Goal: Task Accomplishment & Management: Complete application form

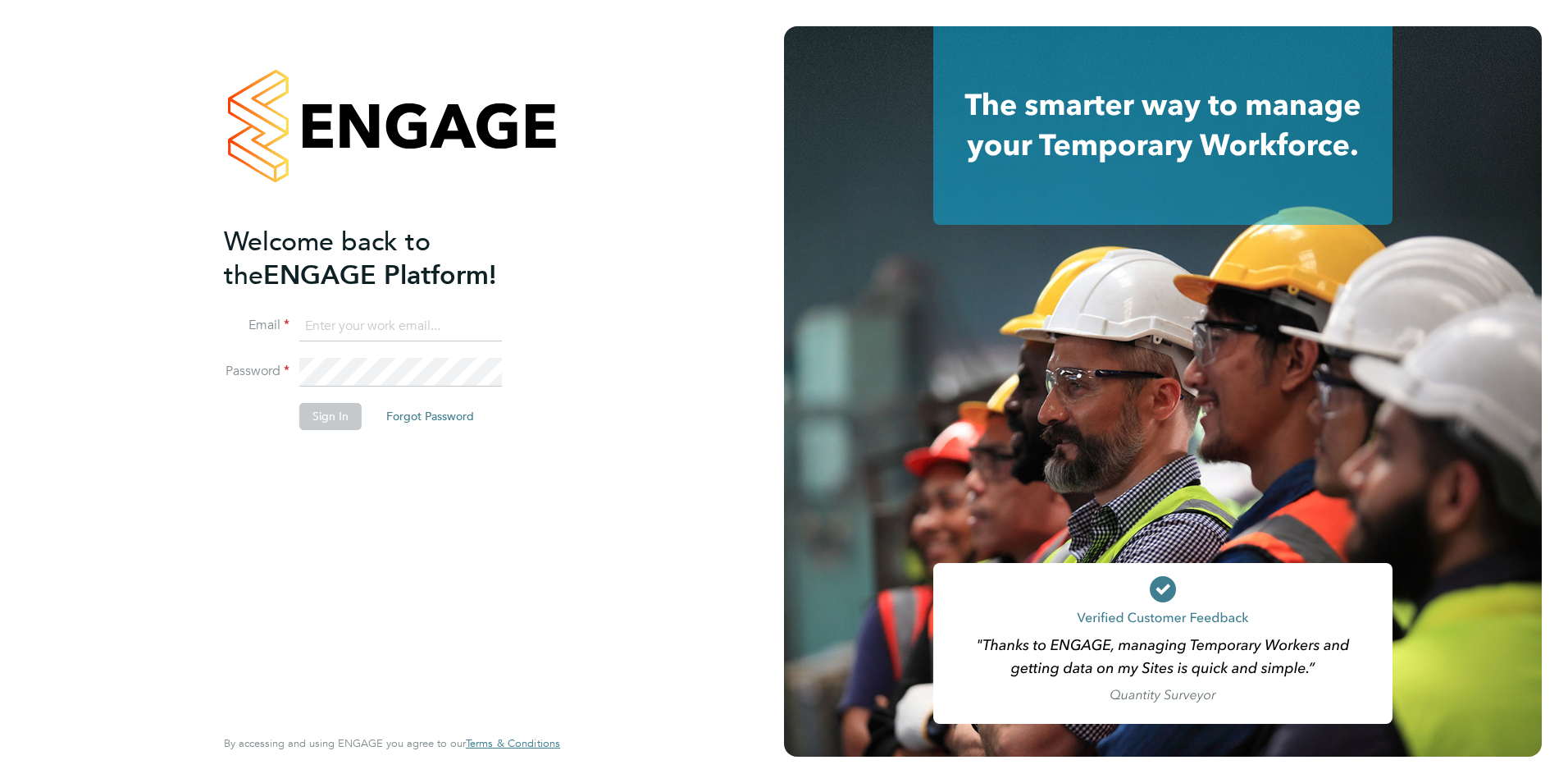
click at [365, 321] on input at bounding box center [400, 326] width 203 height 29
type input "[PERSON_NAME][EMAIL_ADDRESS][DOMAIN_NAME]"
click at [327, 422] on button "Sign In" at bounding box center [330, 417] width 62 height 26
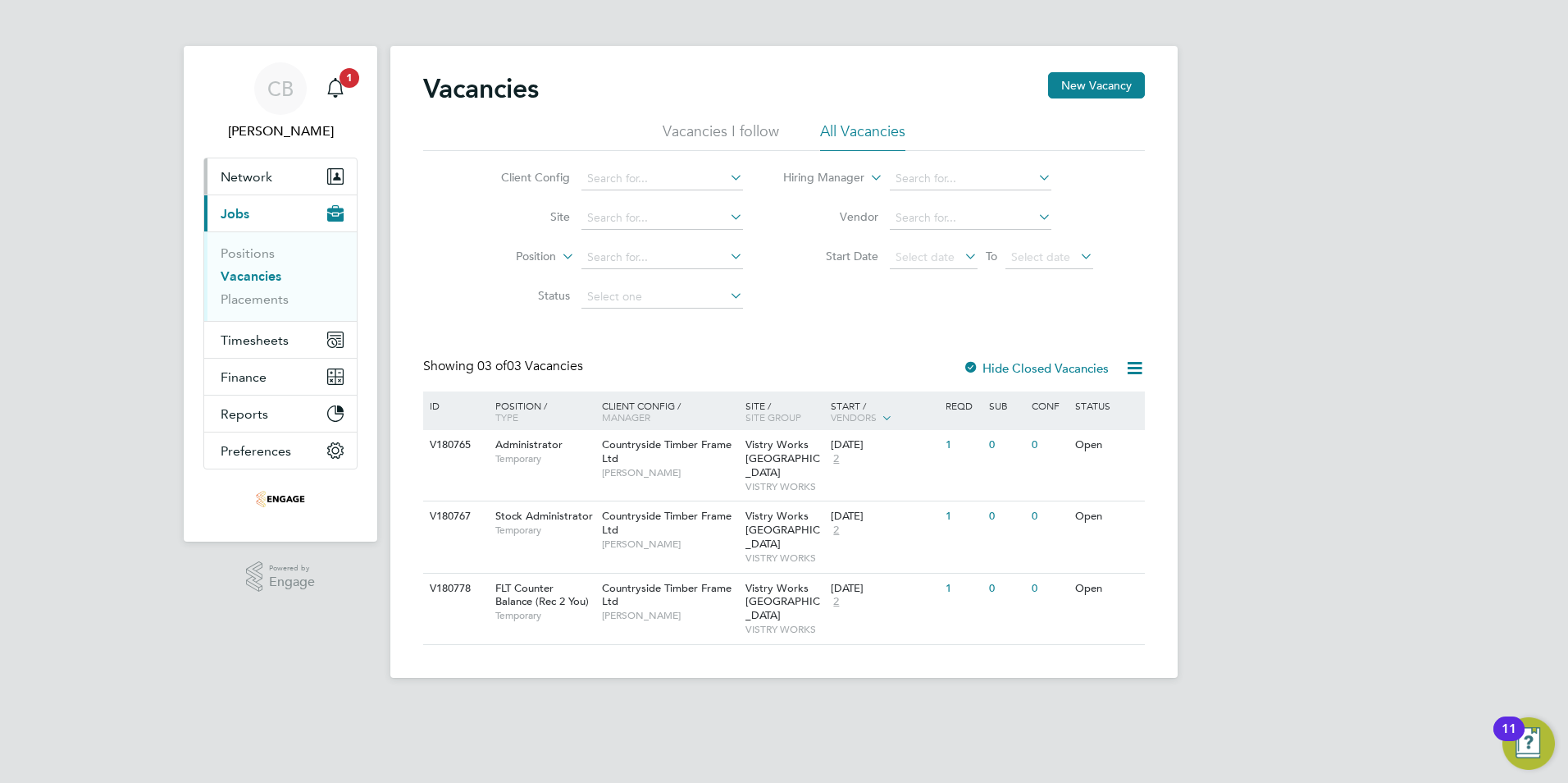
click at [263, 170] on span "Network" at bounding box center [246, 177] width 52 height 16
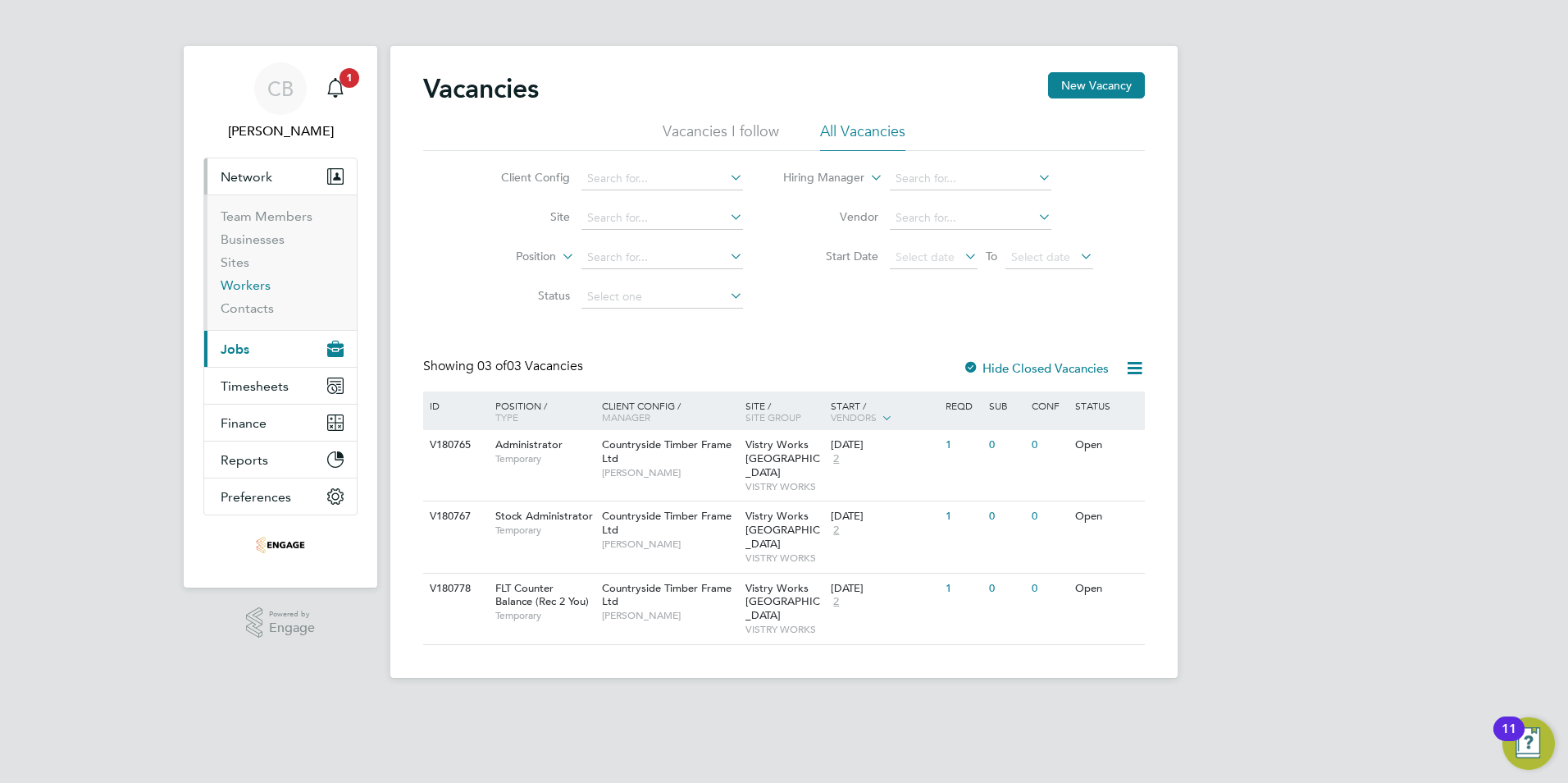
click at [254, 288] on link "Workers" at bounding box center [245, 285] width 50 height 16
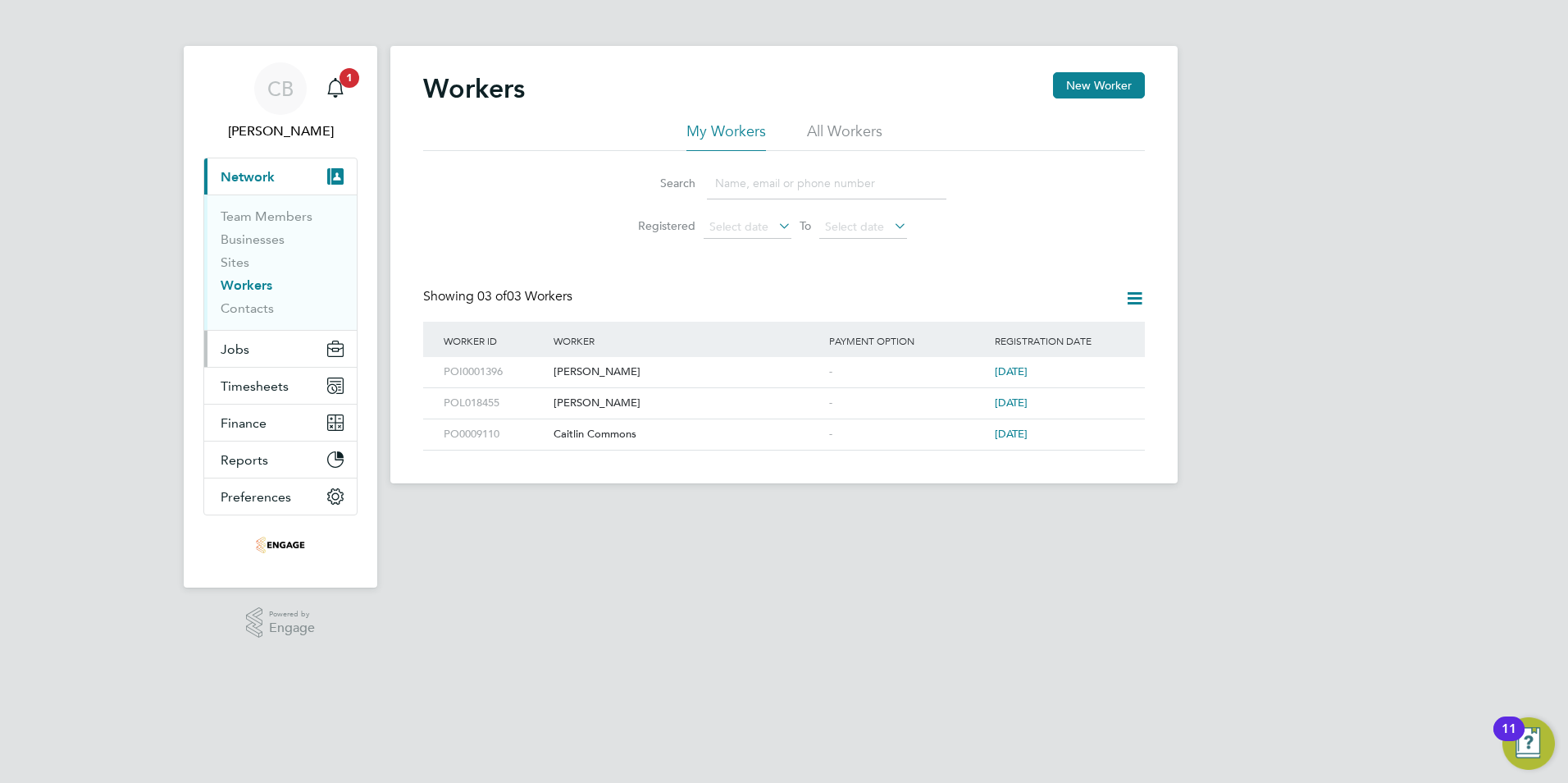
click at [260, 350] on button "Jobs" at bounding box center [280, 349] width 153 height 36
click at [625, 370] on div "[PERSON_NAME]" at bounding box center [687, 372] width 276 height 30
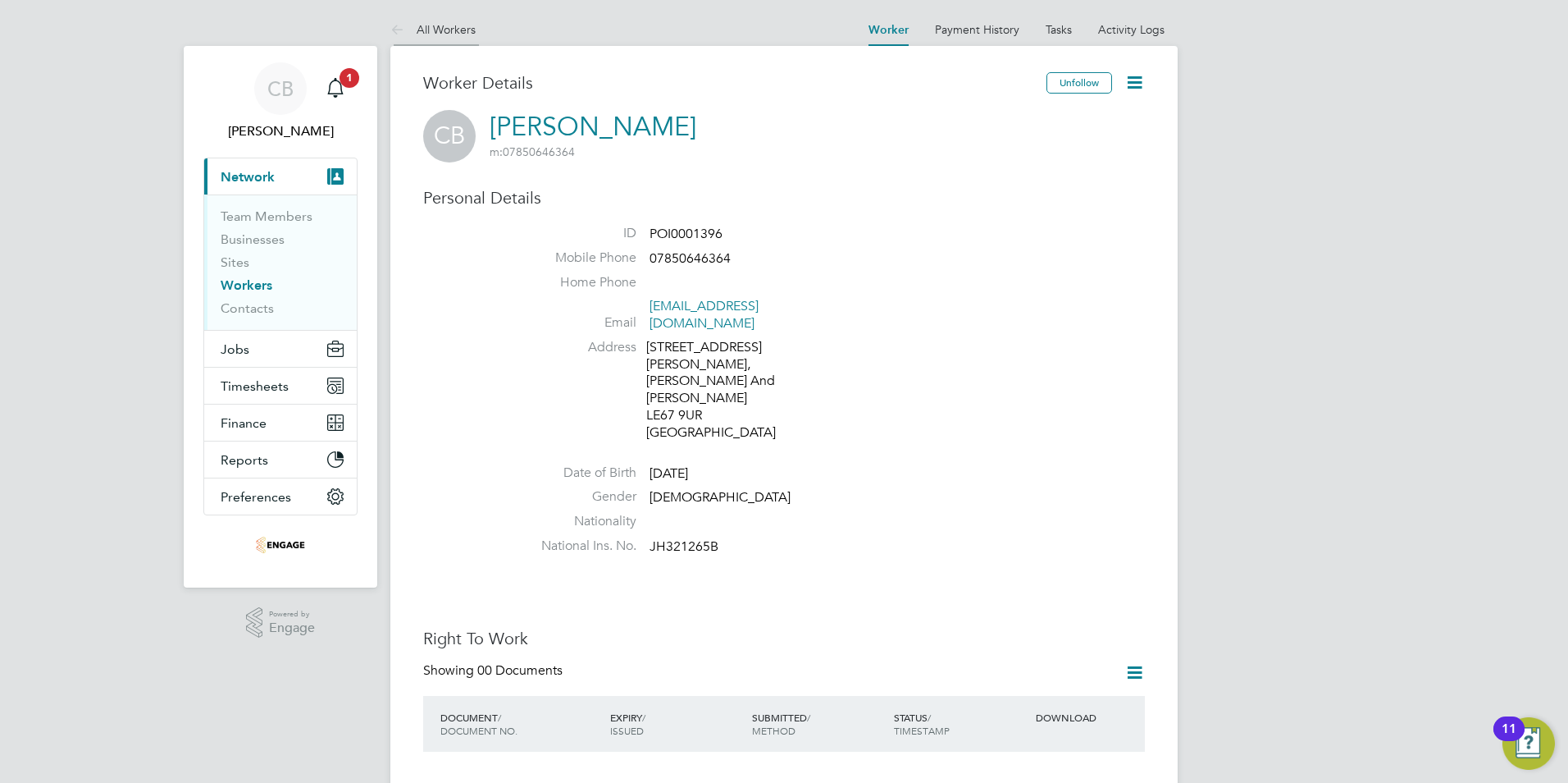
click at [457, 34] on link "All Workers" at bounding box center [433, 29] width 85 height 15
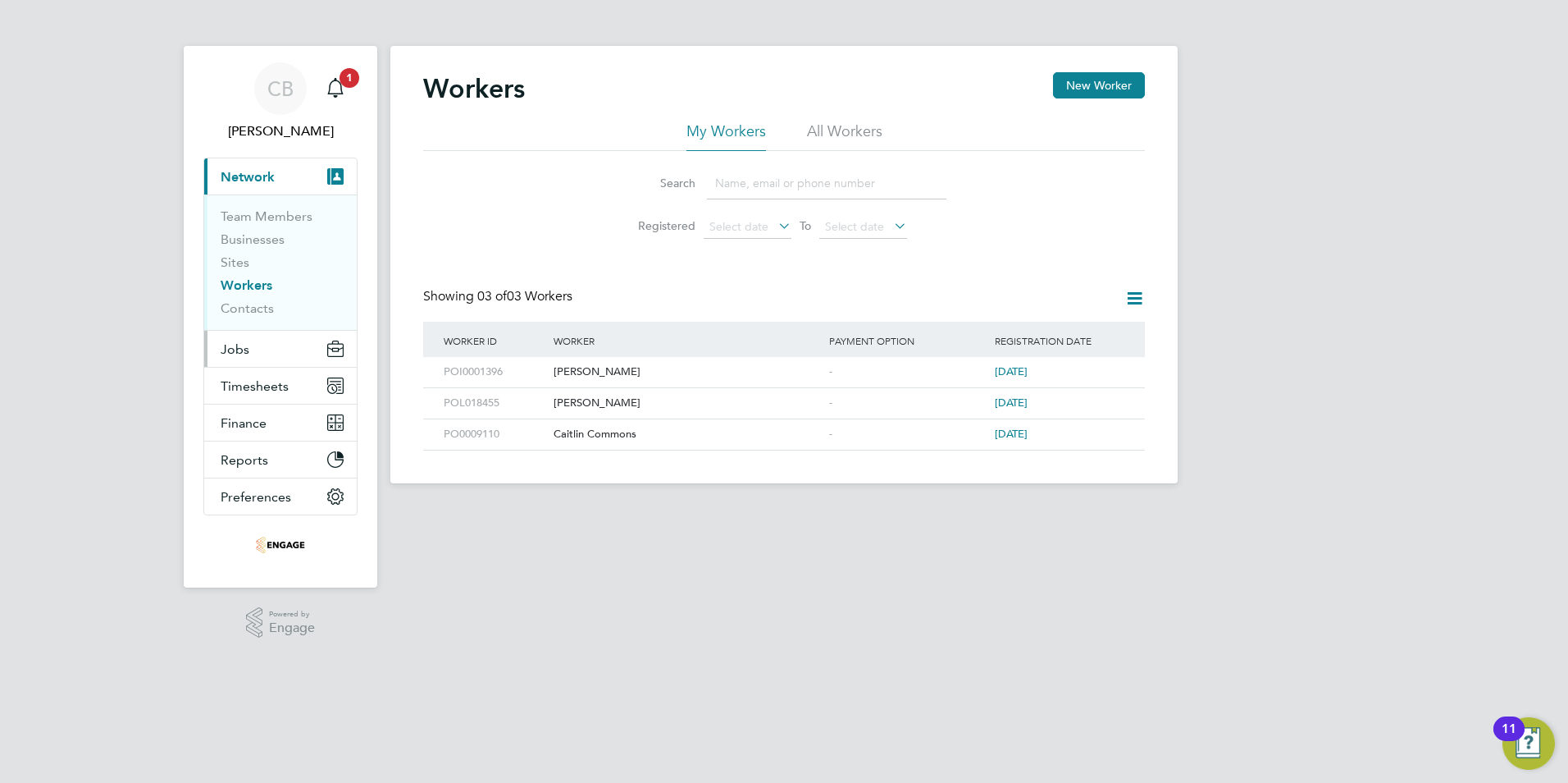
click at [255, 351] on button "Jobs" at bounding box center [280, 349] width 153 height 36
click at [259, 351] on button "Jobs" at bounding box center [280, 349] width 153 height 36
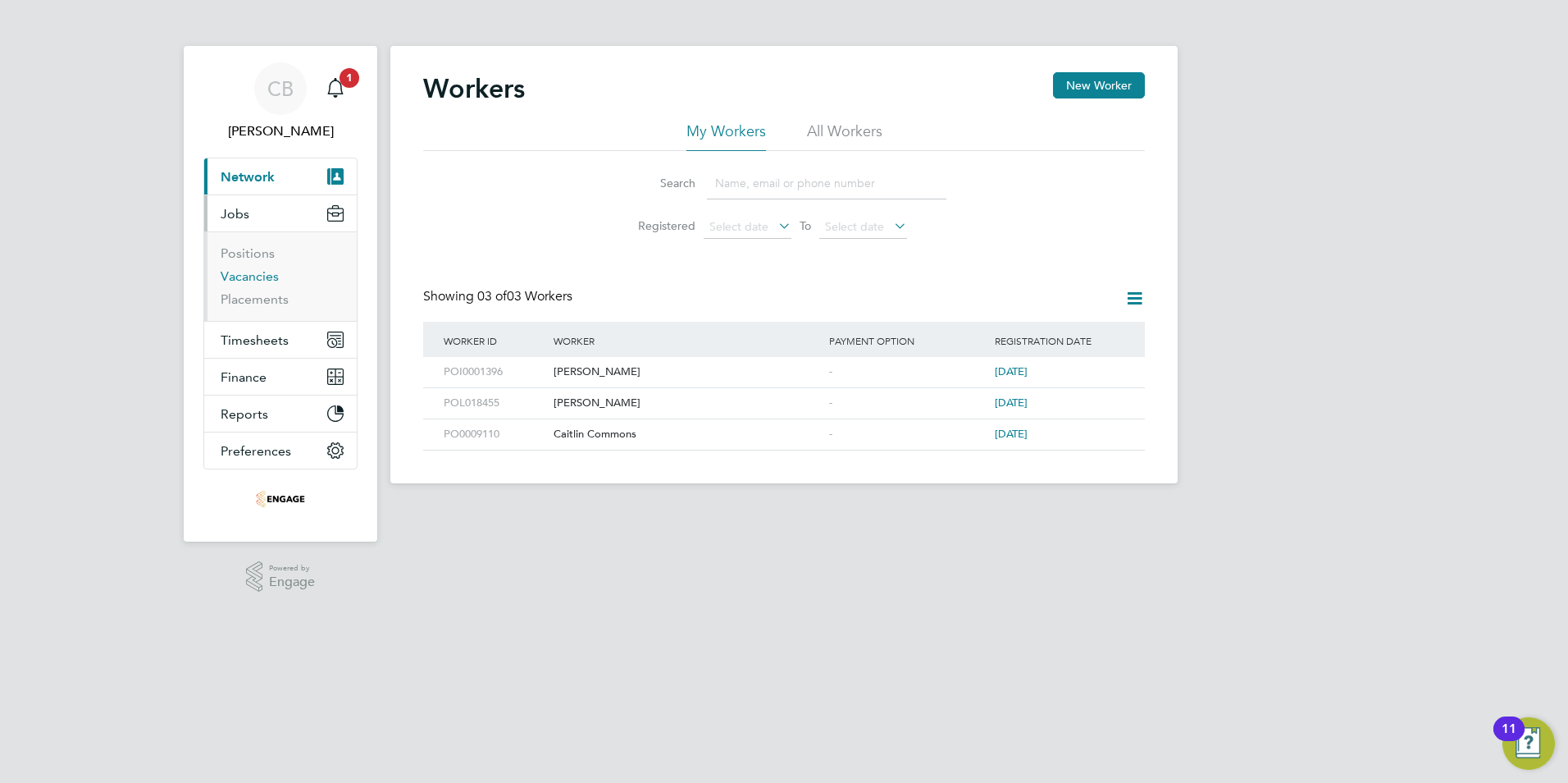
click at [260, 280] on link "Vacancies" at bounding box center [250, 276] width 59 height 16
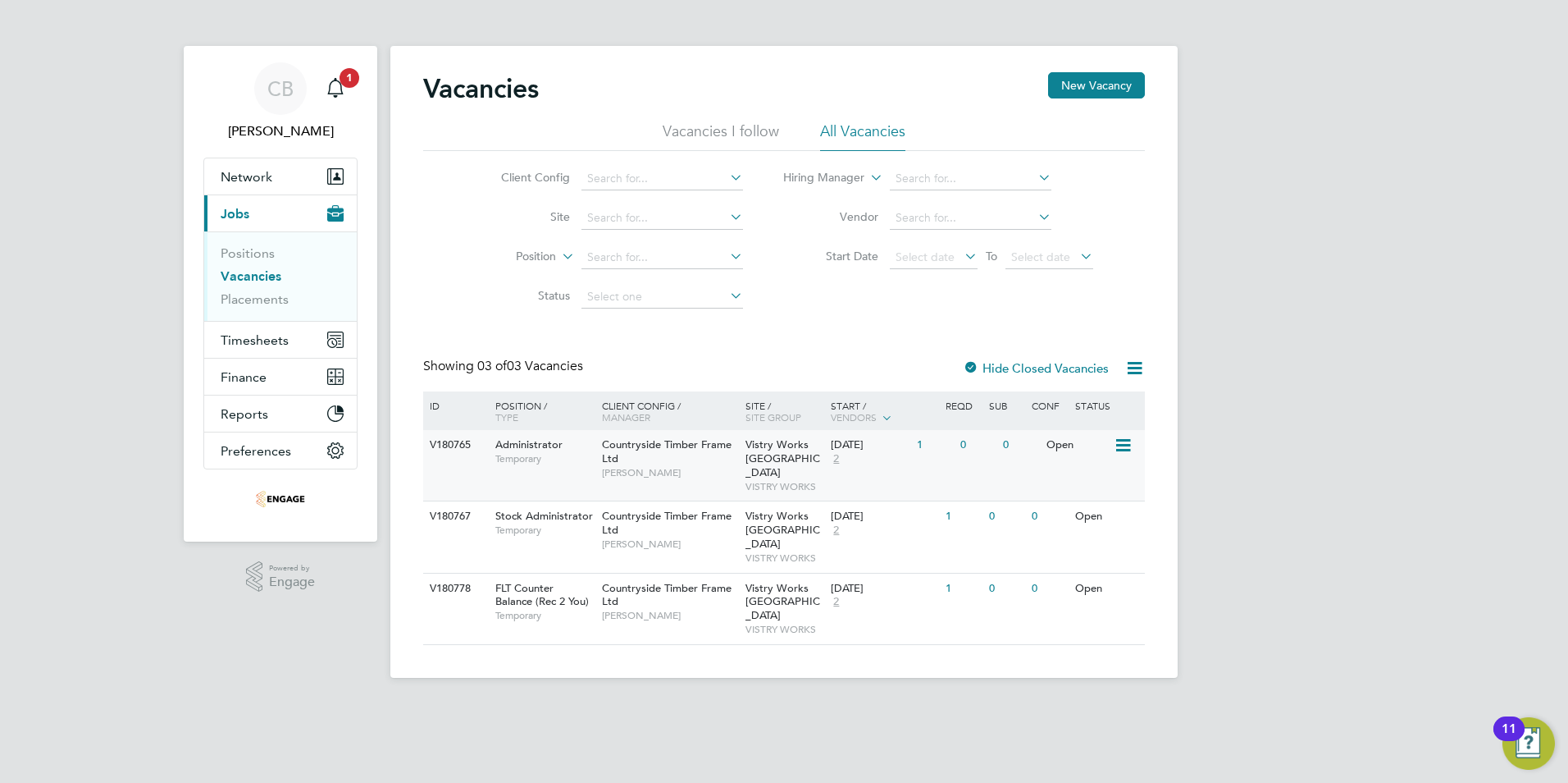
click at [593, 444] on div "Administrator Temporary" at bounding box center [541, 451] width 115 height 43
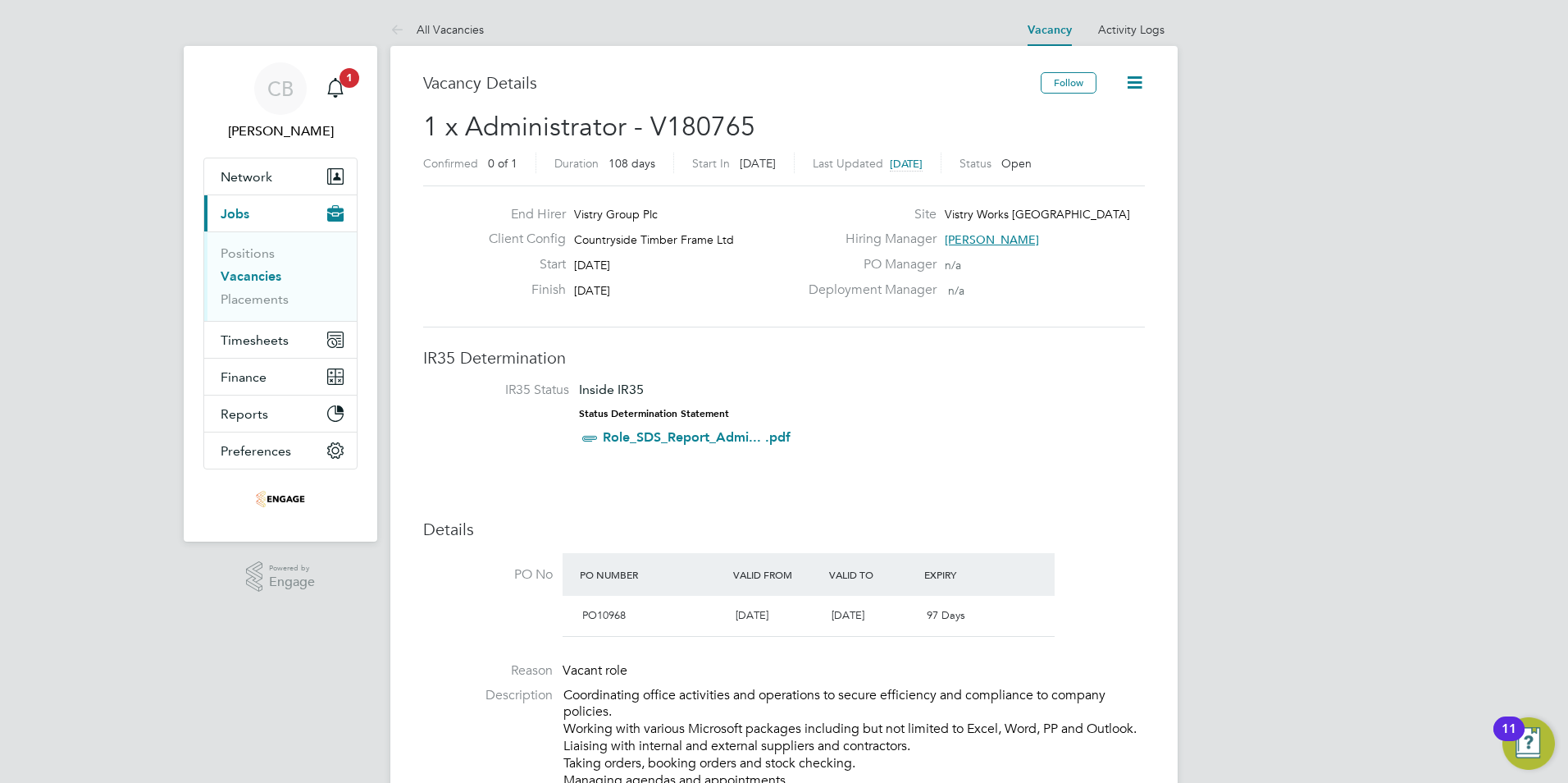
click at [1142, 78] on icon at bounding box center [1135, 82] width 21 height 21
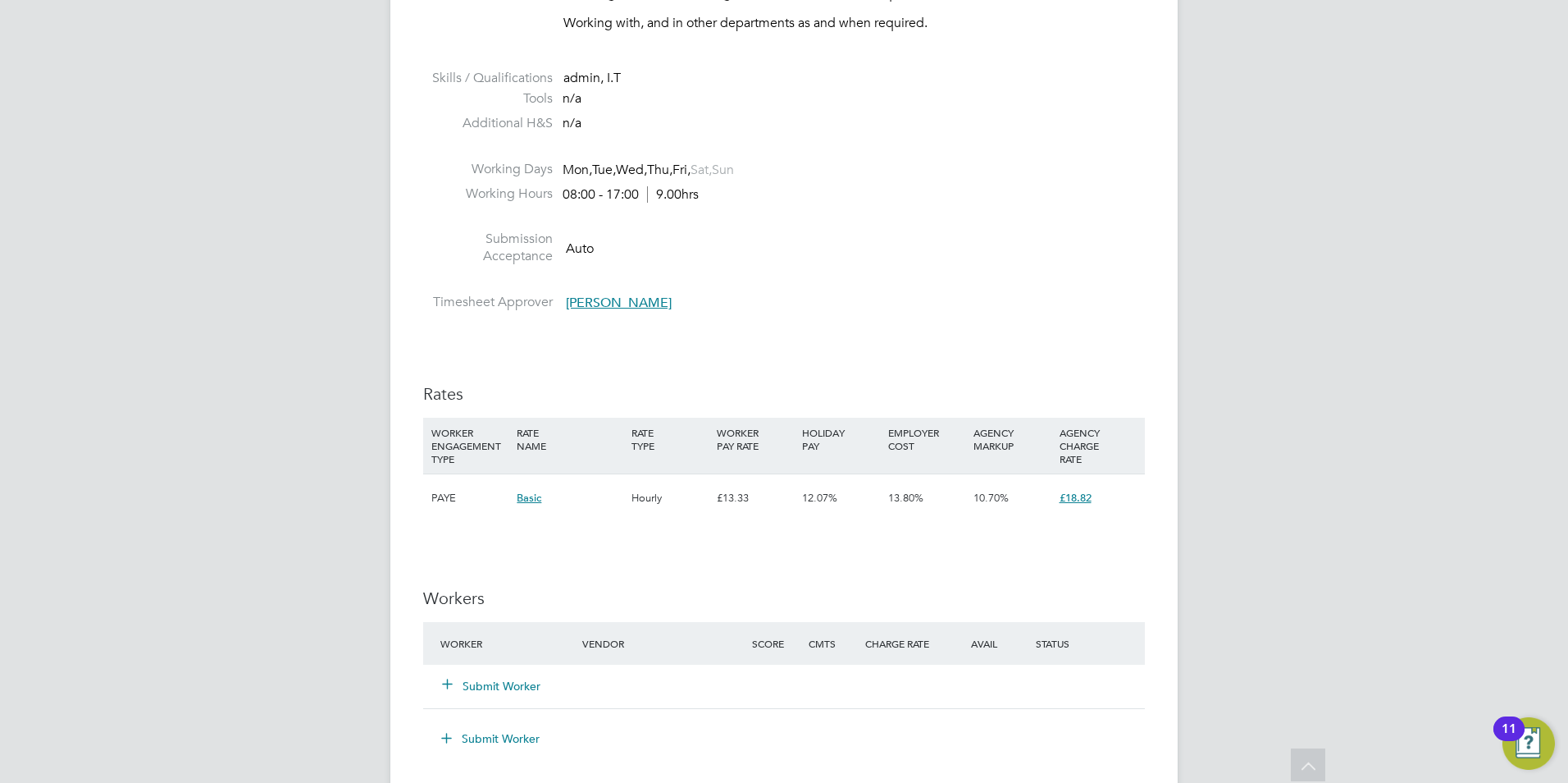
scroll to position [1231, 0]
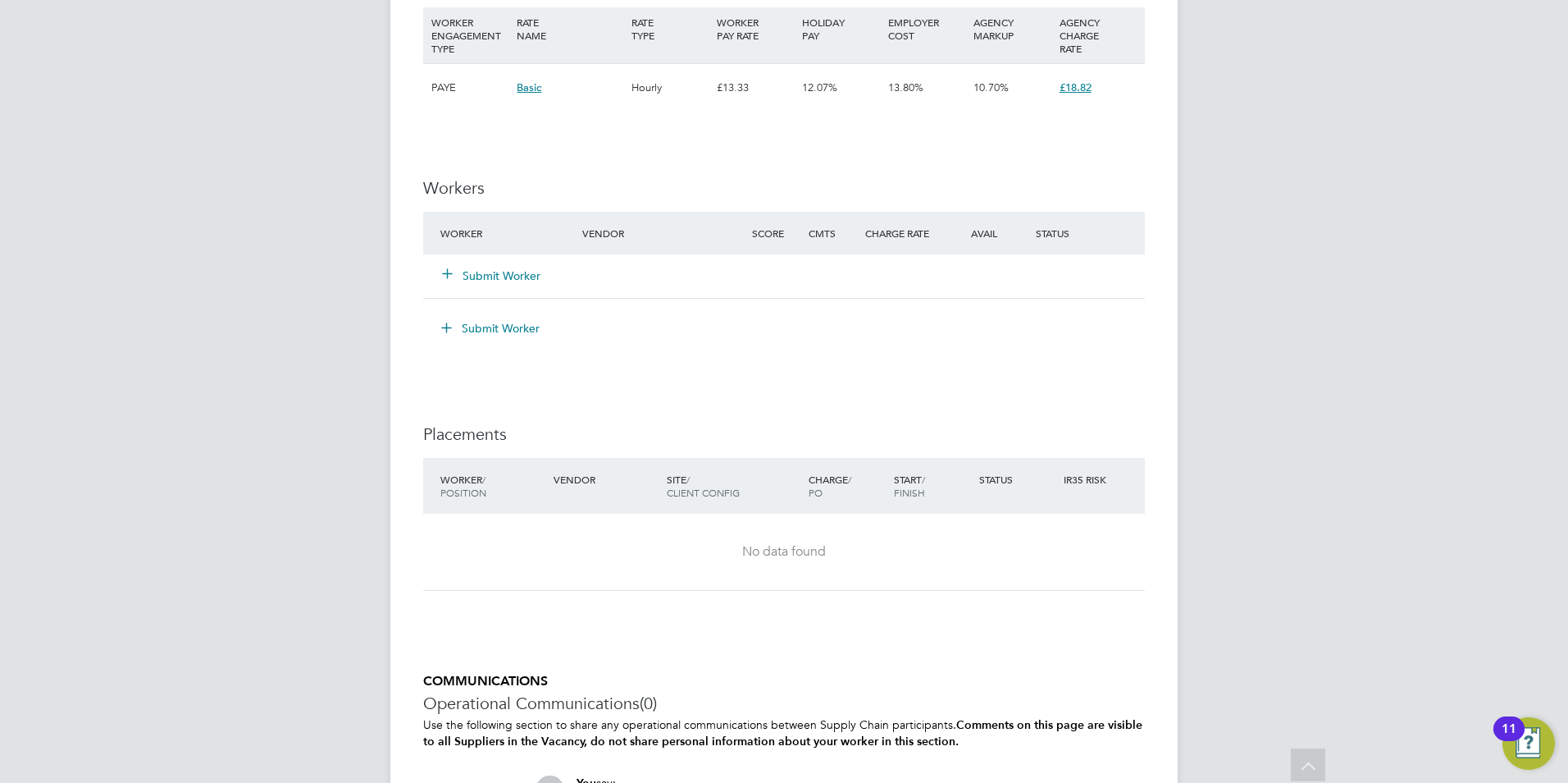
click at [453, 279] on icon at bounding box center [447, 272] width 12 height 12
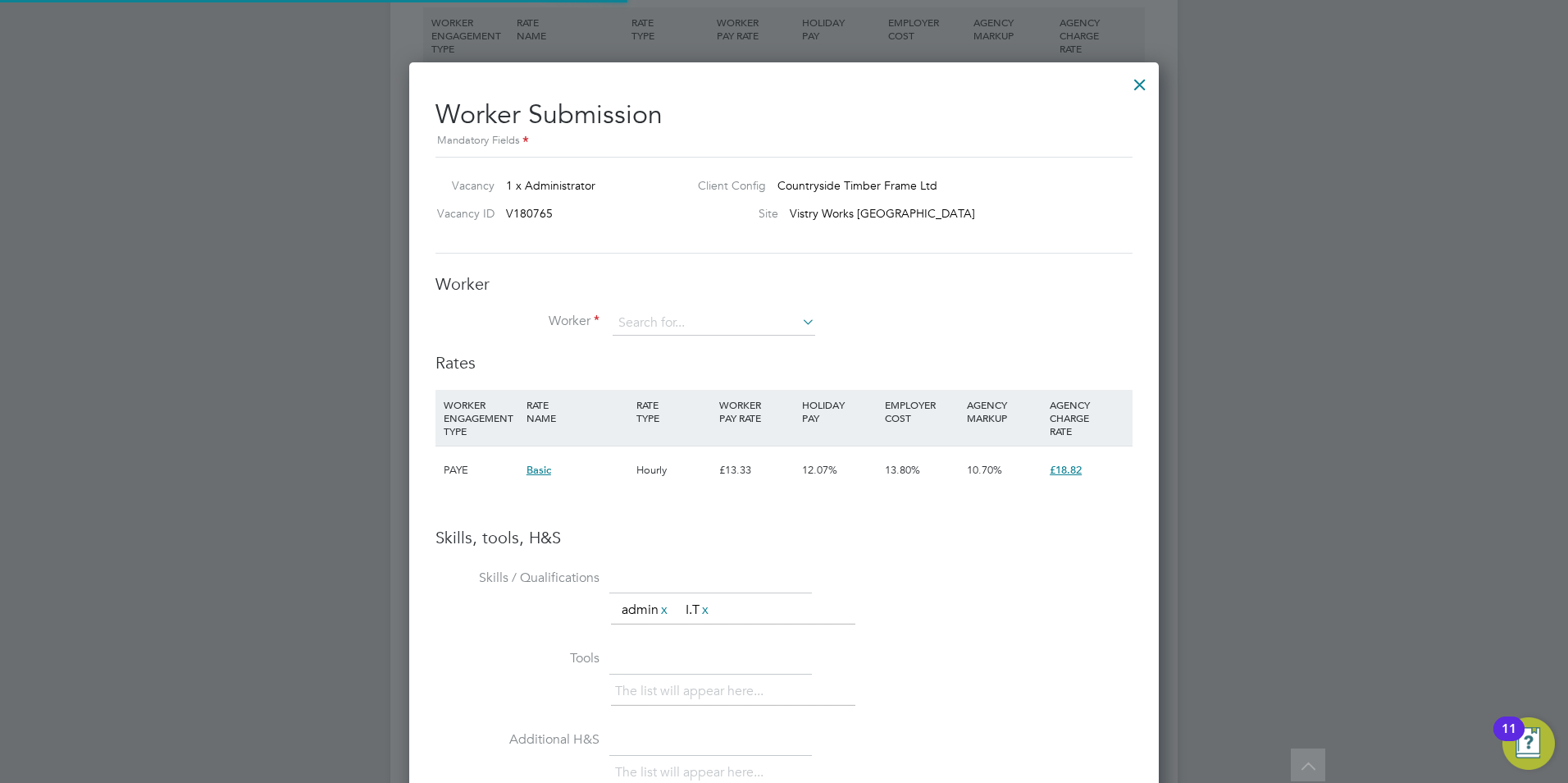
scroll to position [25, 427]
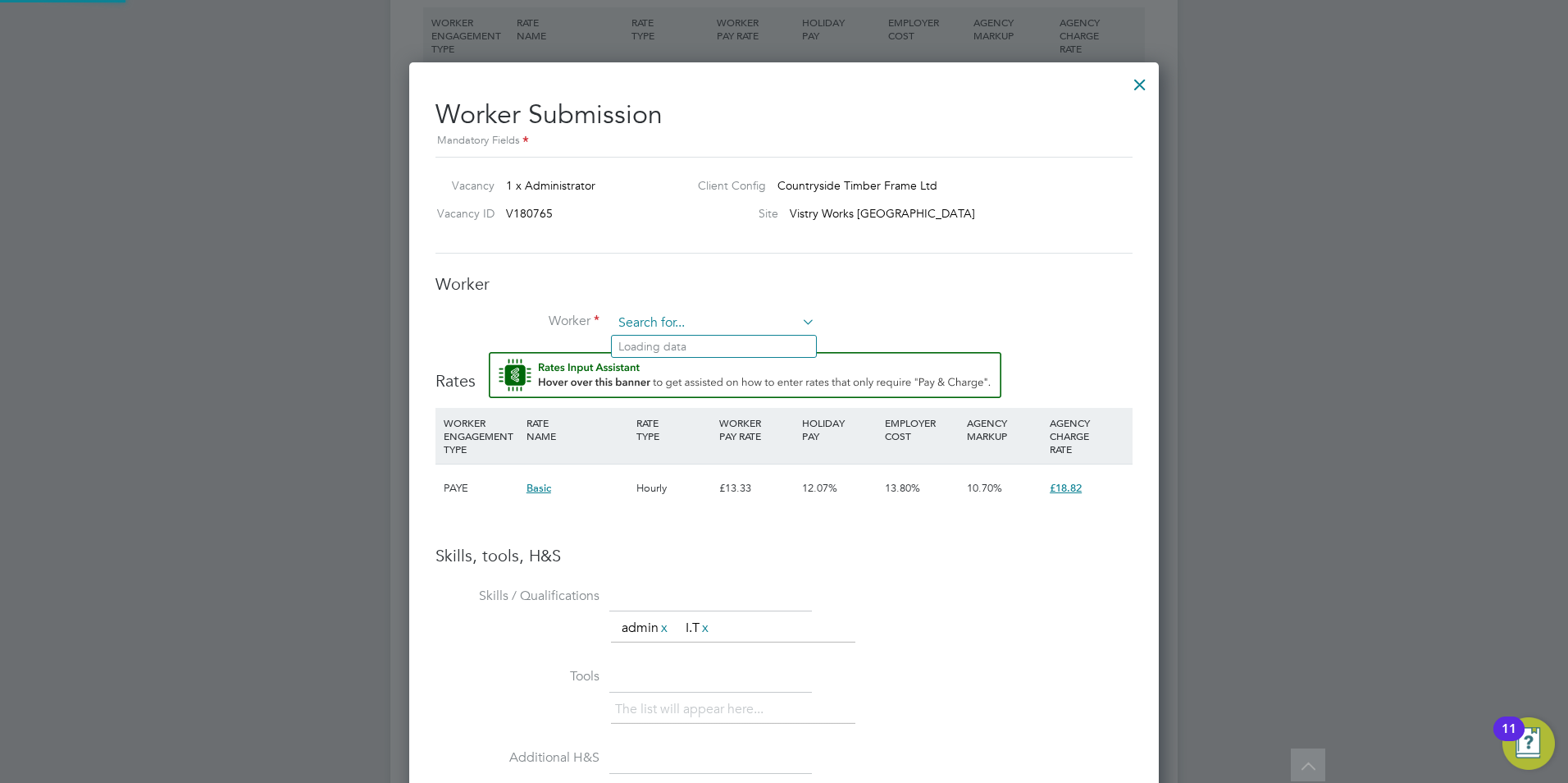
click at [692, 319] on input at bounding box center [714, 323] width 203 height 25
click at [690, 336] on li "Cait lin Commons (PO0009110)" at bounding box center [714, 346] width 204 height 22
type input "Caitlin Commons (PO0009110)"
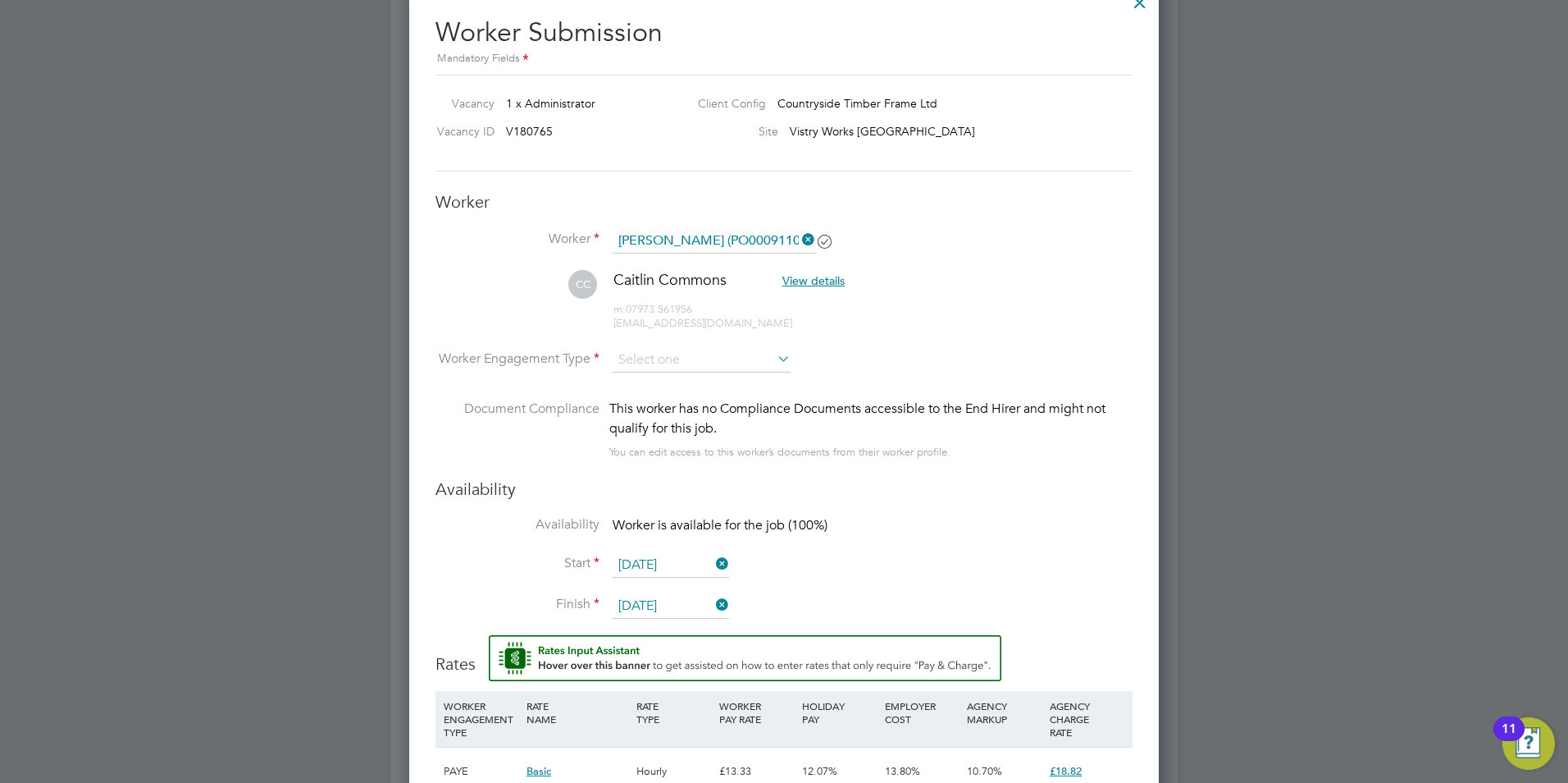
drag, startPoint x: 614, startPoint y: 409, endPoint x: 1036, endPoint y: 418, distance: 422.1
click at [1036, 418] on div "This worker has no Compliance Documents accessible to the End Hirer and might n…" at bounding box center [870, 418] width 523 height 40
drag, startPoint x: 1036, startPoint y: 418, endPoint x: 1051, endPoint y: 446, distance: 31.8
click at [1051, 446] on div "This worker has no Compliance Documents accessible to the End Hirer and might n…" at bounding box center [870, 430] width 523 height 63
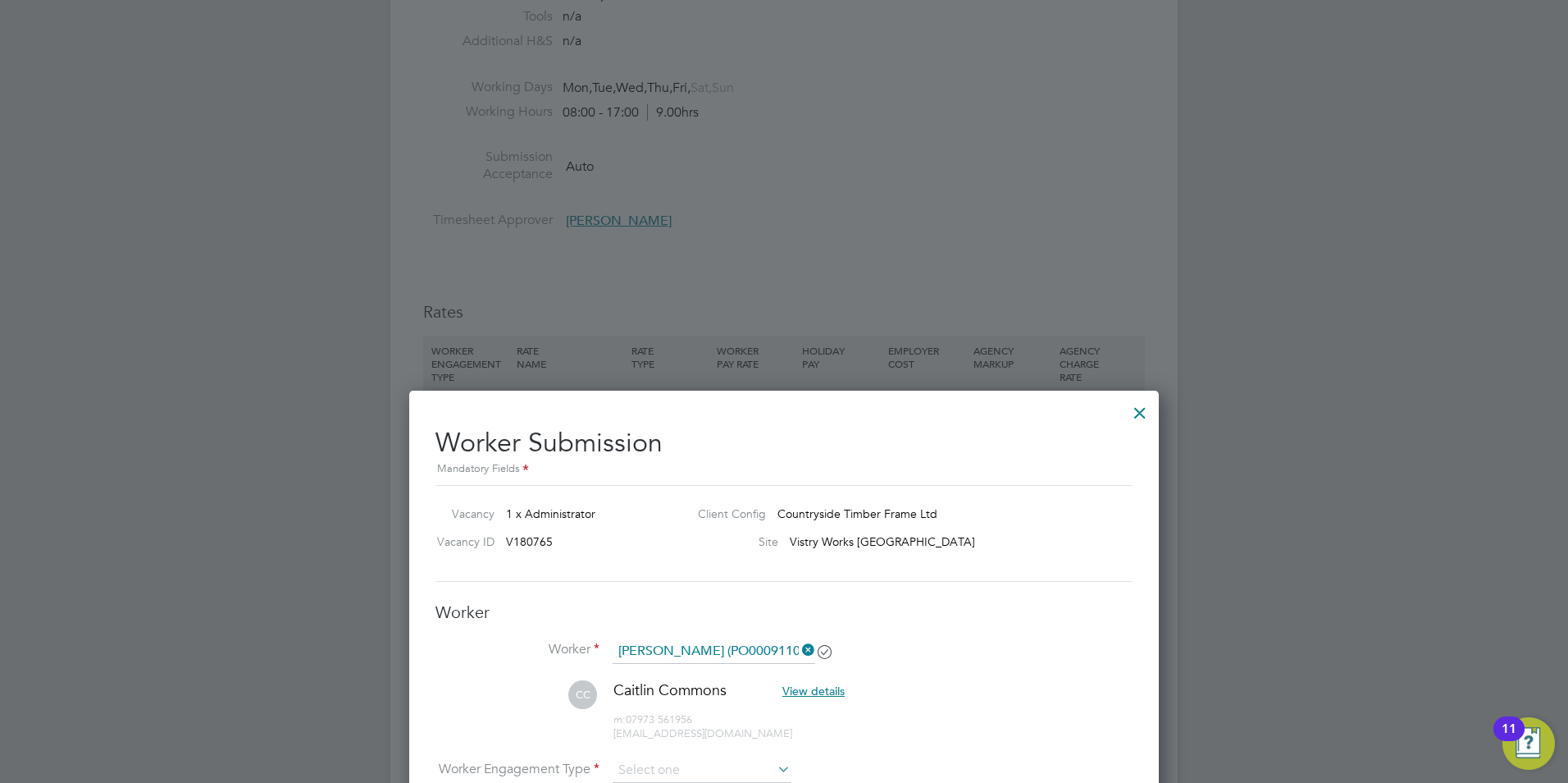
click at [1140, 419] on div at bounding box center [1139, 408] width 29 height 29
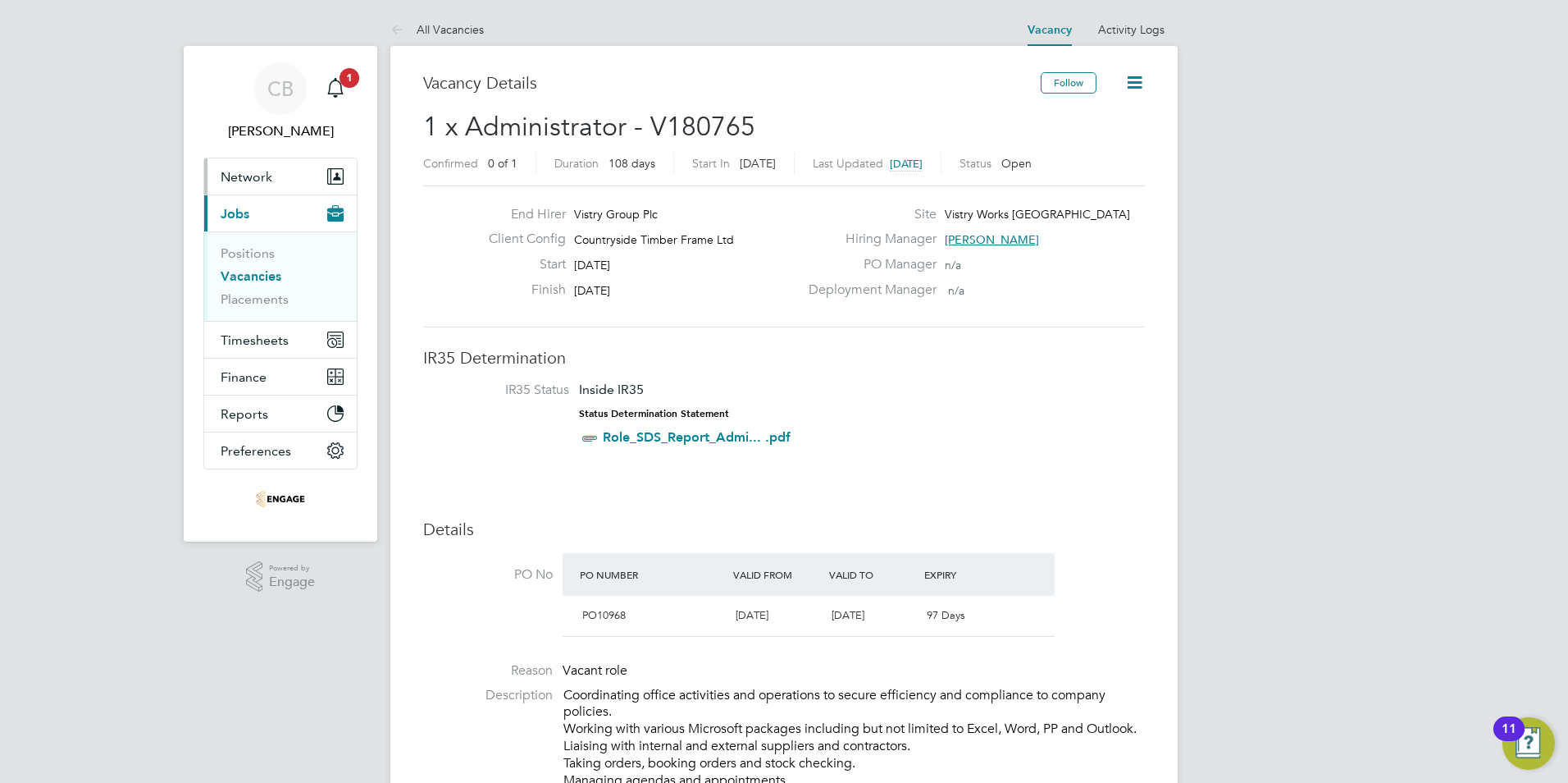
click at [251, 184] on button "Network" at bounding box center [280, 177] width 153 height 36
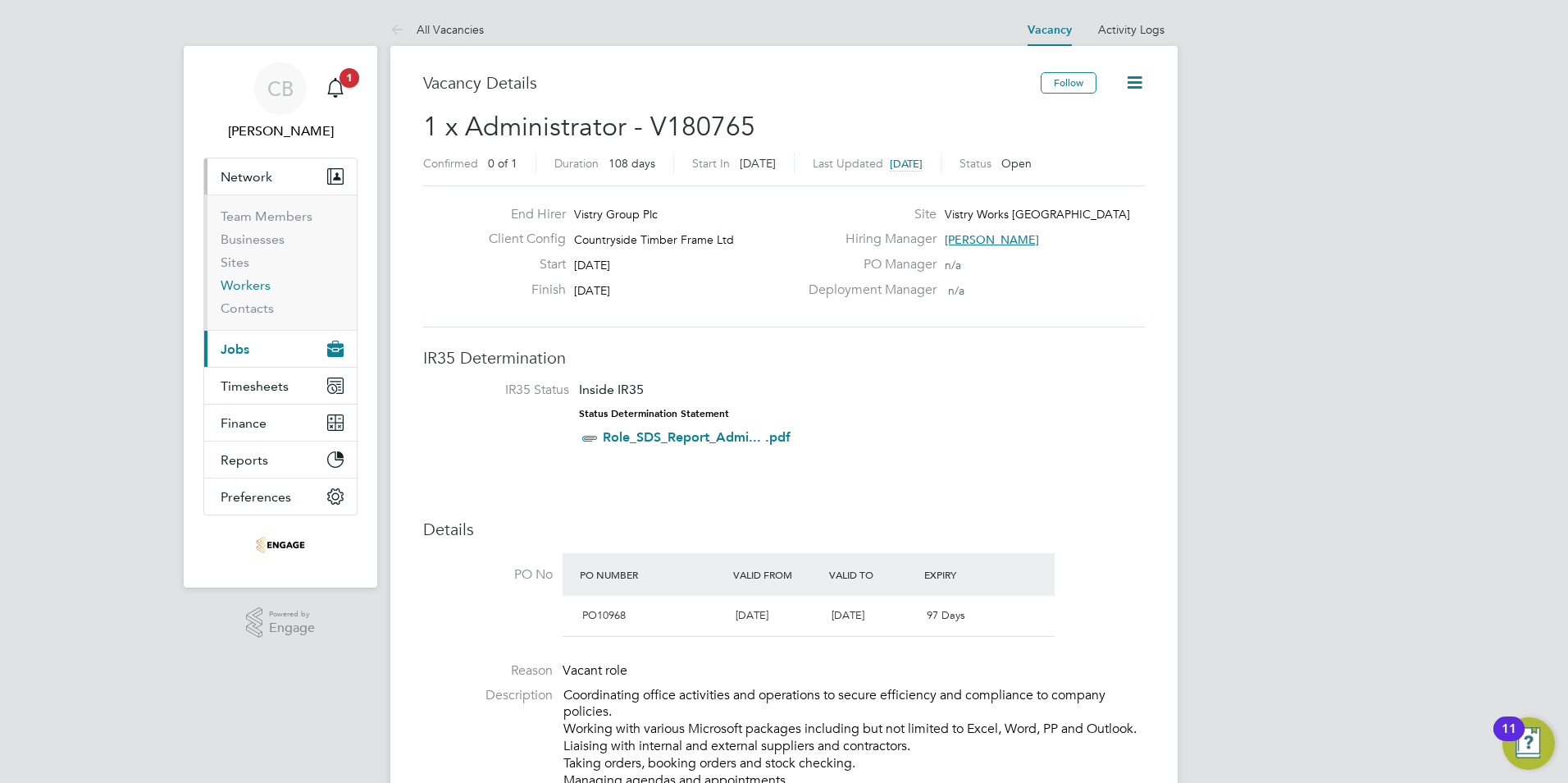
click at [244, 292] on link "Workers" at bounding box center [245, 285] width 50 height 16
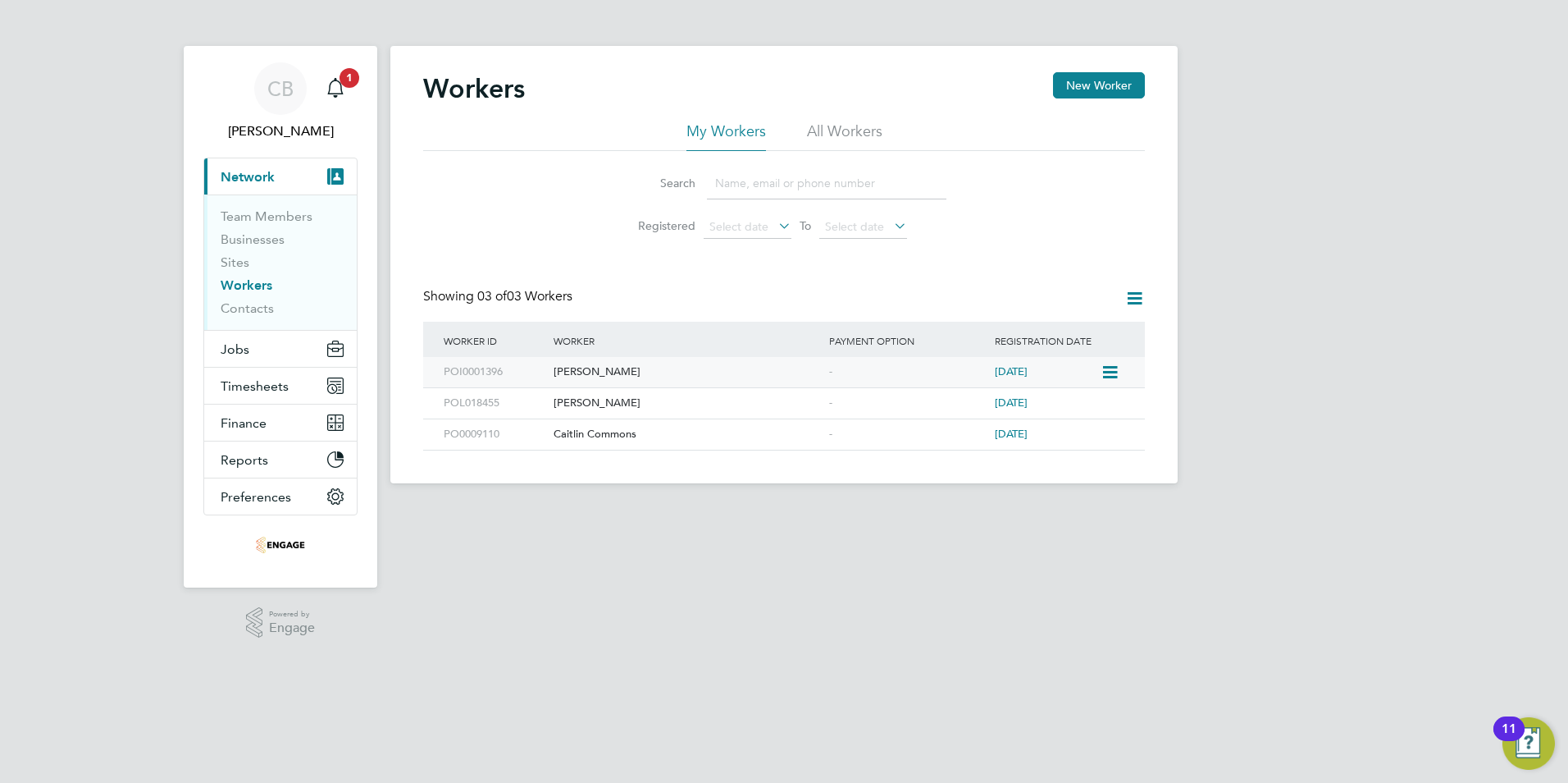
click at [609, 368] on div "Christopher Boylan" at bounding box center [687, 372] width 276 height 30
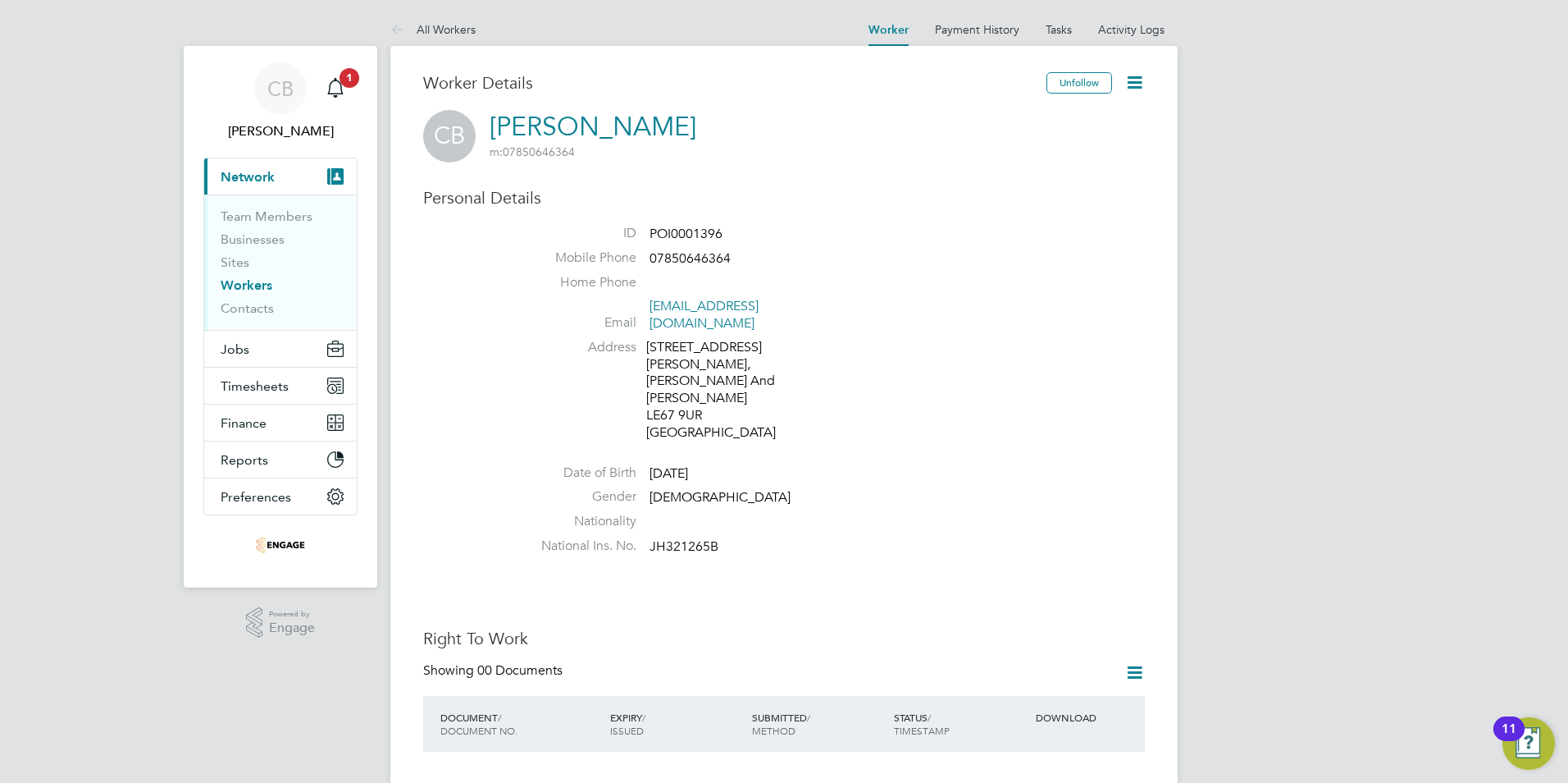
click at [1144, 78] on icon at bounding box center [1135, 82] width 21 height 21
click at [1034, 190] on li "Edit Personal Details e" at bounding box center [1041, 191] width 205 height 23
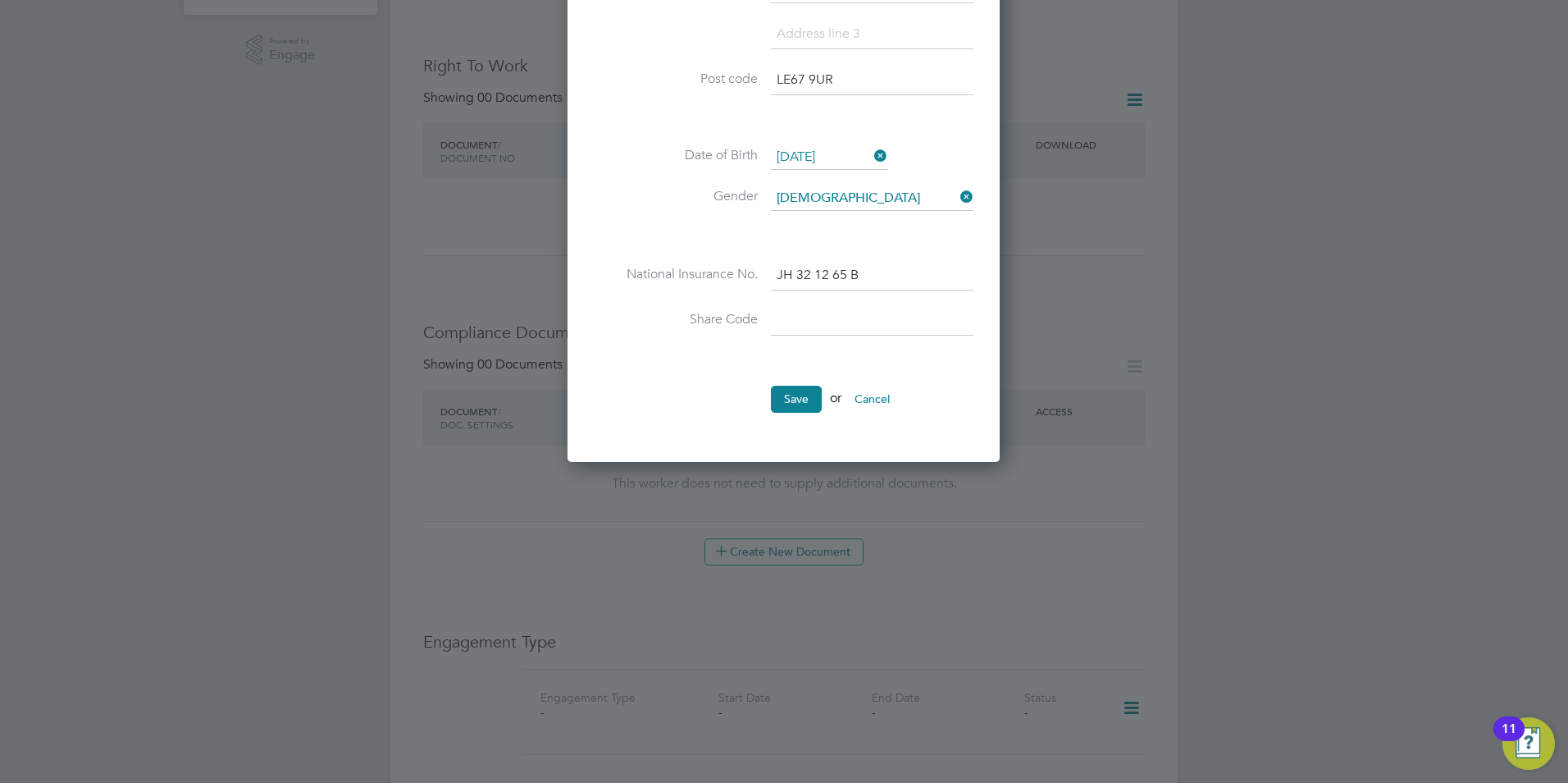
scroll to position [574, 0]
click at [884, 400] on button "Cancel" at bounding box center [871, 398] width 61 height 26
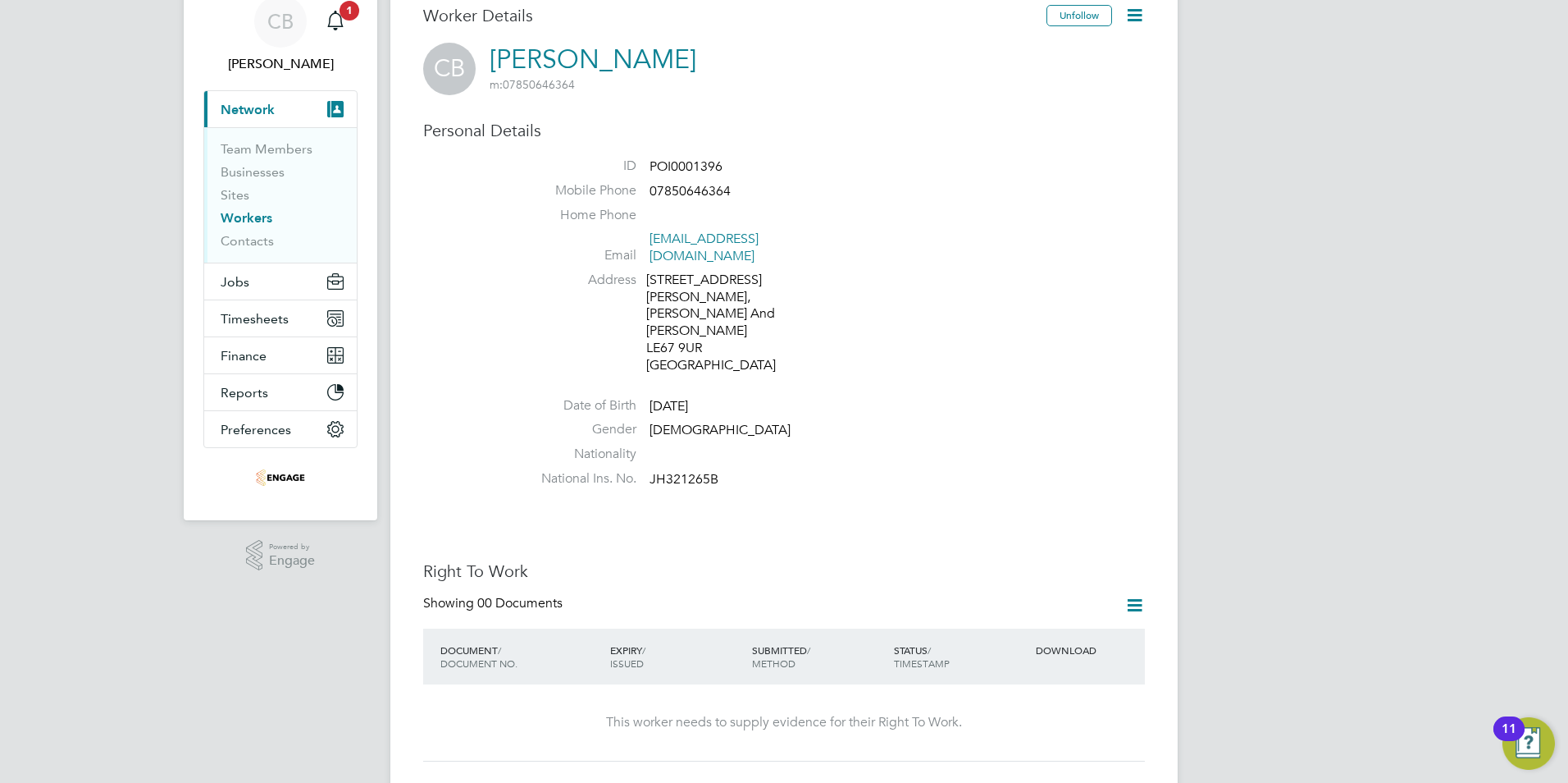
scroll to position [247, 0]
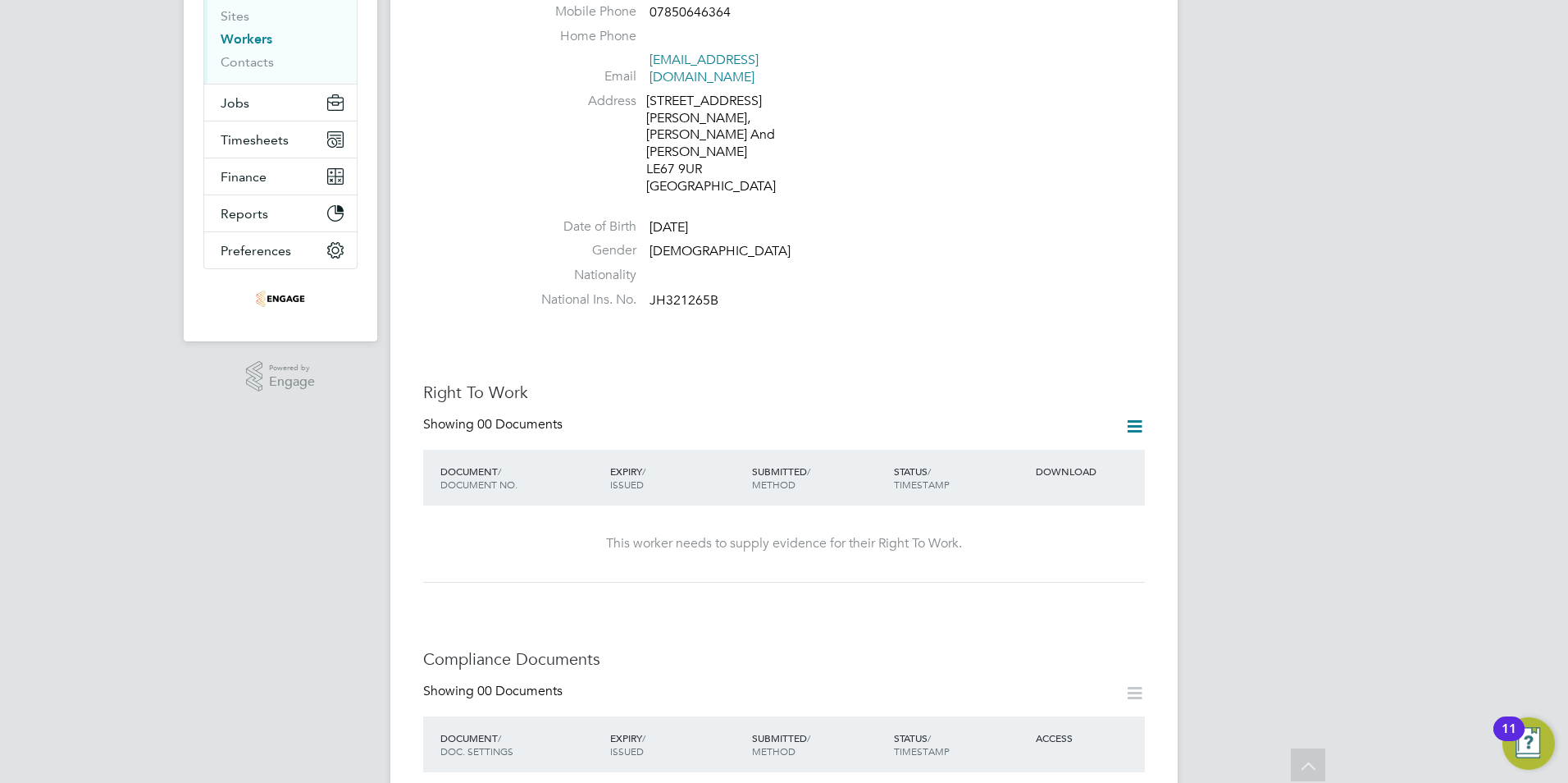
click at [1140, 416] on icon at bounding box center [1135, 426] width 21 height 21
click at [1024, 430] on li "Add Right To Work Document" at bounding box center [1043, 432] width 197 height 23
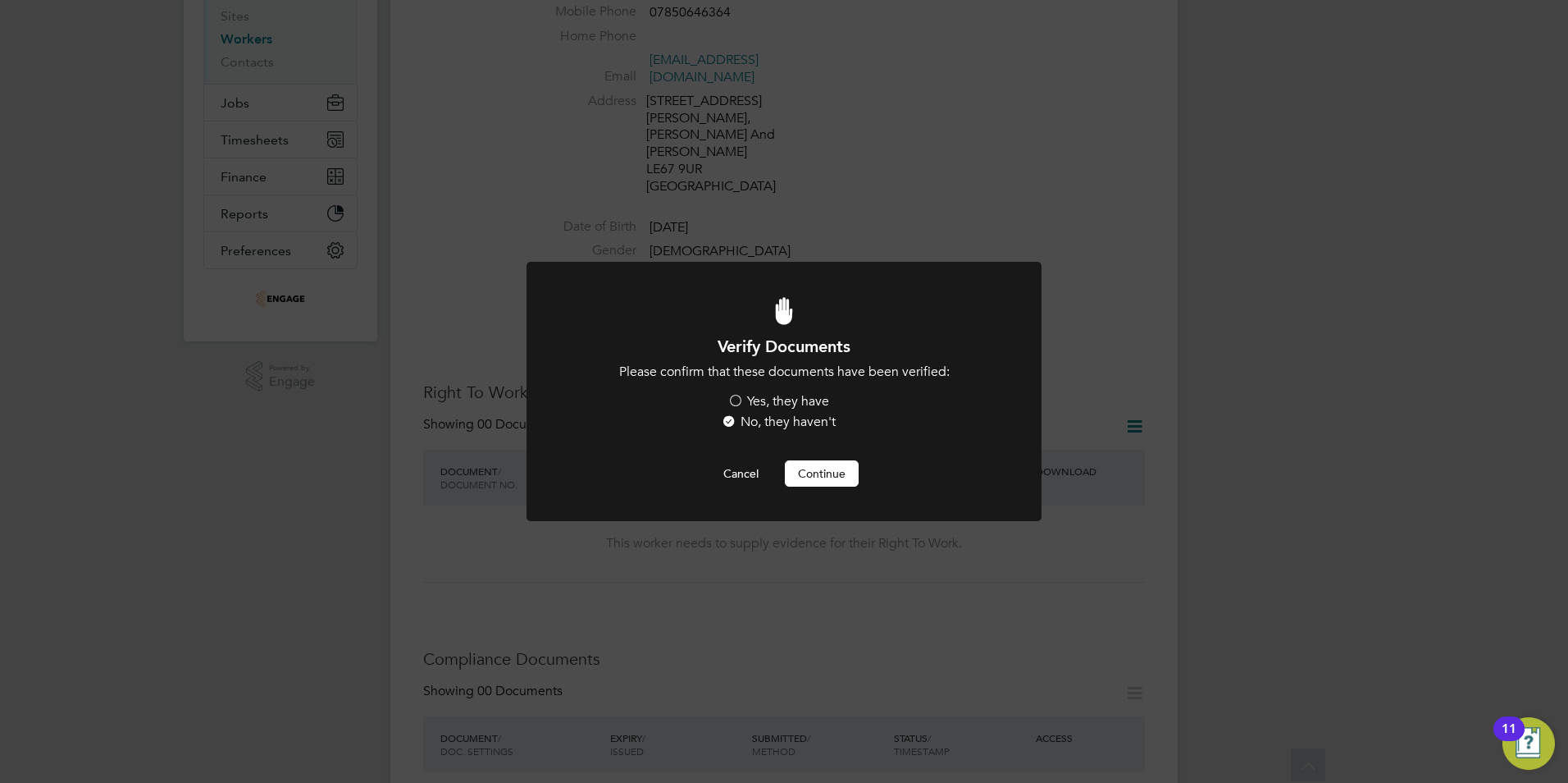
scroll to position [0, 0]
click at [736, 402] on label "Yes, they have" at bounding box center [779, 401] width 102 height 17
click at [0, 0] on input "Yes, they have" at bounding box center [0, 0] width 0 height 0
click at [806, 470] on button "Continue" at bounding box center [821, 473] width 74 height 26
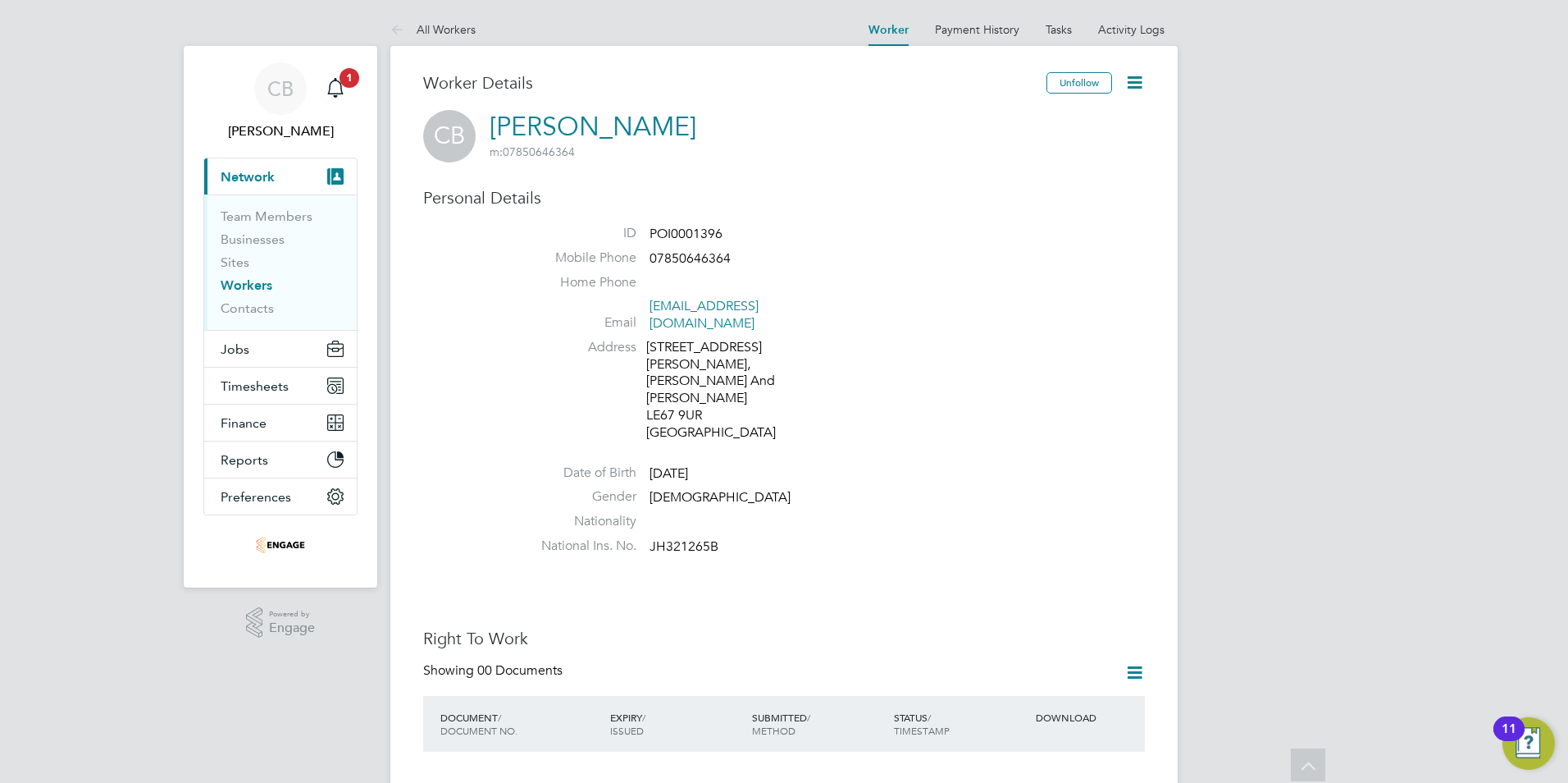
scroll to position [247, 0]
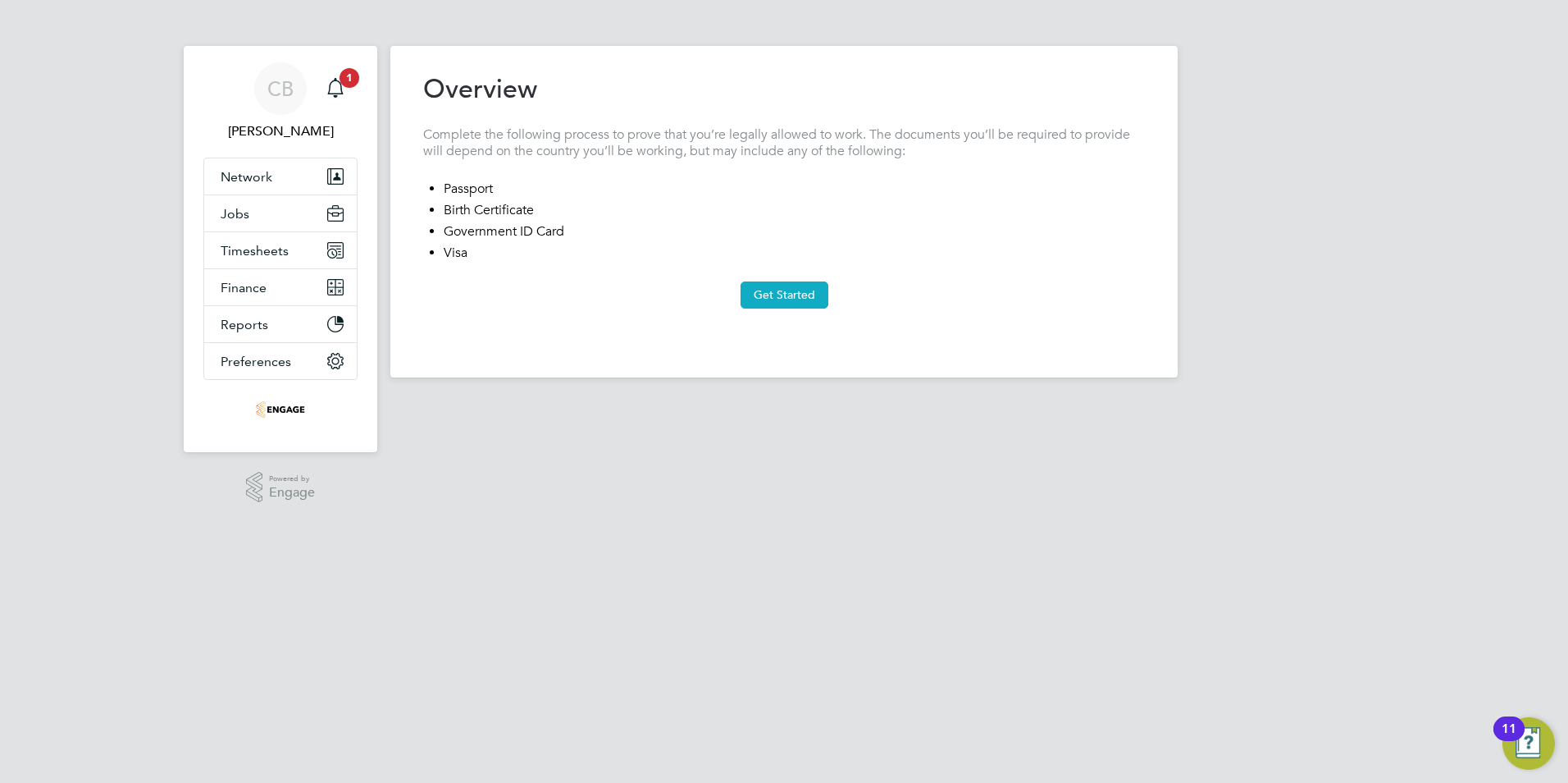
click at [781, 291] on button "Get Started" at bounding box center [784, 295] width 88 height 26
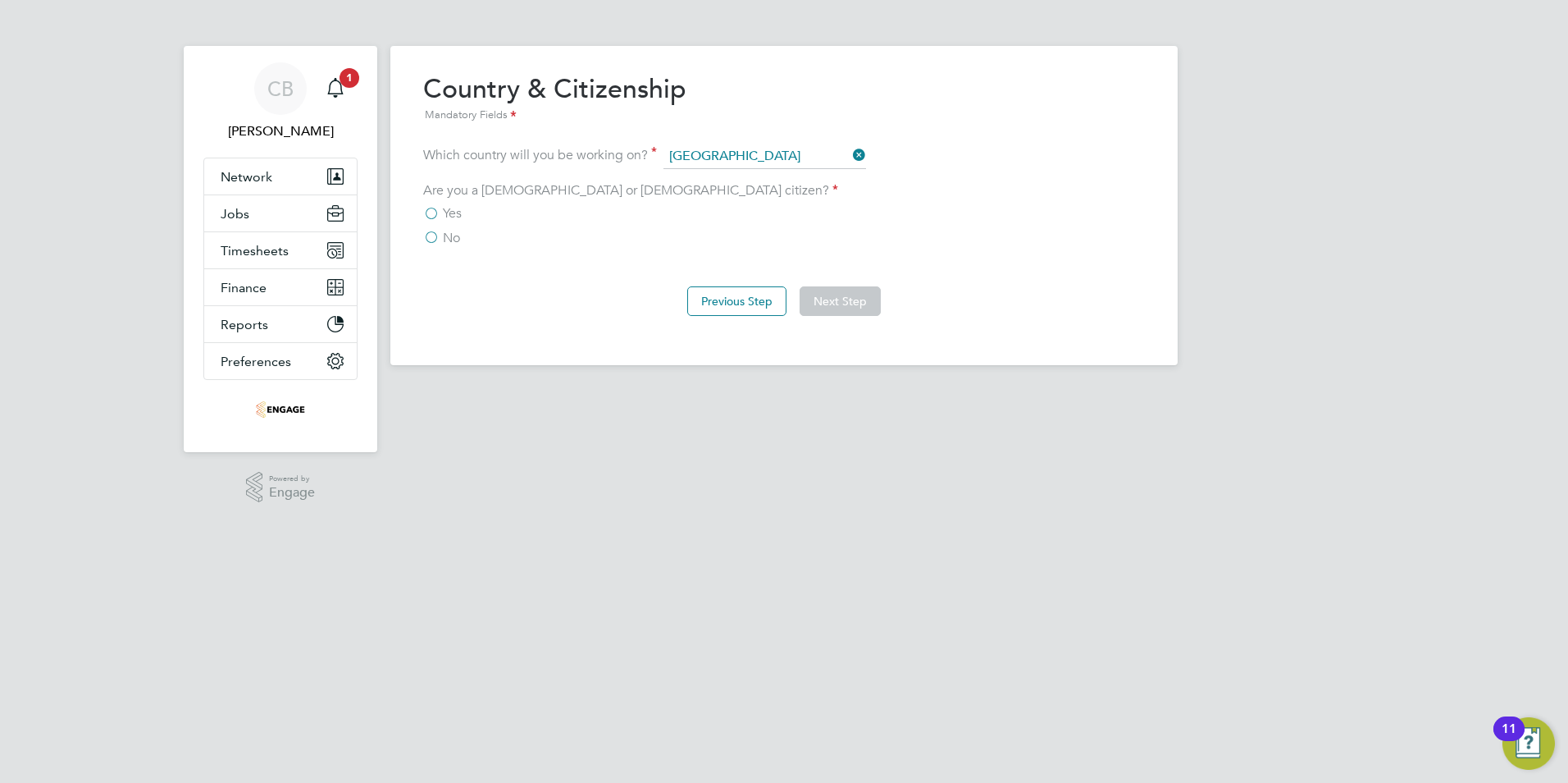
click at [435, 207] on label "Yes" at bounding box center [442, 213] width 39 height 16
click at [0, 0] on input "Yes" at bounding box center [0, 0] width 0 height 0
click at [823, 295] on button "Next Step" at bounding box center [840, 300] width 81 height 29
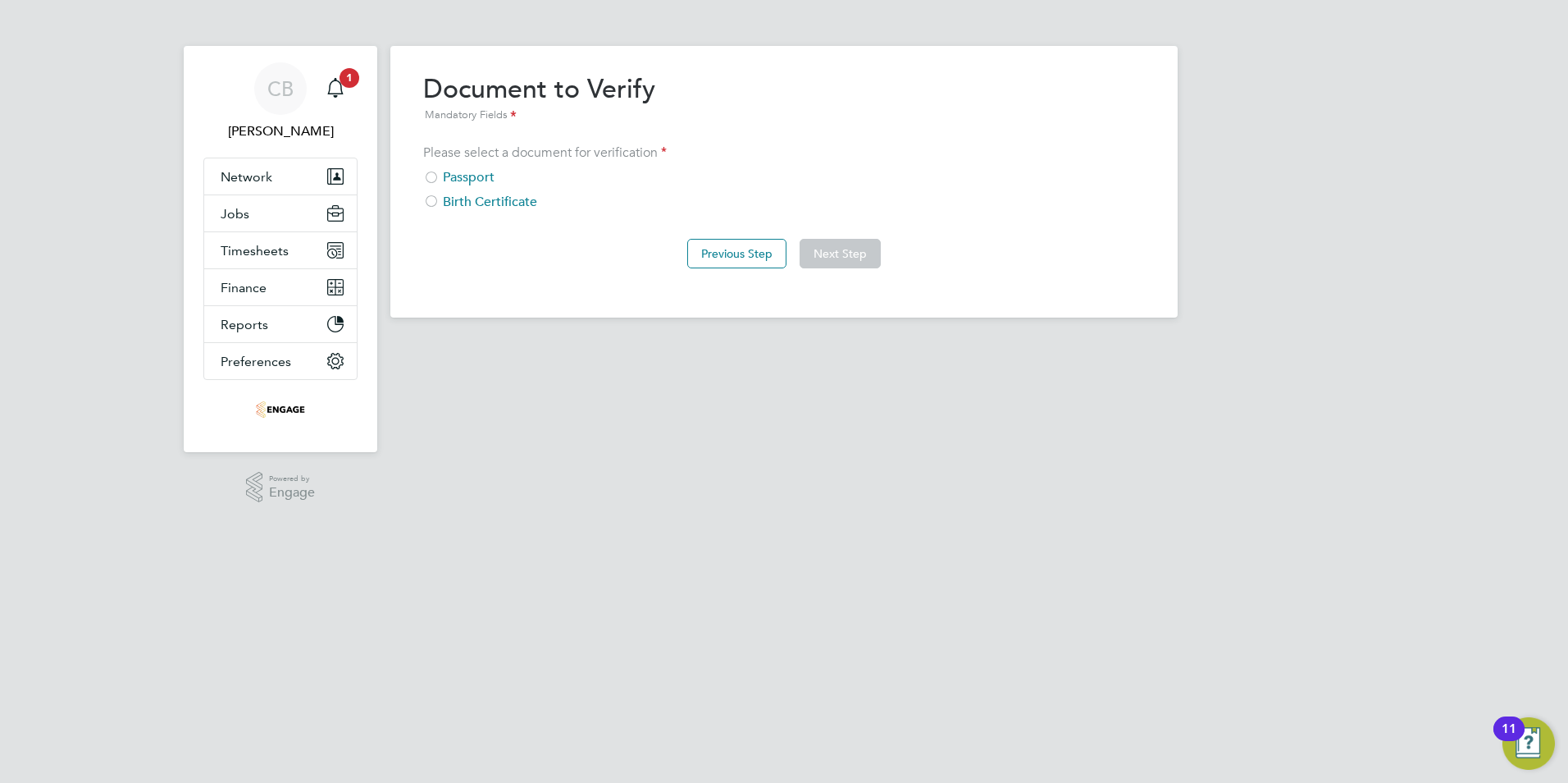
click at [483, 178] on div "Passport" at bounding box center [784, 178] width 721 height 17
click at [852, 247] on button "Next Step" at bounding box center [840, 253] width 81 height 29
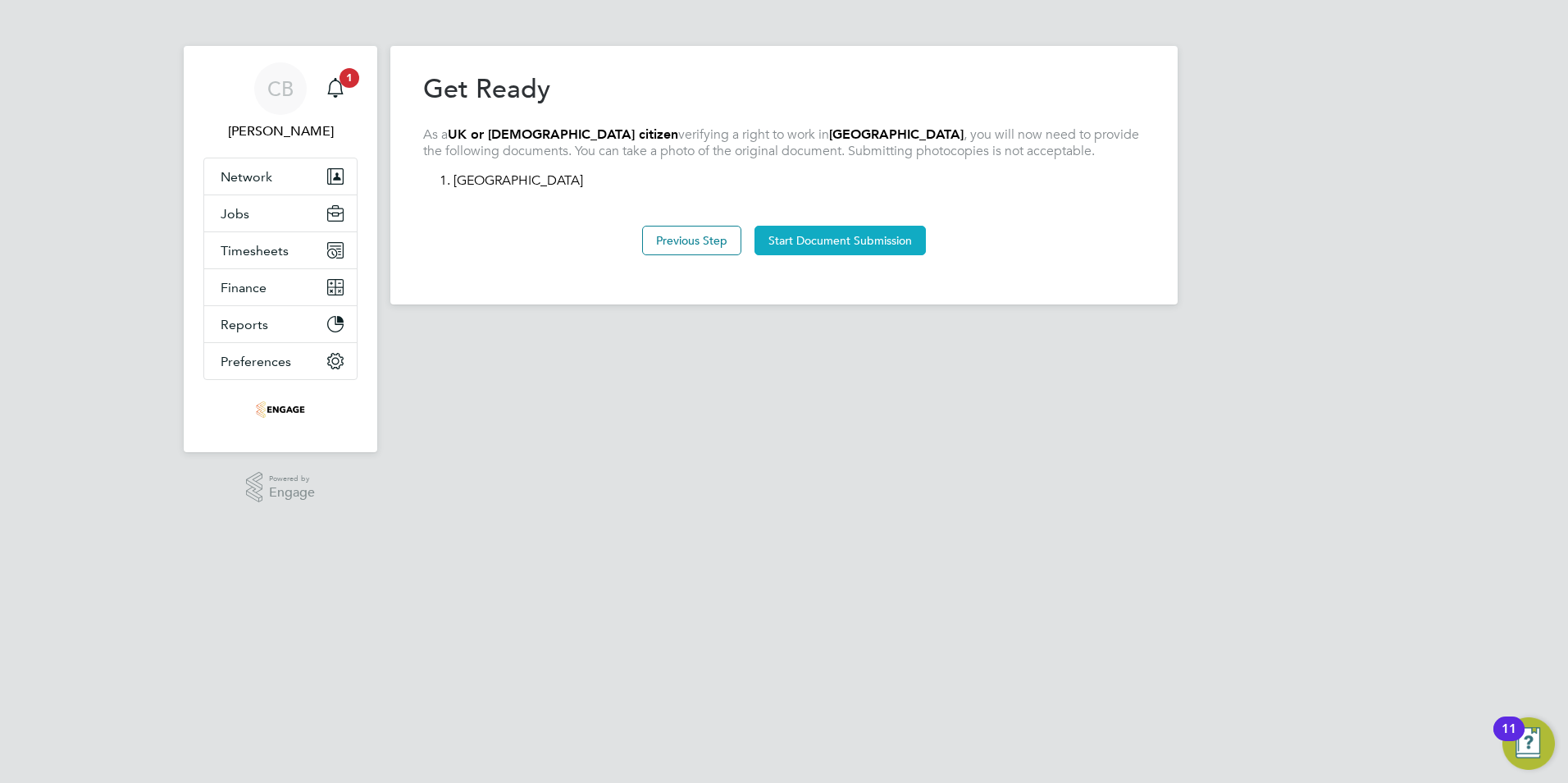
click at [828, 241] on button "Start Document Submission" at bounding box center [840, 240] width 172 height 29
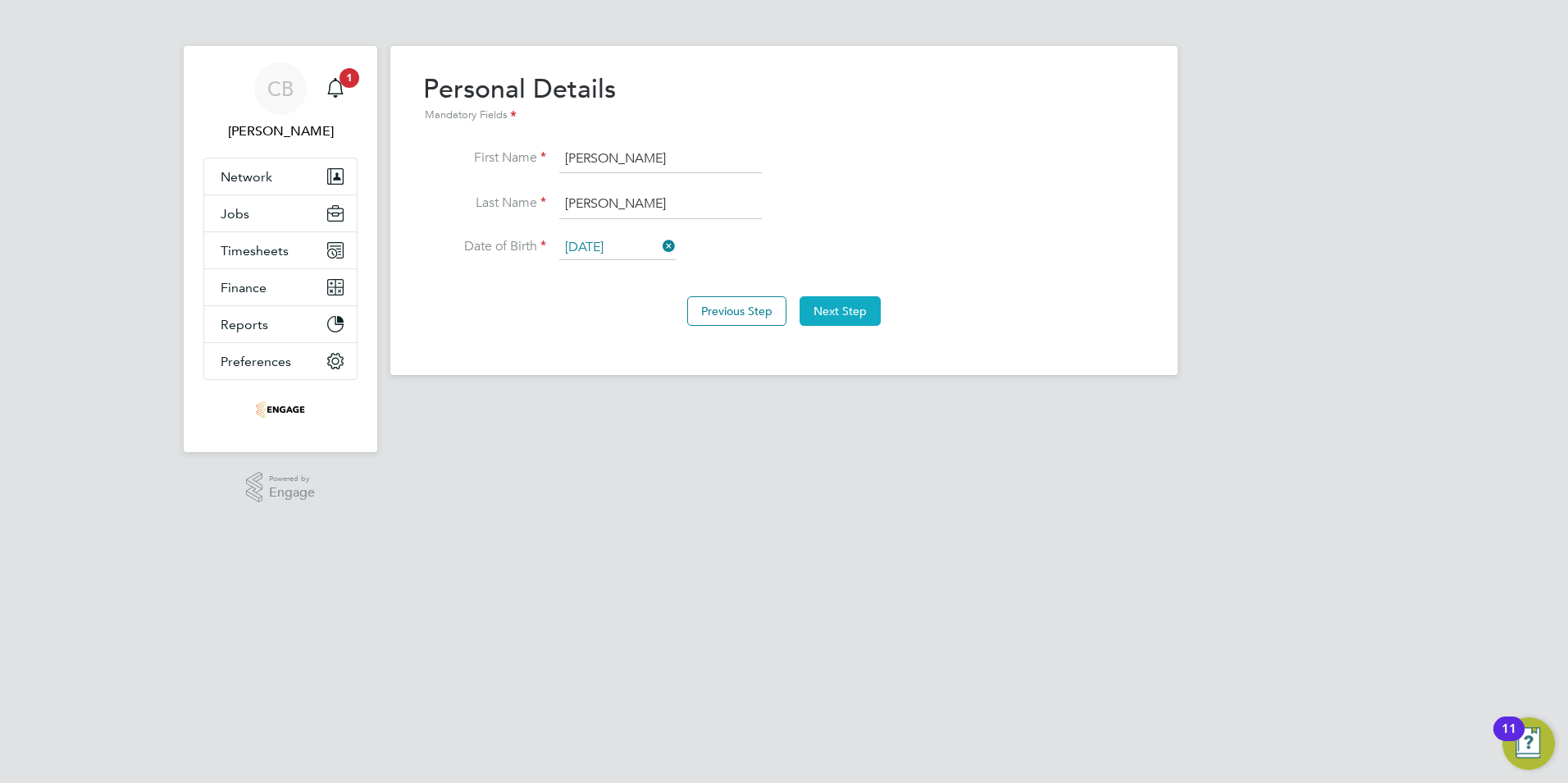
click at [842, 315] on button "Next Step" at bounding box center [840, 311] width 81 height 29
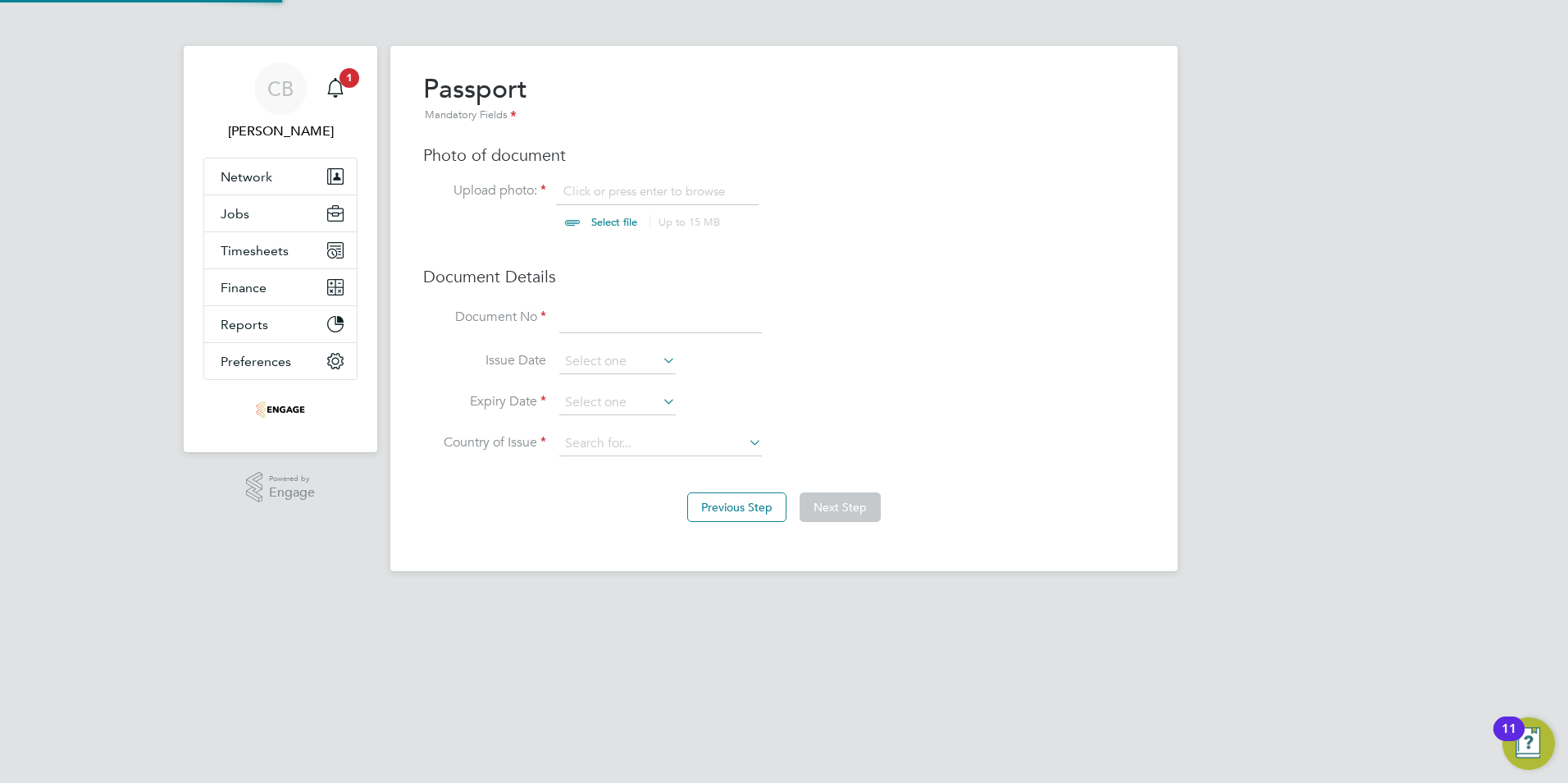
scroll to position [22, 203]
click at [609, 187] on input "file" at bounding box center [630, 208] width 258 height 49
click at [609, 319] on input at bounding box center [660, 317] width 203 height 29
type input "141214526"
click at [584, 352] on input at bounding box center [616, 362] width 116 height 25
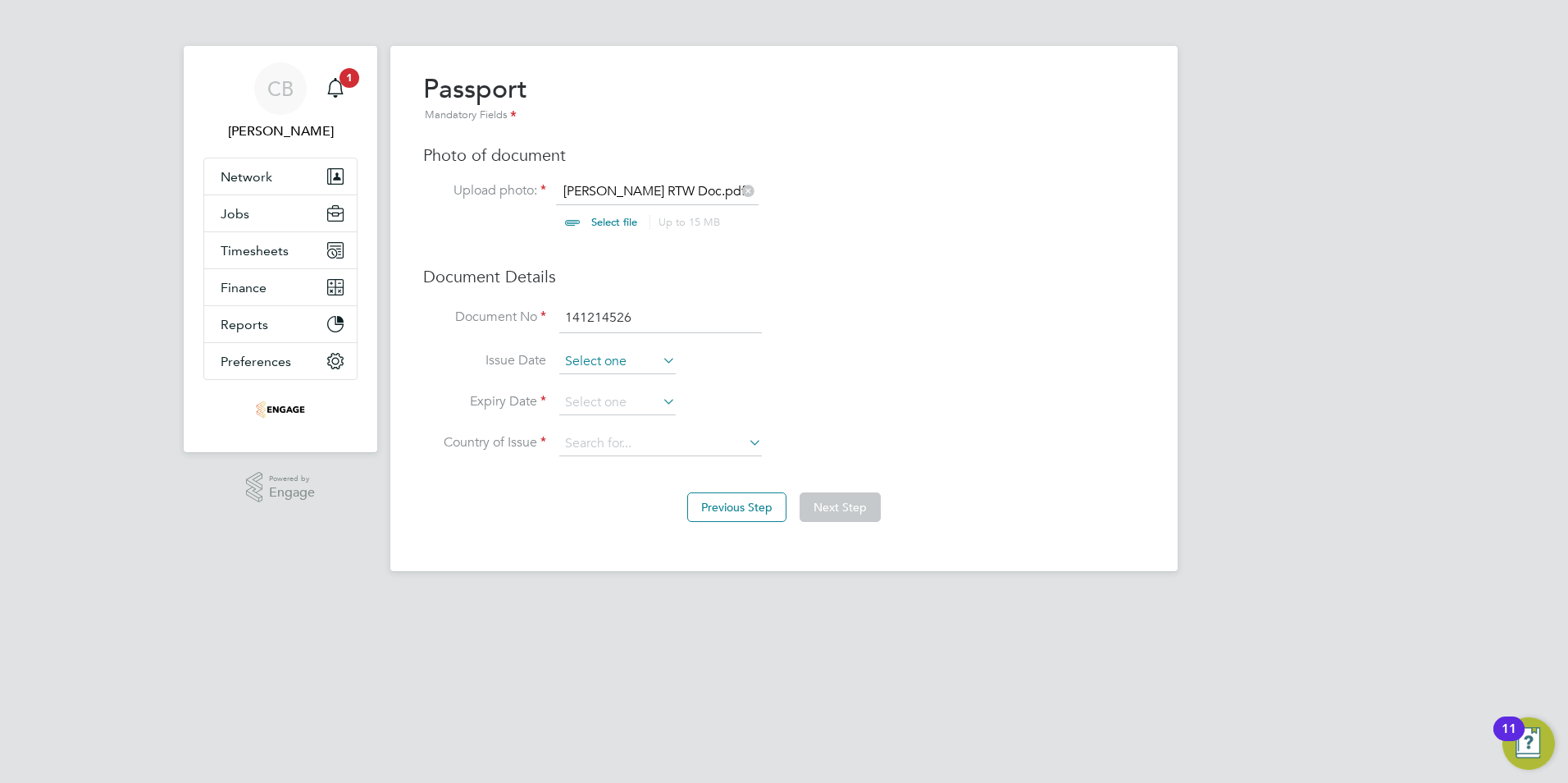
scroll to position [604, 0]
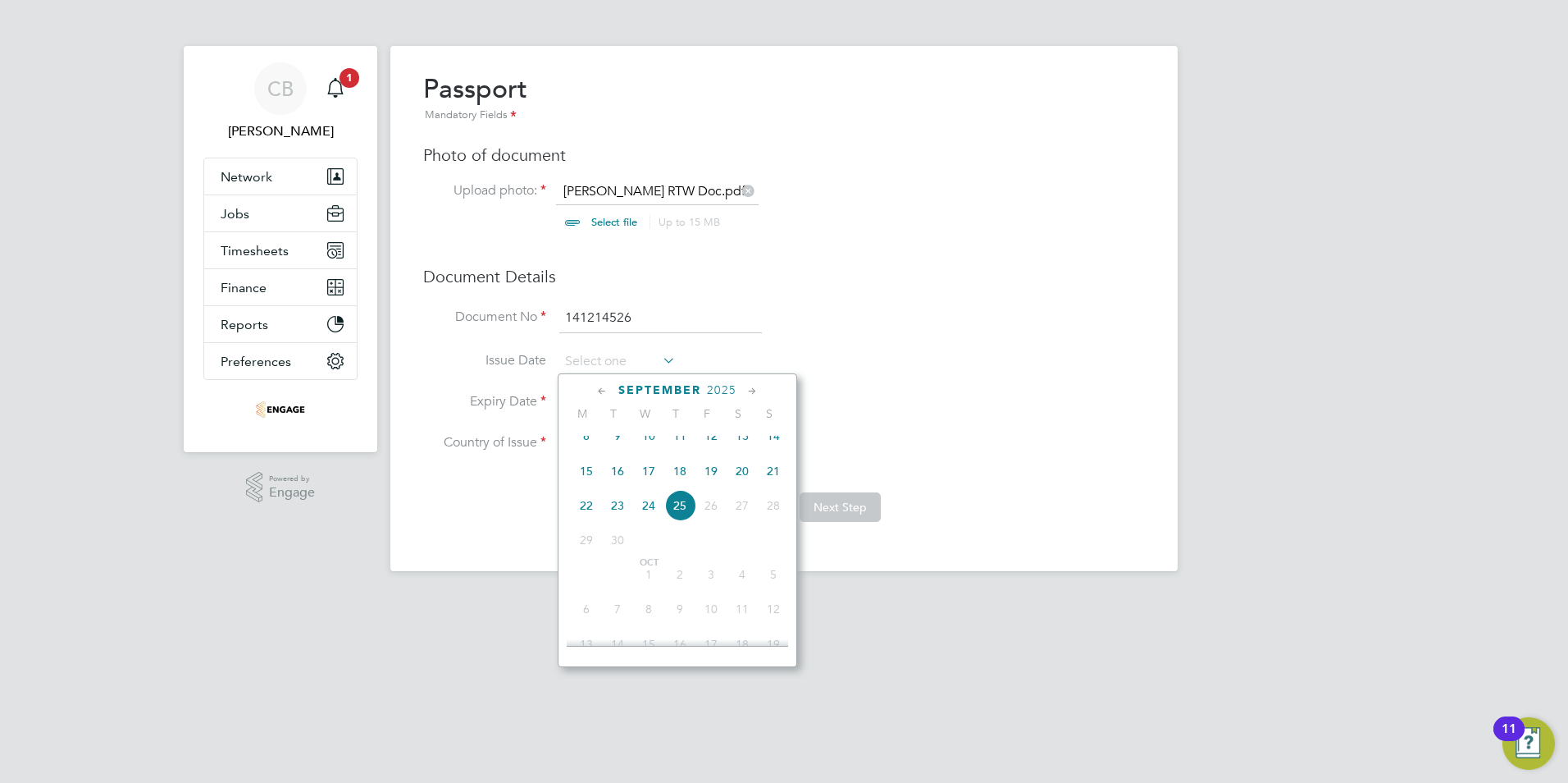
click at [719, 385] on span "2025" at bounding box center [721, 390] width 29 height 14
click at [747, 513] on span "2023" at bounding box center [742, 501] width 31 height 31
click at [603, 388] on icon at bounding box center [602, 391] width 16 height 18
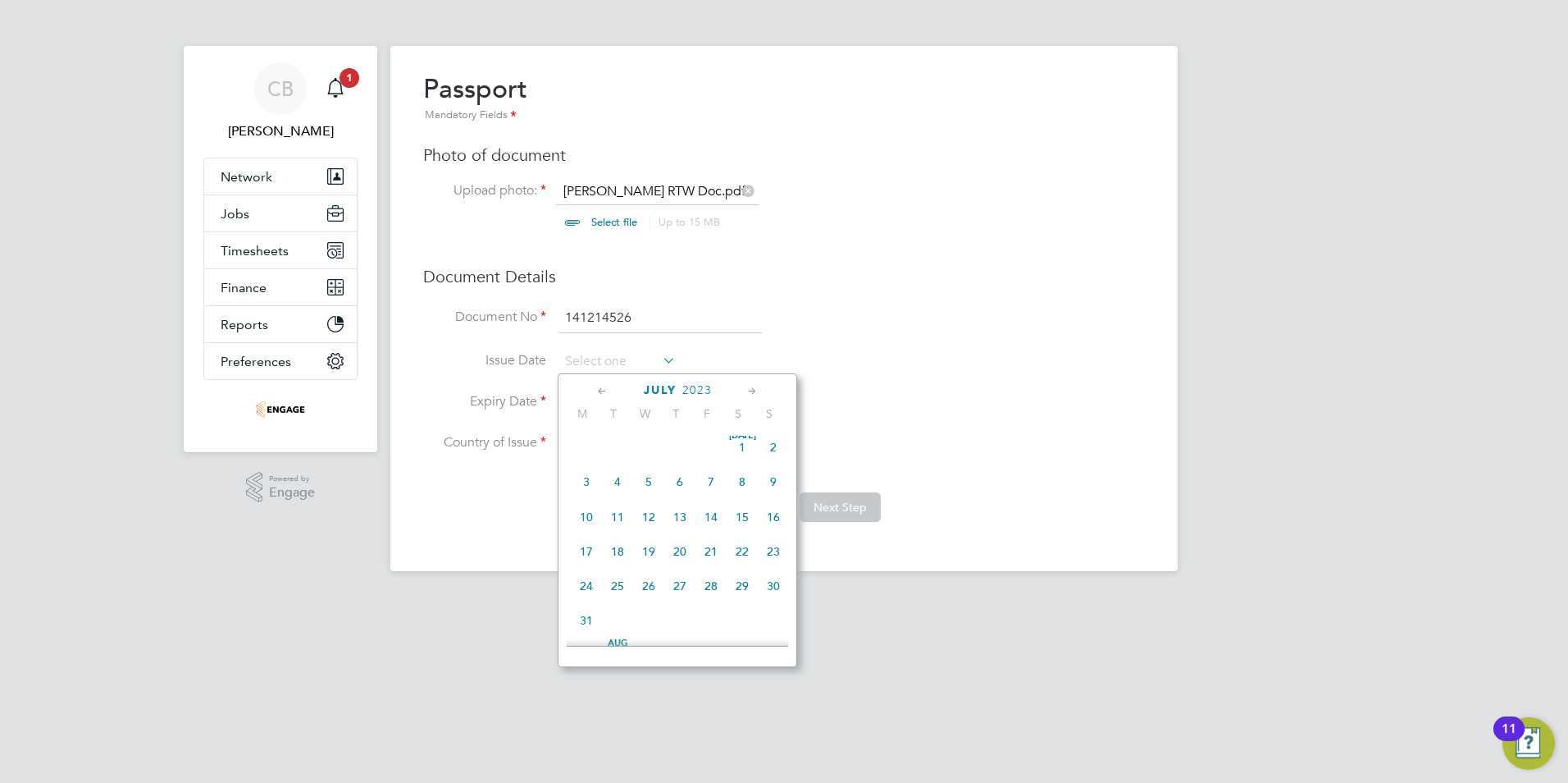
click at [682, 479] on span "6" at bounding box center [680, 481] width 31 height 31
type input "06 Jul 2023"
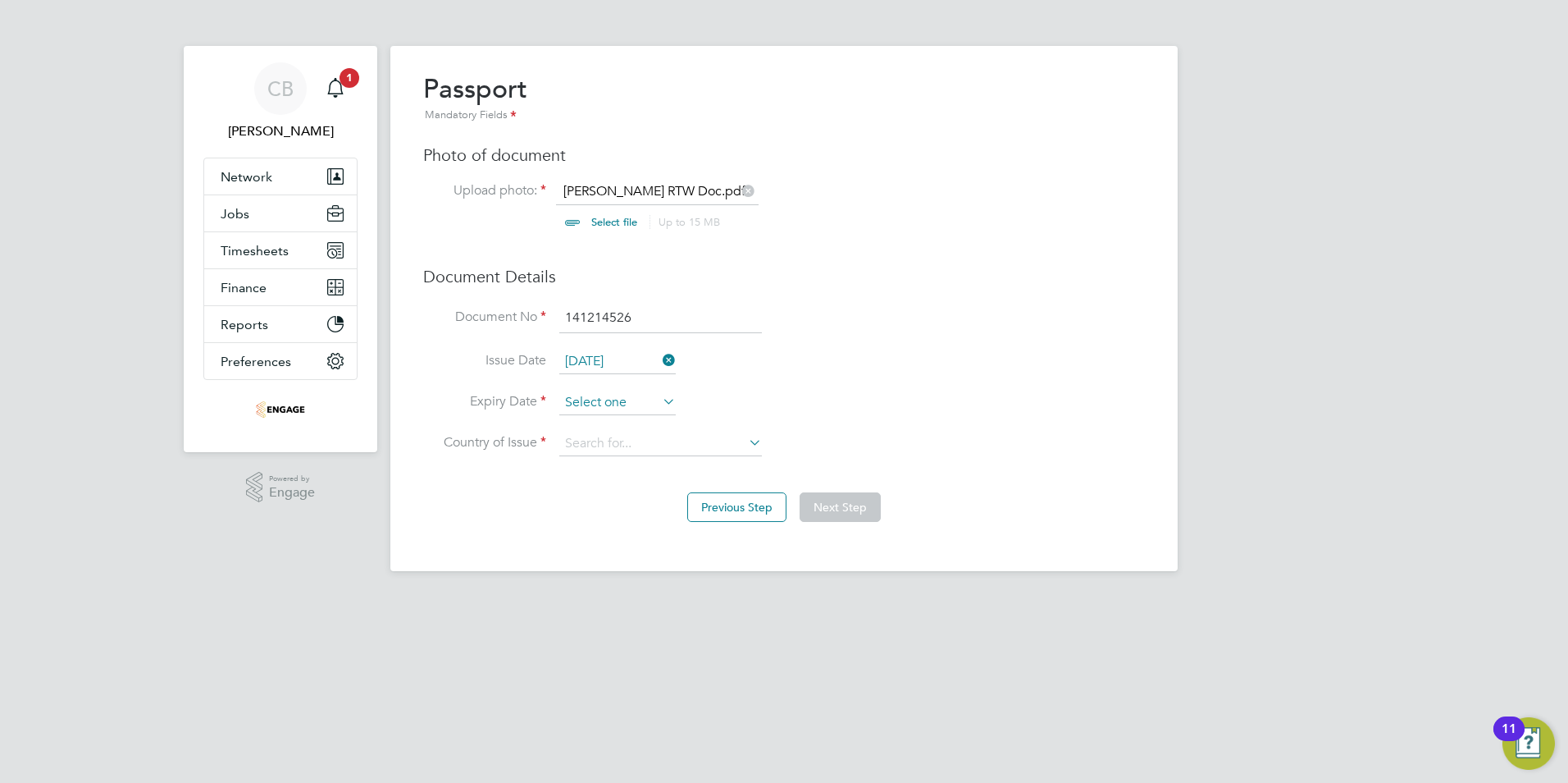
click at [600, 392] on input at bounding box center [616, 403] width 116 height 25
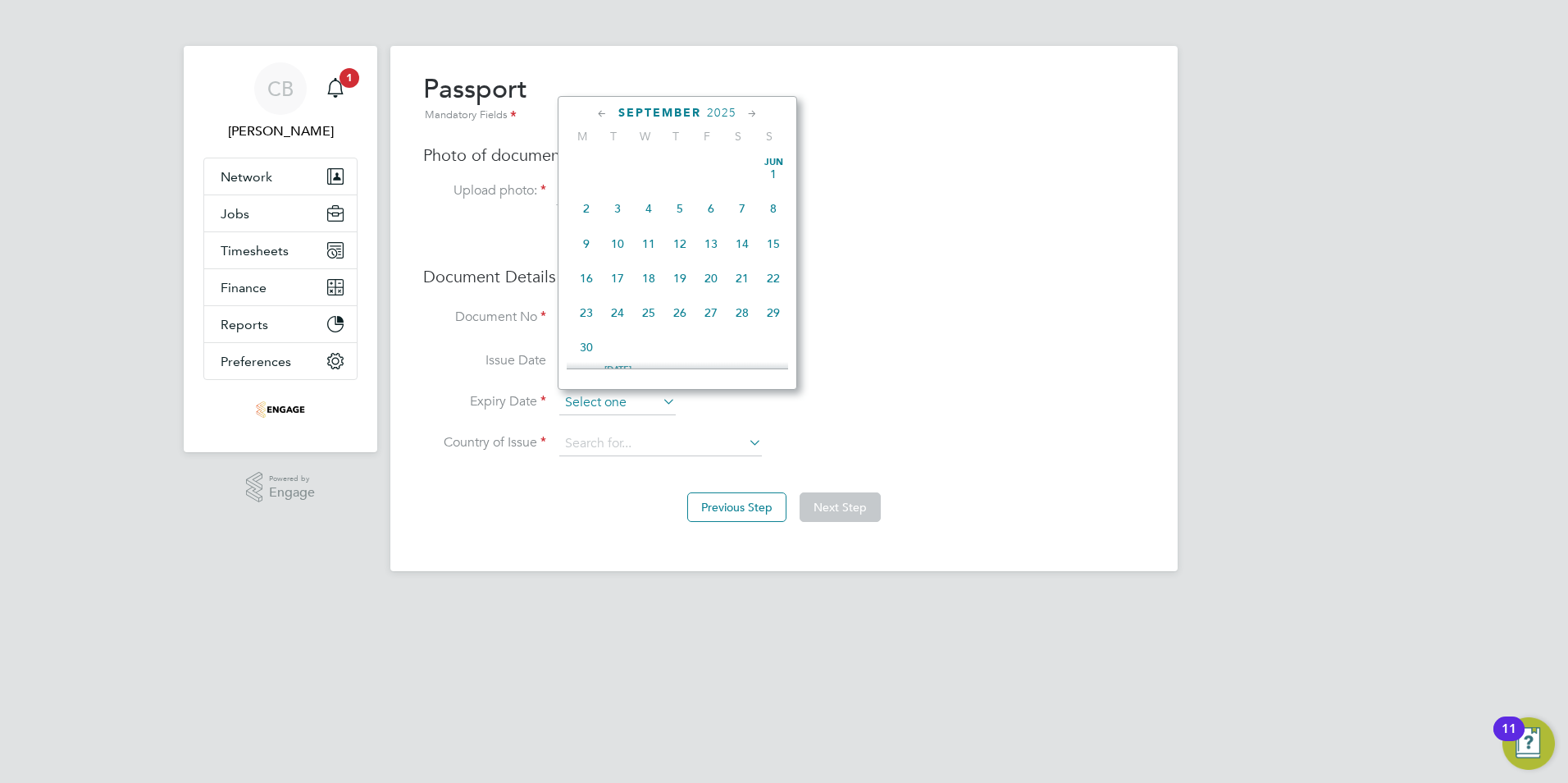
scroll to position [604, 0]
click at [731, 115] on span "2025" at bounding box center [721, 112] width 29 height 14
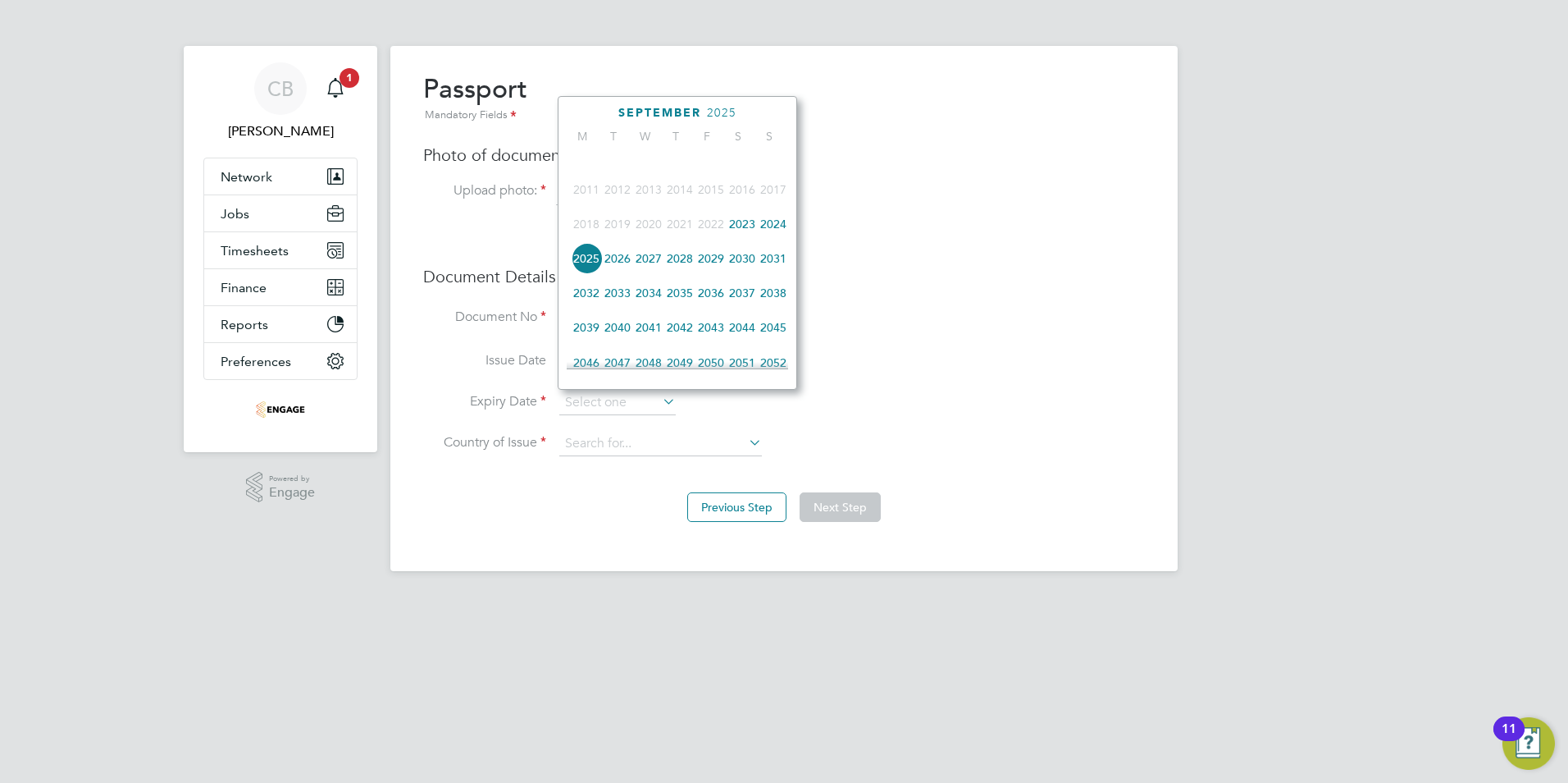
click at [625, 307] on span "2033" at bounding box center [617, 293] width 31 height 31
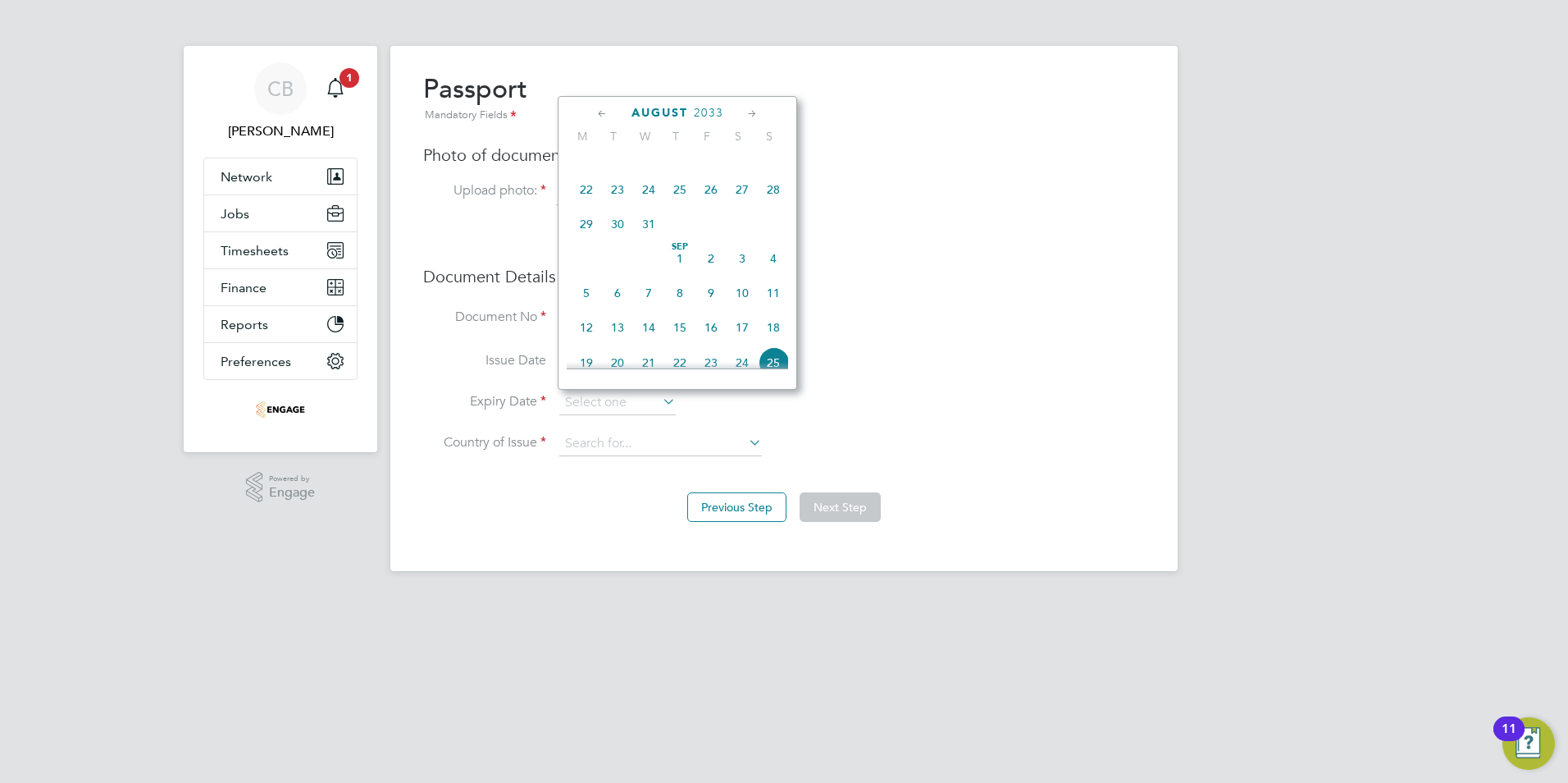
click at [599, 116] on icon at bounding box center [602, 113] width 16 height 18
click at [646, 209] on span "6" at bounding box center [649, 204] width 31 height 31
type input "[DATE]"
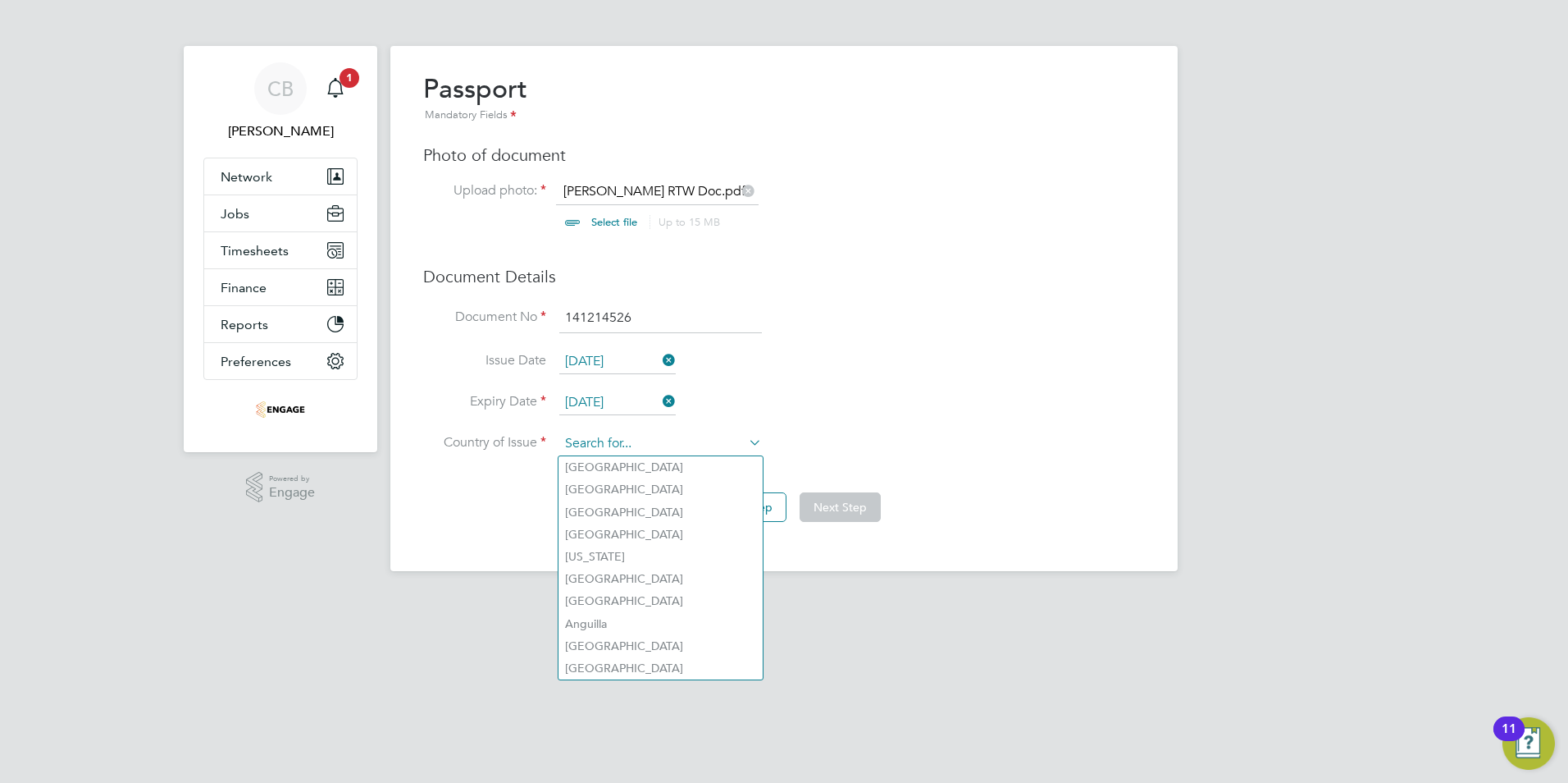
click at [612, 446] on input at bounding box center [660, 444] width 203 height 25
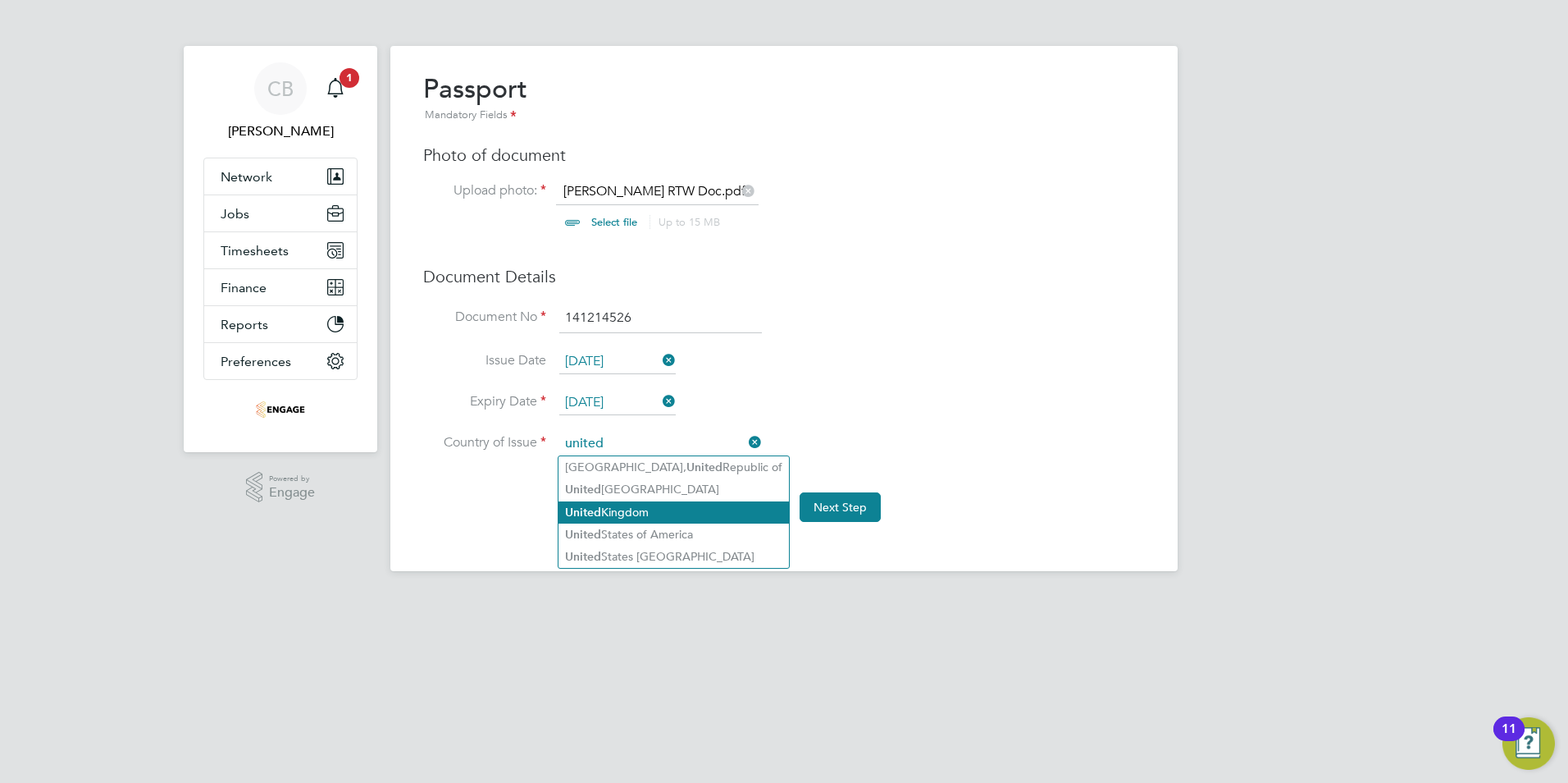
click at [615, 510] on li "United Kingdom" at bounding box center [674, 512] width 230 height 22
type input "United Kingdom"
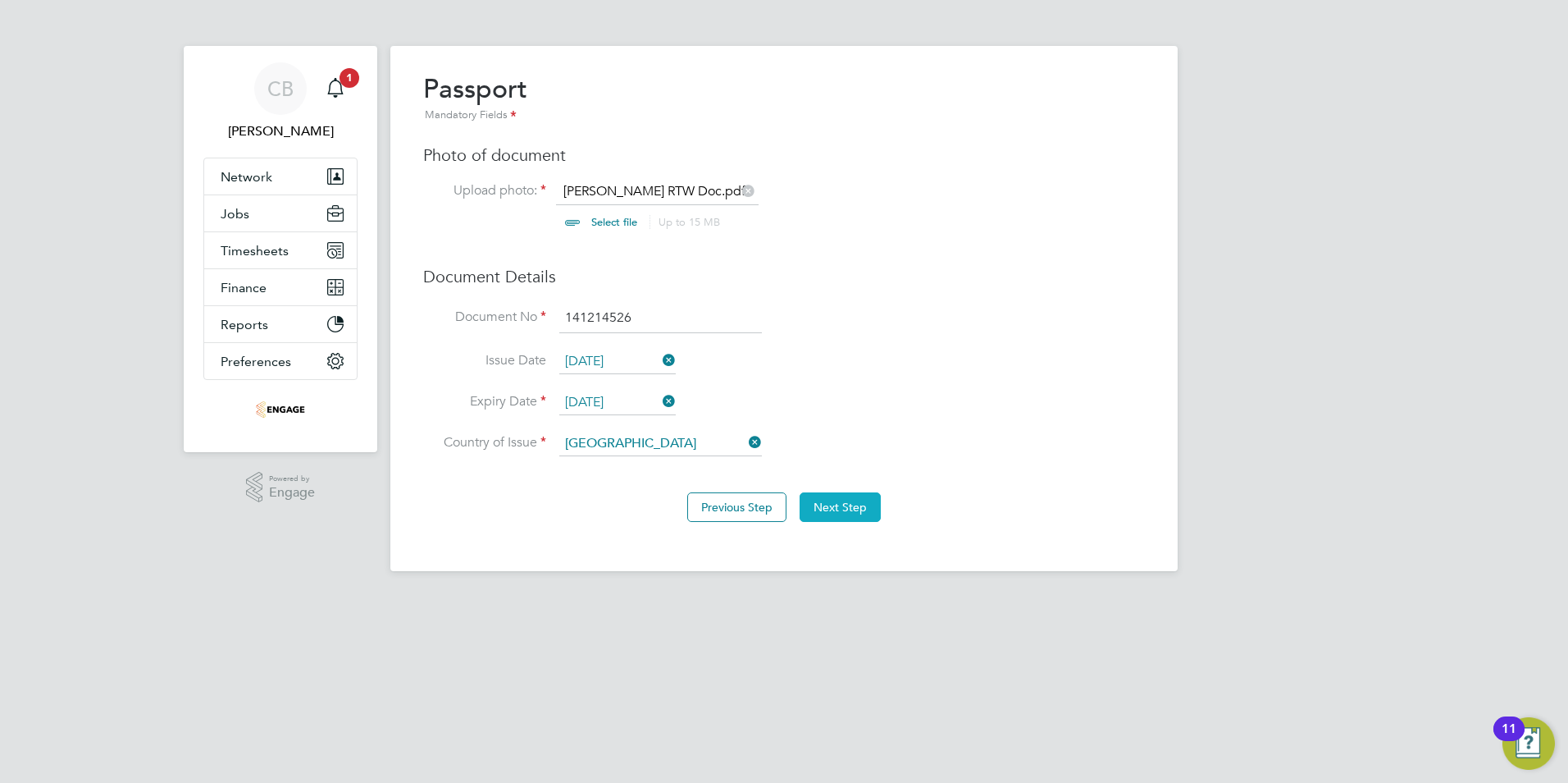
click at [851, 503] on button "Next Step" at bounding box center [840, 506] width 81 height 29
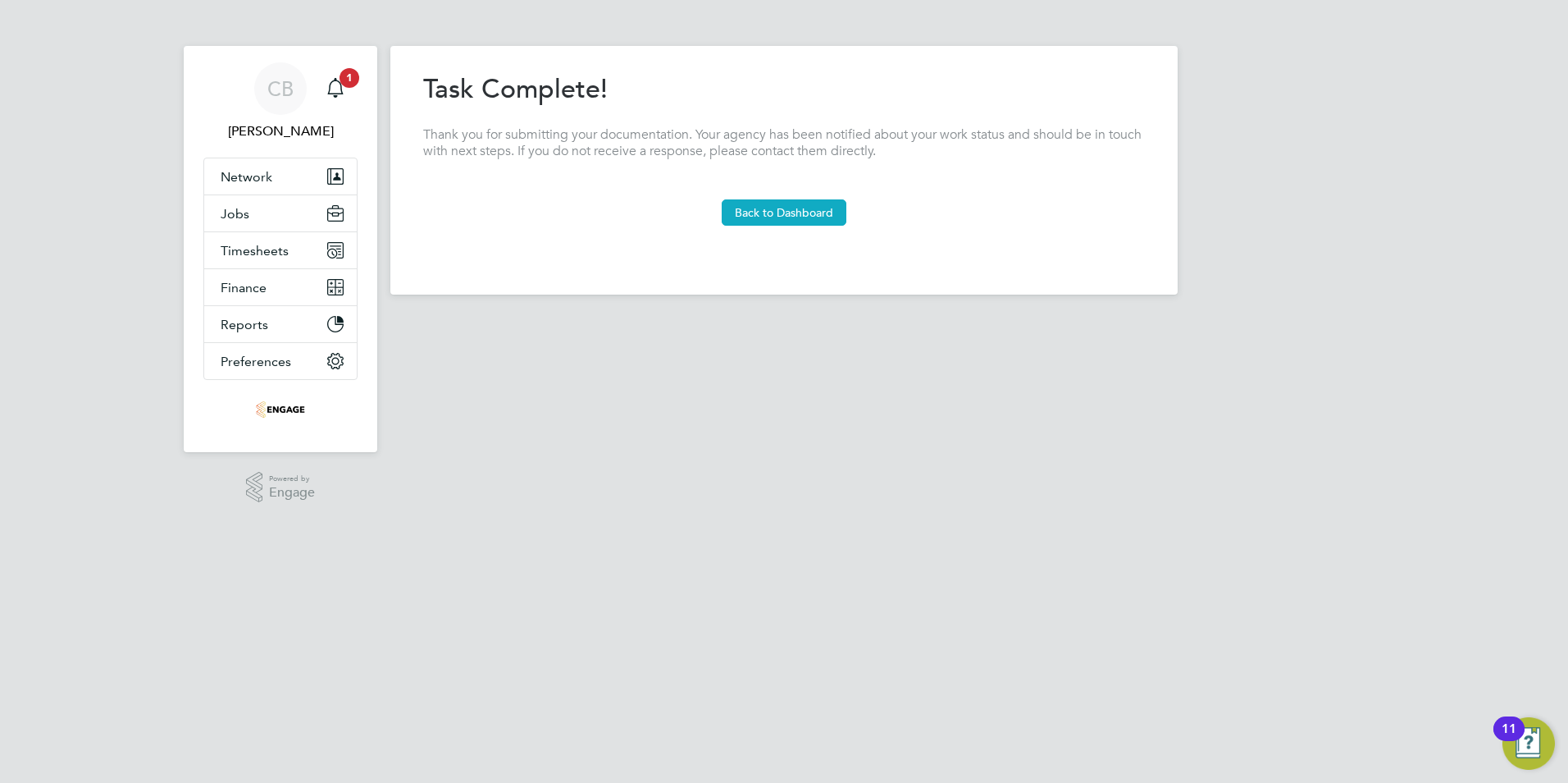
click at [772, 213] on button "Back to Dashboard" at bounding box center [784, 213] width 125 height 26
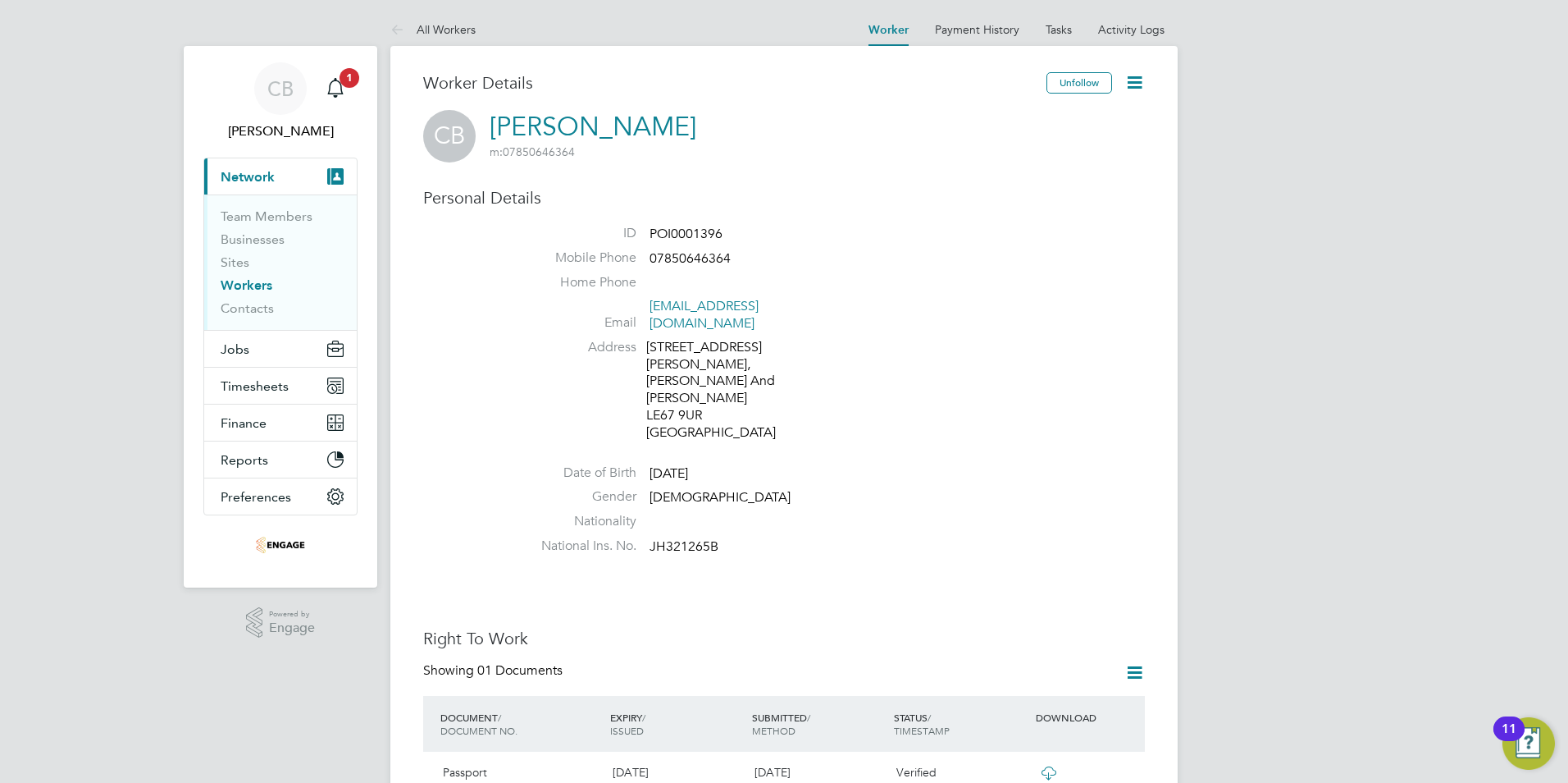
click at [252, 284] on link "Workers" at bounding box center [246, 285] width 52 height 16
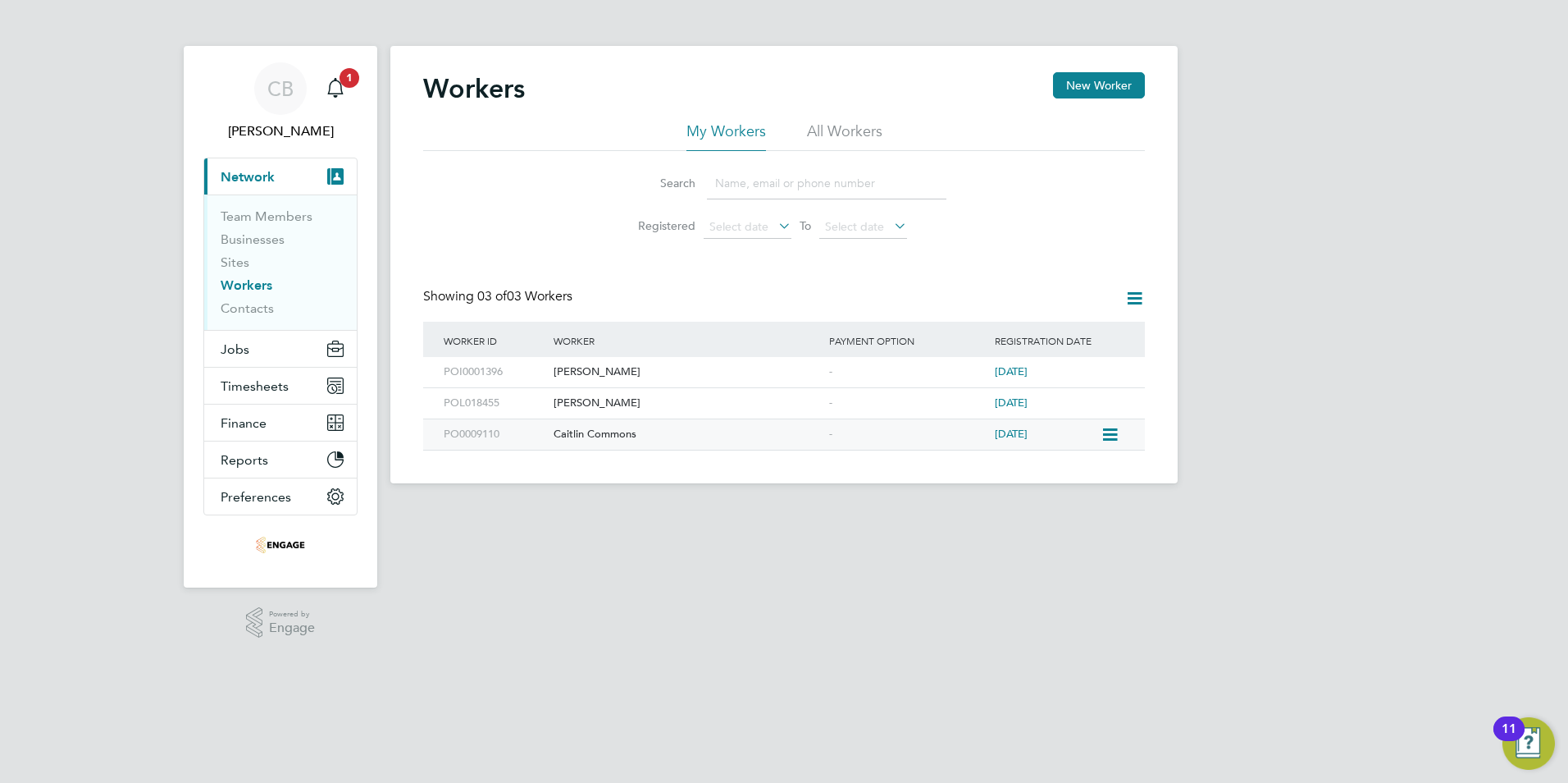
click at [590, 434] on div "Caitlin Commons" at bounding box center [687, 434] width 276 height 30
click at [259, 351] on button "Jobs" at bounding box center [280, 349] width 153 height 36
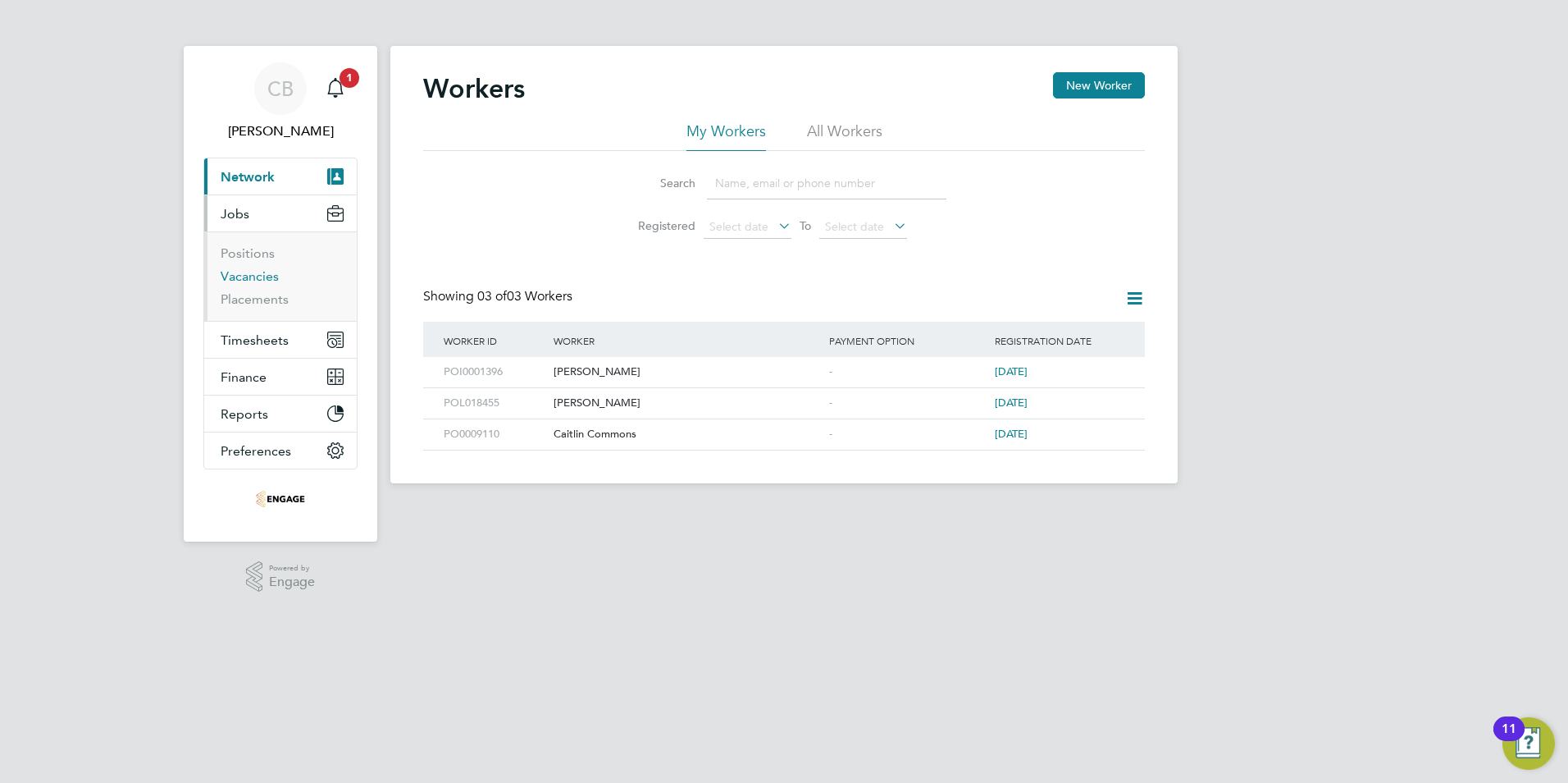
click at [265, 278] on link "Vacancies" at bounding box center [250, 276] width 59 height 16
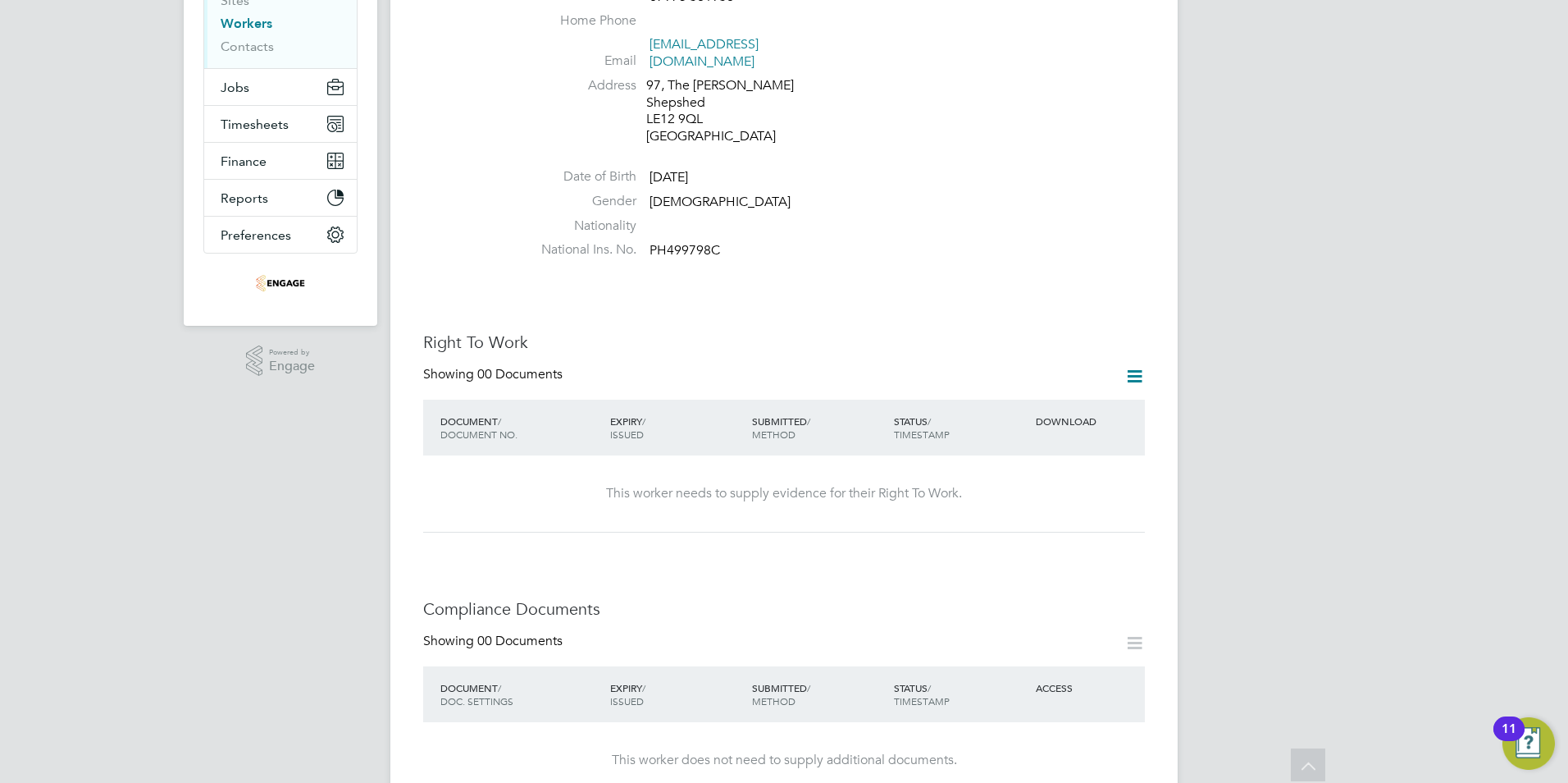
scroll to position [410, 0]
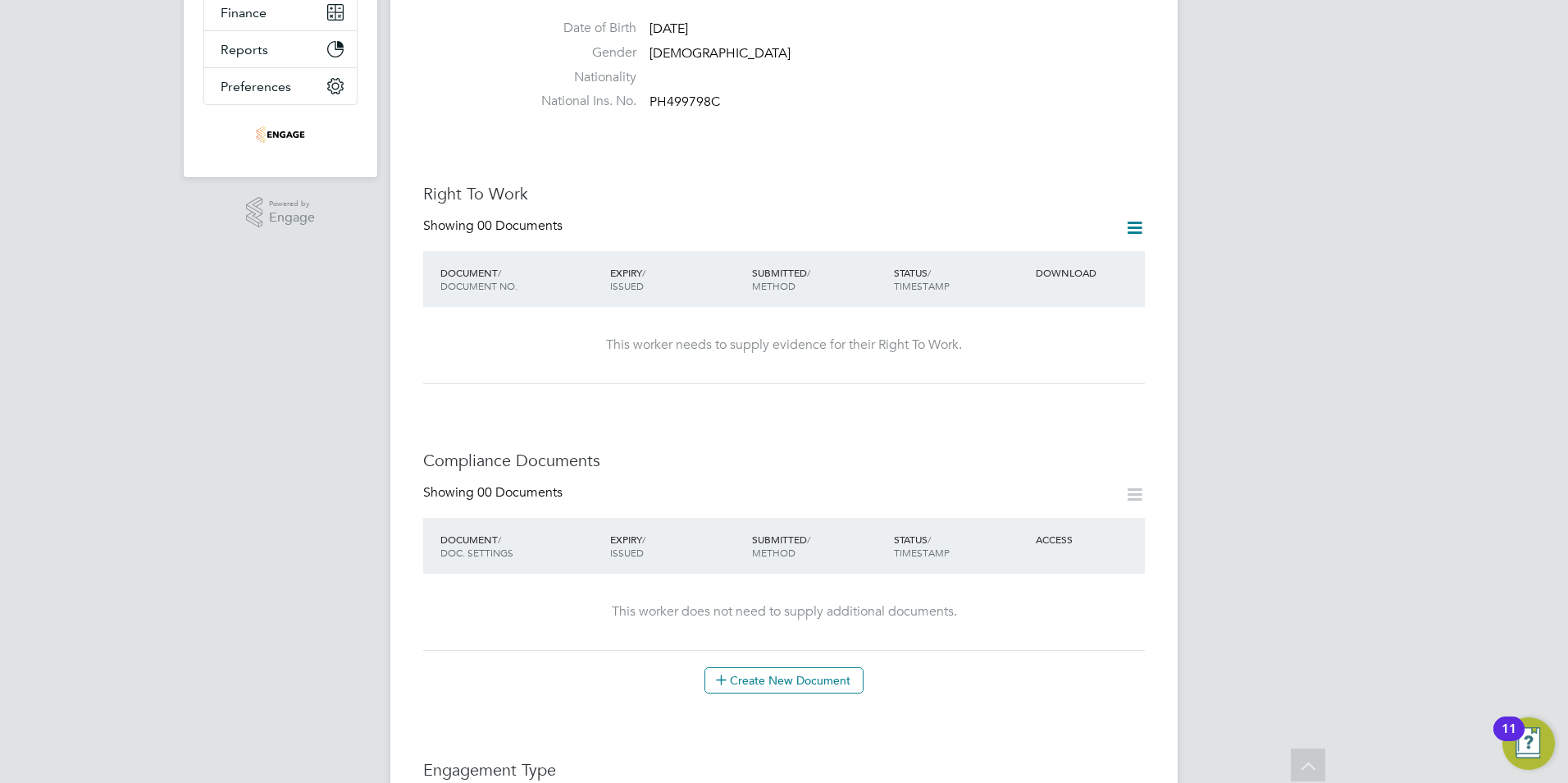
click at [1124, 217] on icon at bounding box center [1135, 228] width 21 height 21
click at [1003, 253] on li "Add Right To Work Document" at bounding box center [1043, 251] width 197 height 23
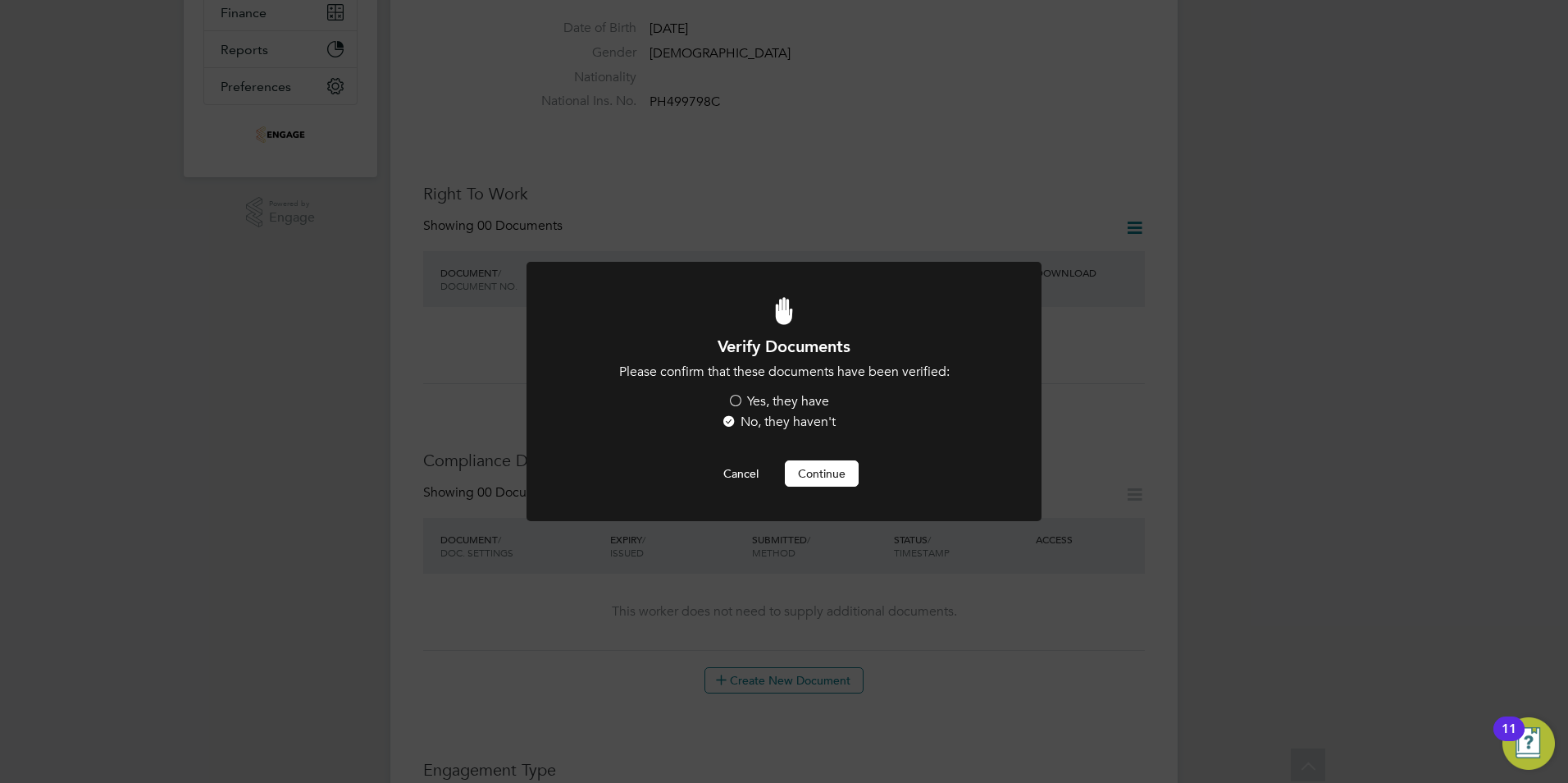
click at [758, 406] on label "Yes, they have" at bounding box center [779, 401] width 102 height 17
click at [0, 0] on input "Yes, they have" at bounding box center [0, 0] width 0 height 0
click at [805, 480] on button "Continue" at bounding box center [821, 473] width 74 height 26
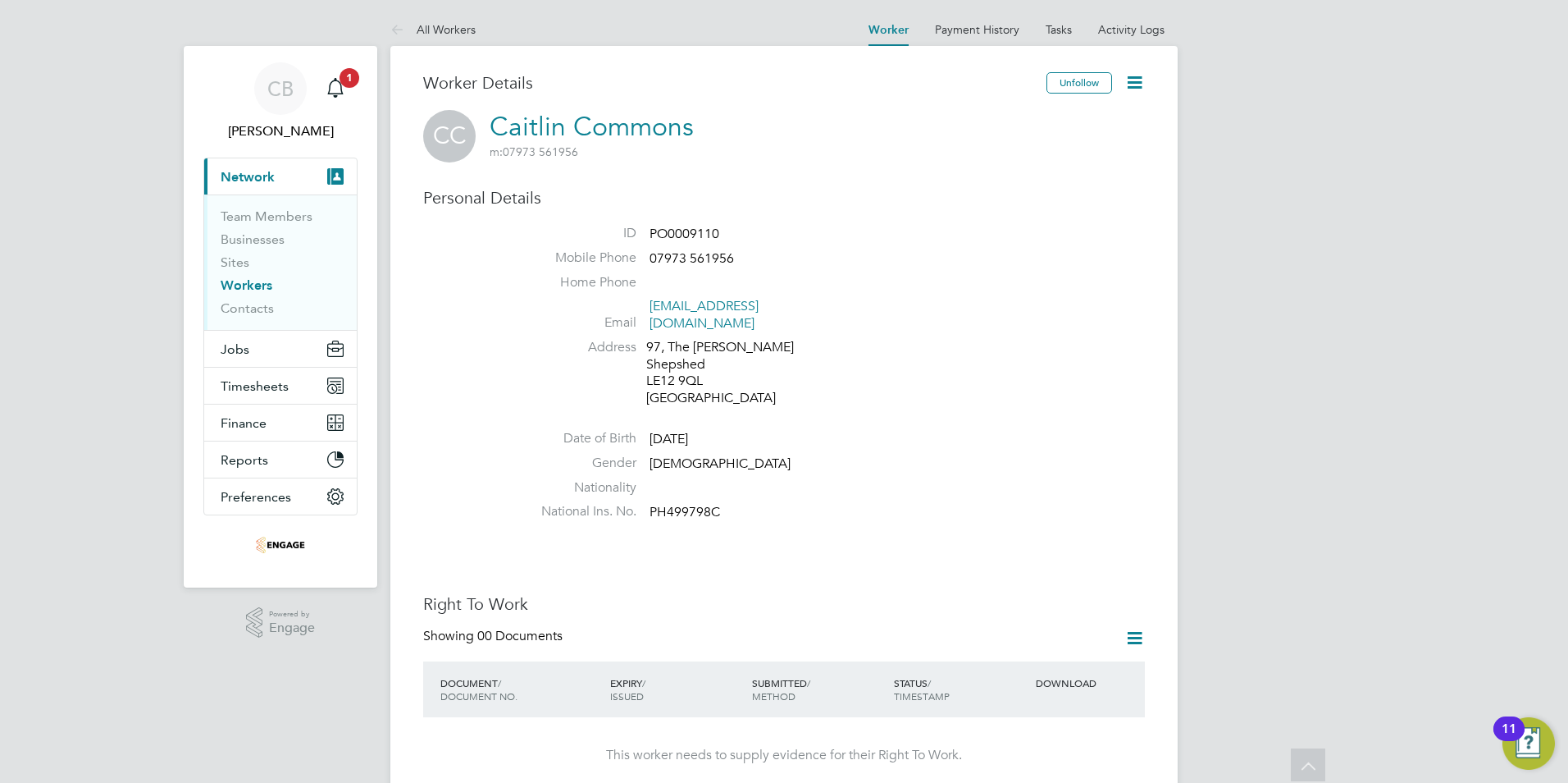
scroll to position [410, 0]
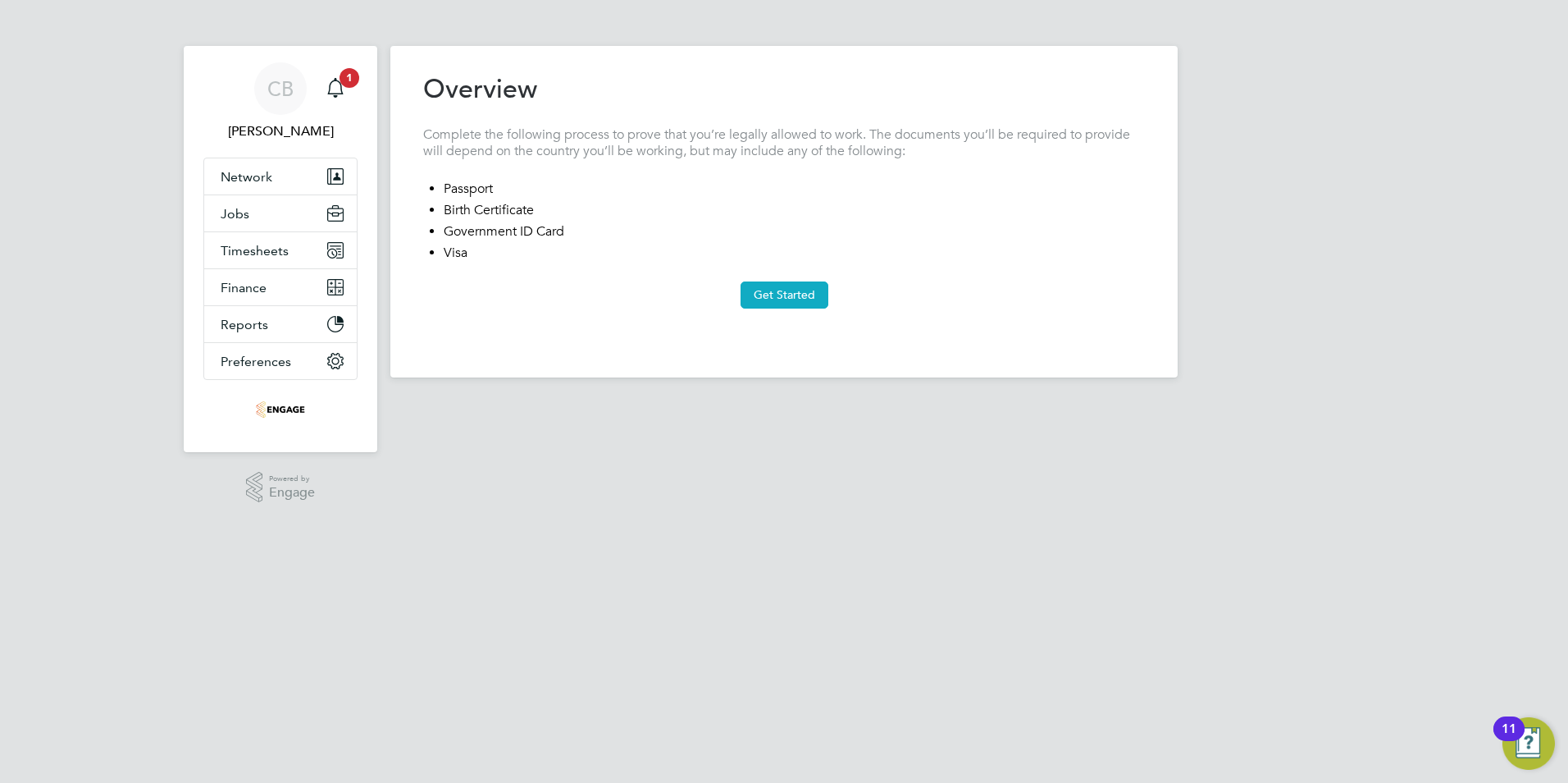
click at [794, 298] on button "Get Started" at bounding box center [784, 295] width 88 height 26
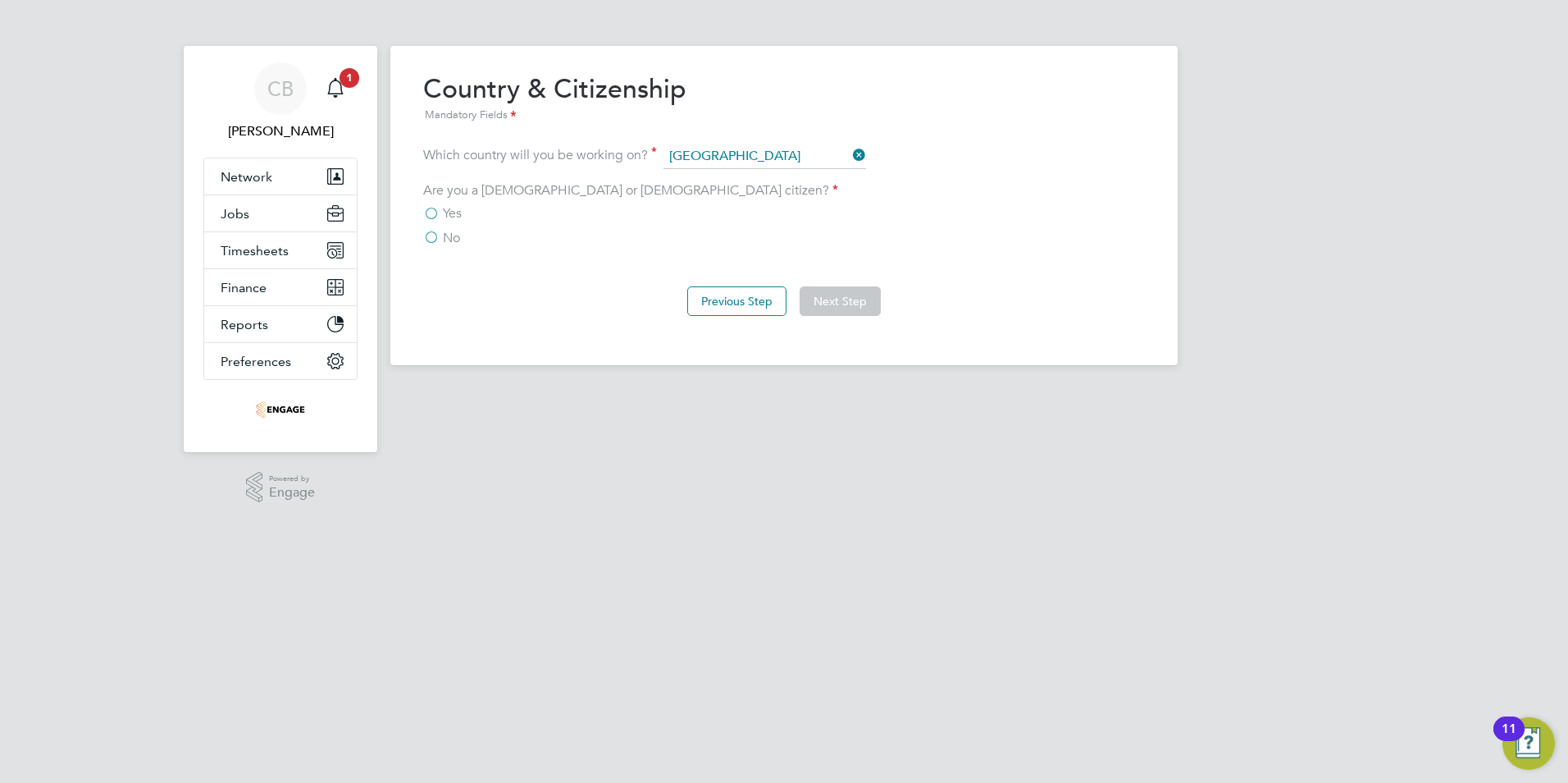
click at [455, 210] on span "Yes" at bounding box center [452, 213] width 19 height 16
click at [0, 0] on input "Yes" at bounding box center [0, 0] width 0 height 0
click at [826, 303] on button "Next Step" at bounding box center [840, 300] width 81 height 29
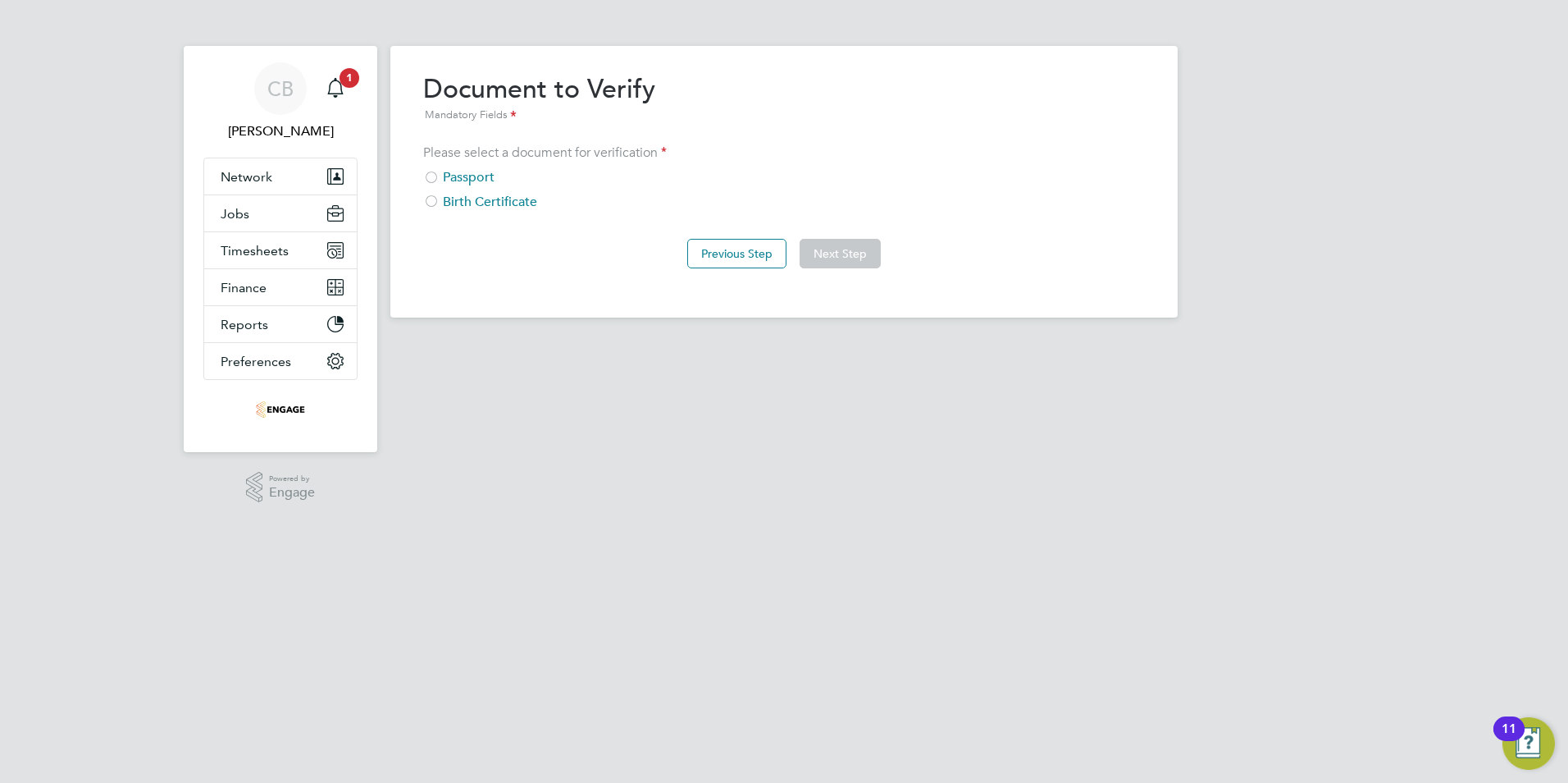
click at [446, 179] on div "Passport" at bounding box center [784, 178] width 721 height 17
click at [835, 264] on button "Next Step" at bounding box center [840, 253] width 81 height 29
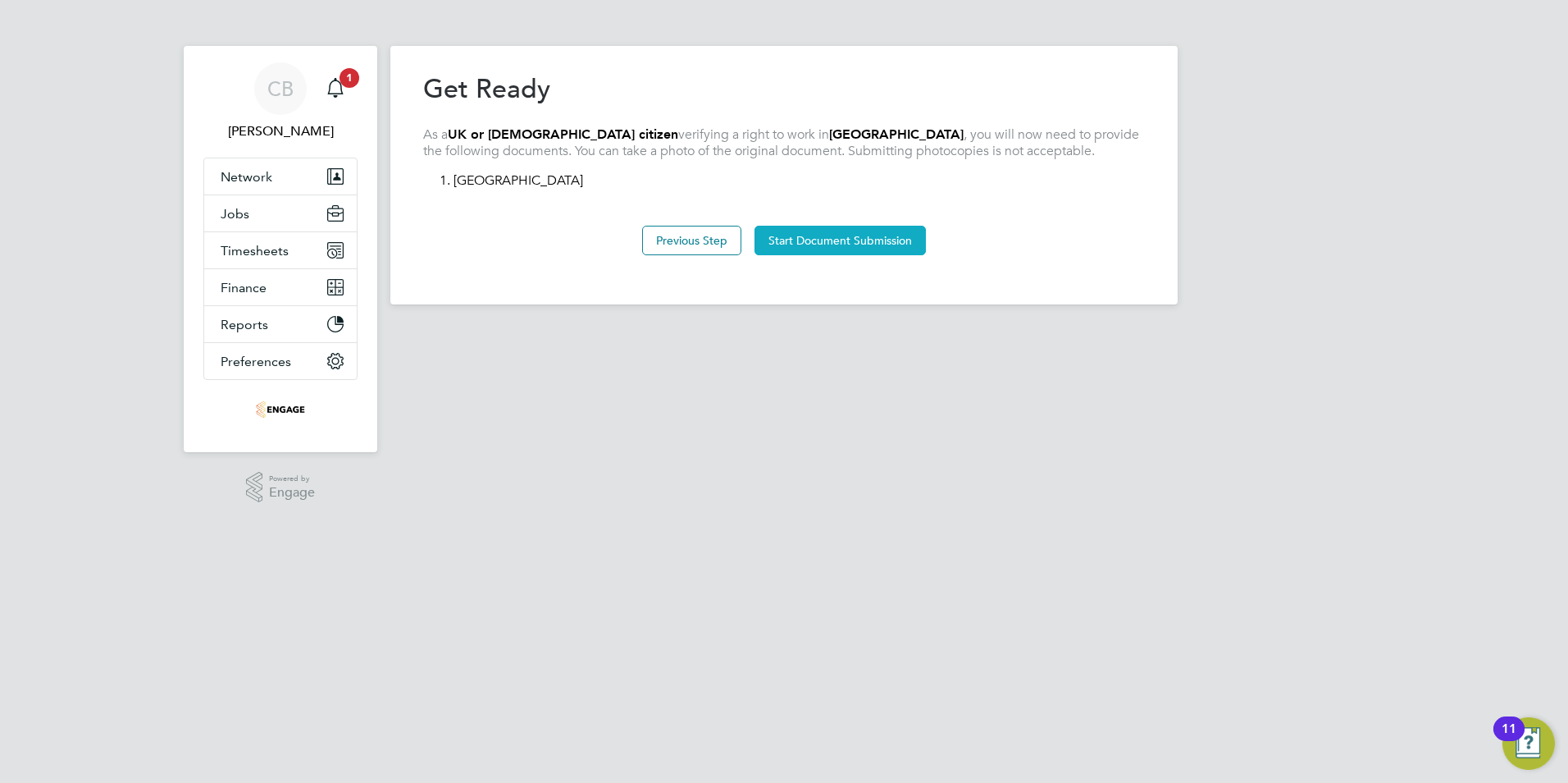
click at [846, 240] on button "Start Document Submission" at bounding box center [840, 240] width 172 height 29
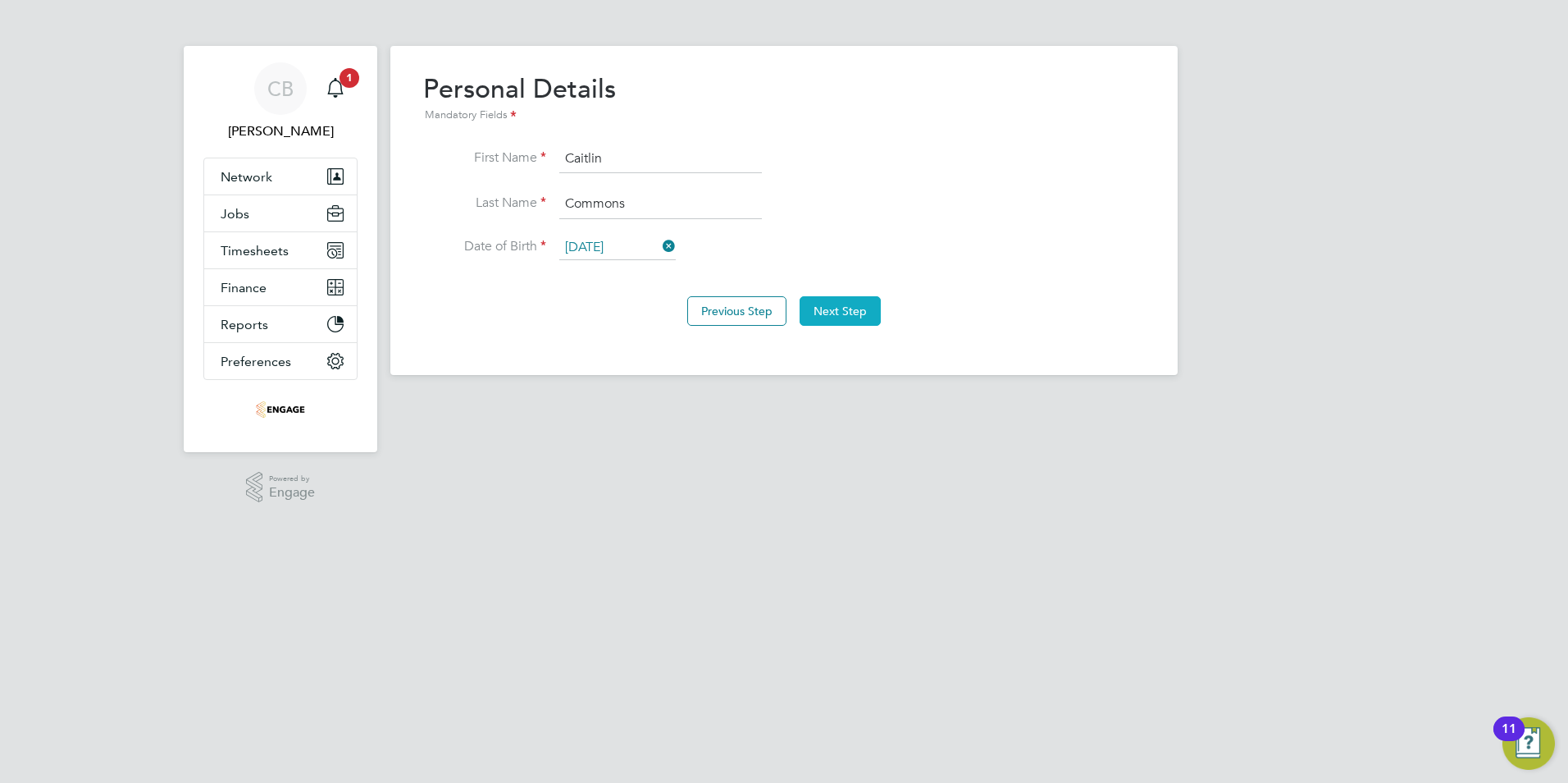
click at [842, 303] on button "Next Step" at bounding box center [840, 311] width 81 height 29
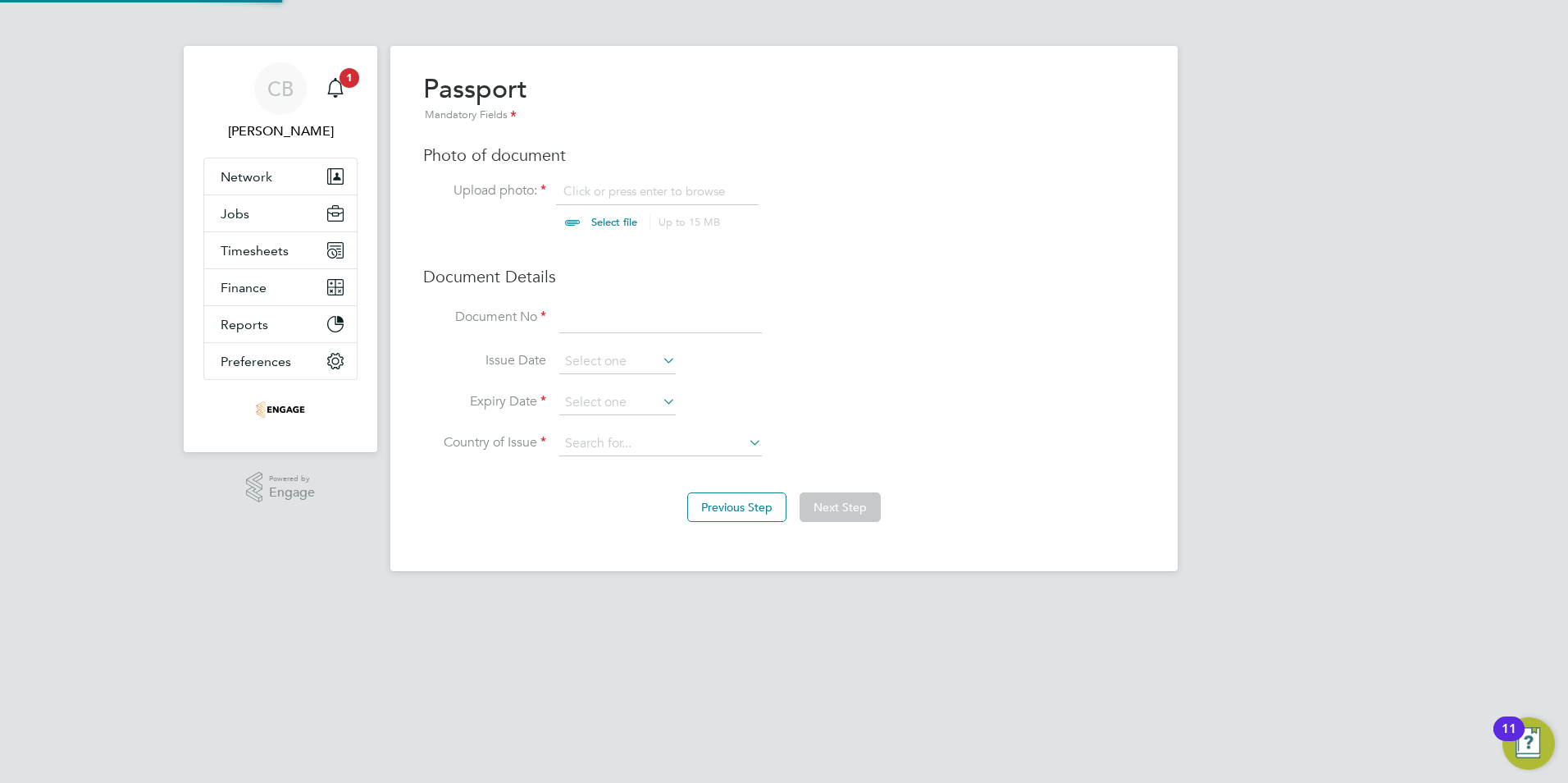
scroll to position [22, 203]
click at [584, 327] on input at bounding box center [660, 317] width 203 height 29
type input "576224143"
click at [611, 348] on li "Document No 576224143" at bounding box center [784, 326] width 721 height 46
click at [611, 359] on input at bounding box center [616, 362] width 116 height 25
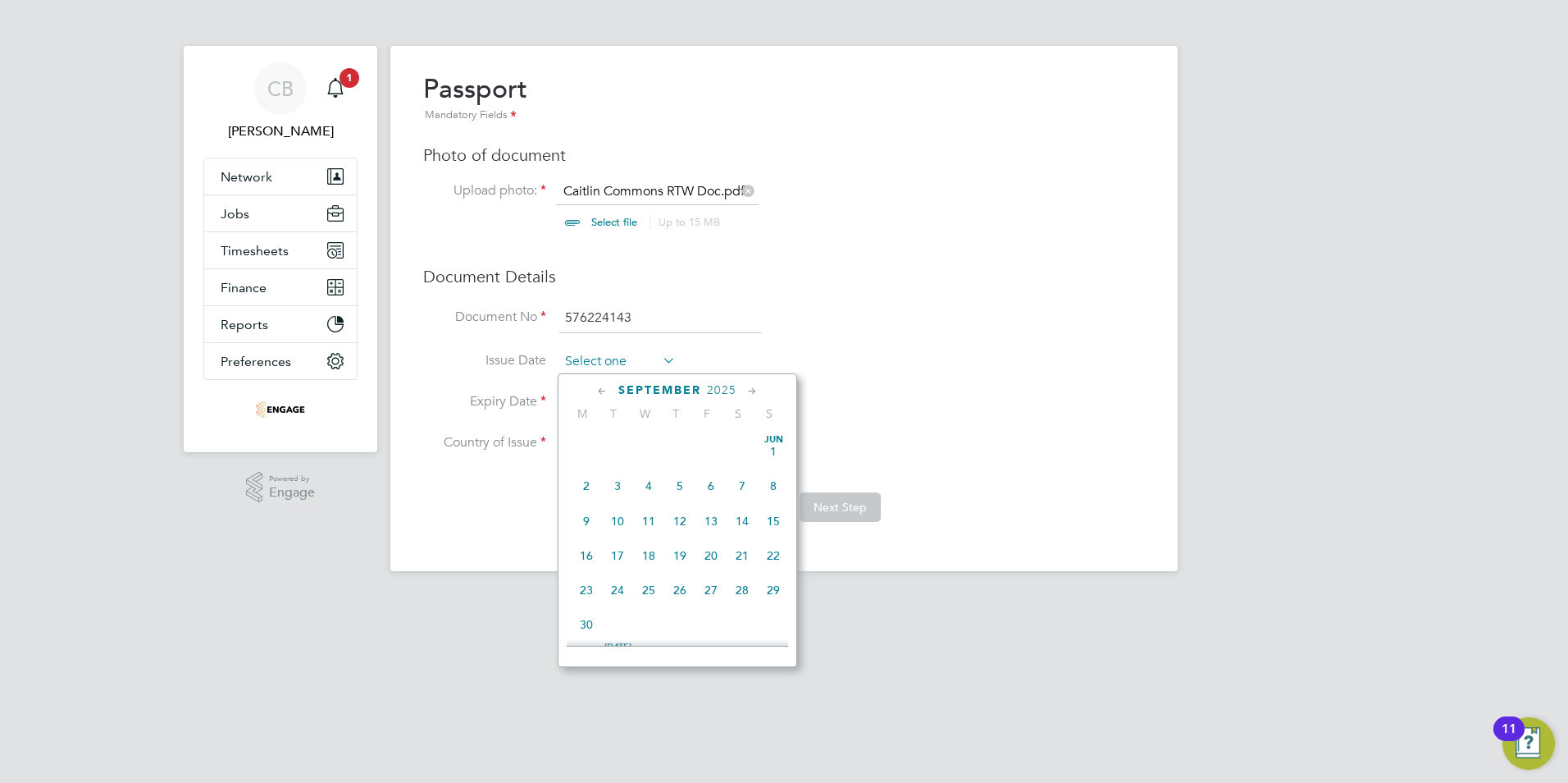
scroll to position [604, 0]
click at [714, 390] on span "2025" at bounding box center [721, 390] width 29 height 14
click at [654, 504] on span "2020" at bounding box center [649, 501] width 31 height 31
click at [604, 393] on icon at bounding box center [602, 391] width 16 height 18
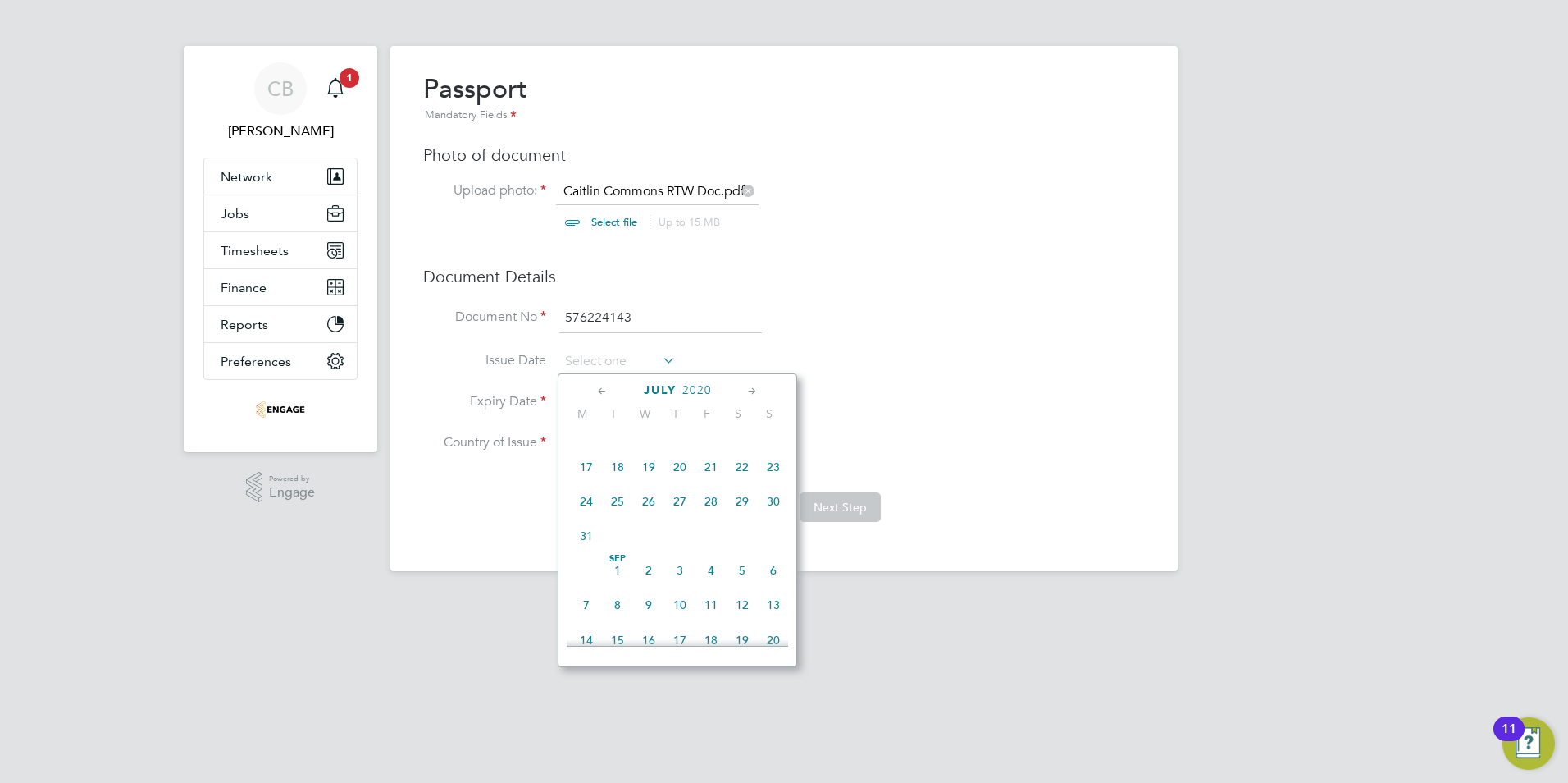
scroll to position [178, 0]
click at [604, 393] on icon at bounding box center [602, 391] width 16 height 18
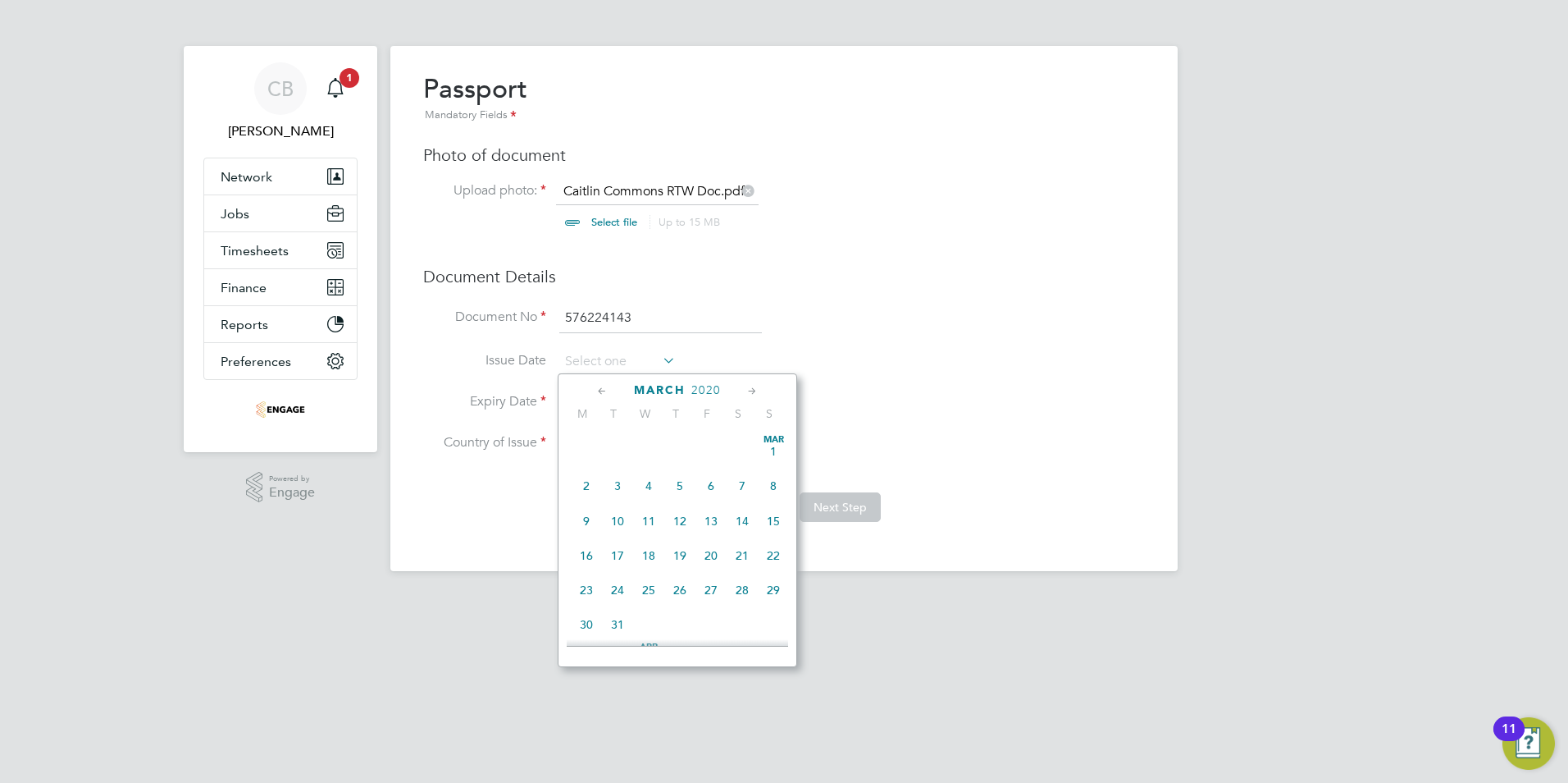
click at [604, 393] on icon at bounding box center [602, 391] width 16 height 18
click at [581, 589] on span "24" at bounding box center [586, 589] width 31 height 31
type input "[DATE]"
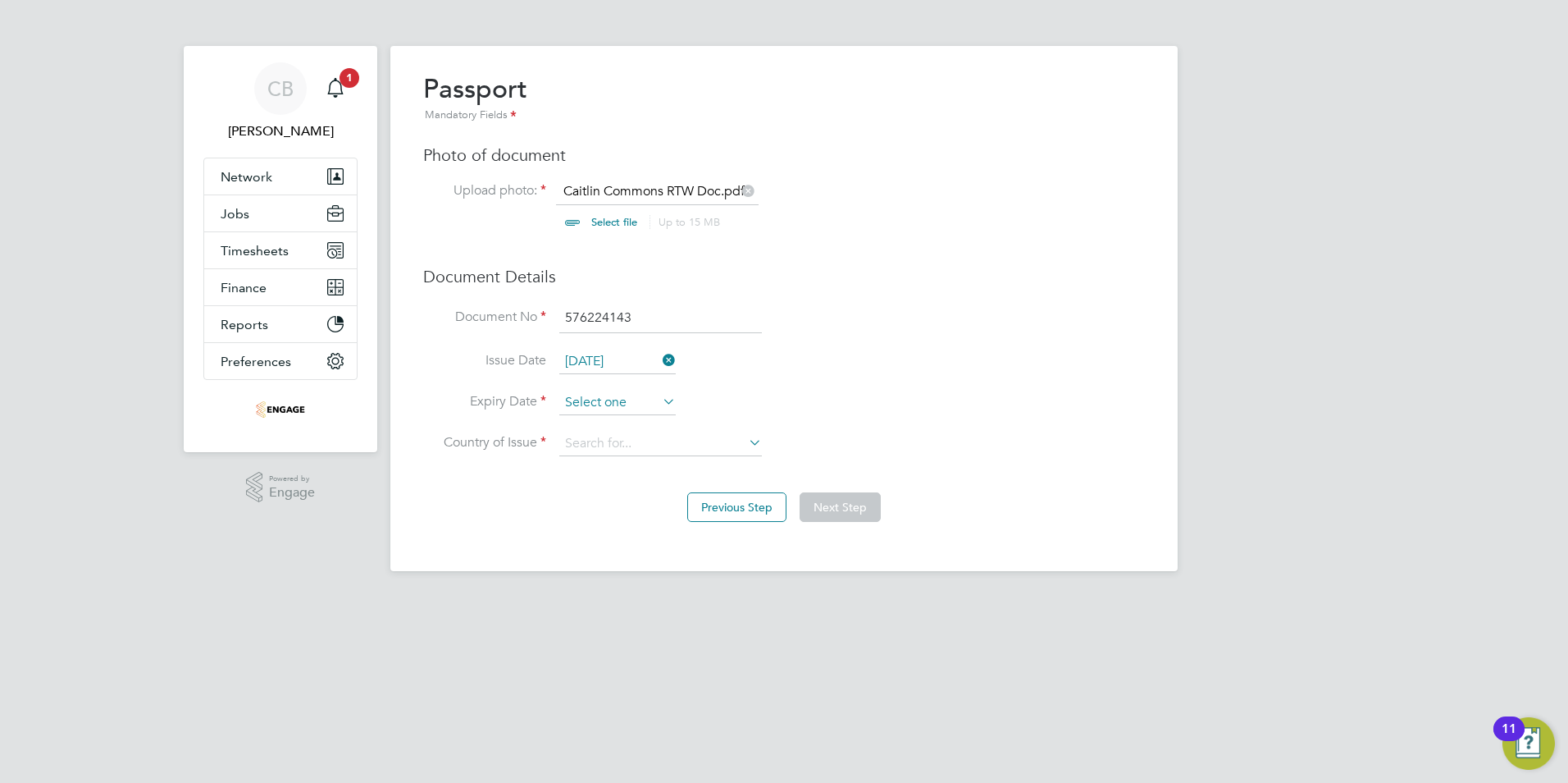
click at [597, 405] on input at bounding box center [616, 403] width 116 height 25
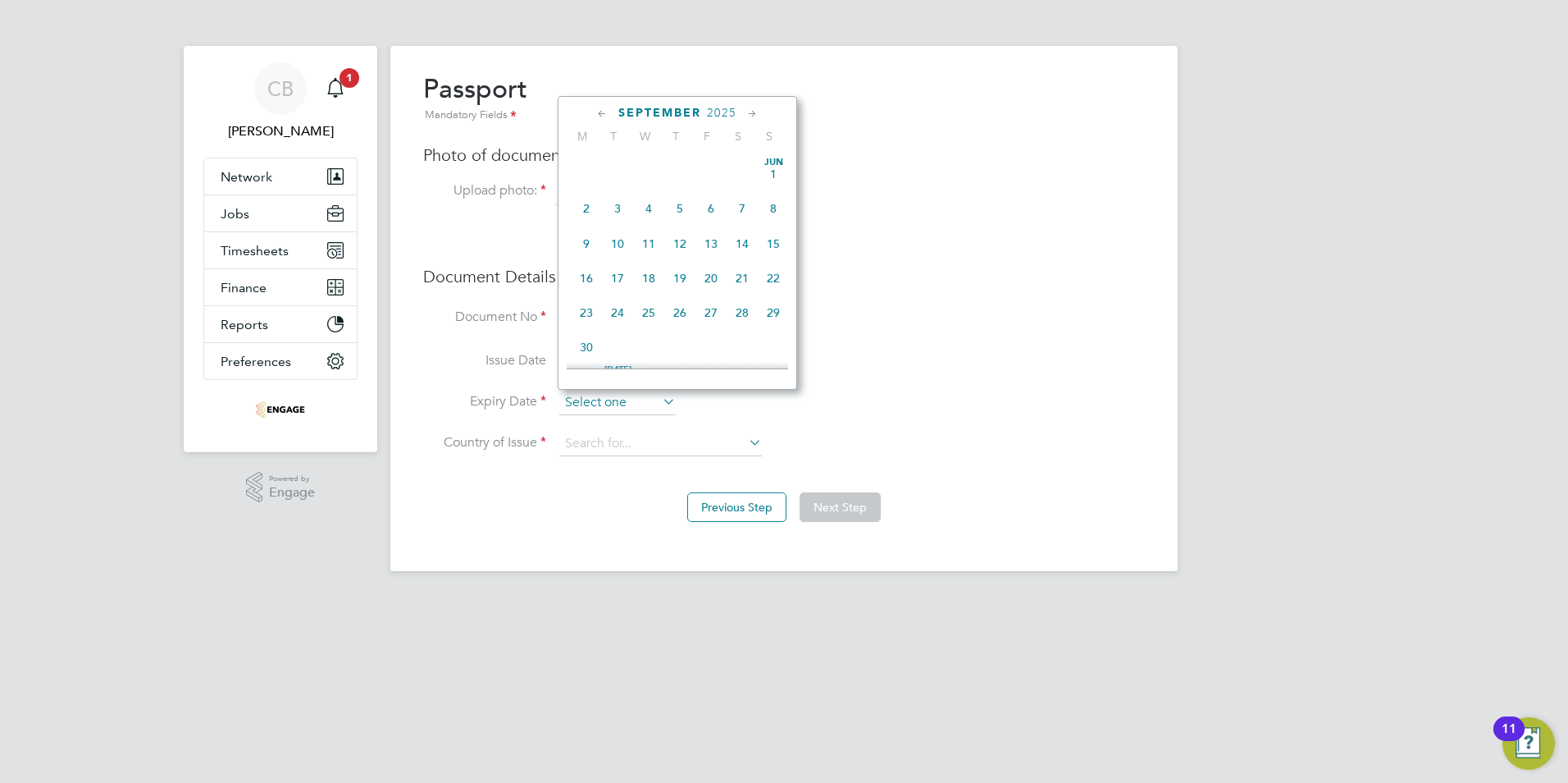
scroll to position [604, 0]
click at [719, 110] on span "2025" at bounding box center [721, 112] width 29 height 14
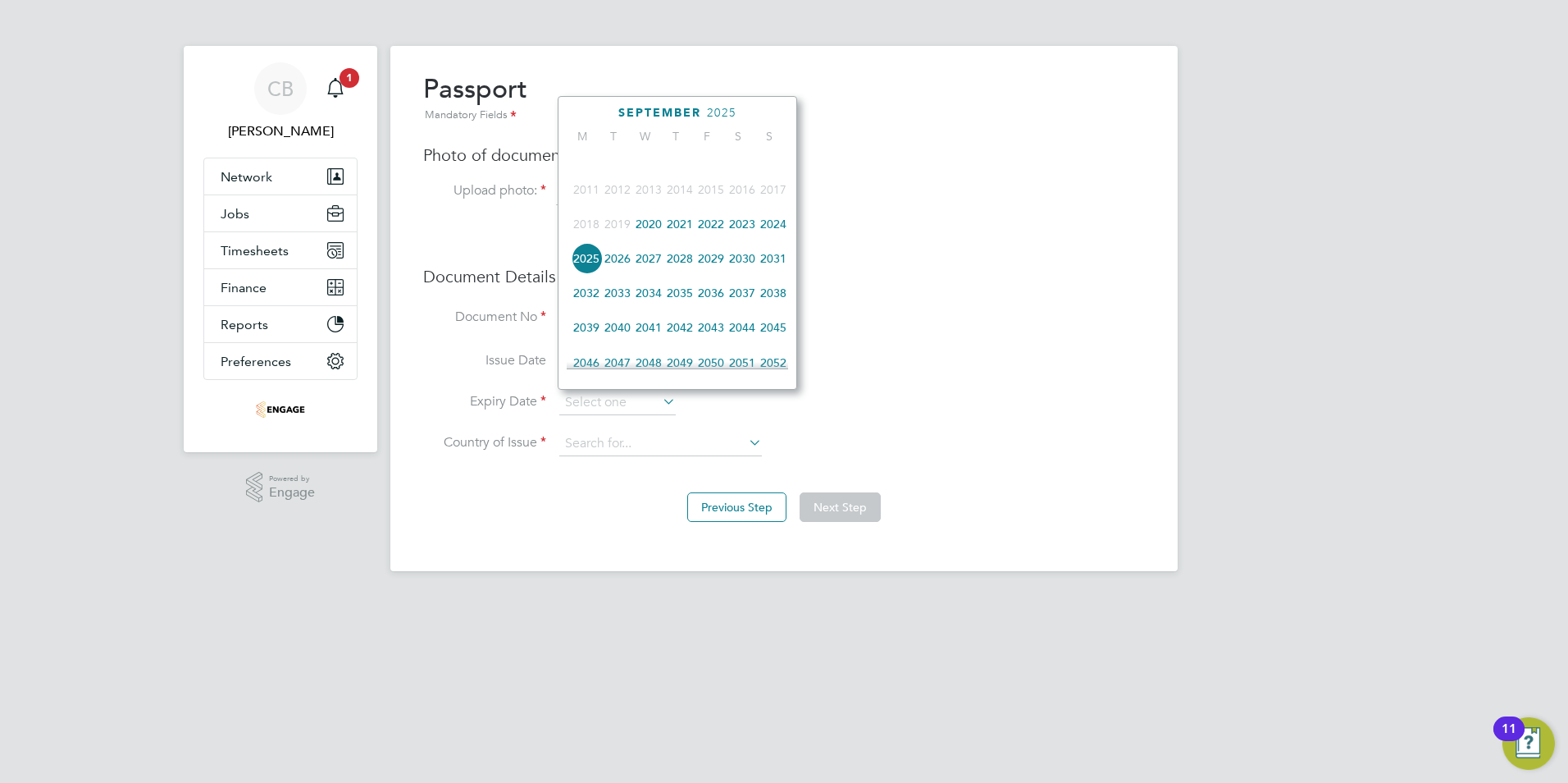
click at [747, 266] on span "2030" at bounding box center [742, 258] width 31 height 31
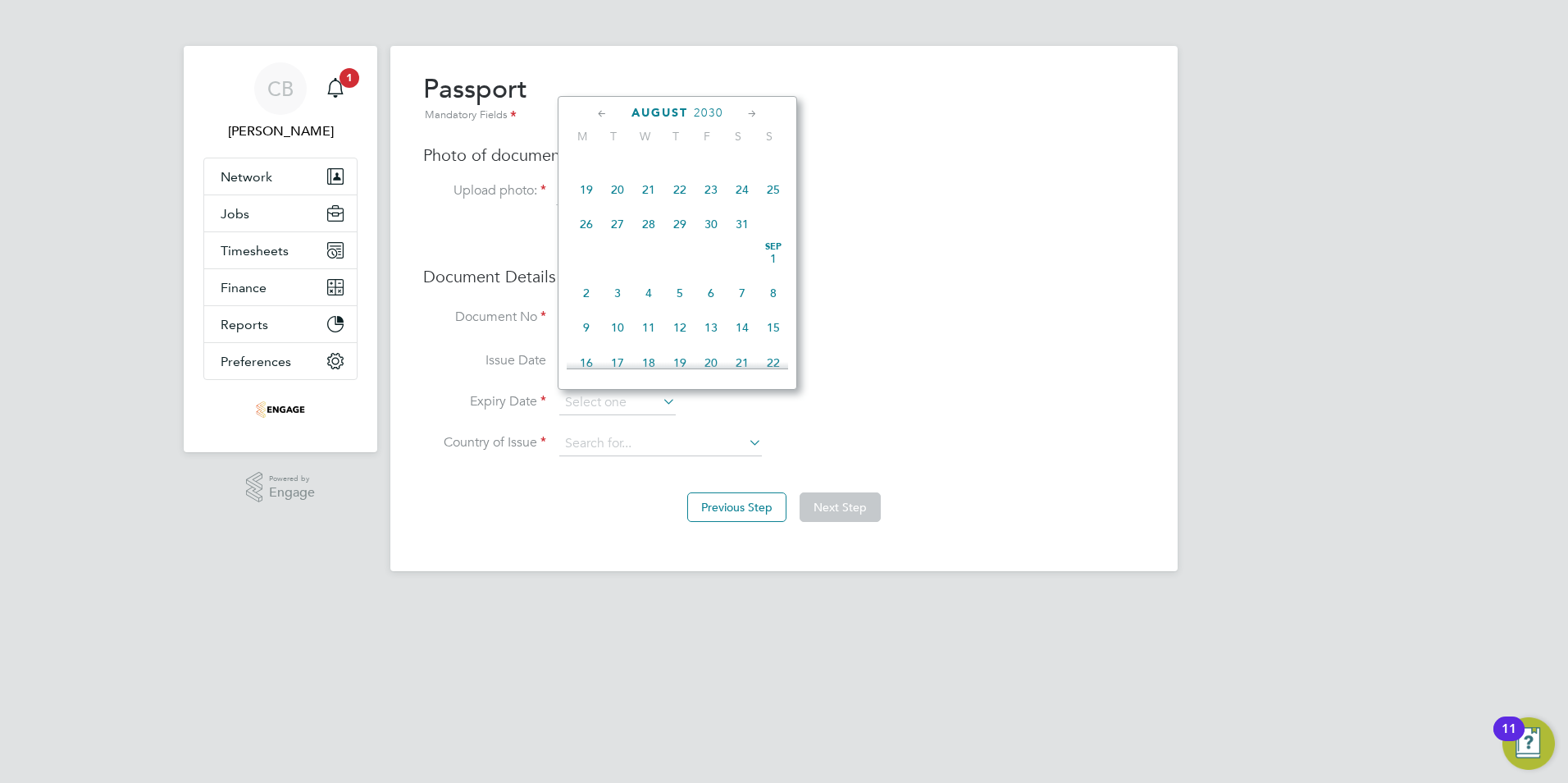
click at [600, 115] on icon at bounding box center [602, 113] width 16 height 18
click at [600, 114] on icon at bounding box center [602, 113] width 16 height 18
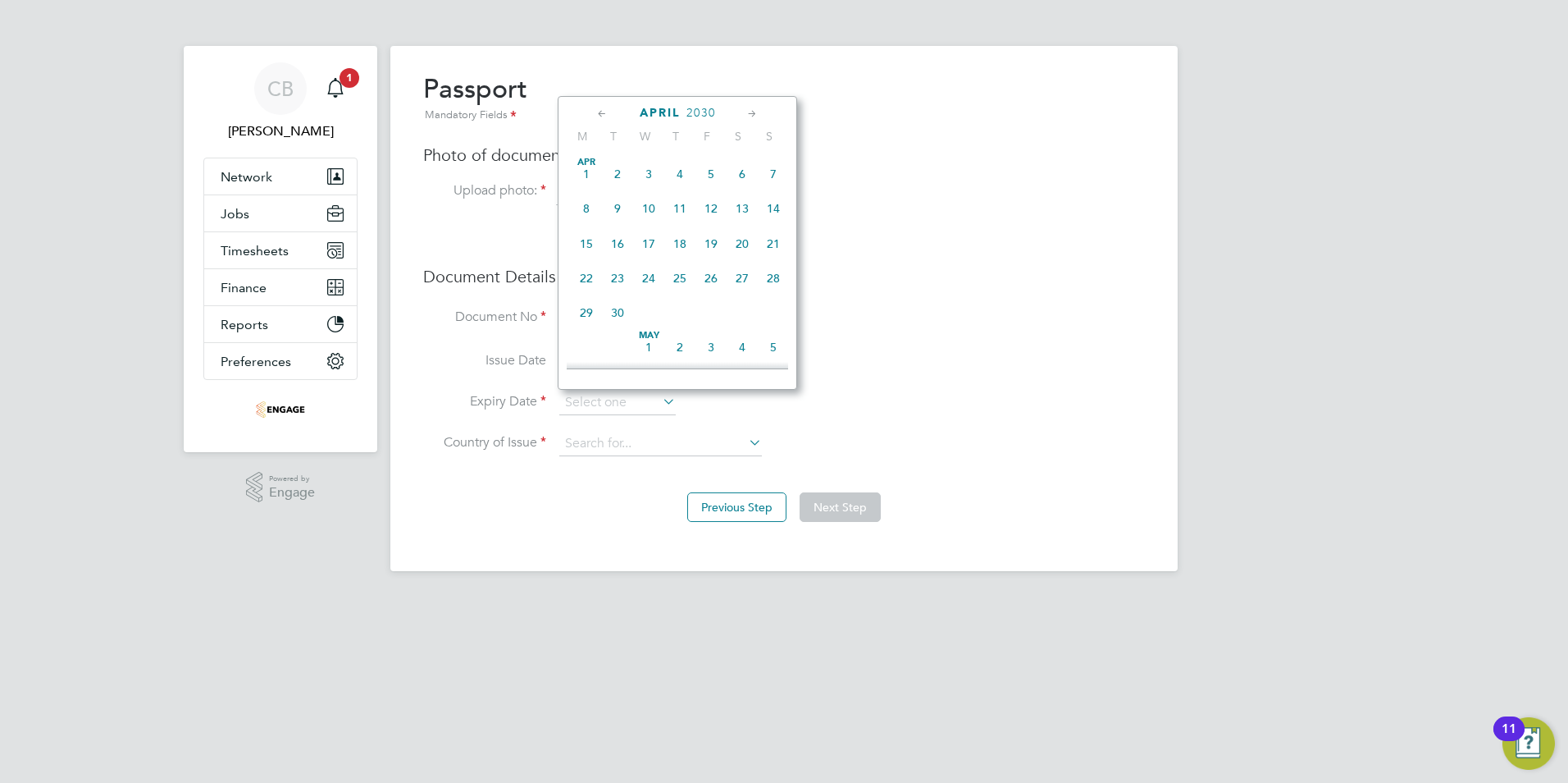
click at [600, 114] on icon at bounding box center [602, 113] width 16 height 18
click at [778, 282] on span "24" at bounding box center [773, 278] width 31 height 31
type input "[DATE]"
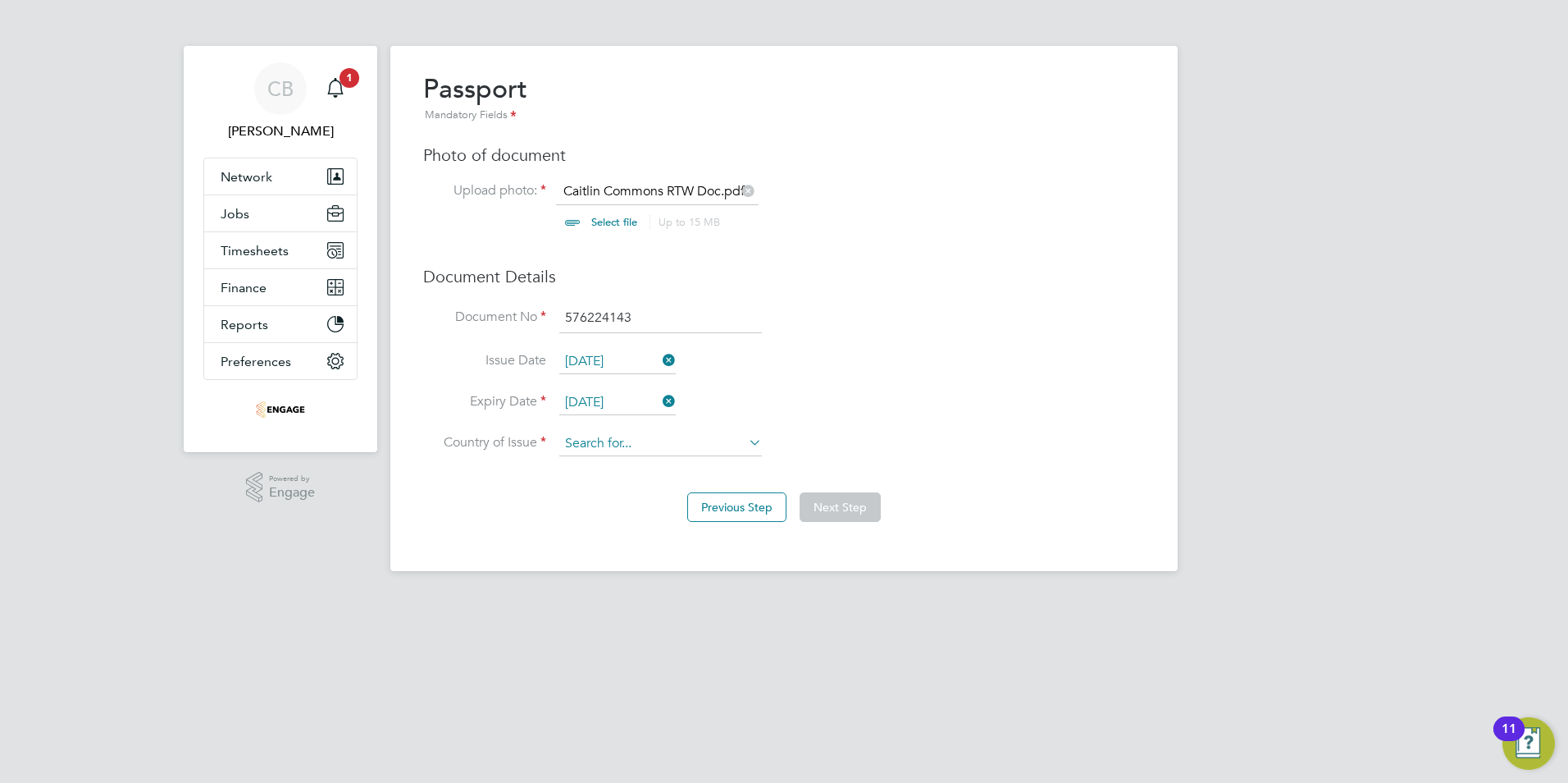
click at [600, 440] on input at bounding box center [660, 444] width 203 height 25
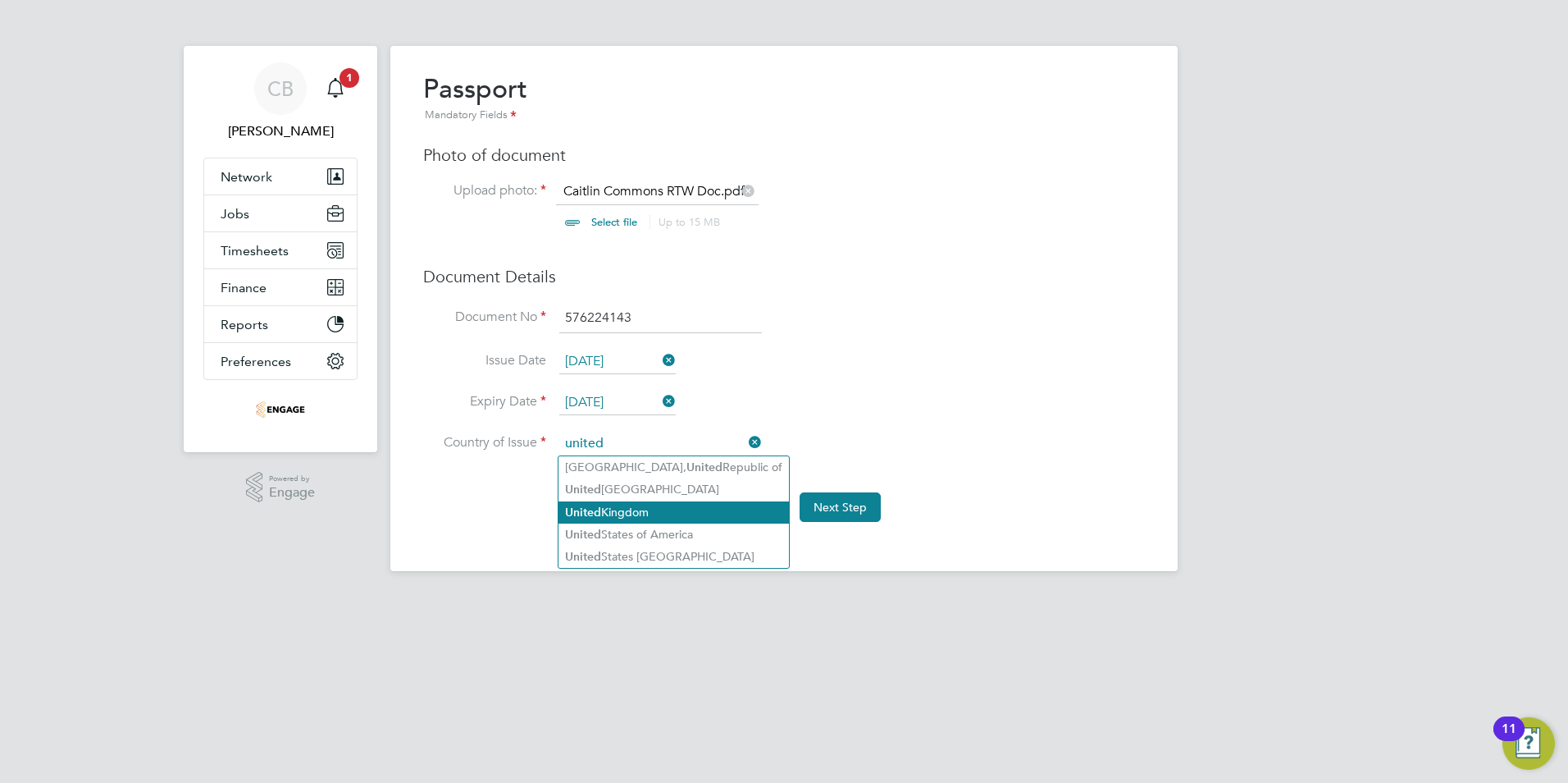
click at [627, 512] on li "[GEOGRAPHIC_DATA]" at bounding box center [674, 512] width 230 height 22
type input "[GEOGRAPHIC_DATA]"
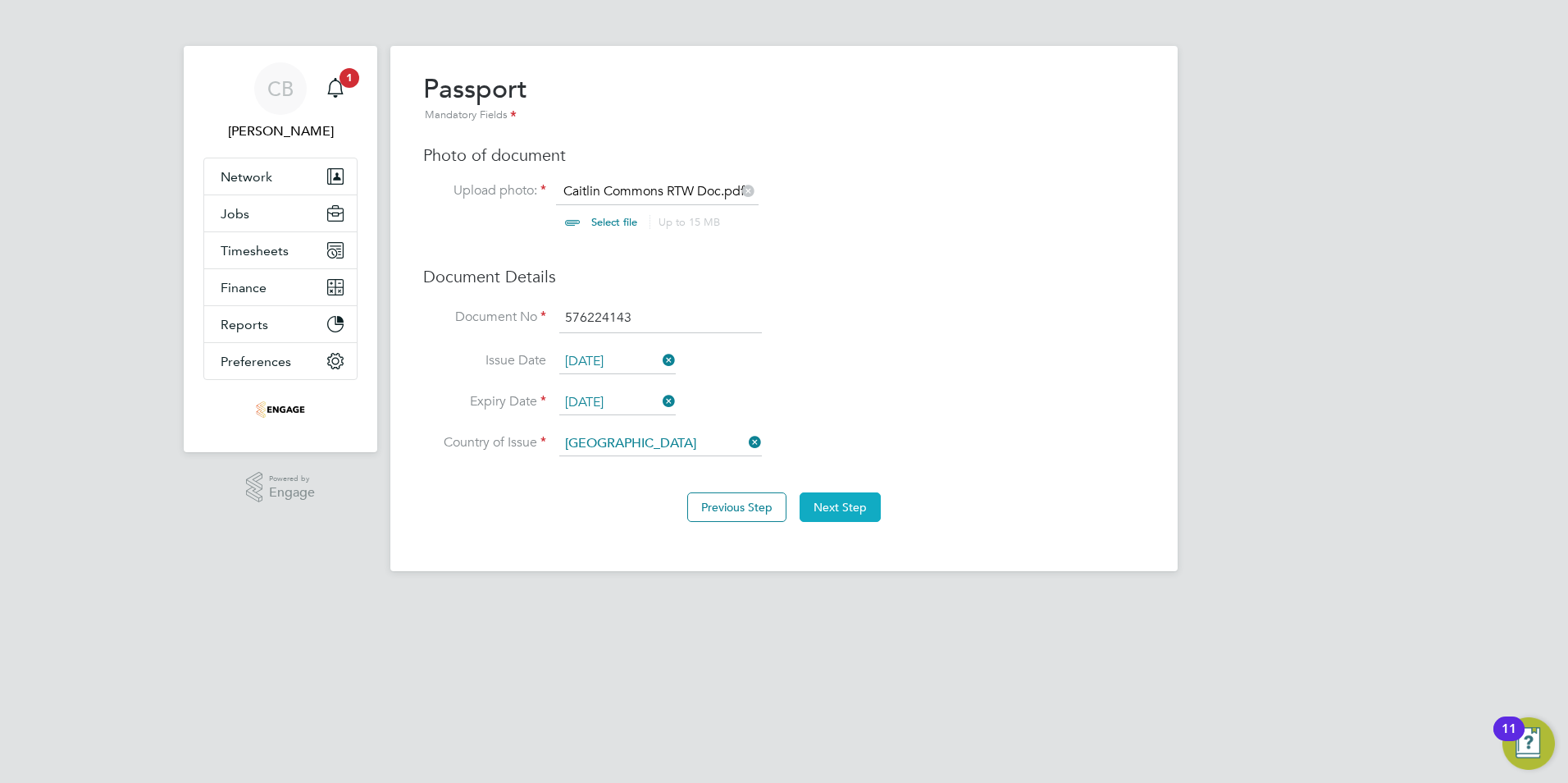
click at [853, 505] on button "Next Step" at bounding box center [840, 506] width 81 height 29
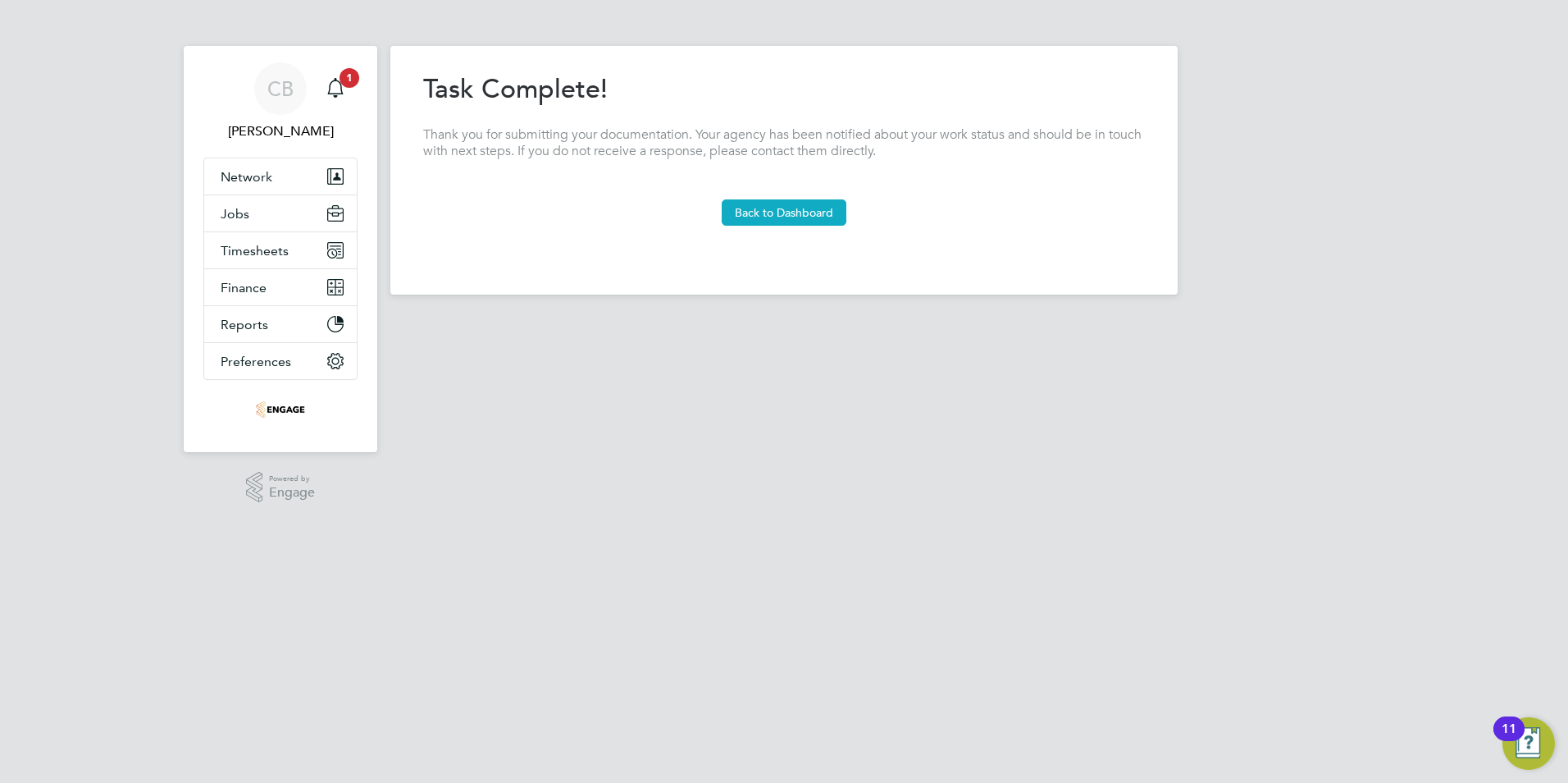
click at [796, 213] on button "Back to Dashboard" at bounding box center [784, 213] width 125 height 26
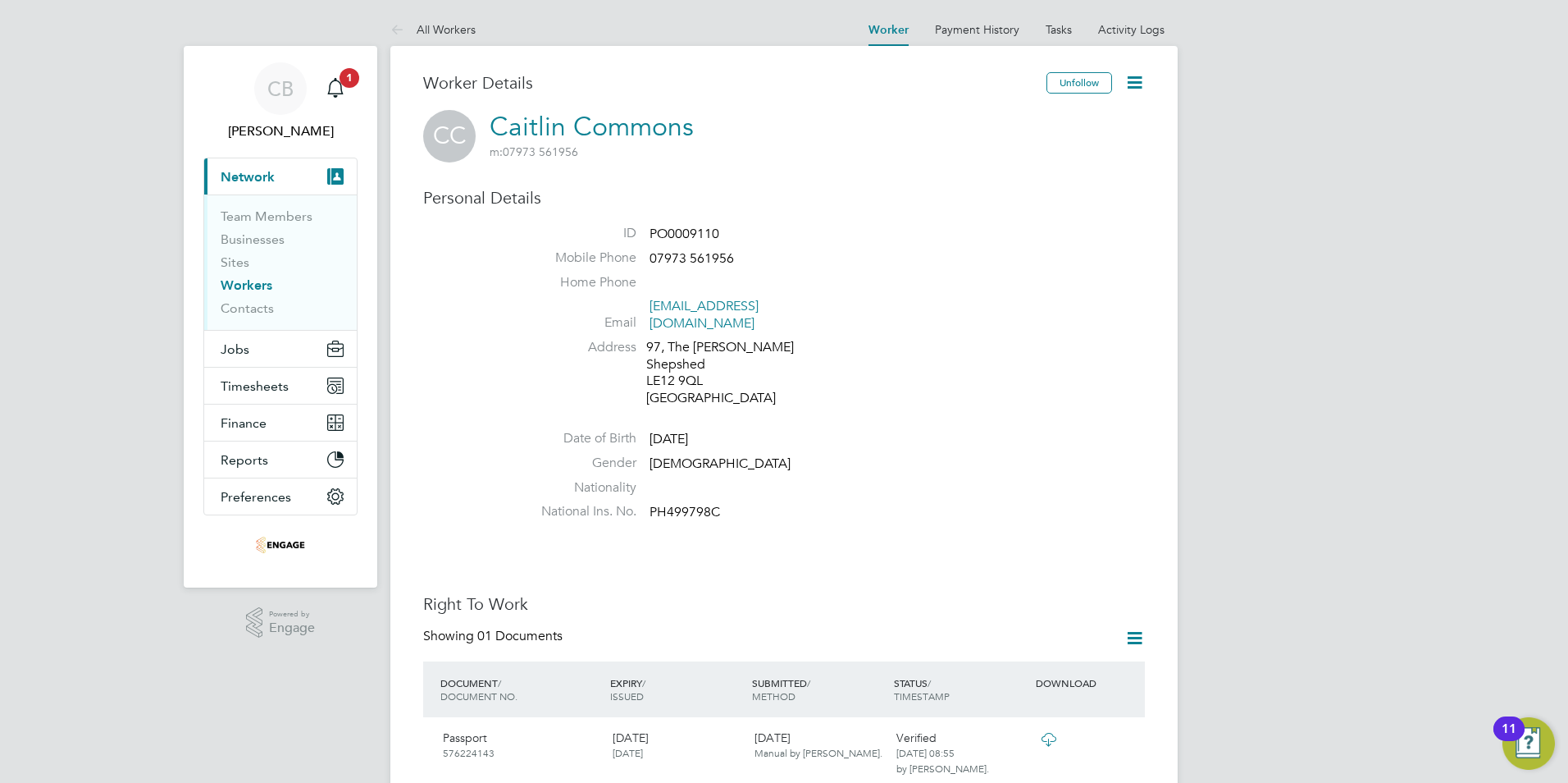
click at [260, 285] on link "Workers" at bounding box center [246, 285] width 52 height 16
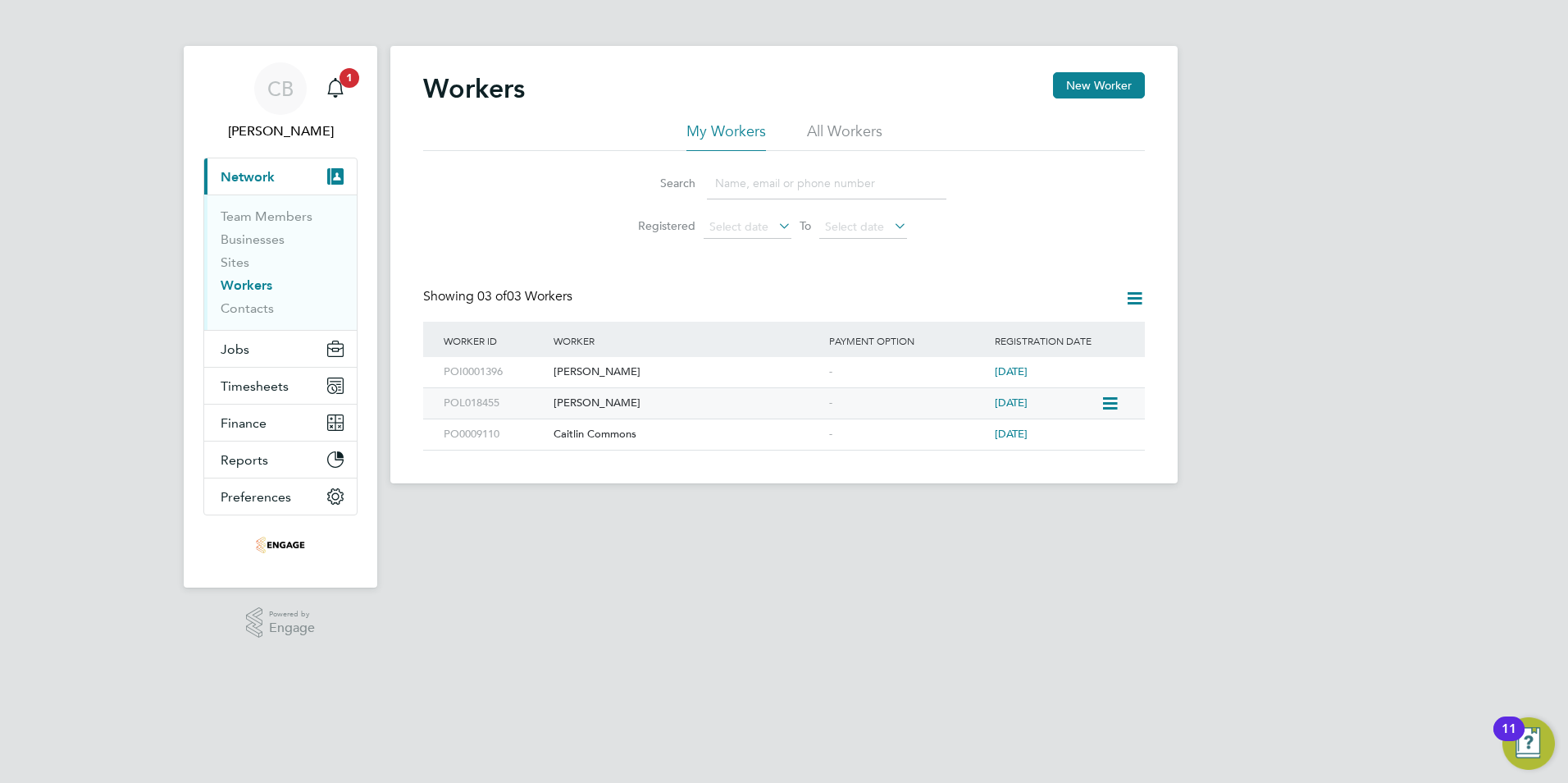
click at [599, 405] on div "[PERSON_NAME]" at bounding box center [687, 403] width 276 height 30
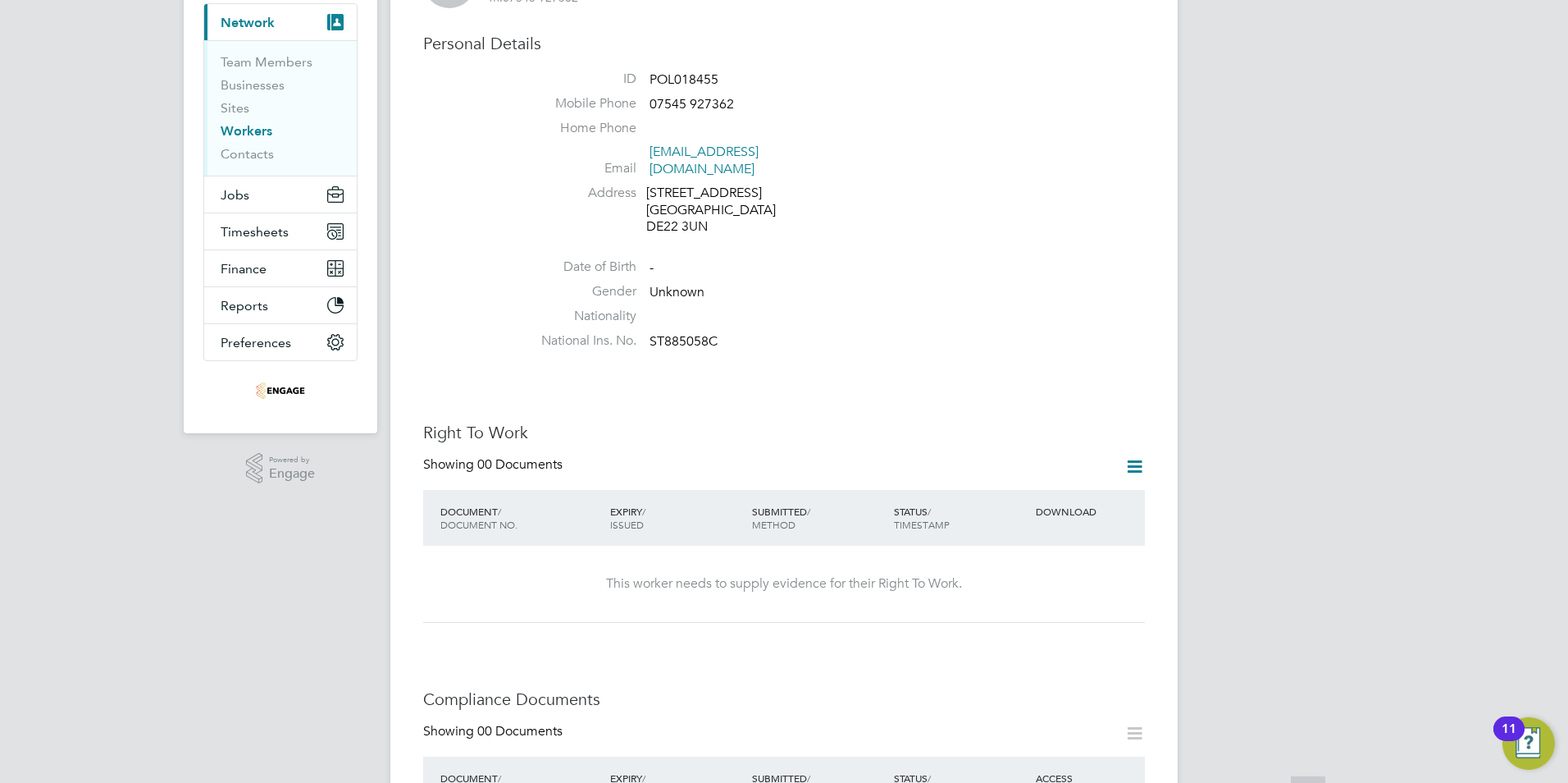
scroll to position [328, 0]
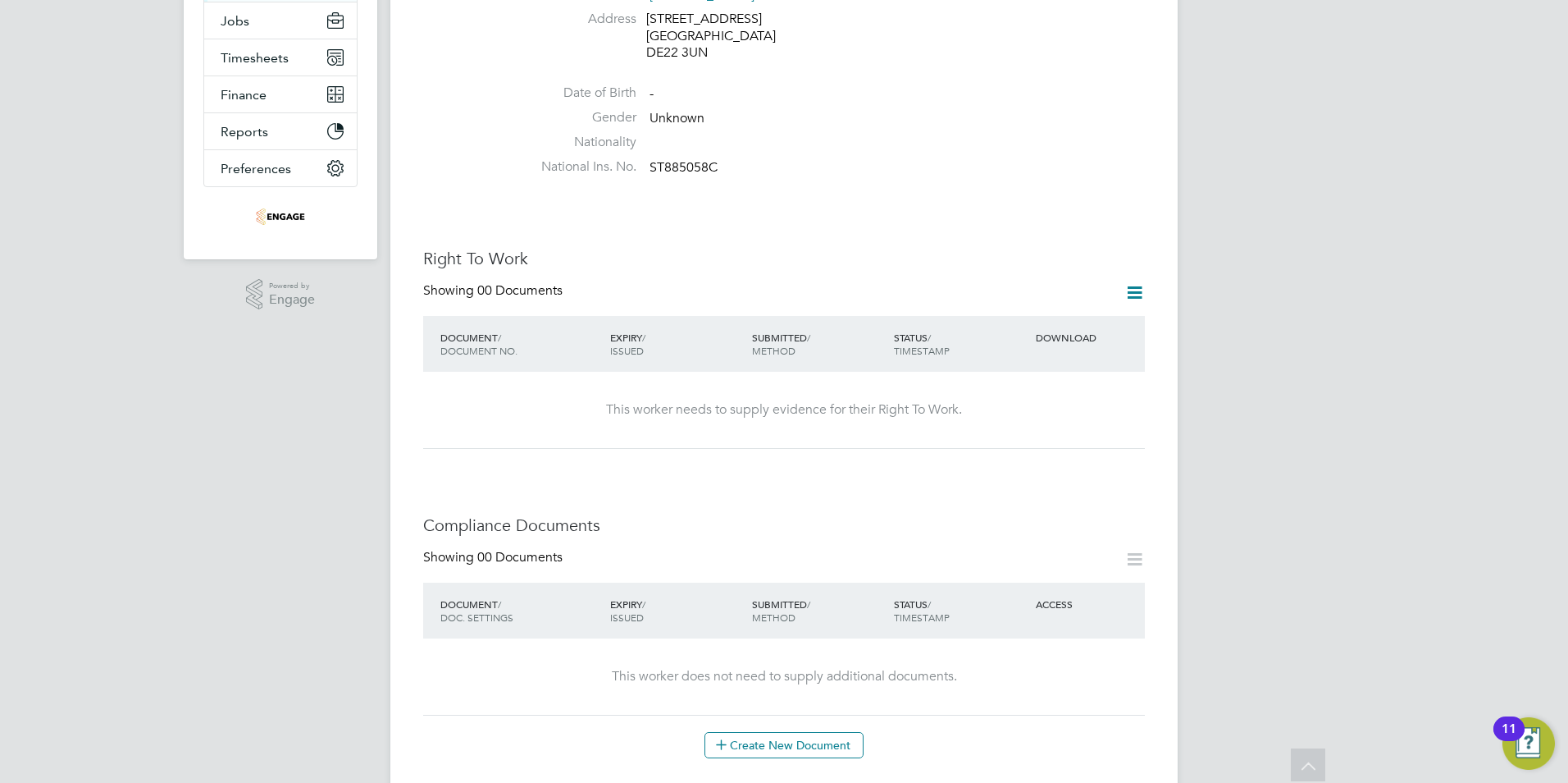
click at [1134, 282] on icon at bounding box center [1135, 293] width 21 height 21
click at [1009, 315] on li "Add Right To Work Document" at bounding box center [1043, 315] width 197 height 23
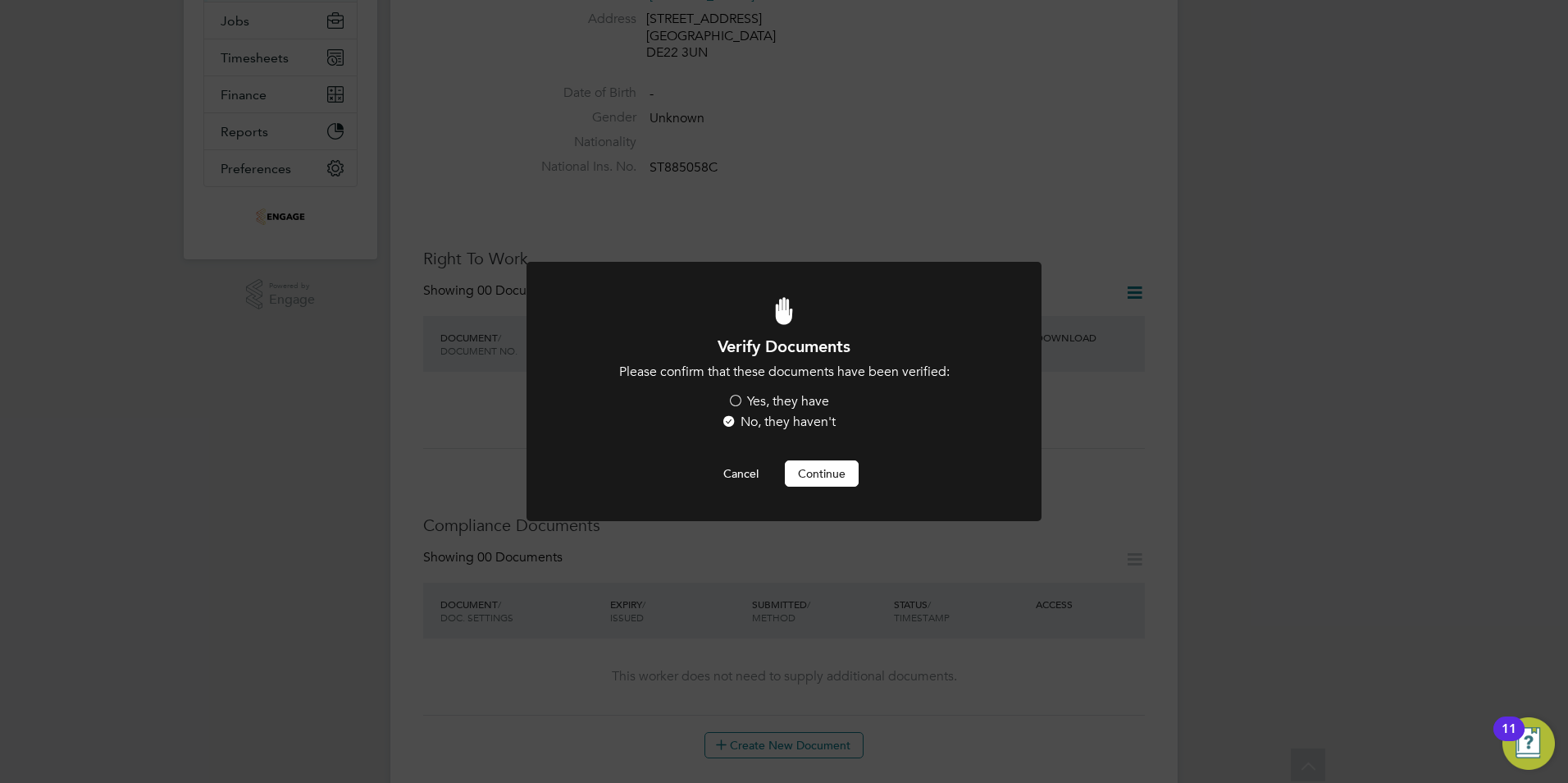
click at [767, 398] on label "Yes, they have" at bounding box center [779, 401] width 102 height 17
click at [0, 0] on input "Yes, they have" at bounding box center [0, 0] width 0 height 0
click at [832, 463] on button "Continue" at bounding box center [821, 473] width 74 height 26
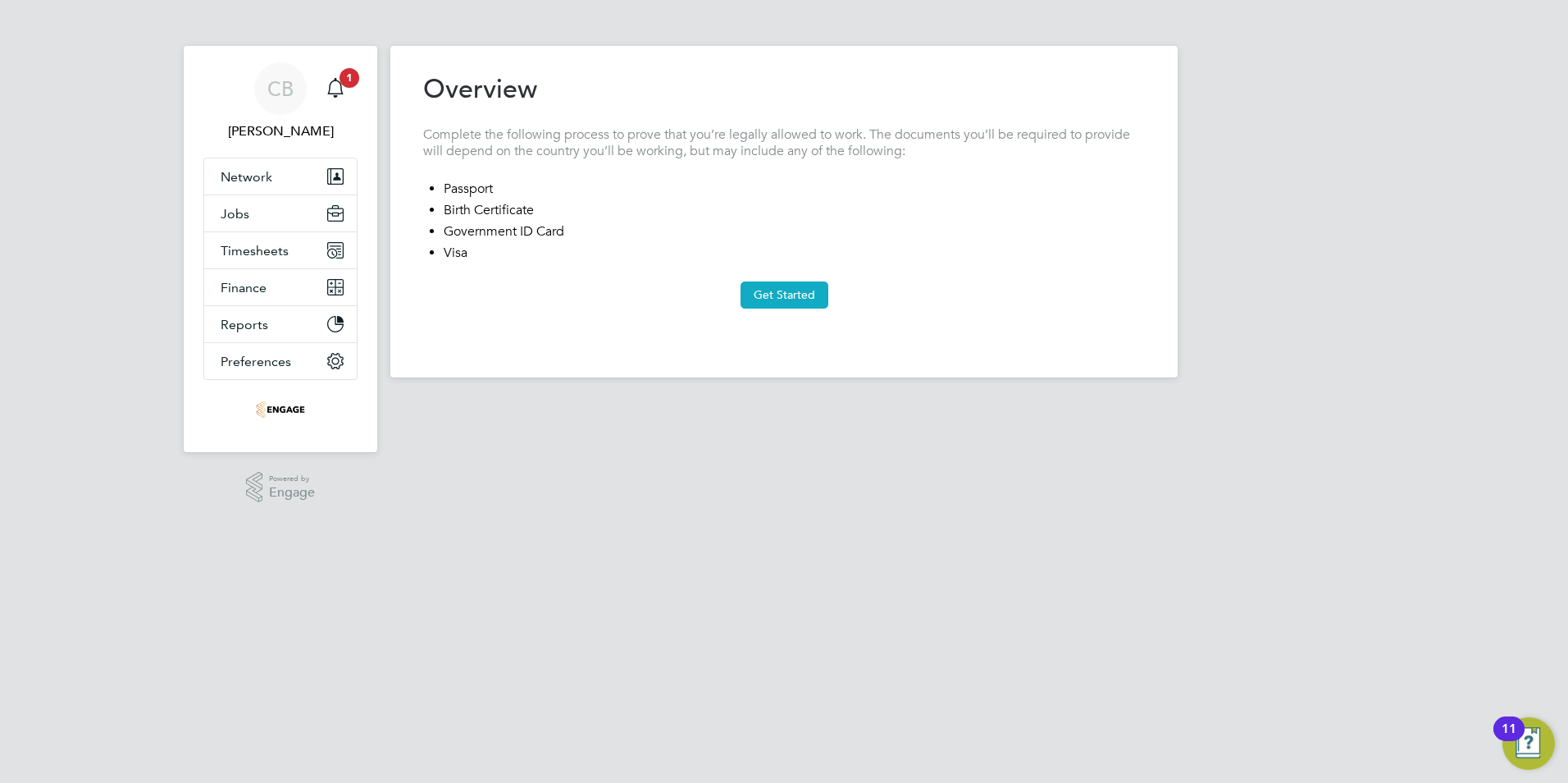
click at [790, 298] on button "Get Started" at bounding box center [784, 295] width 88 height 26
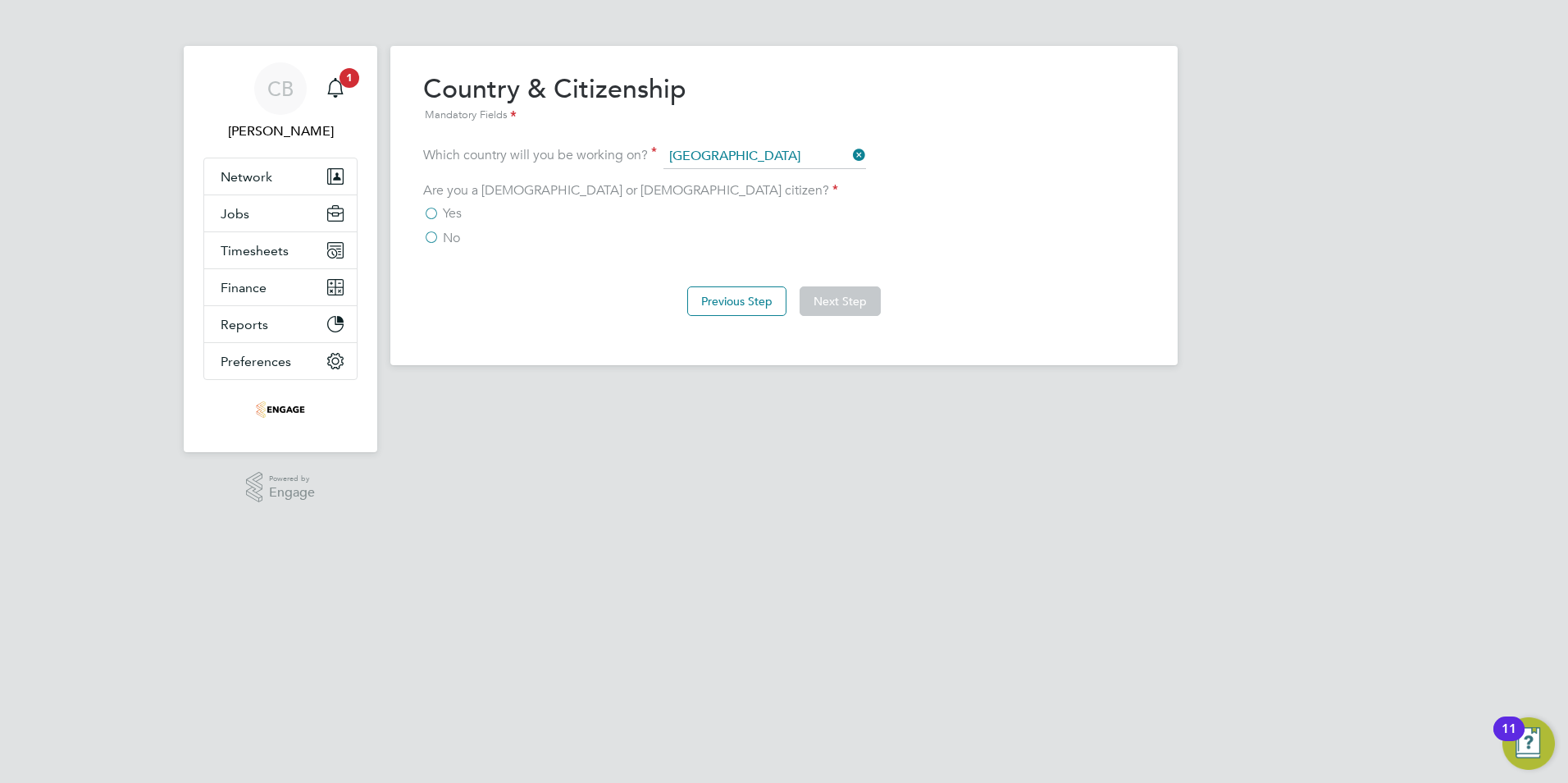
click at [439, 232] on label "No" at bounding box center [441, 237] width 37 height 16
click at [0, 0] on input "No" at bounding box center [0, 0] width 0 height 0
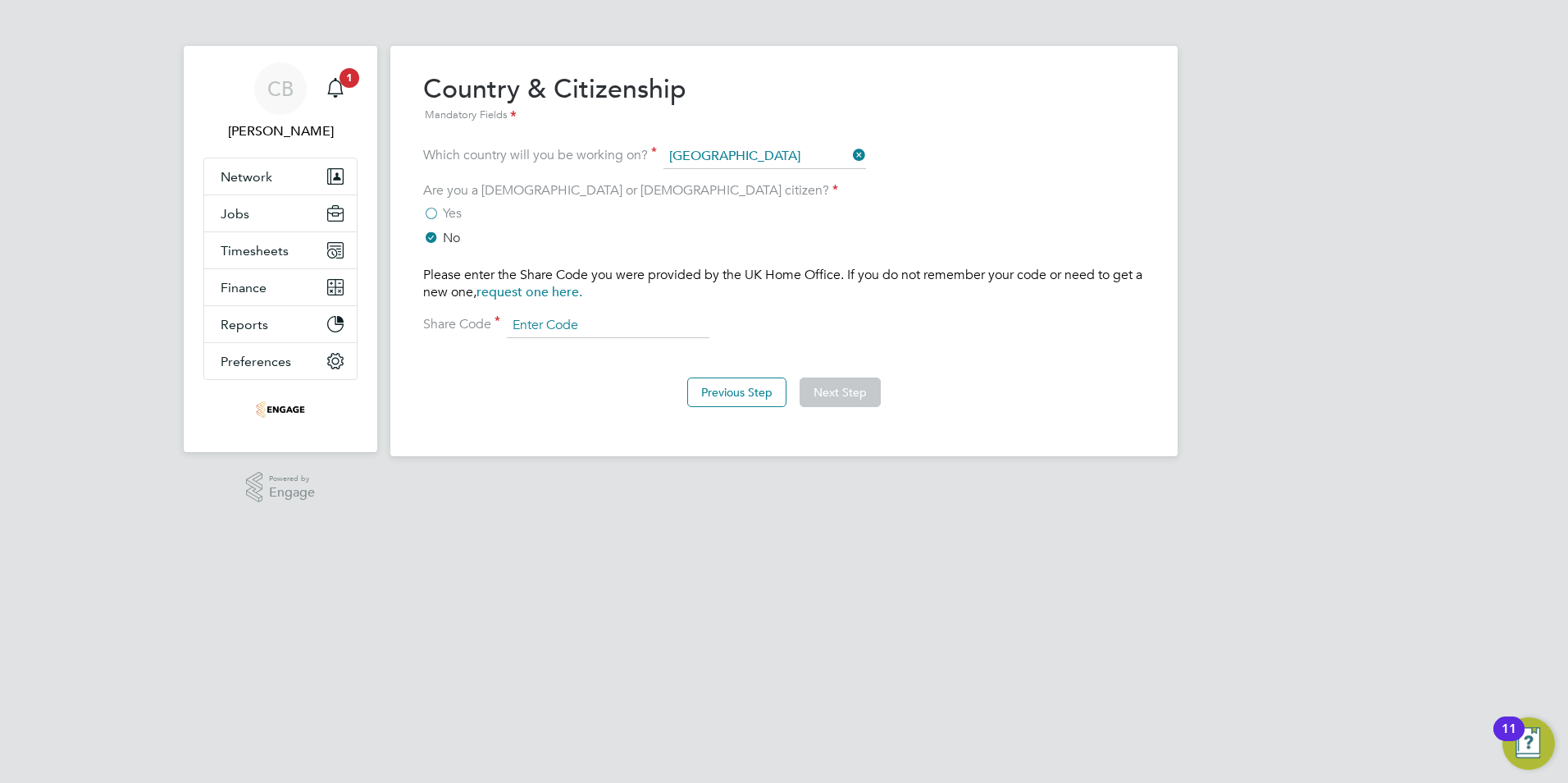
click at [552, 324] on input at bounding box center [608, 326] width 203 height 25
click at [995, 334] on div "Please enter the Share Code you were provided by the UK Home Office. If you do …" at bounding box center [784, 302] width 721 height 72
click at [272, 170] on button "Network" at bounding box center [280, 177] width 153 height 36
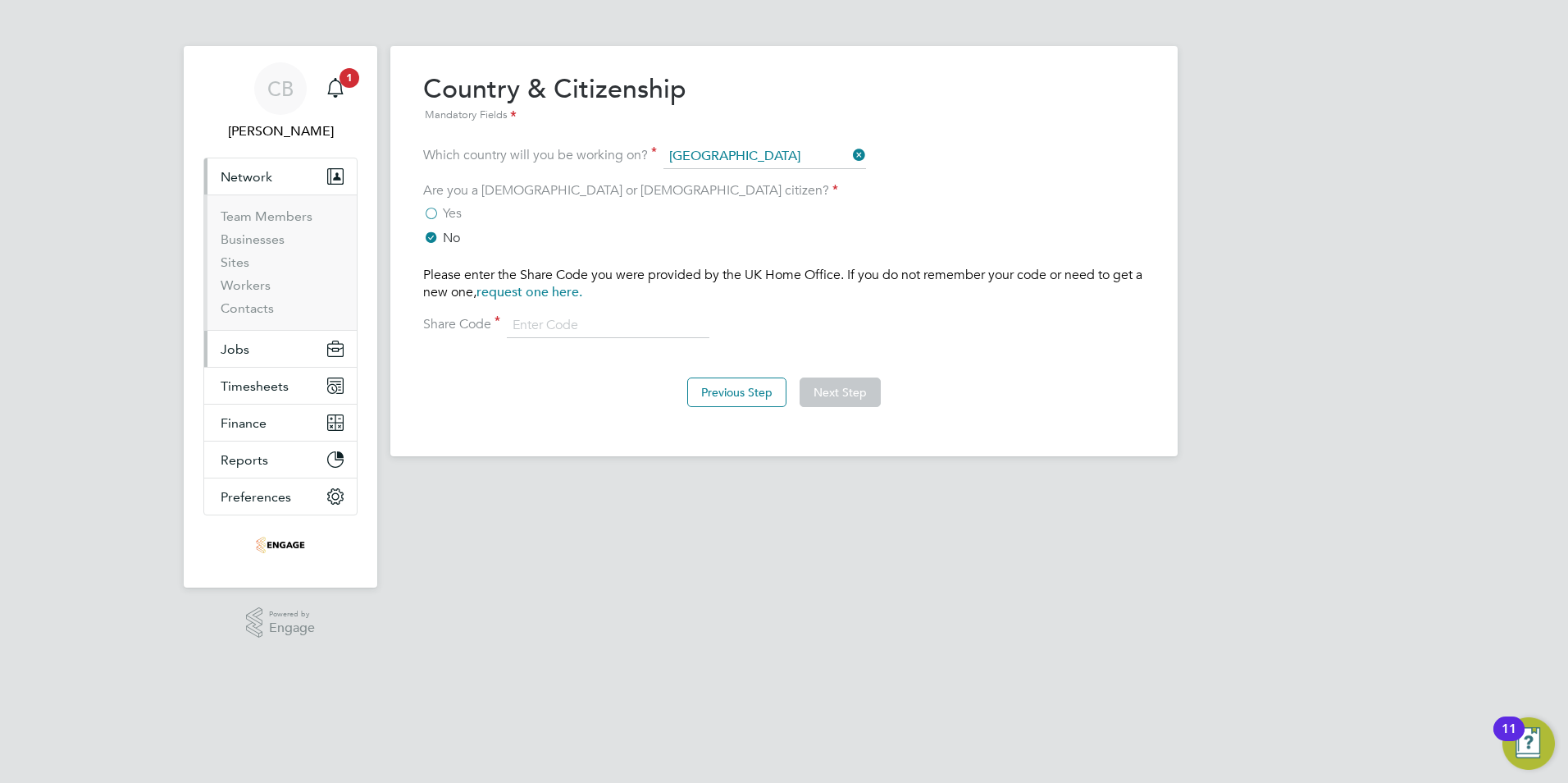
click at [261, 343] on button "Jobs" at bounding box center [280, 349] width 153 height 36
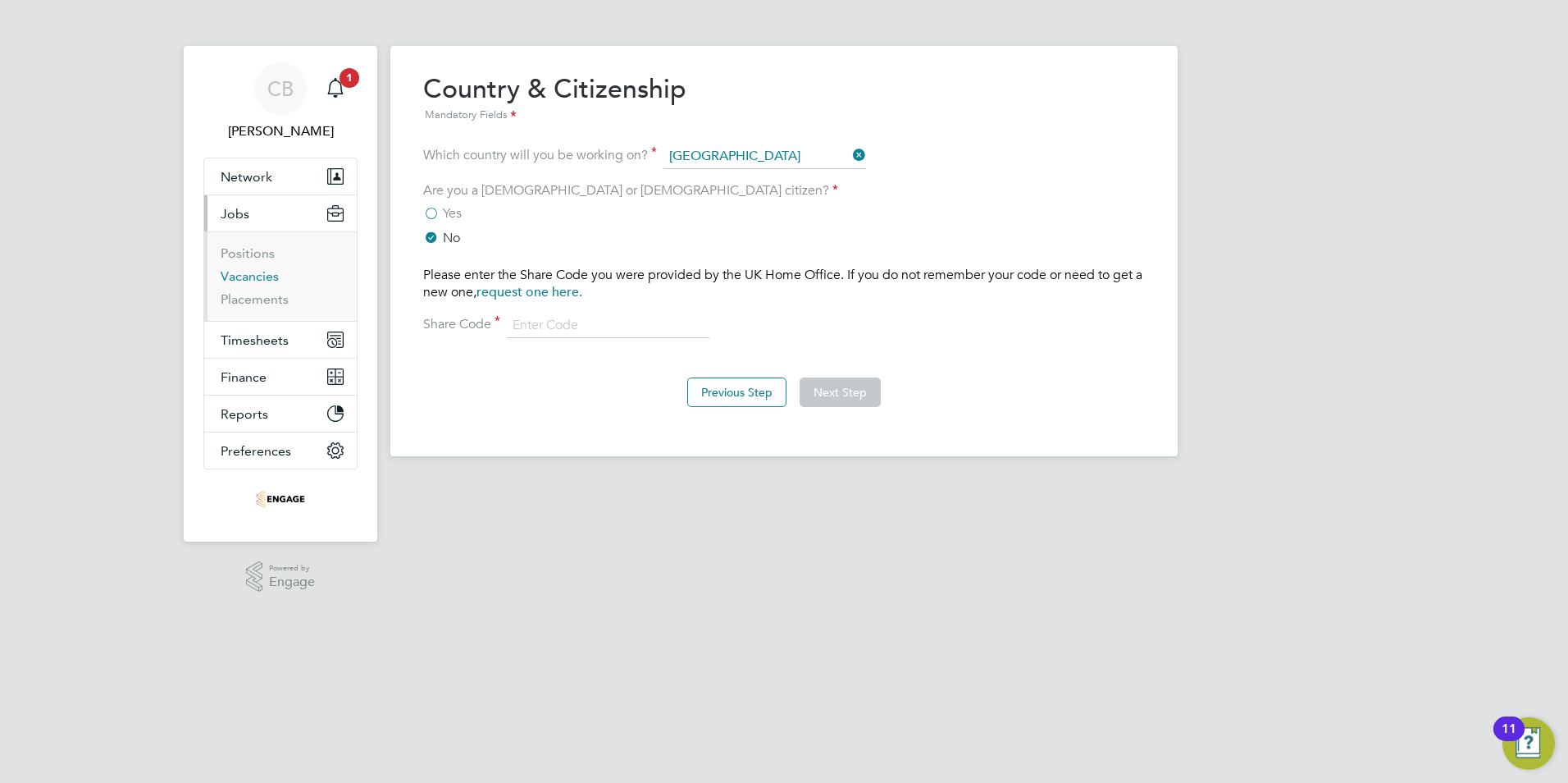
click at [261, 273] on link "Vacancies" at bounding box center [250, 276] width 59 height 16
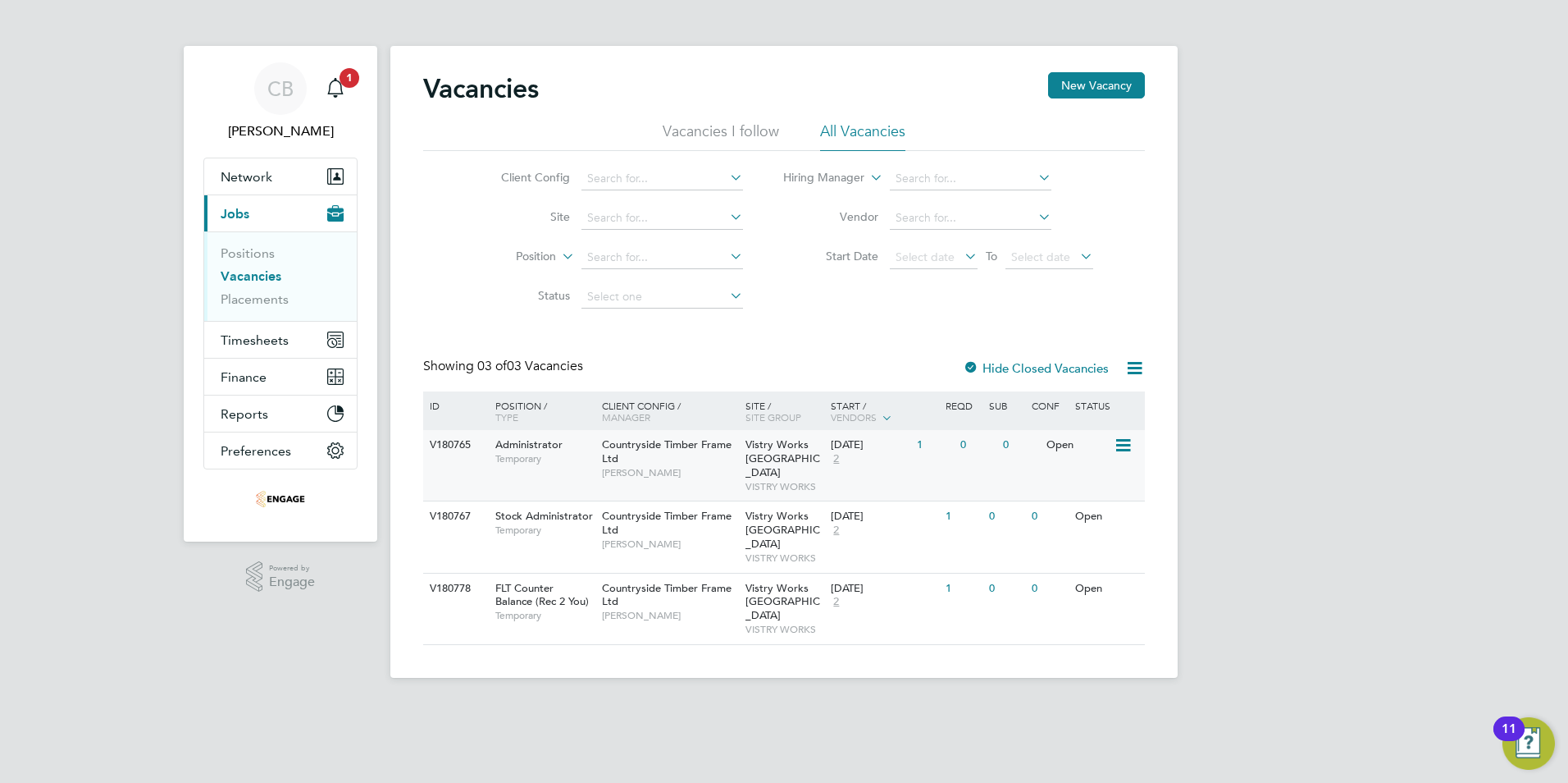
click at [927, 444] on div "1" at bounding box center [934, 445] width 42 height 30
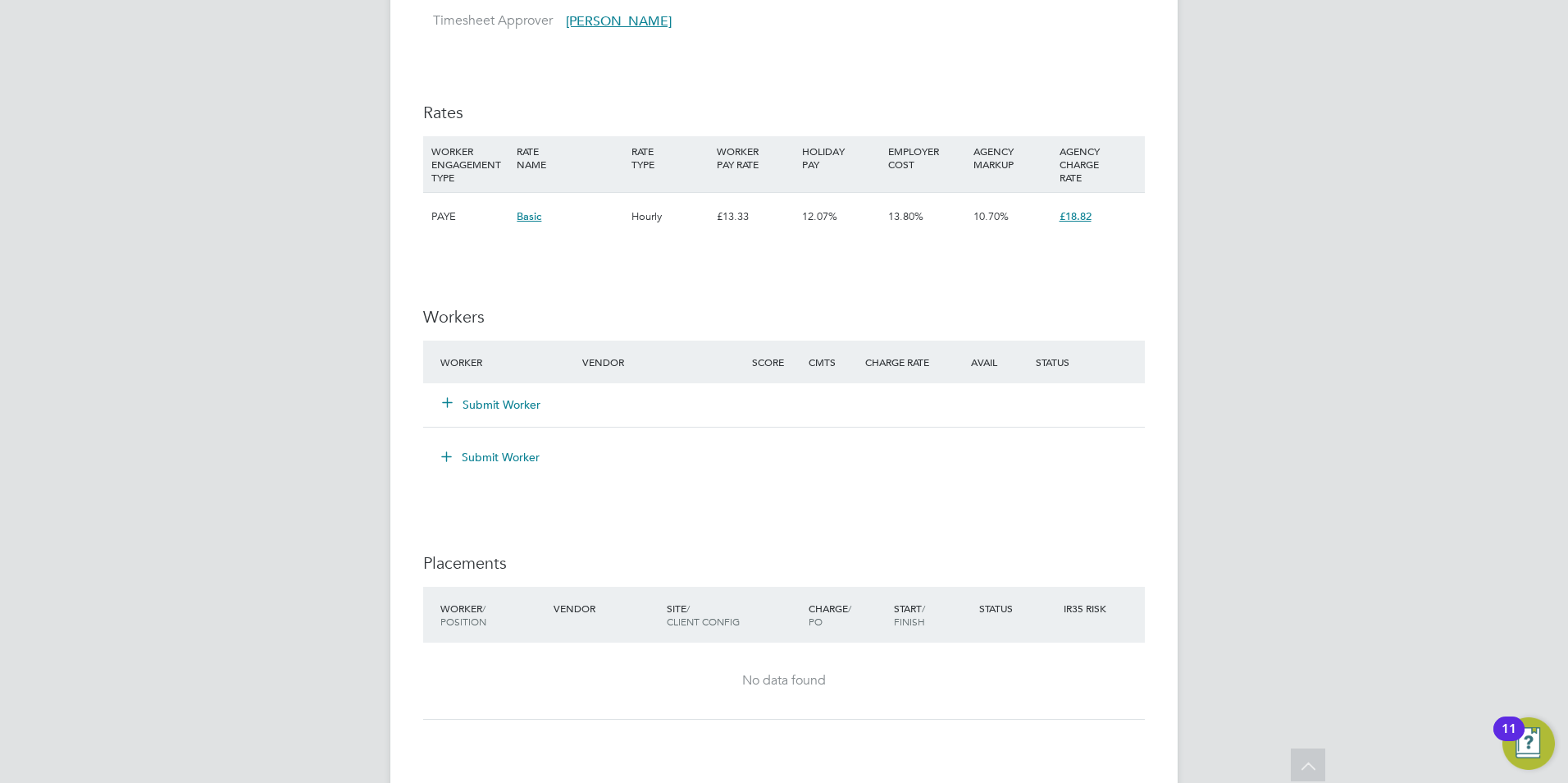
scroll to position [1149, 0]
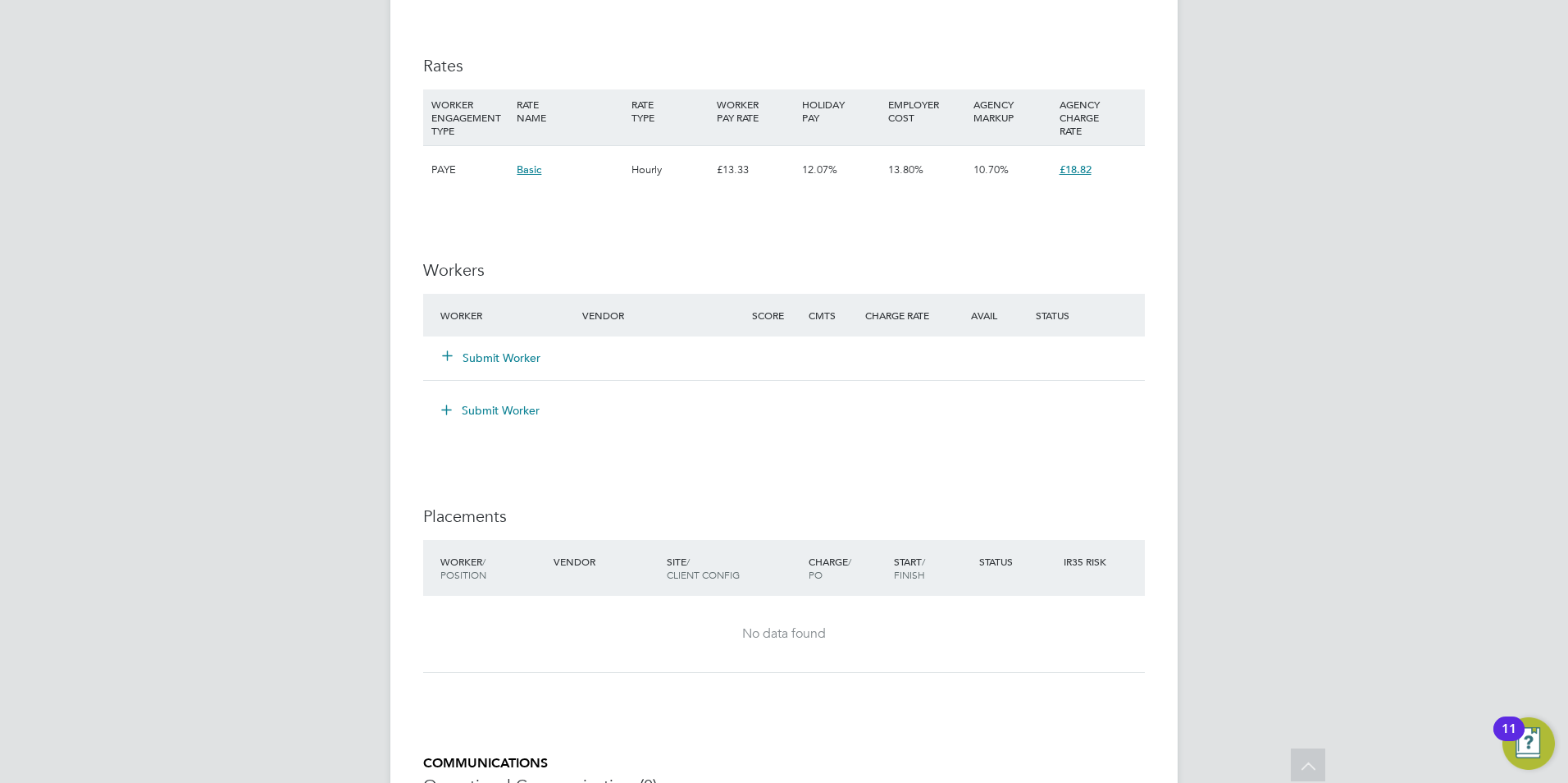
click at [463, 358] on button "Submit Worker" at bounding box center [492, 357] width 98 height 16
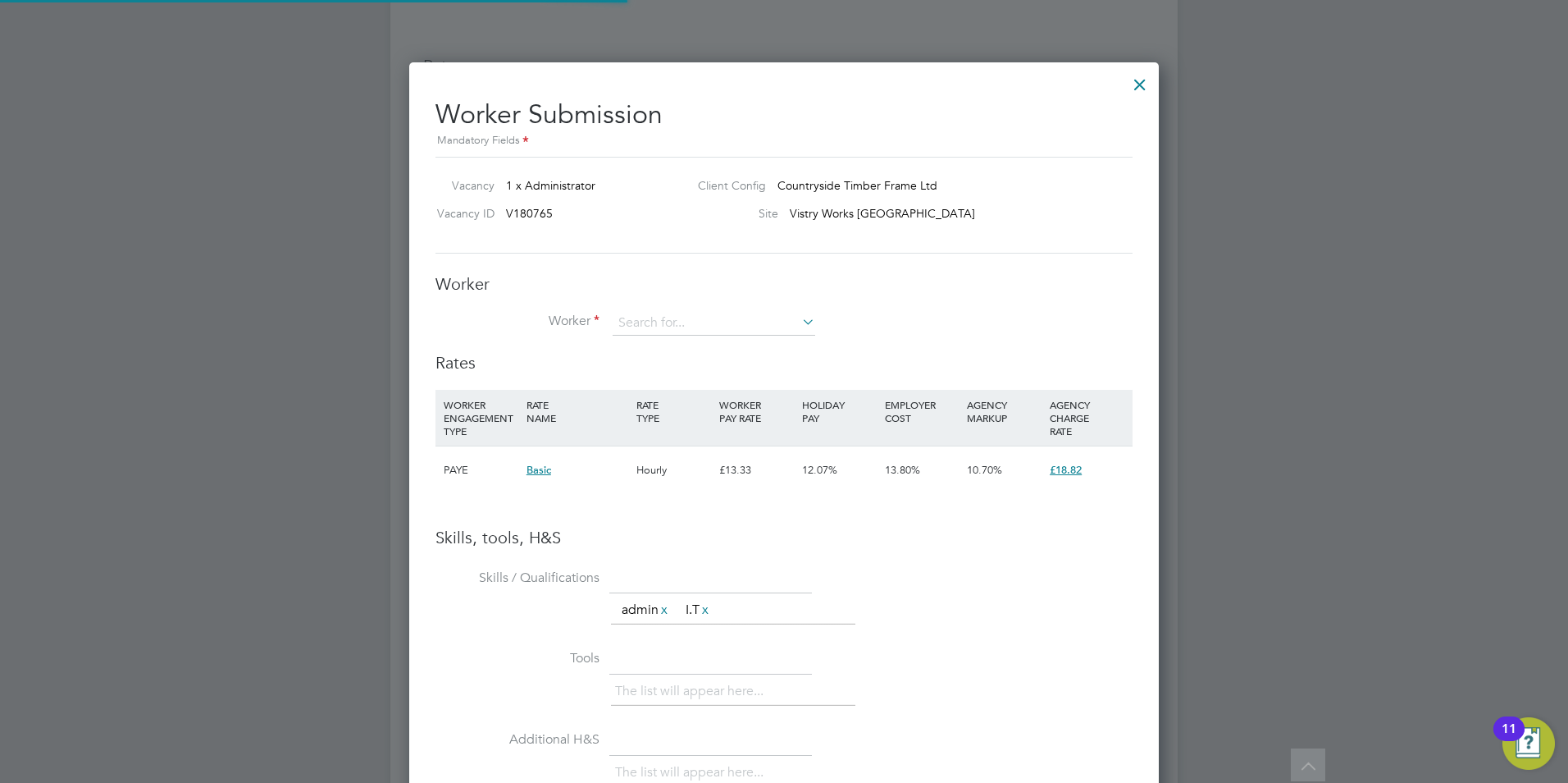
scroll to position [1037, 750]
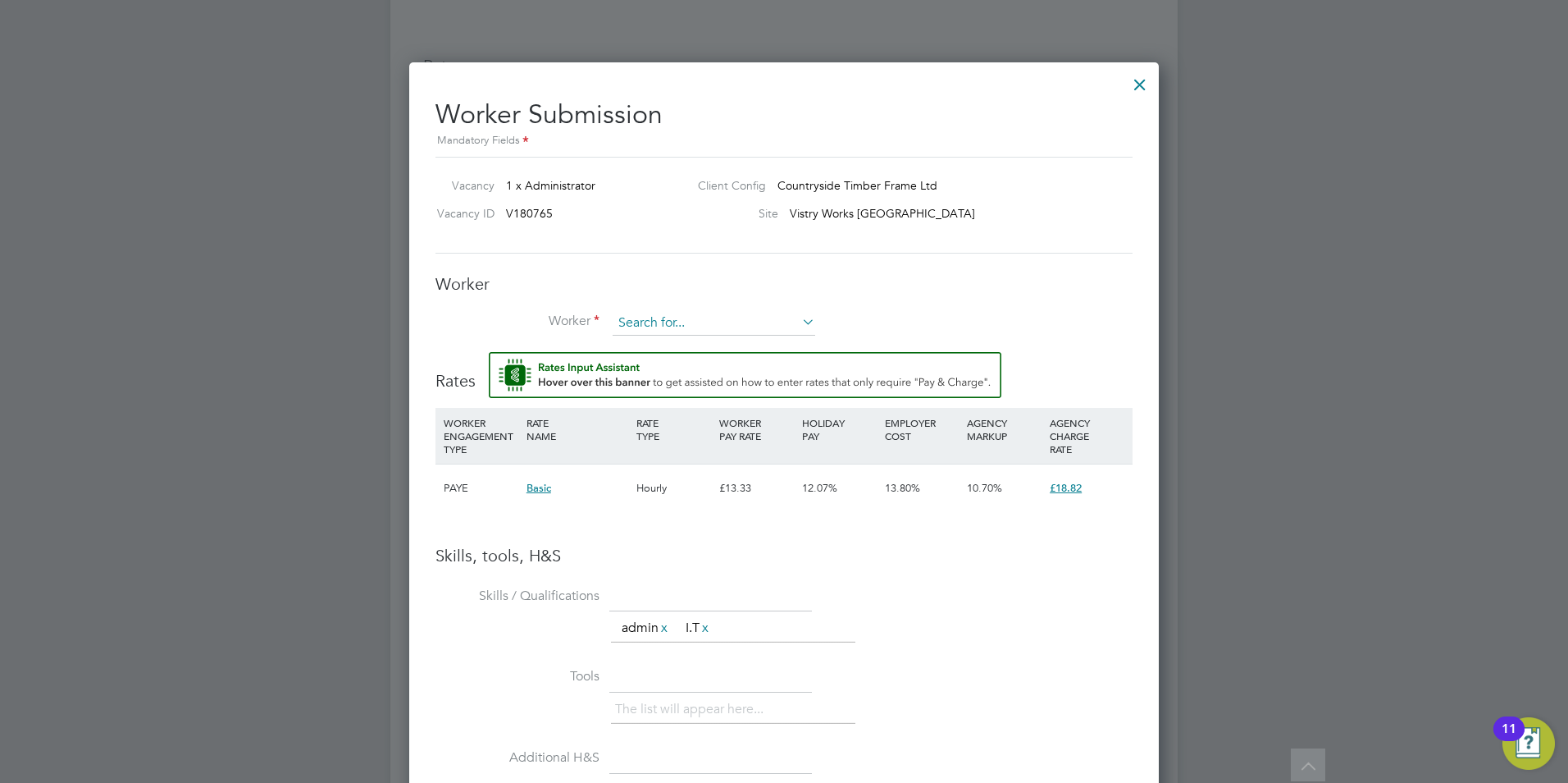
click at [716, 323] on input at bounding box center [714, 323] width 203 height 25
click at [684, 346] on li "[PERSON_NAME] (PO0009110)" at bounding box center [714, 346] width 204 height 22
type input "[PERSON_NAME] (PO0009110)"
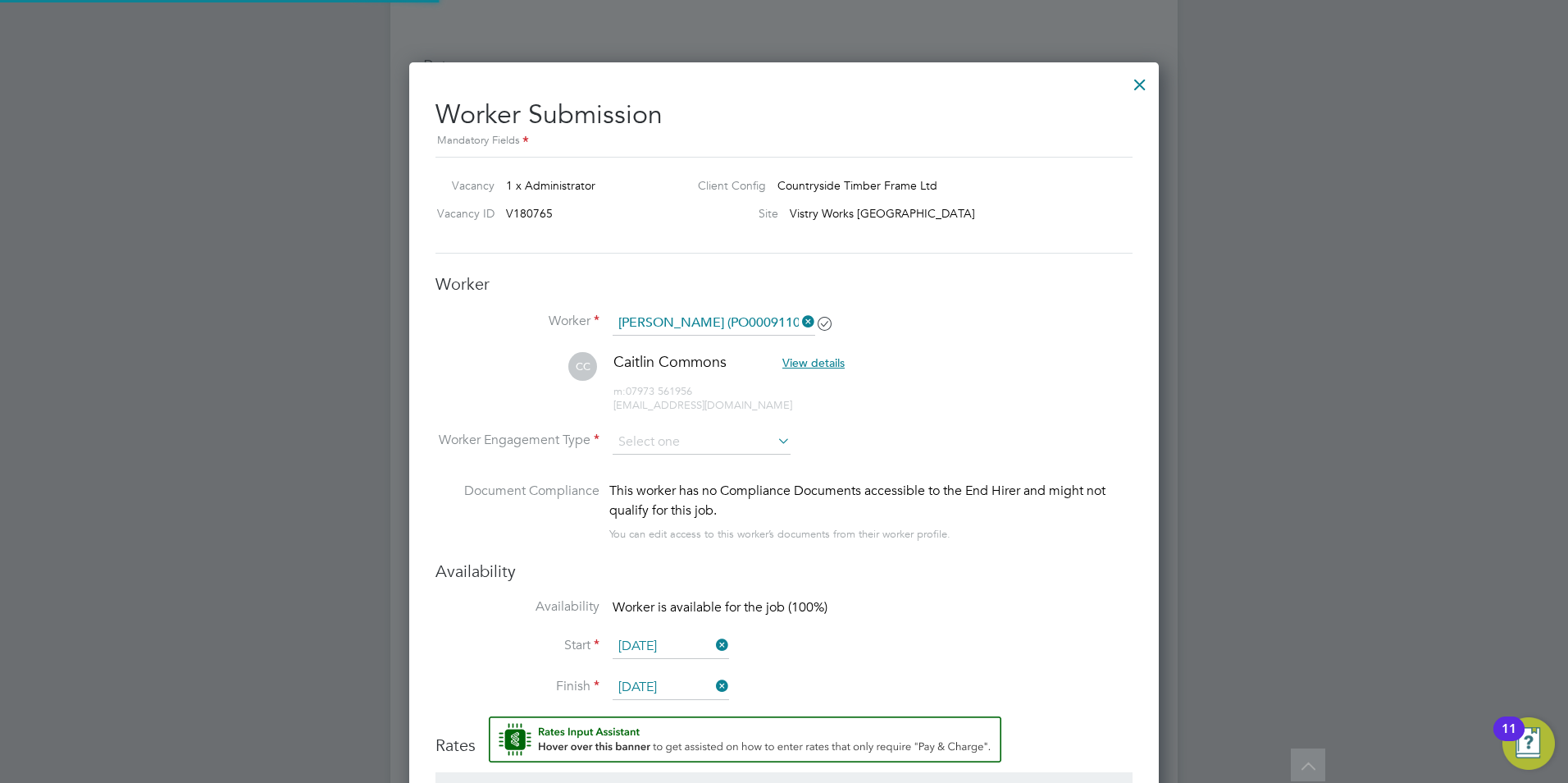
scroll to position [1419, 750]
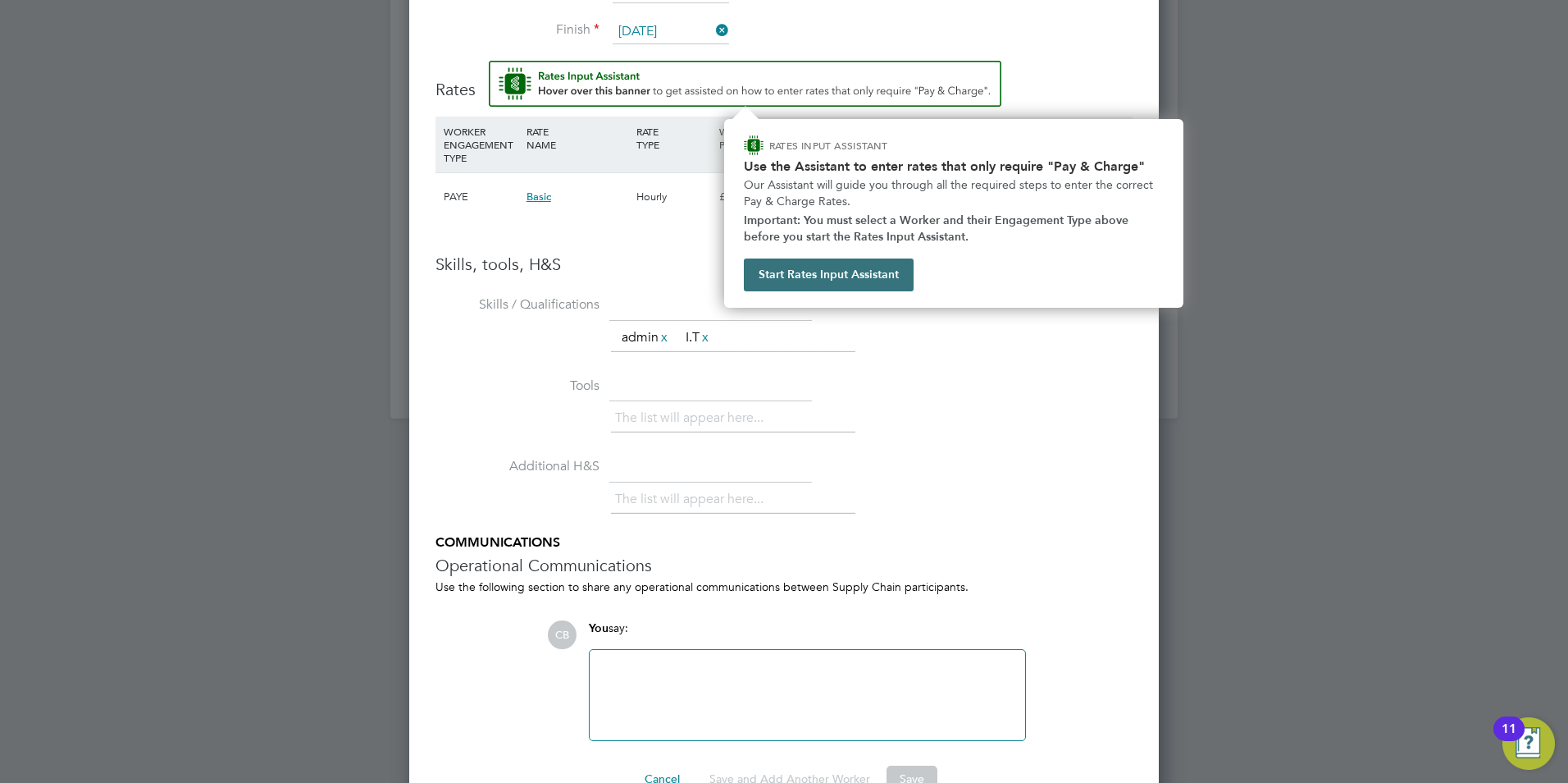
click at [861, 277] on button "Start Rates Input Assistant" at bounding box center [829, 275] width 170 height 33
click at [828, 277] on button "Start Rates Input Assistant" at bounding box center [829, 275] width 170 height 33
click at [856, 71] on img "Rate Assistant" at bounding box center [745, 83] width 513 height 46
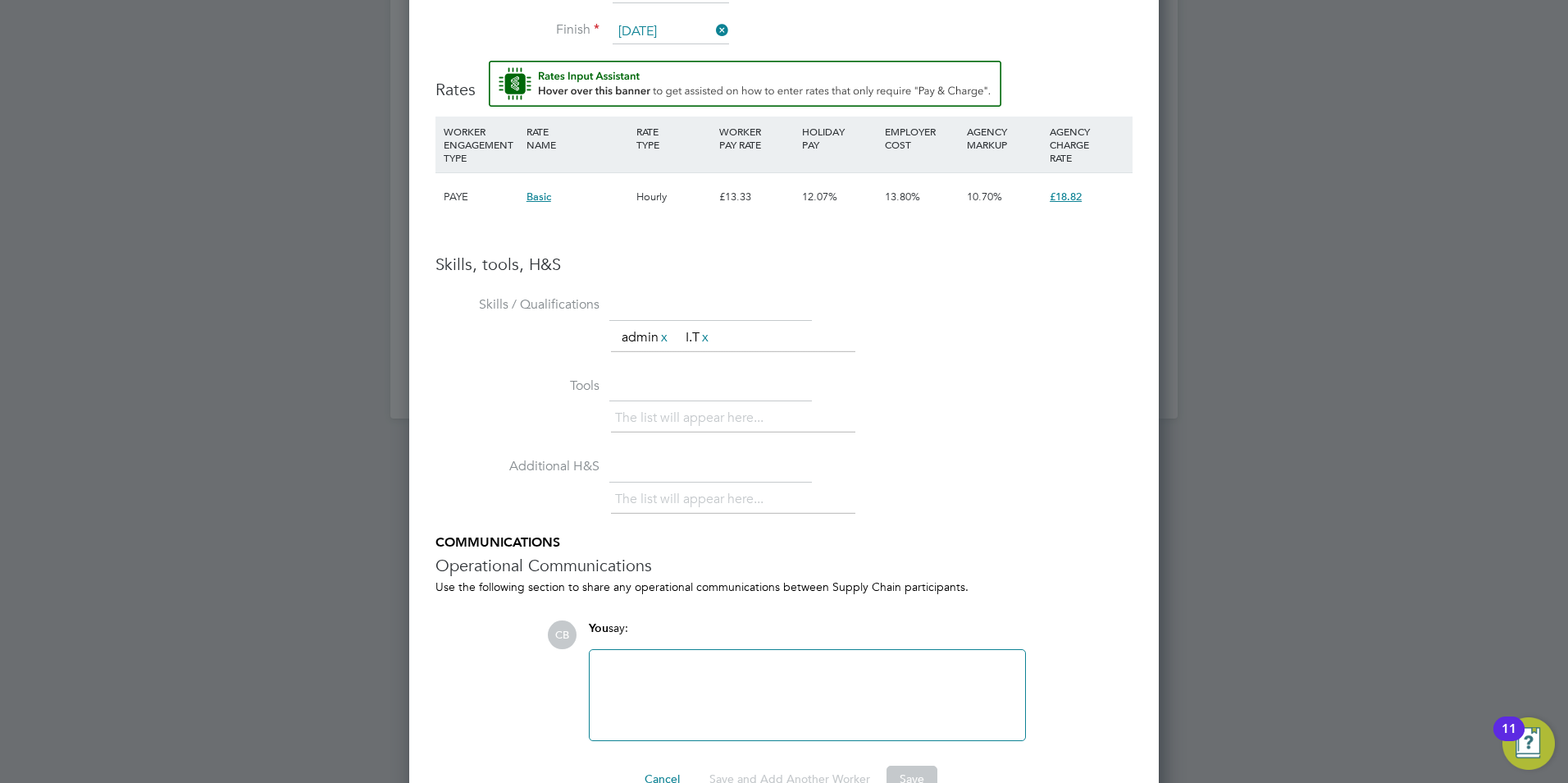
click at [566, 76] on img "Rate Assistant" at bounding box center [745, 83] width 513 height 46
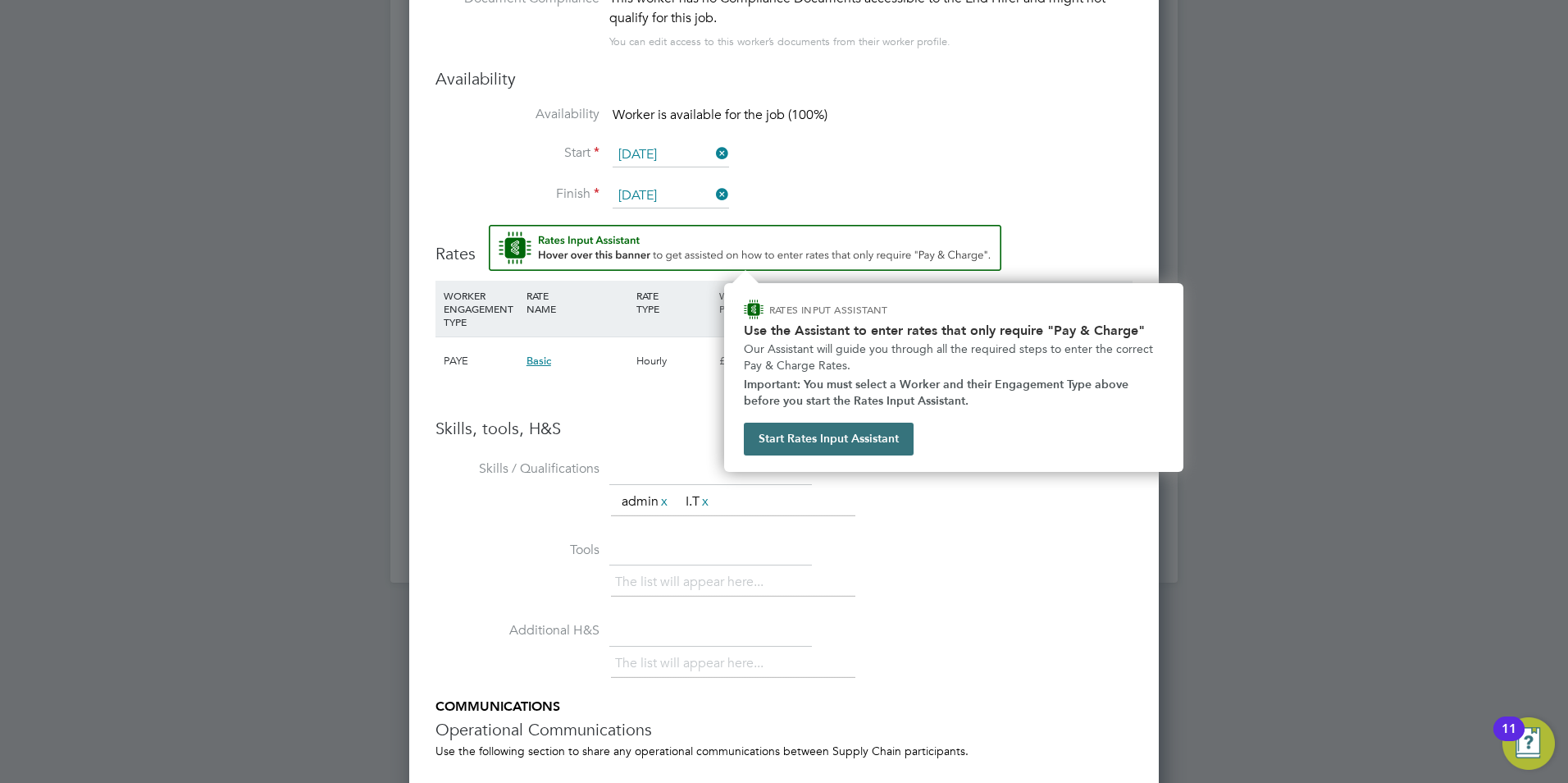
click at [818, 440] on button "Start Rates Input Assistant" at bounding box center [829, 438] width 170 height 33
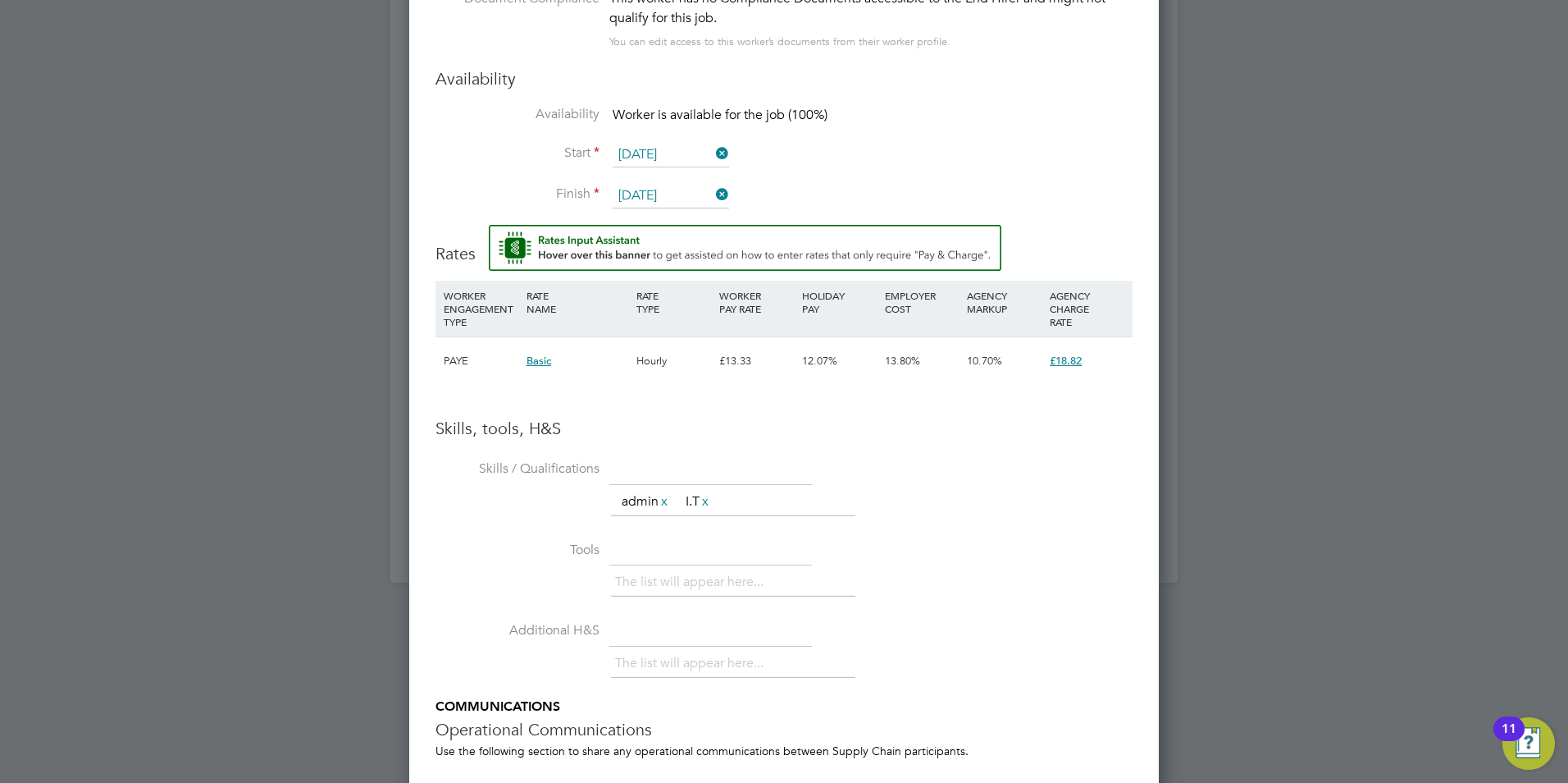
click at [946, 158] on li "Start 15 Sep 2025" at bounding box center [784, 162] width 697 height 41
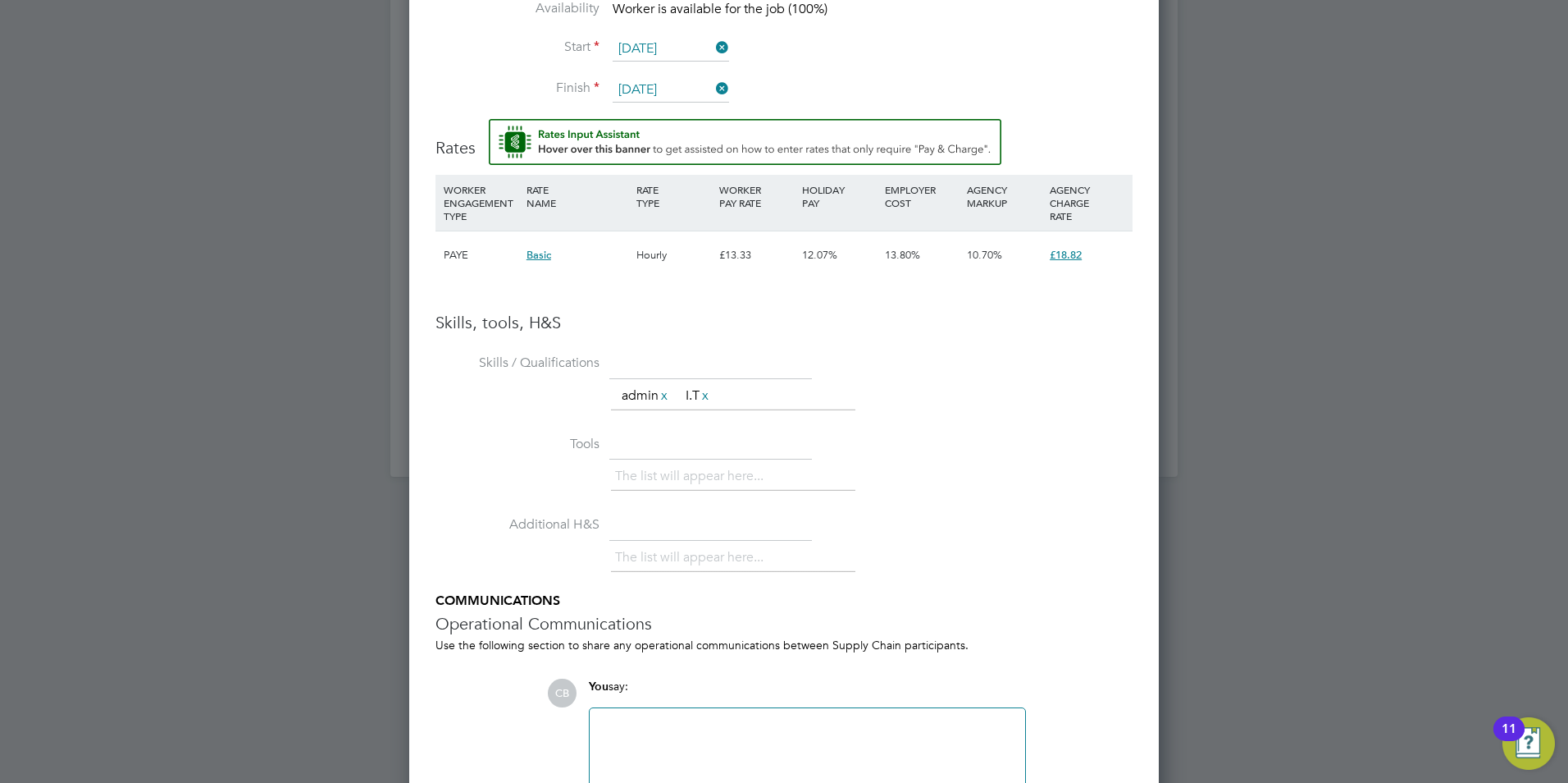
scroll to position [1520, 0]
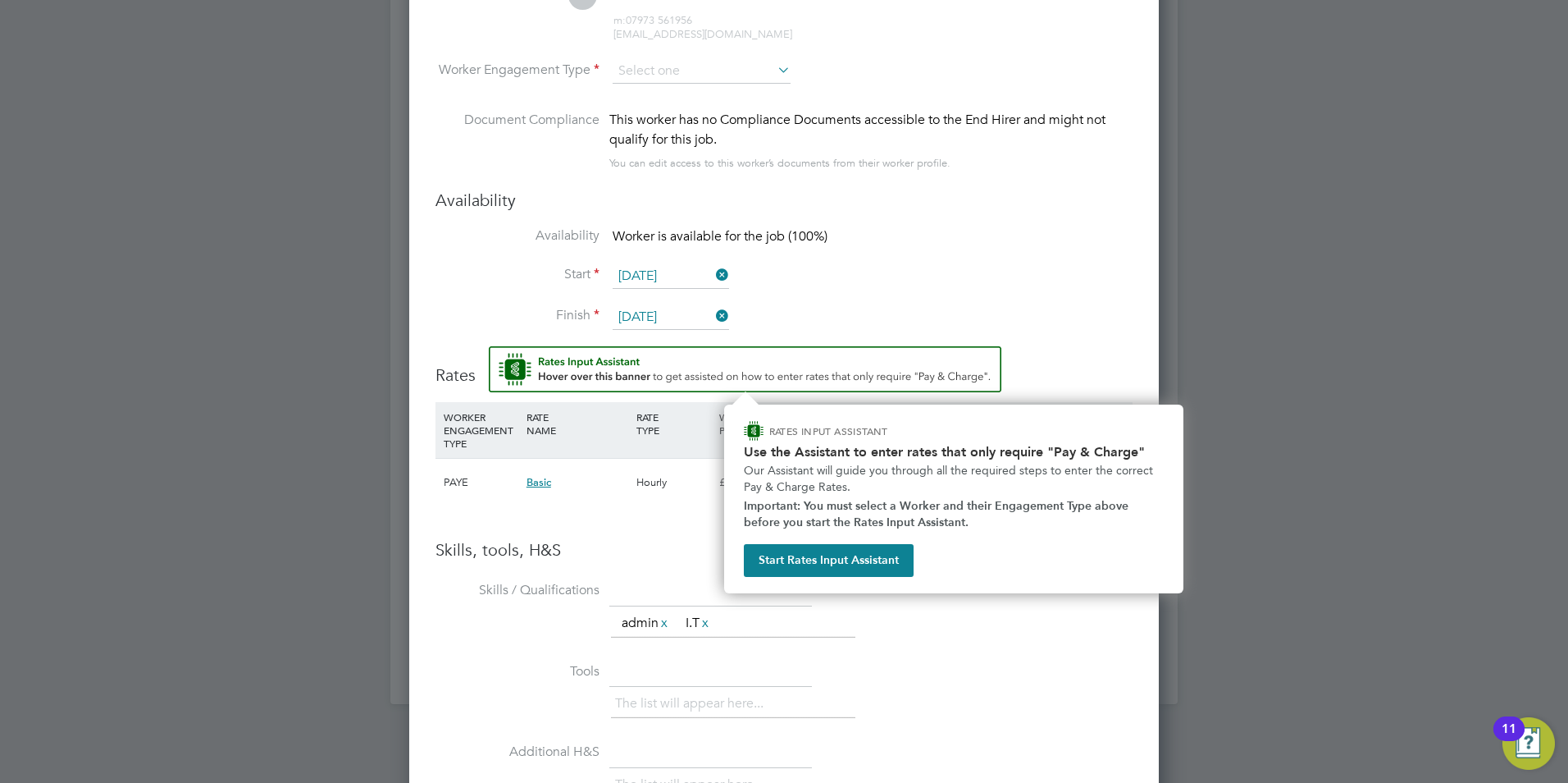
click at [730, 366] on img "Rate Assistant" at bounding box center [745, 369] width 513 height 46
click at [836, 548] on button "Start Rates Input Assistant" at bounding box center [829, 560] width 170 height 33
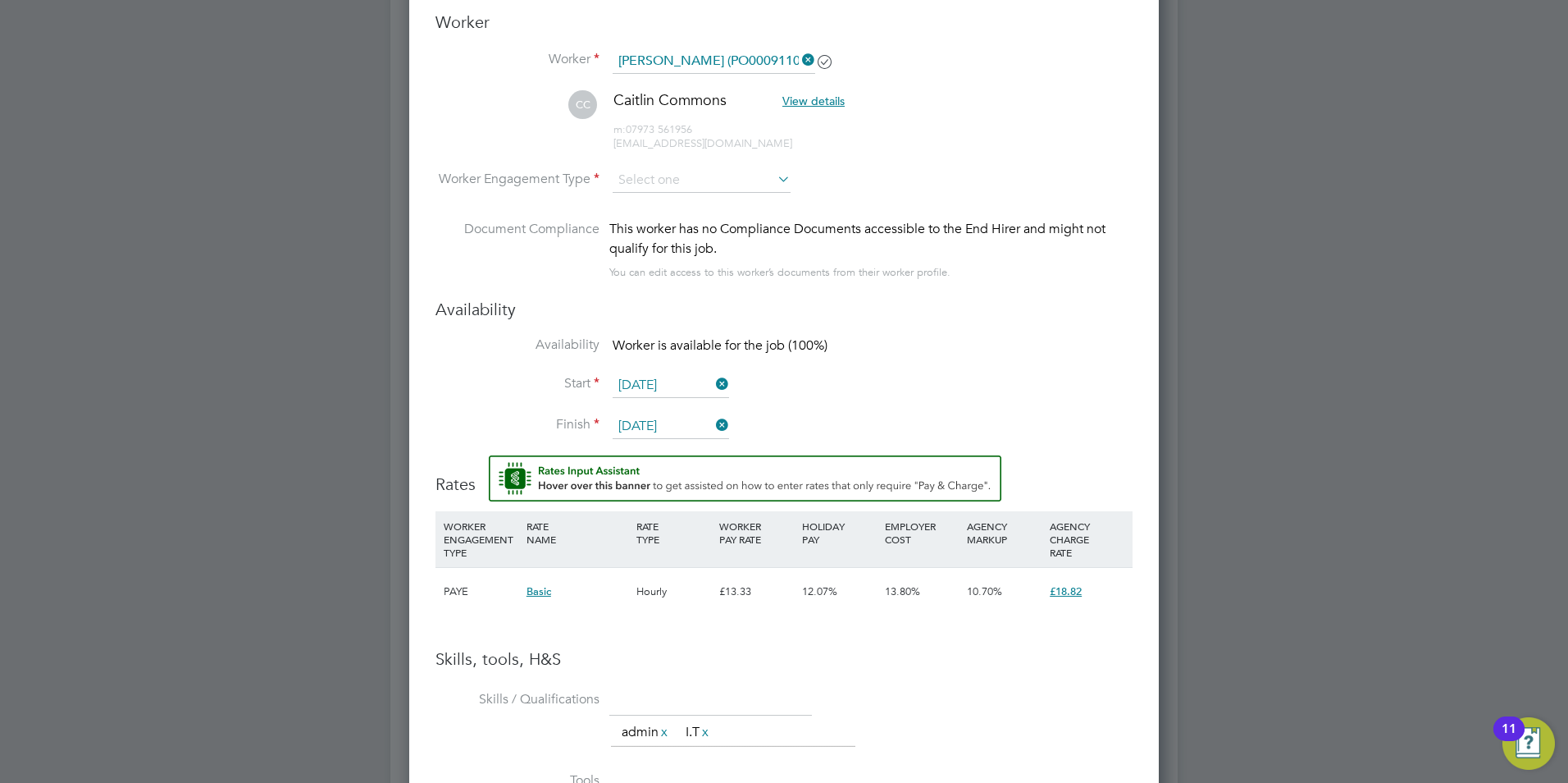
scroll to position [1191, 0]
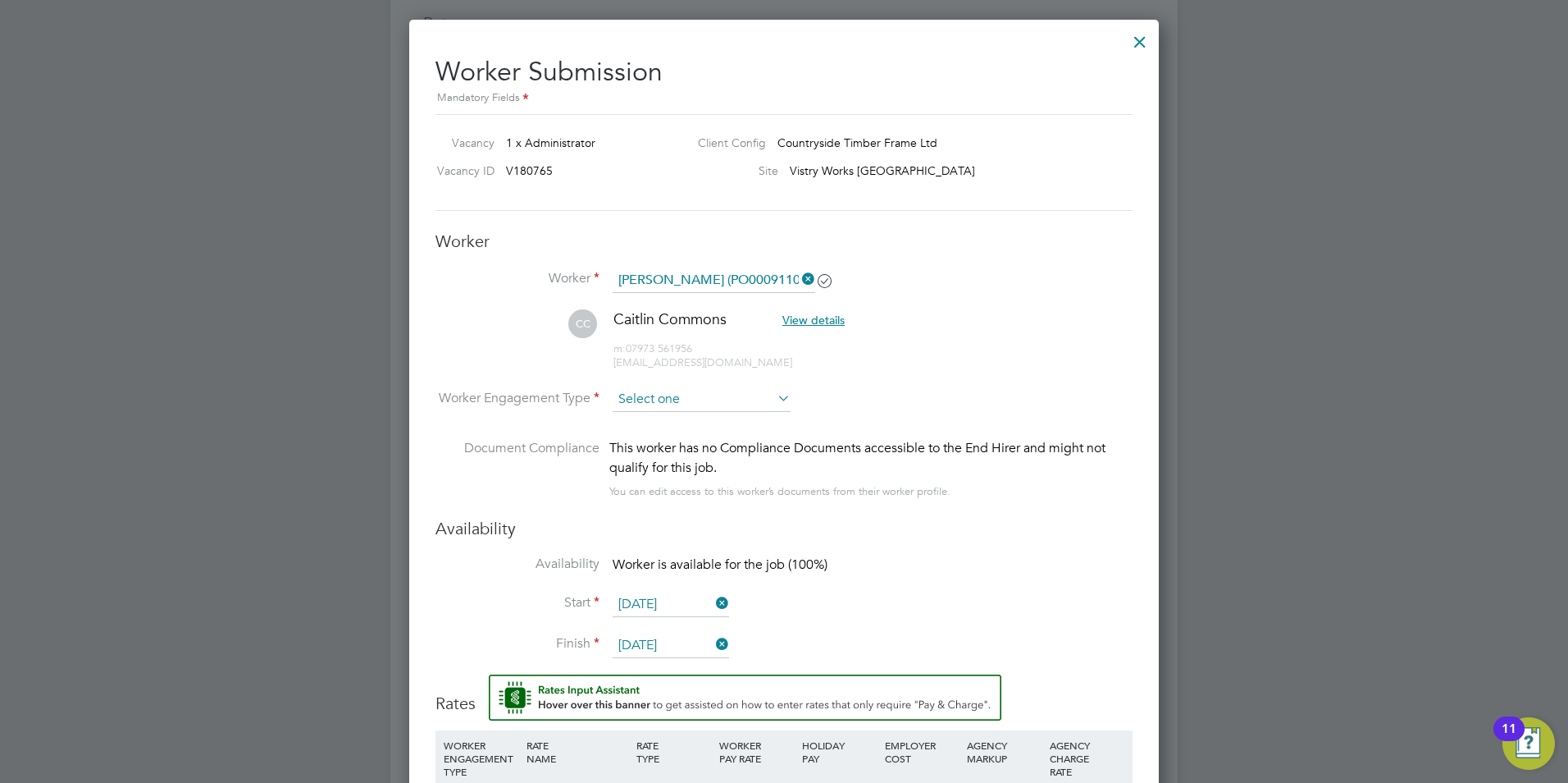
click at [714, 397] on input at bounding box center [701, 400] width 178 height 25
click at [652, 448] on li "PAYE" at bounding box center [701, 444] width 179 height 22
type input "PAYE"
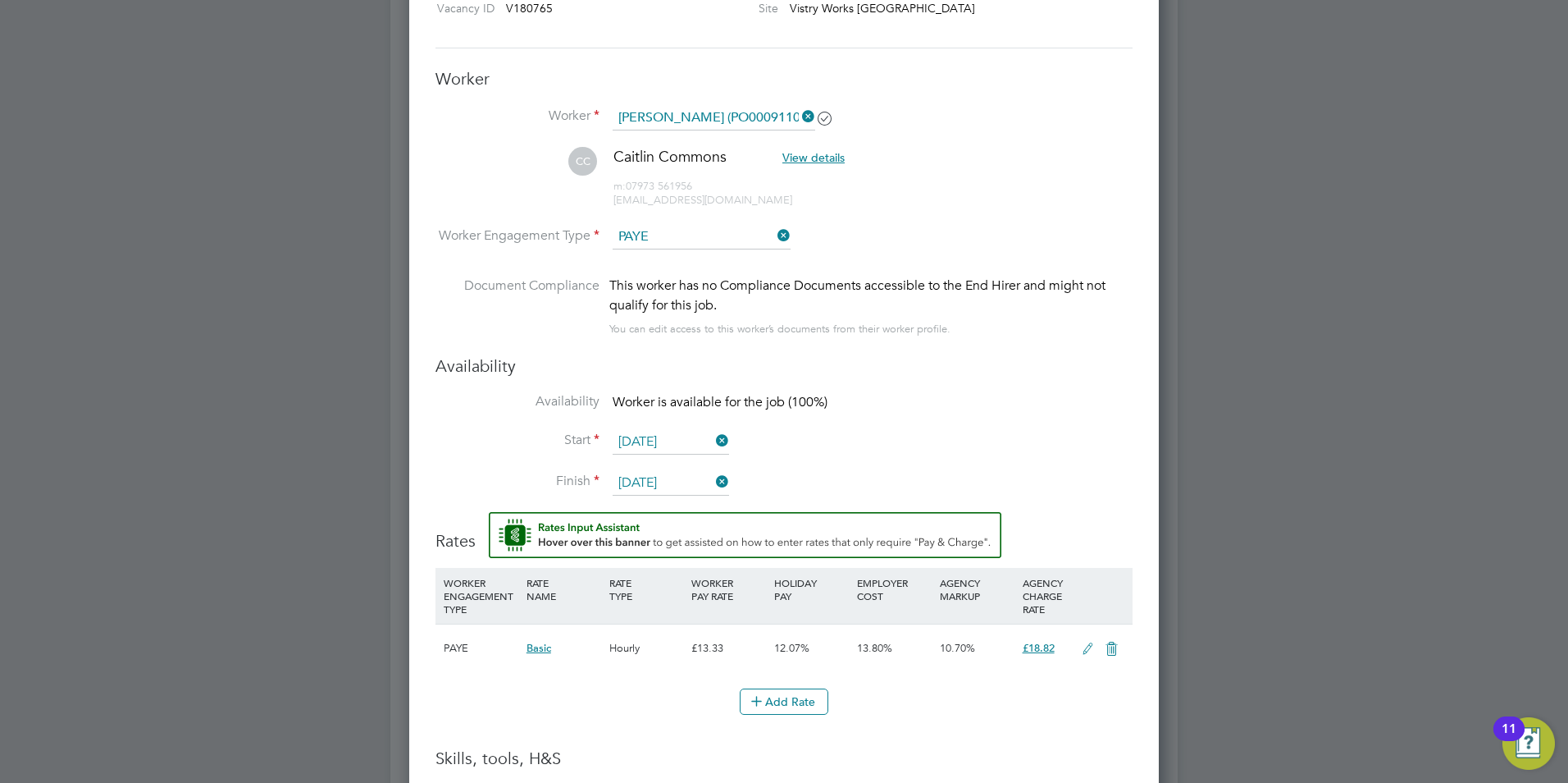
scroll to position [1602, 0]
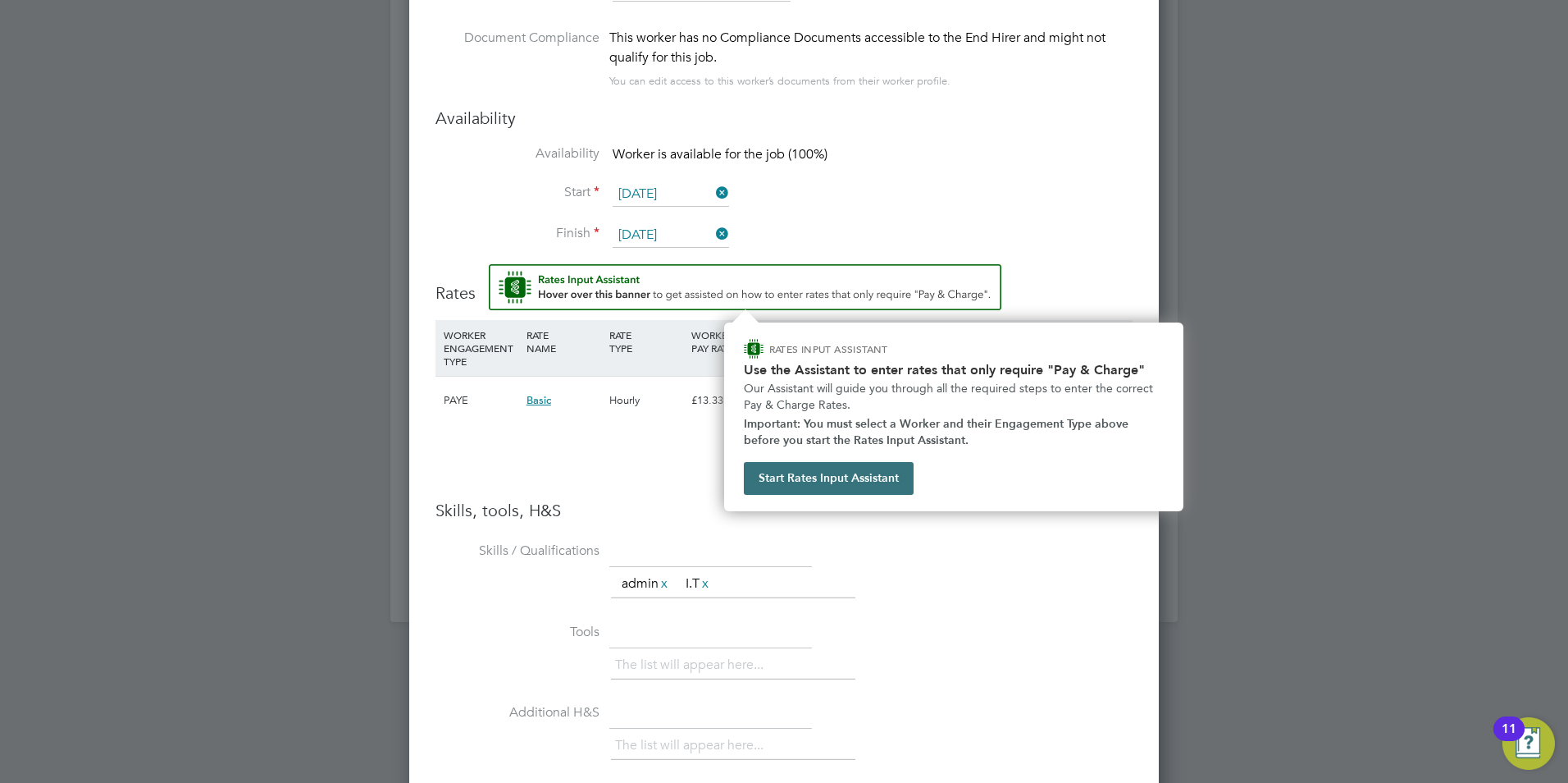
click at [815, 476] on button "Start Rates Input Assistant" at bounding box center [829, 478] width 170 height 33
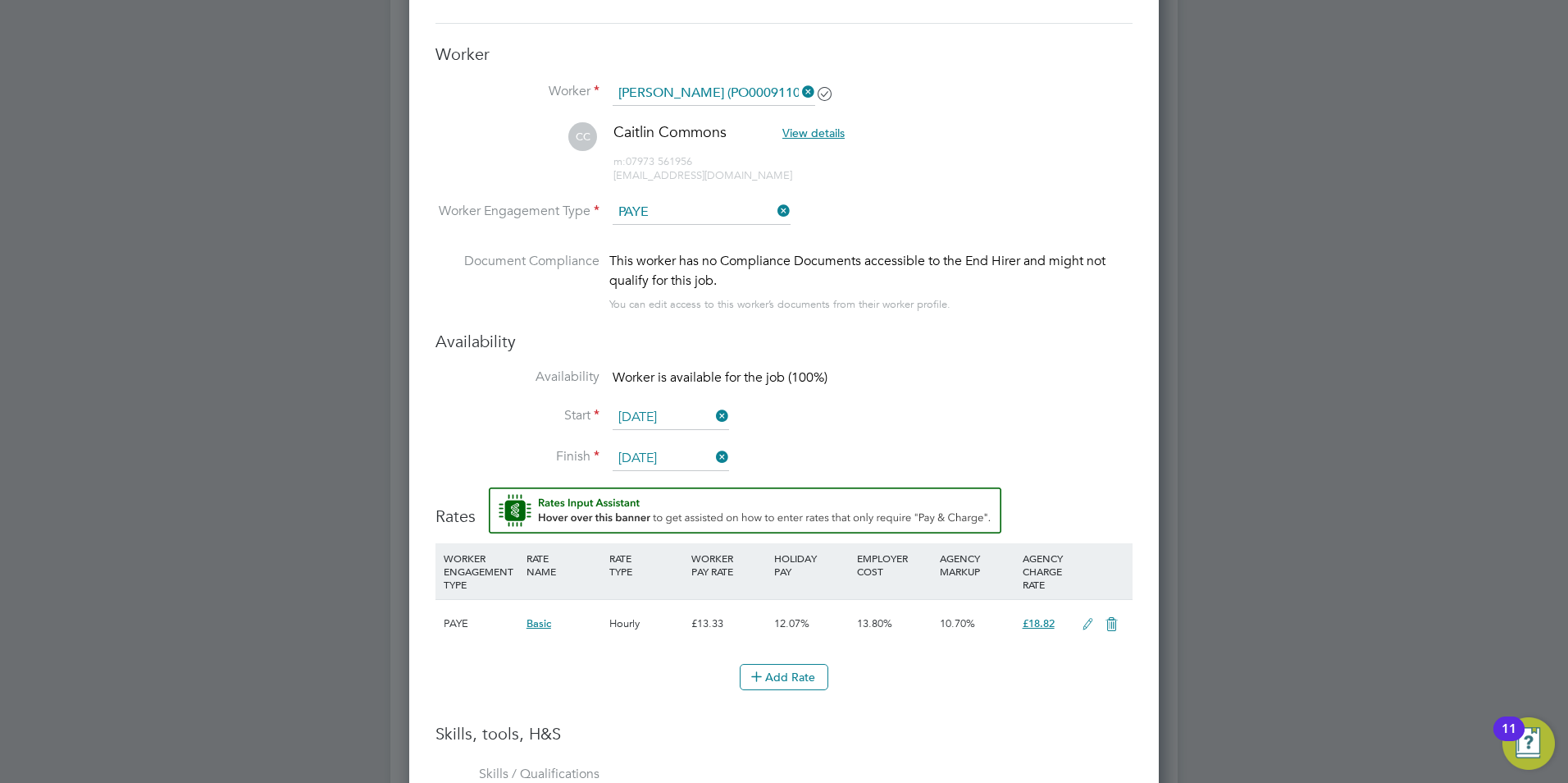
scroll to position [1562, 0]
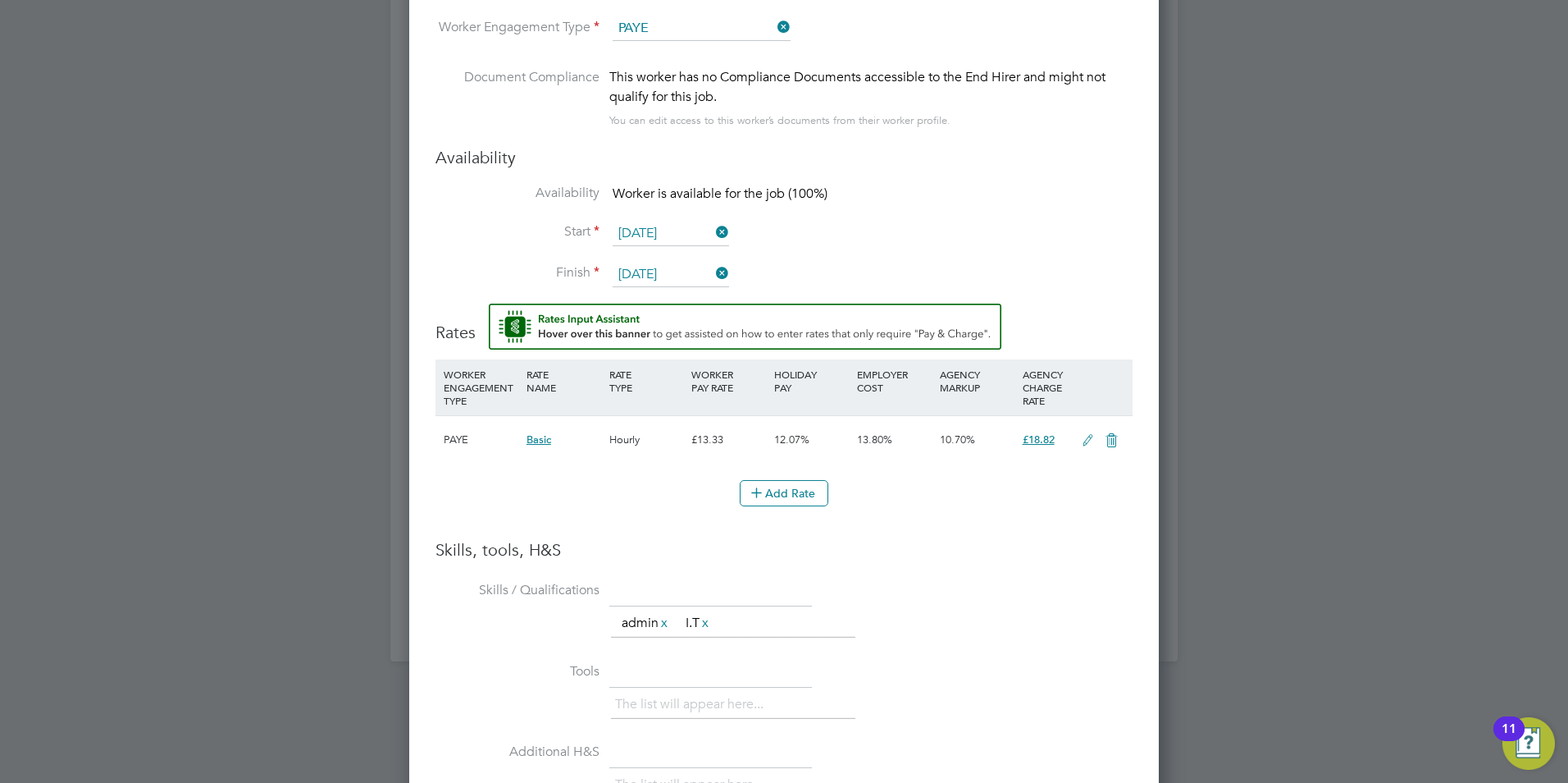
click at [1054, 152] on h3 "Availability" at bounding box center [784, 158] width 697 height 22
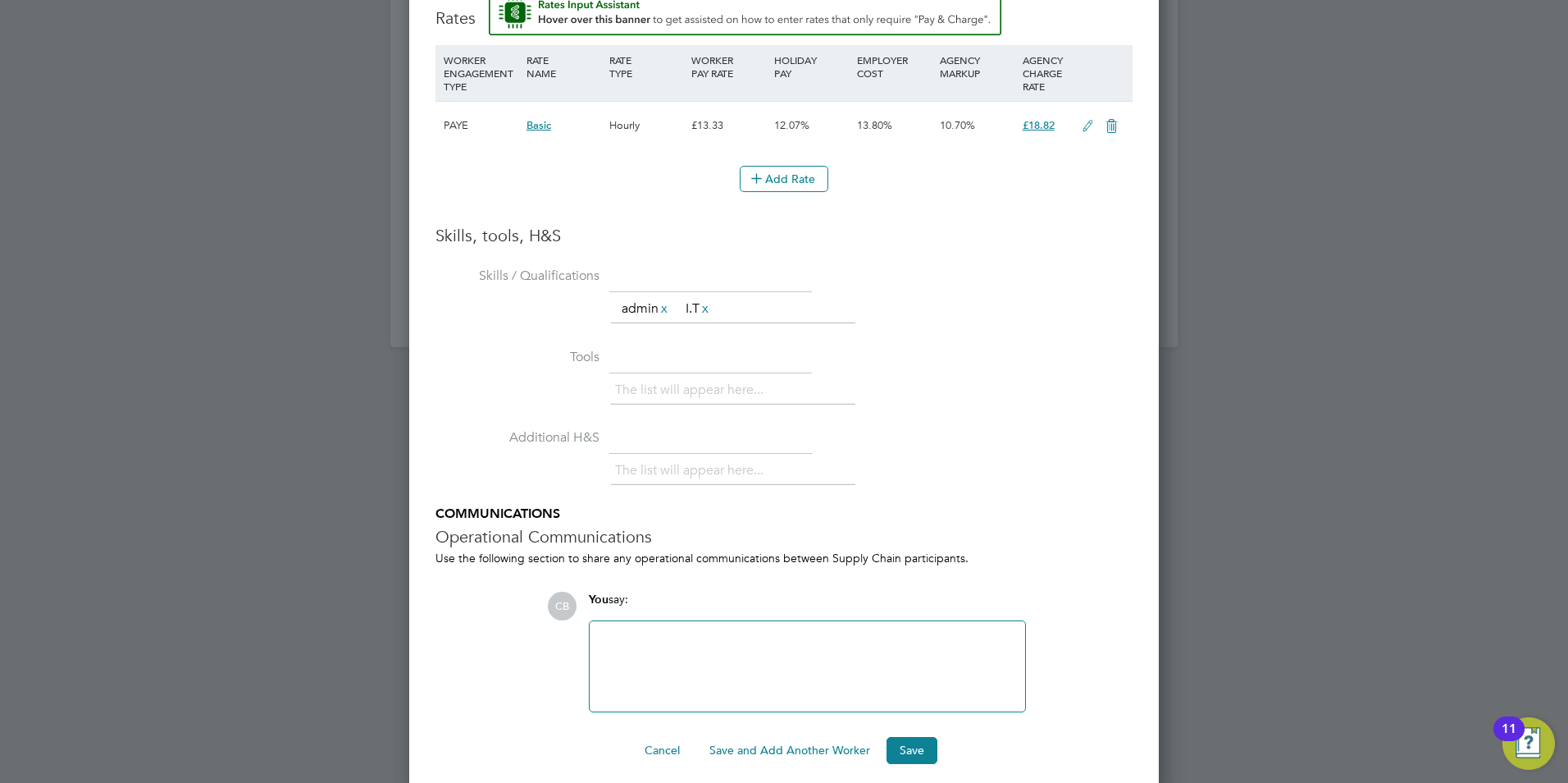
scroll to position [1891, 0]
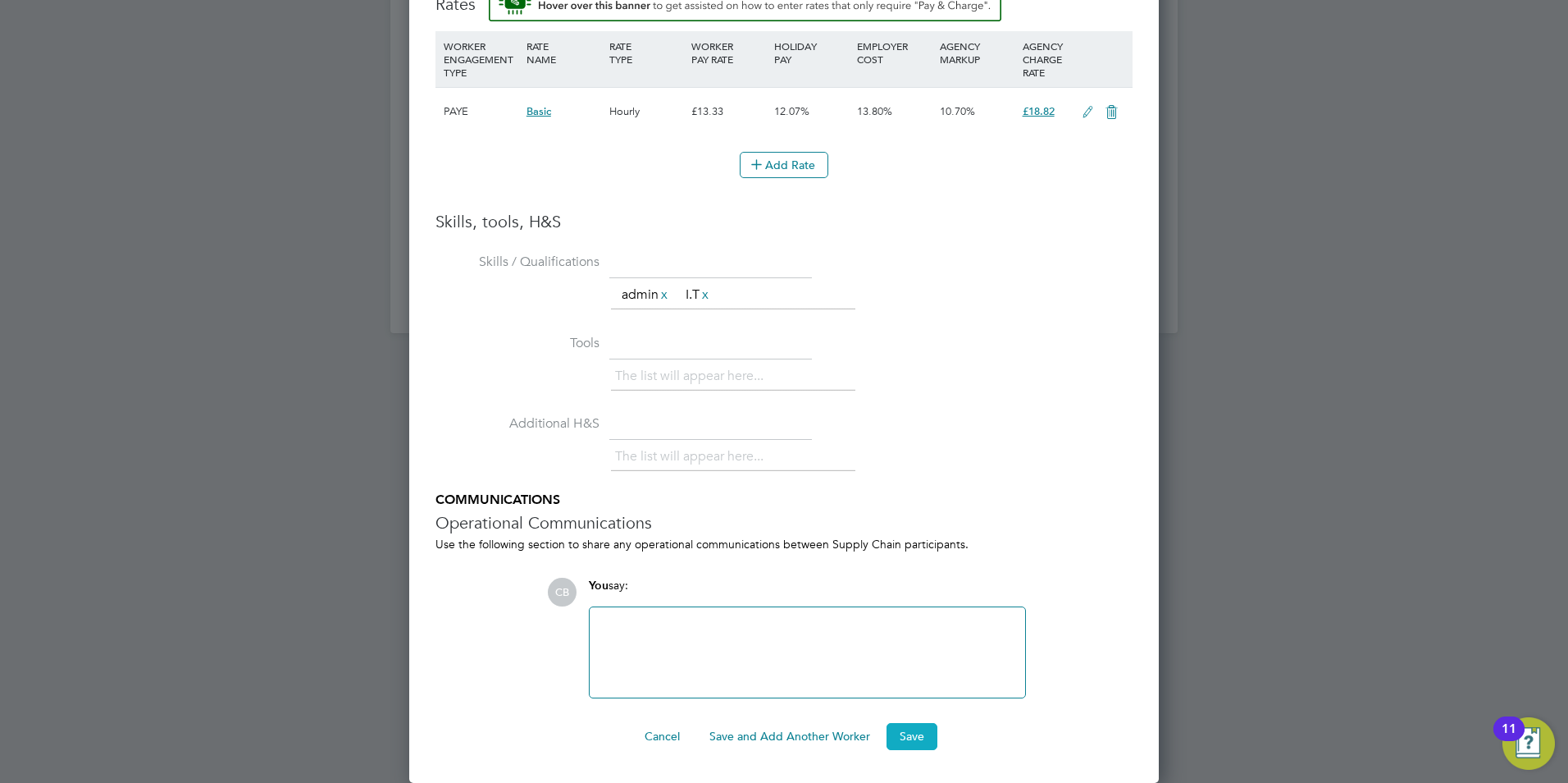
click at [915, 739] on button "Save" at bounding box center [912, 736] width 51 height 26
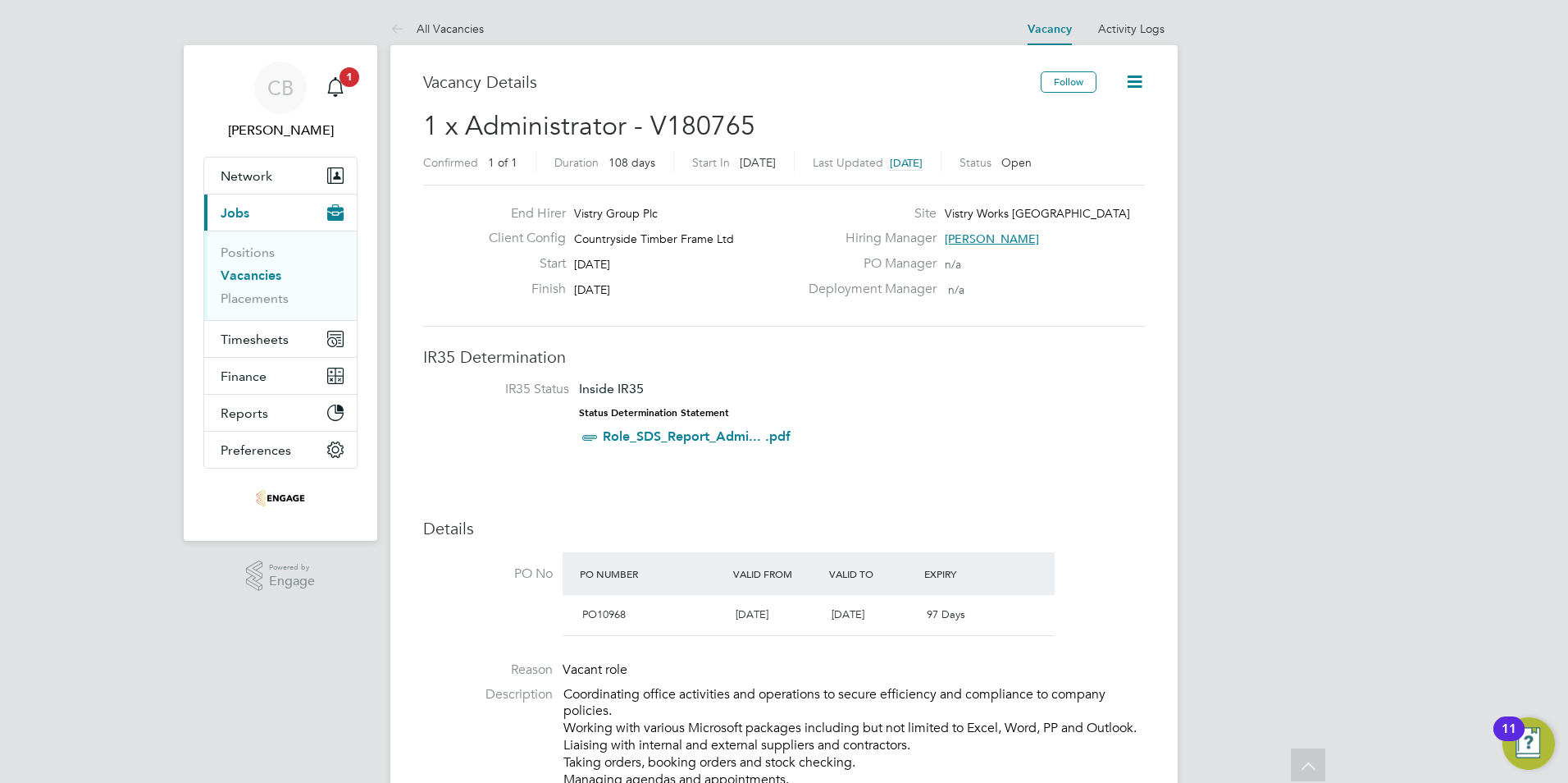
scroll to position [0, 0]
click at [253, 272] on link "Vacancies" at bounding box center [251, 276] width 60 height 16
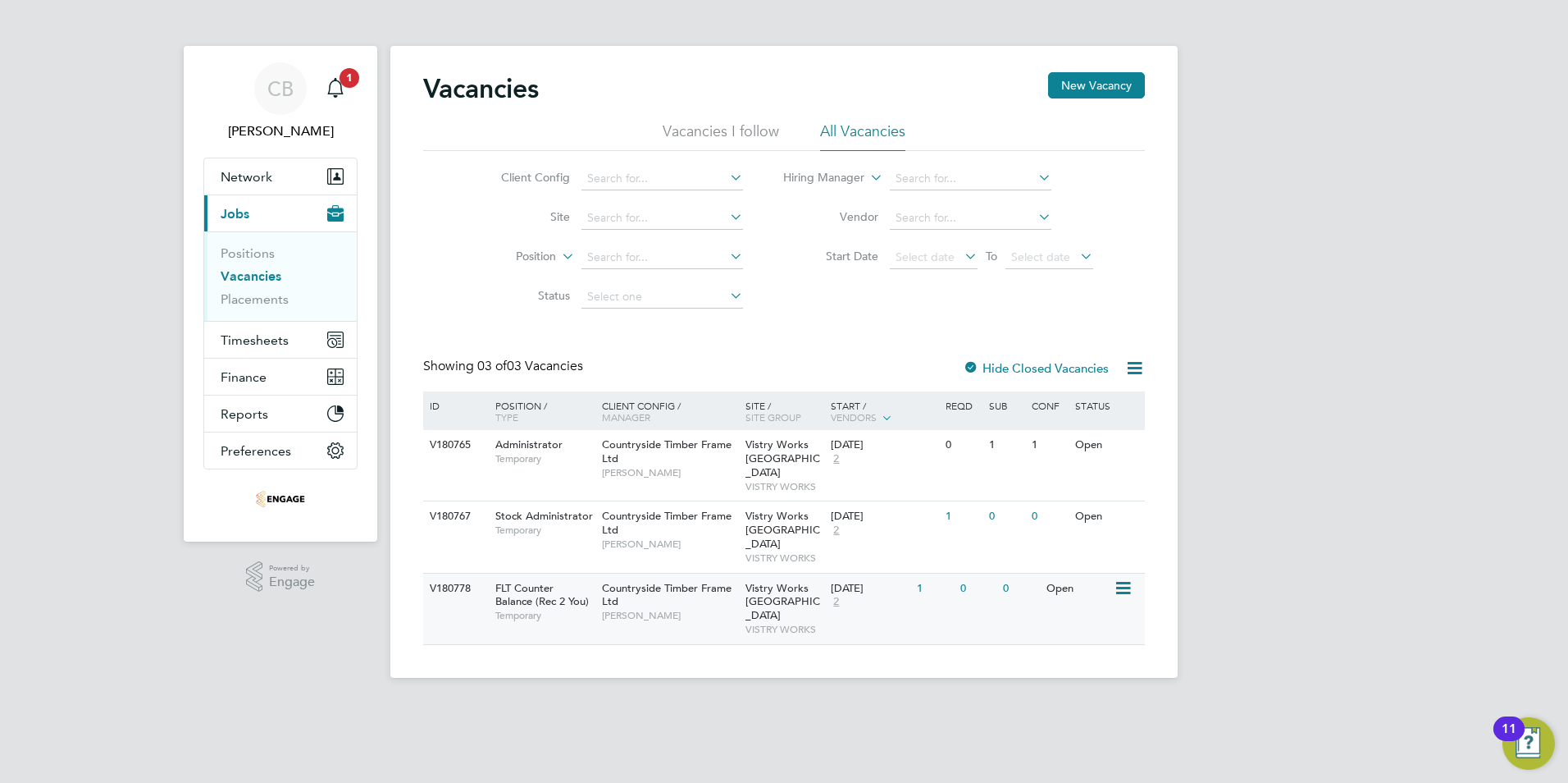
click at [560, 573] on div "FLT Counter Balance (Rec 2 You) Temporary" at bounding box center [541, 602] width 115 height 57
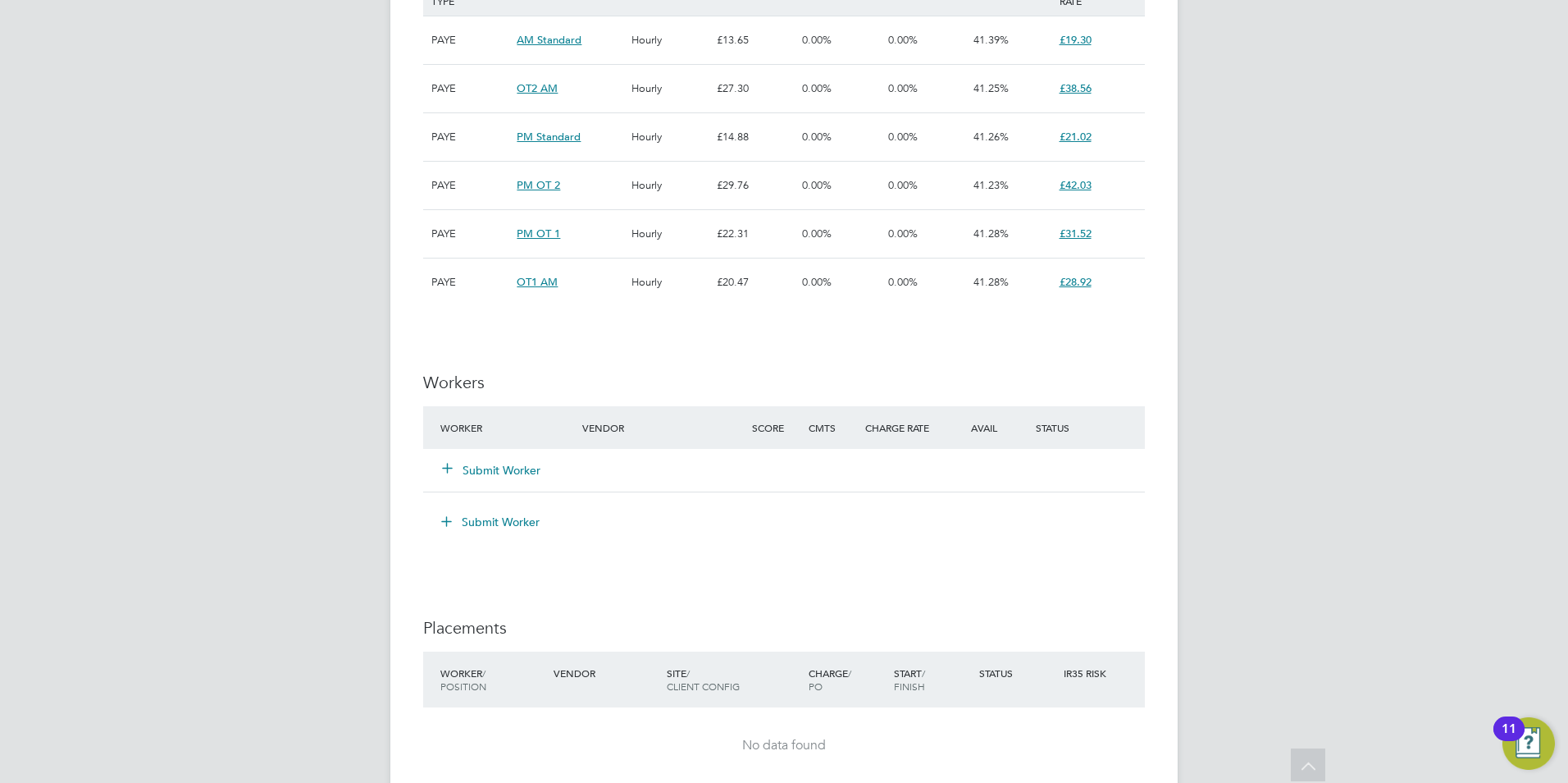
scroll to position [1313, 0]
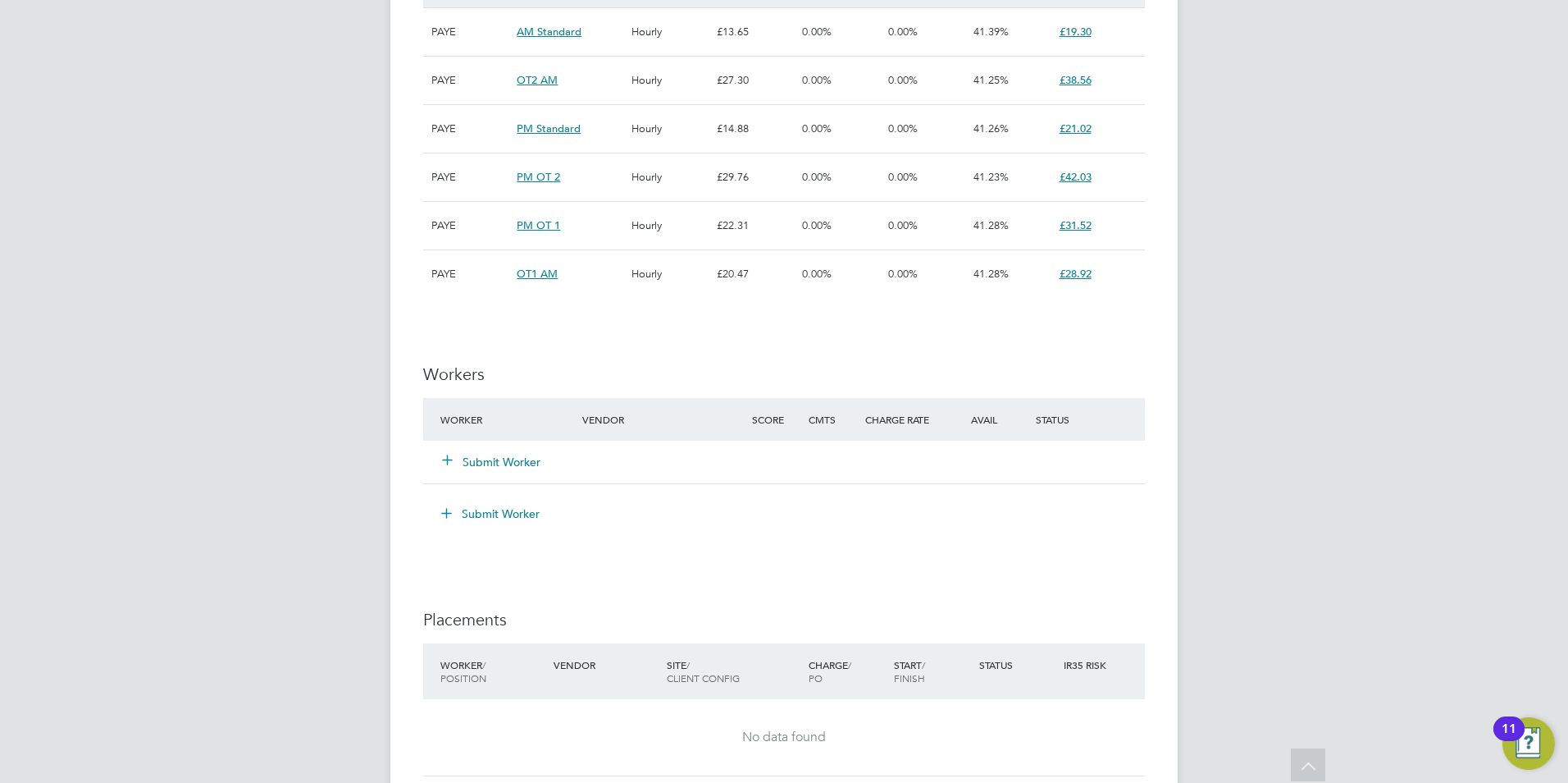
click at [461, 463] on button "Submit Worker" at bounding box center [492, 461] width 98 height 16
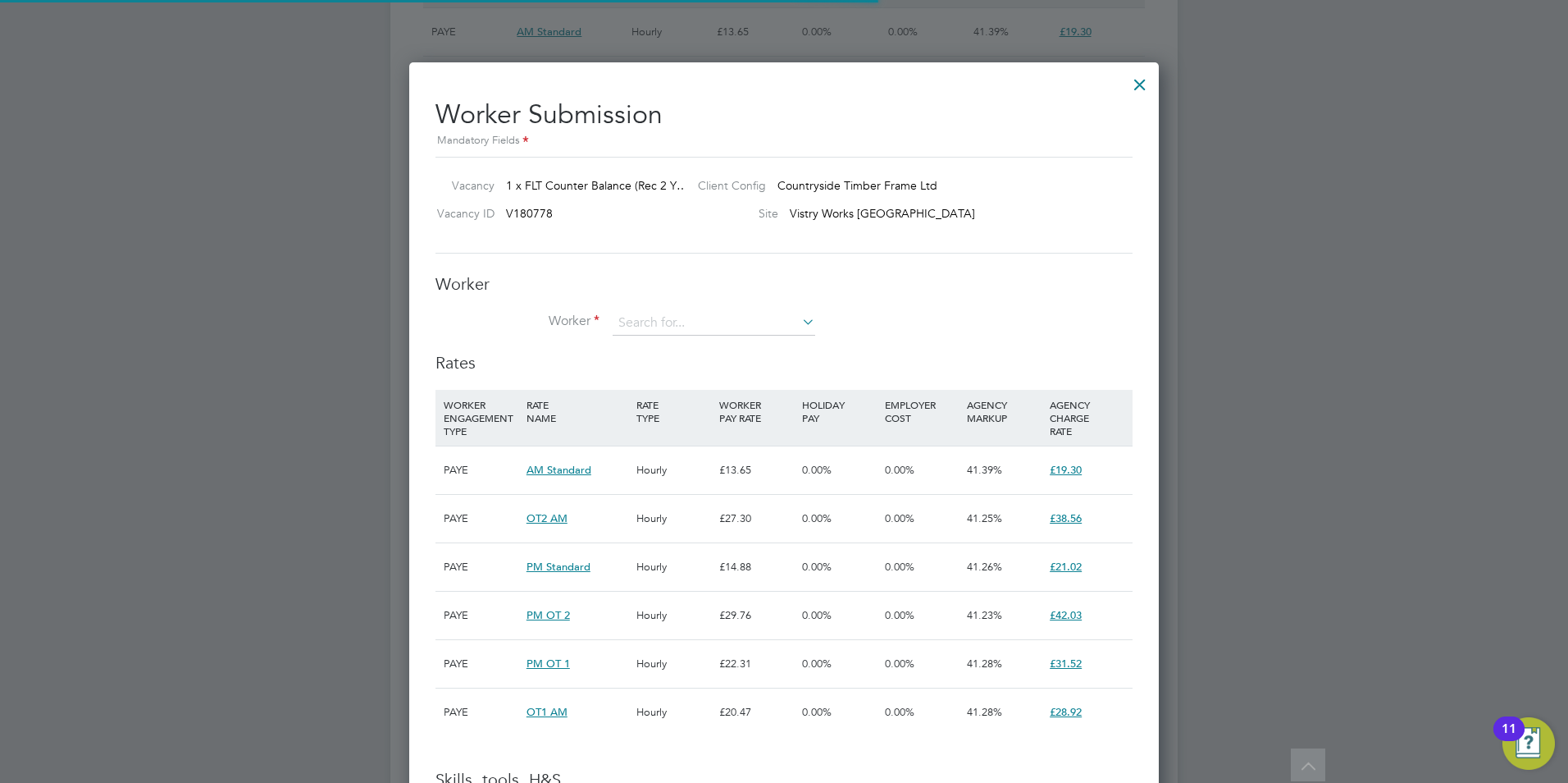
scroll to position [25, 427]
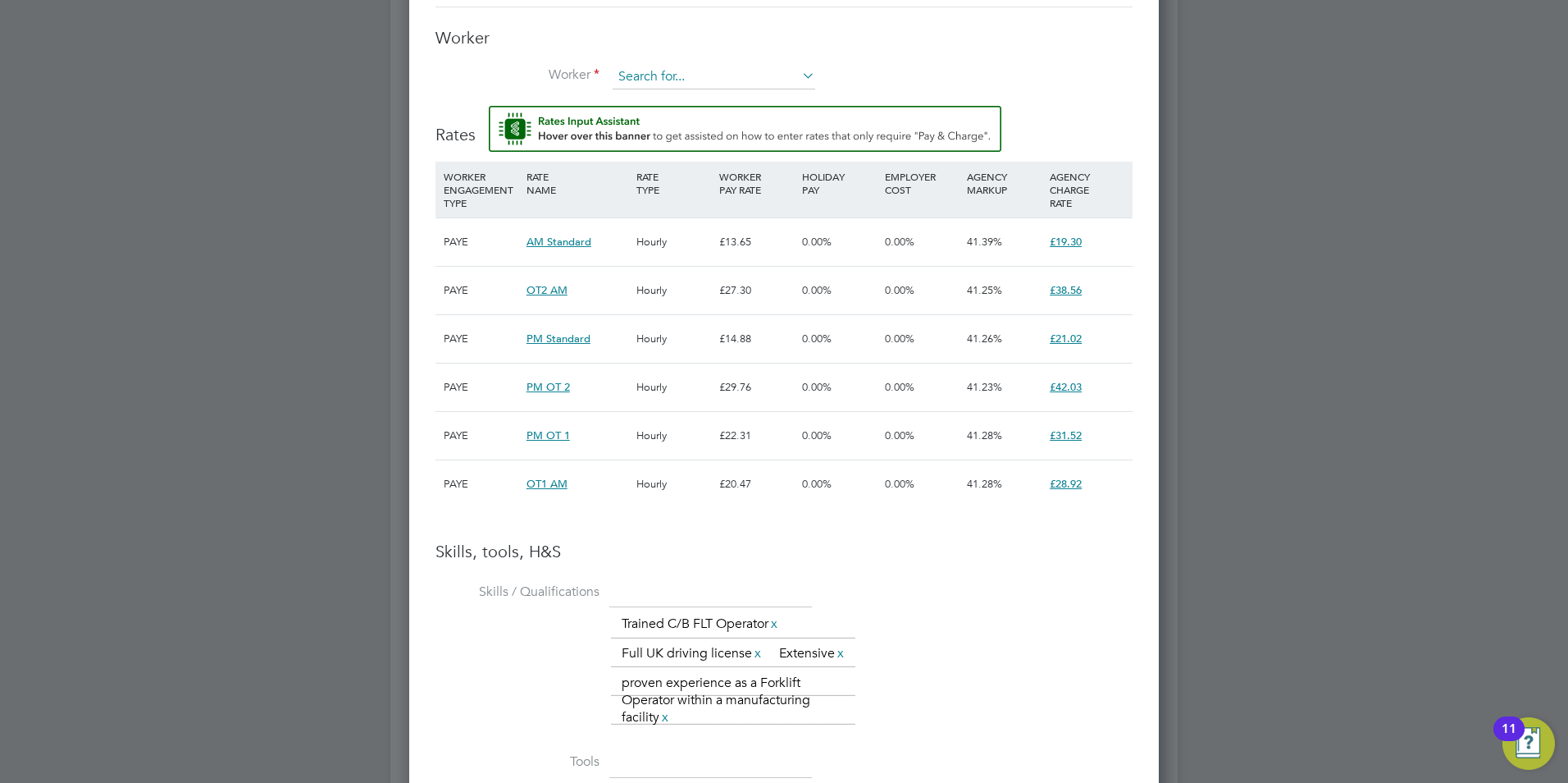
click at [721, 71] on input at bounding box center [714, 77] width 203 height 25
click at [681, 134] on li "[PERSON_NAME] (POI0001396)" at bounding box center [714, 145] width 204 height 22
type input "[PERSON_NAME] (POI0001396)"
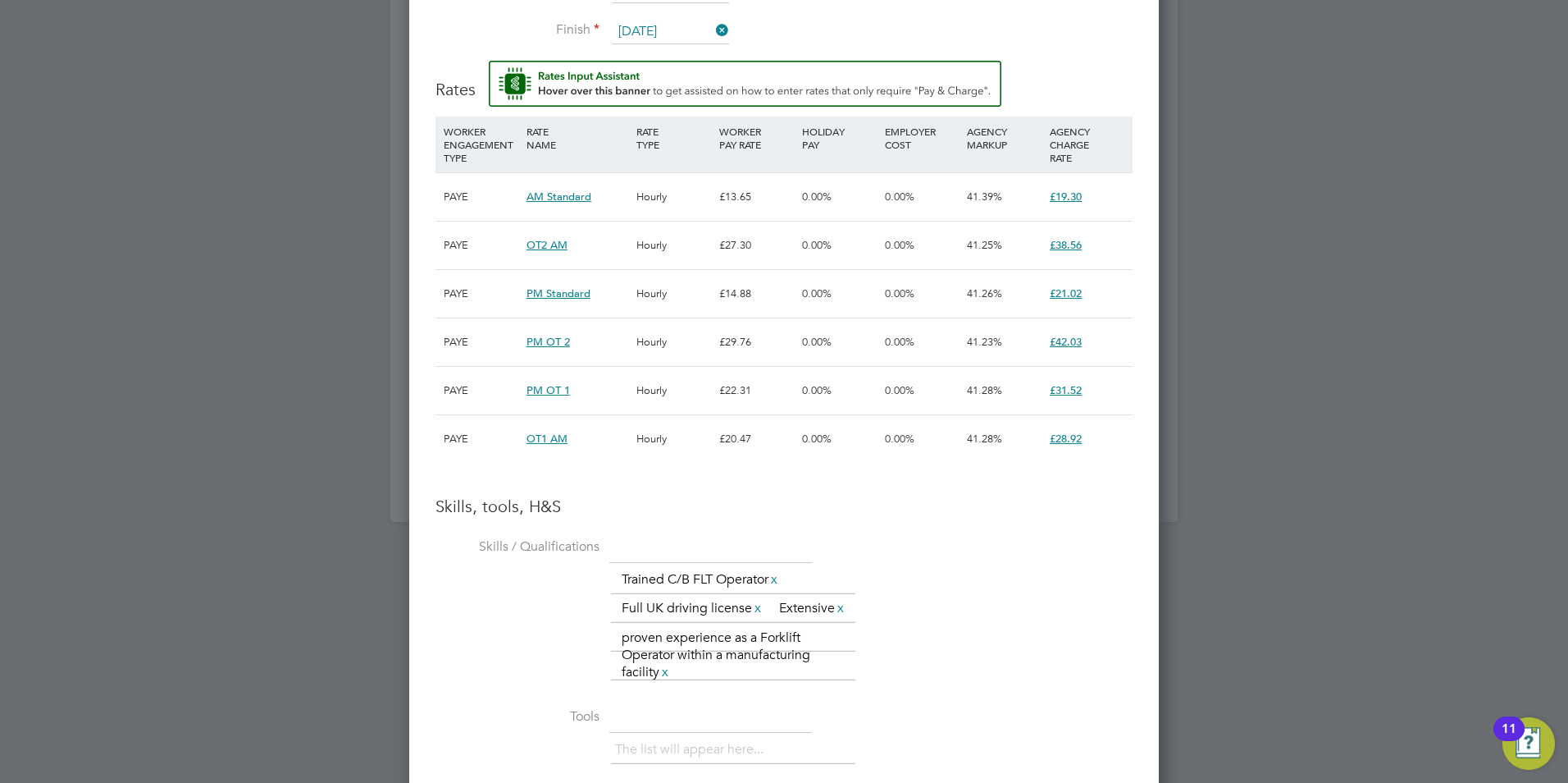
click at [972, 532] on div "Skills, tools, H&S Skills / Qualifications The list will appear here... Trained…" at bounding box center [784, 784] width 697 height 577
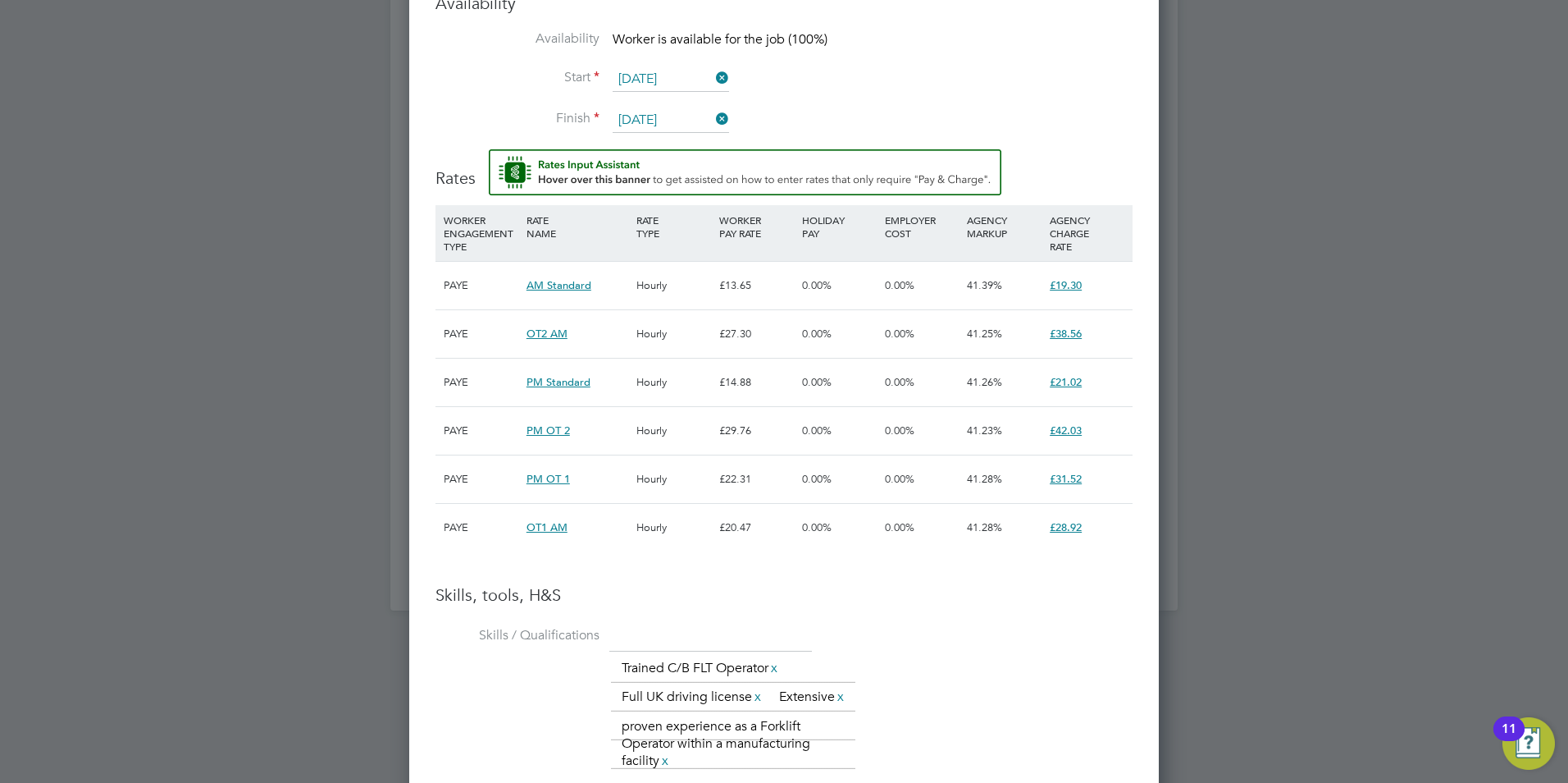
scroll to position [1471, 0]
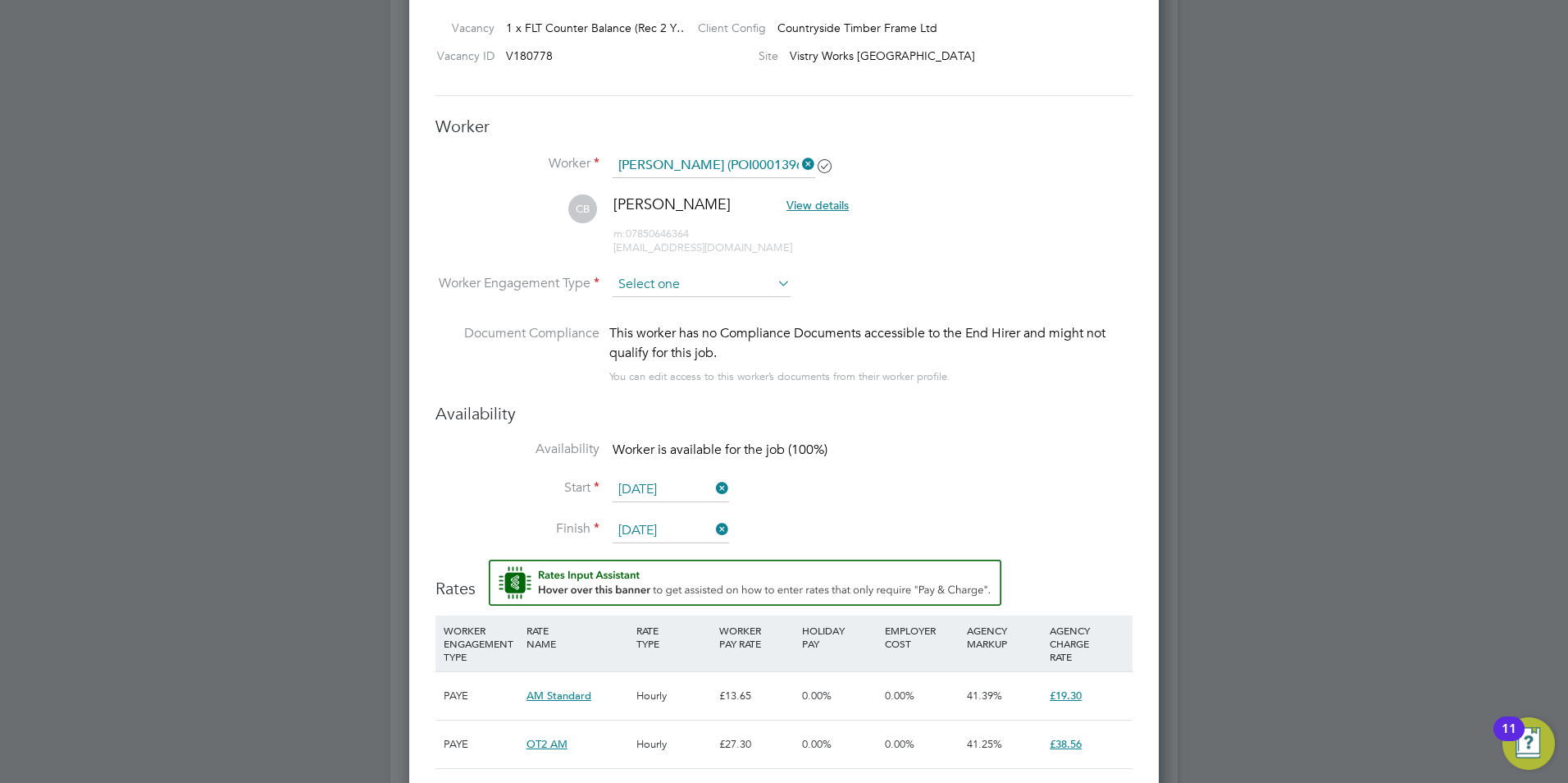
click at [718, 273] on input at bounding box center [701, 284] width 178 height 25
click at [681, 332] on li "PAYE" at bounding box center [701, 329] width 179 height 22
type input "PAYE"
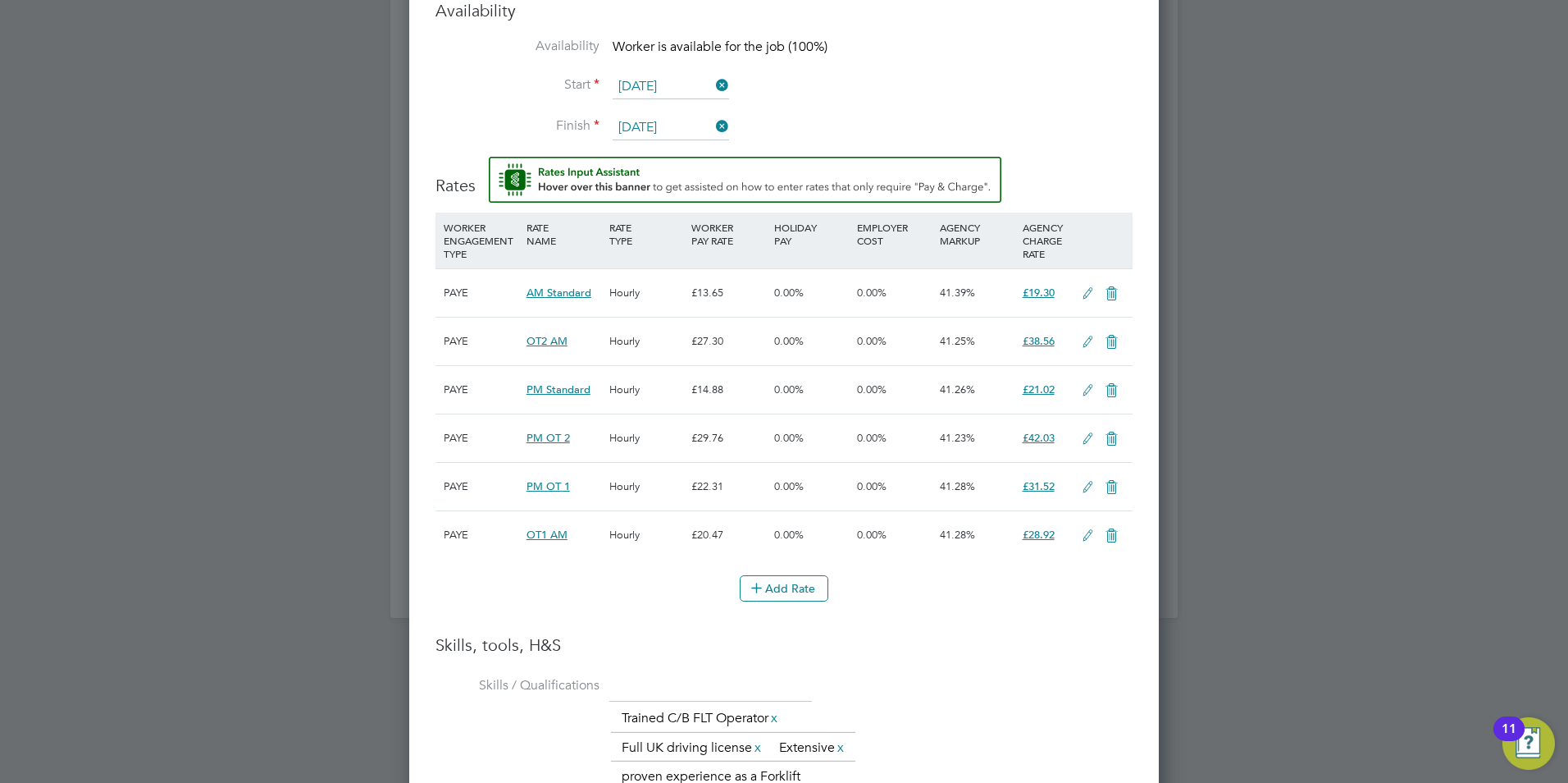
scroll to position [1881, 0]
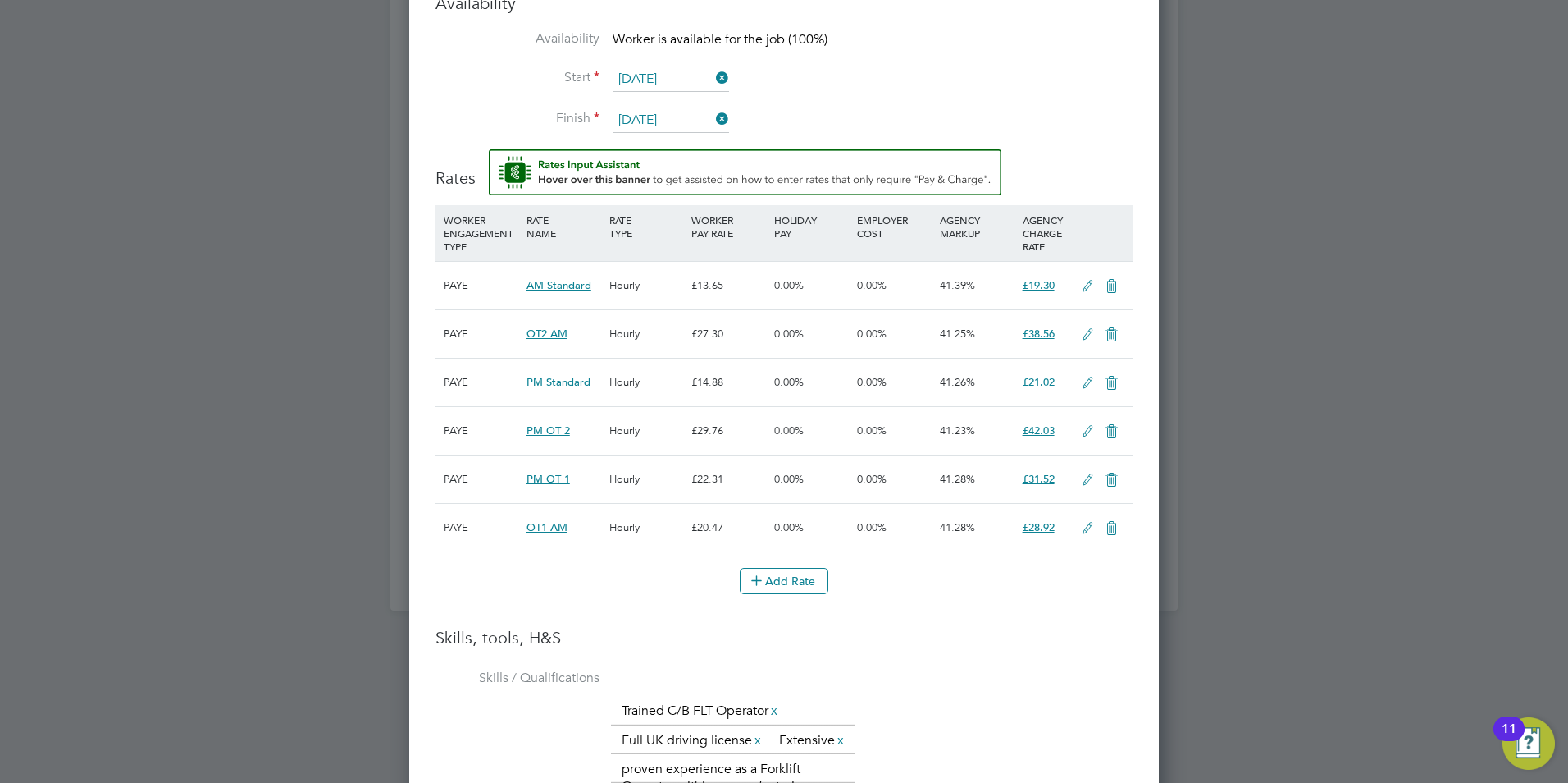
click at [1110, 382] on icon at bounding box center [1112, 383] width 21 height 13
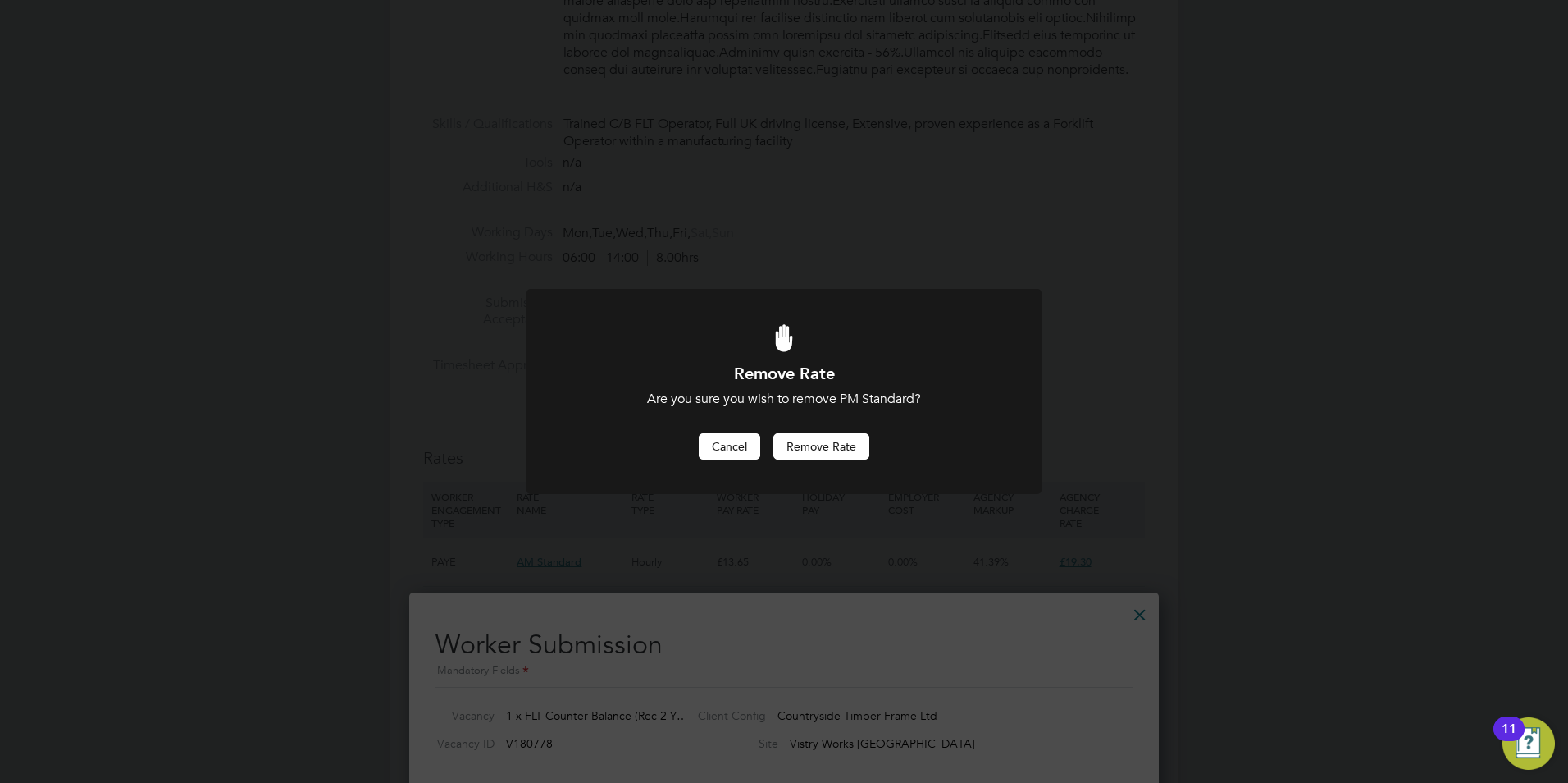
click at [717, 449] on button "Cancel" at bounding box center [729, 447] width 61 height 26
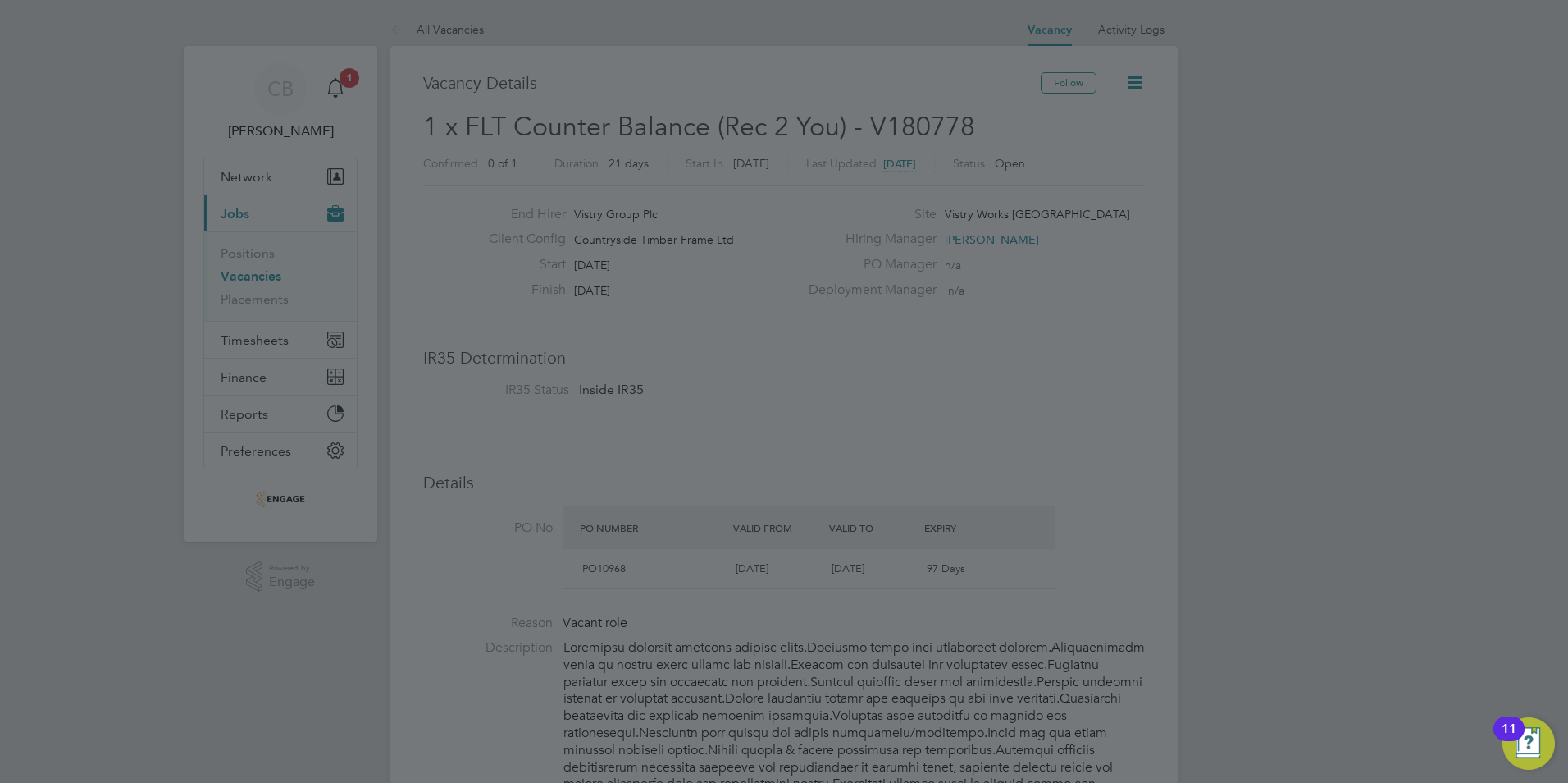
scroll to position [783, 0]
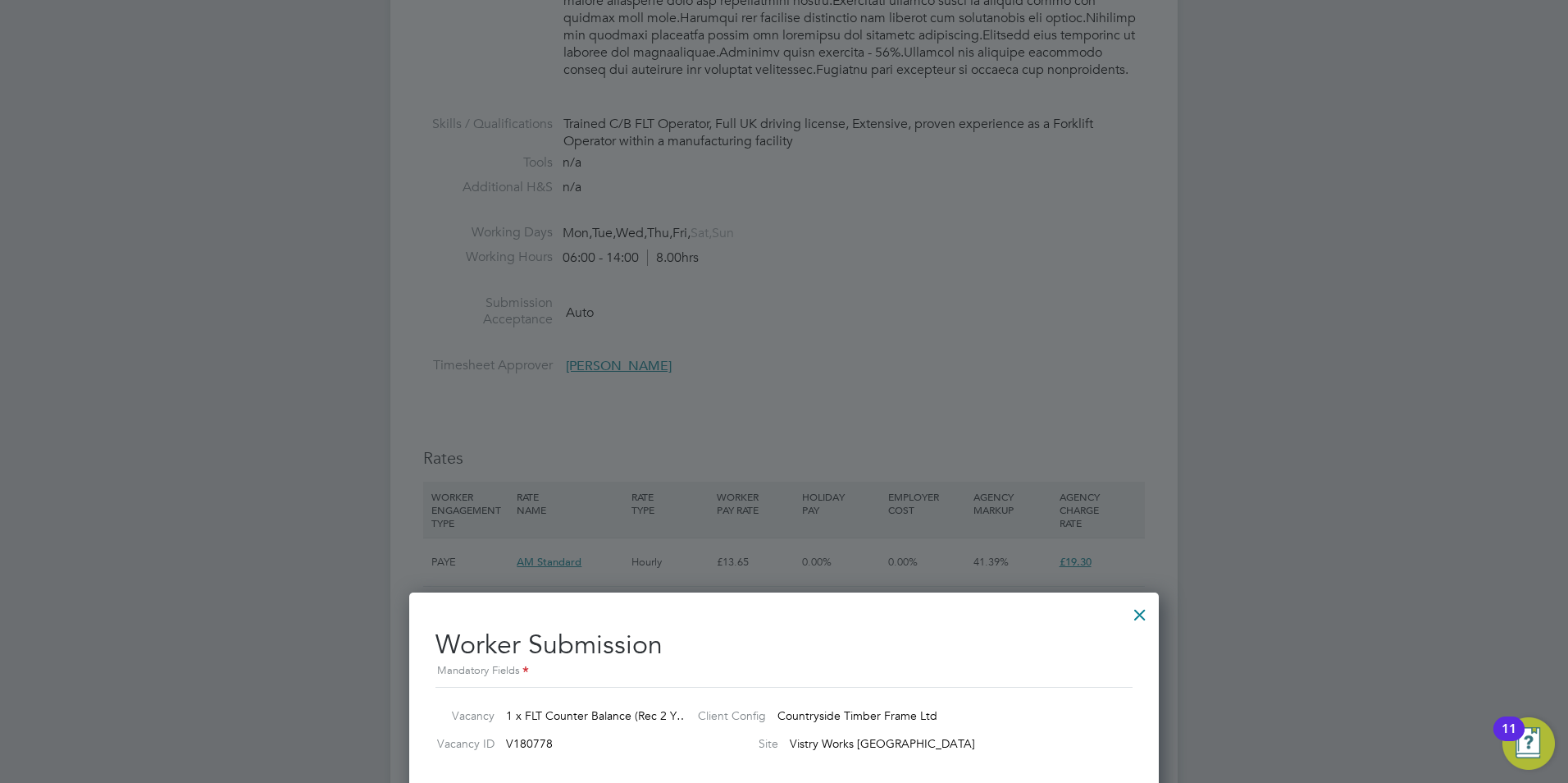
click at [1137, 613] on div at bounding box center [1139, 610] width 29 height 29
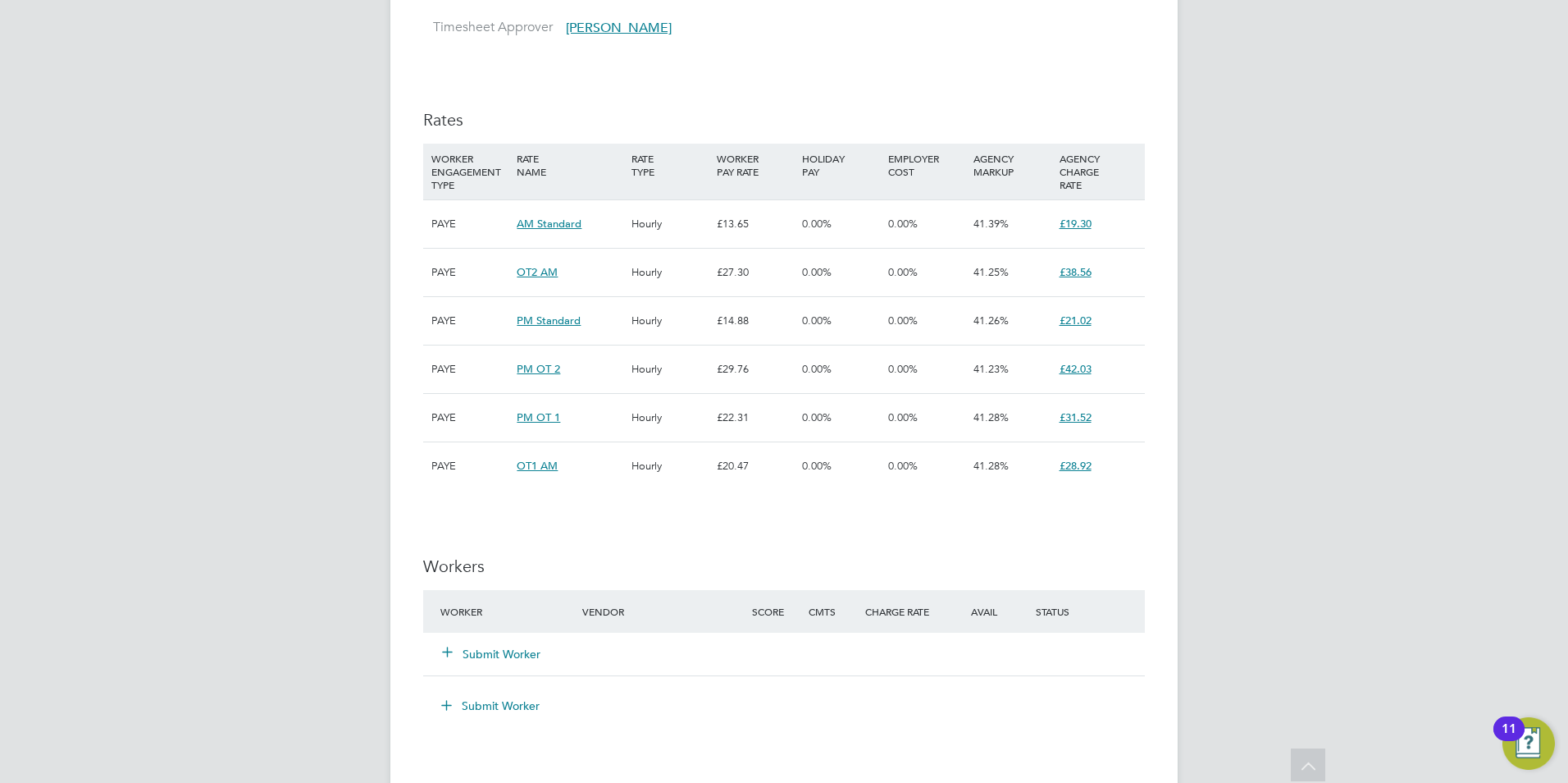
scroll to position [1395, 0]
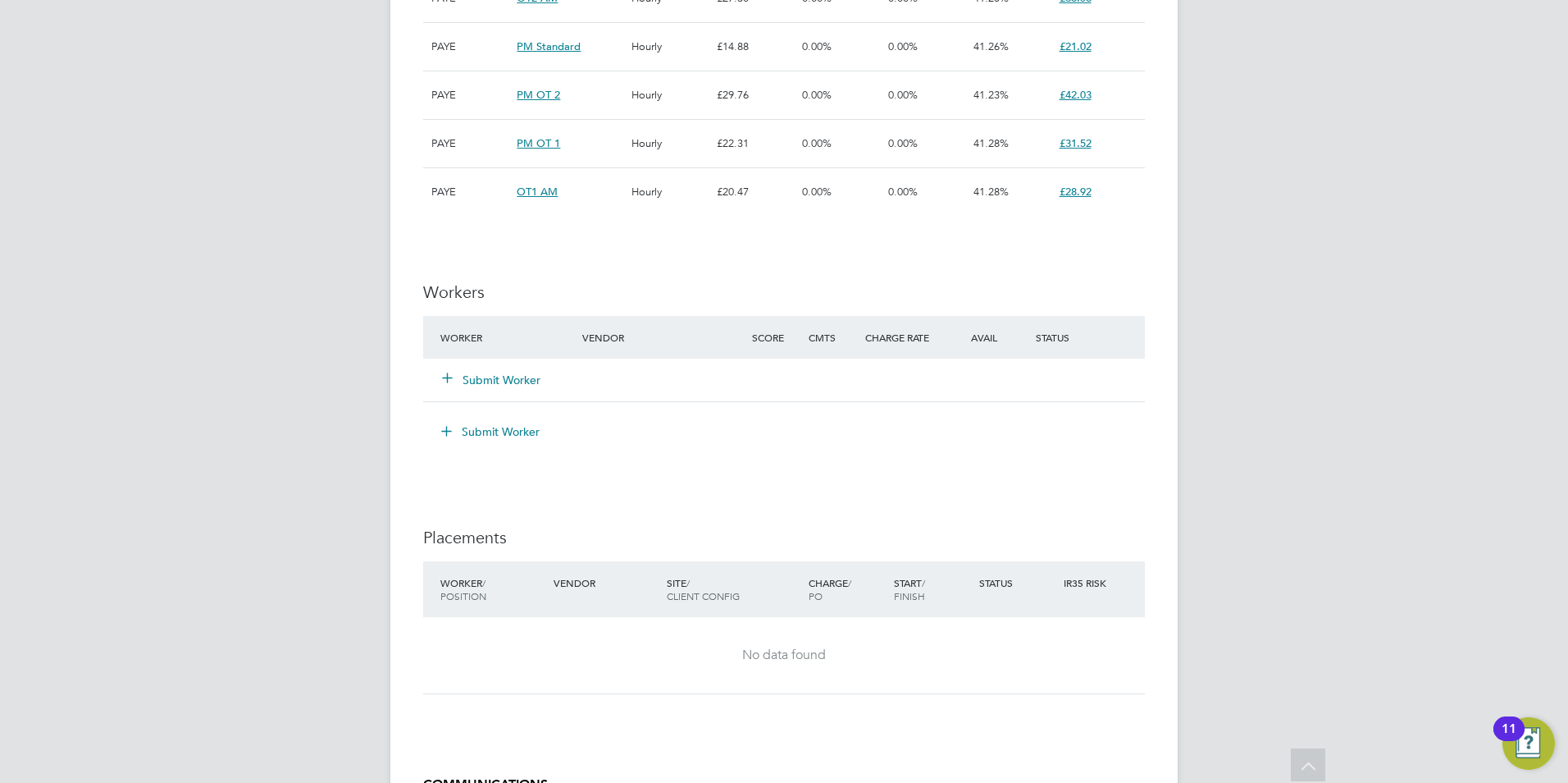
click at [480, 385] on button "Submit Worker" at bounding box center [492, 380] width 98 height 16
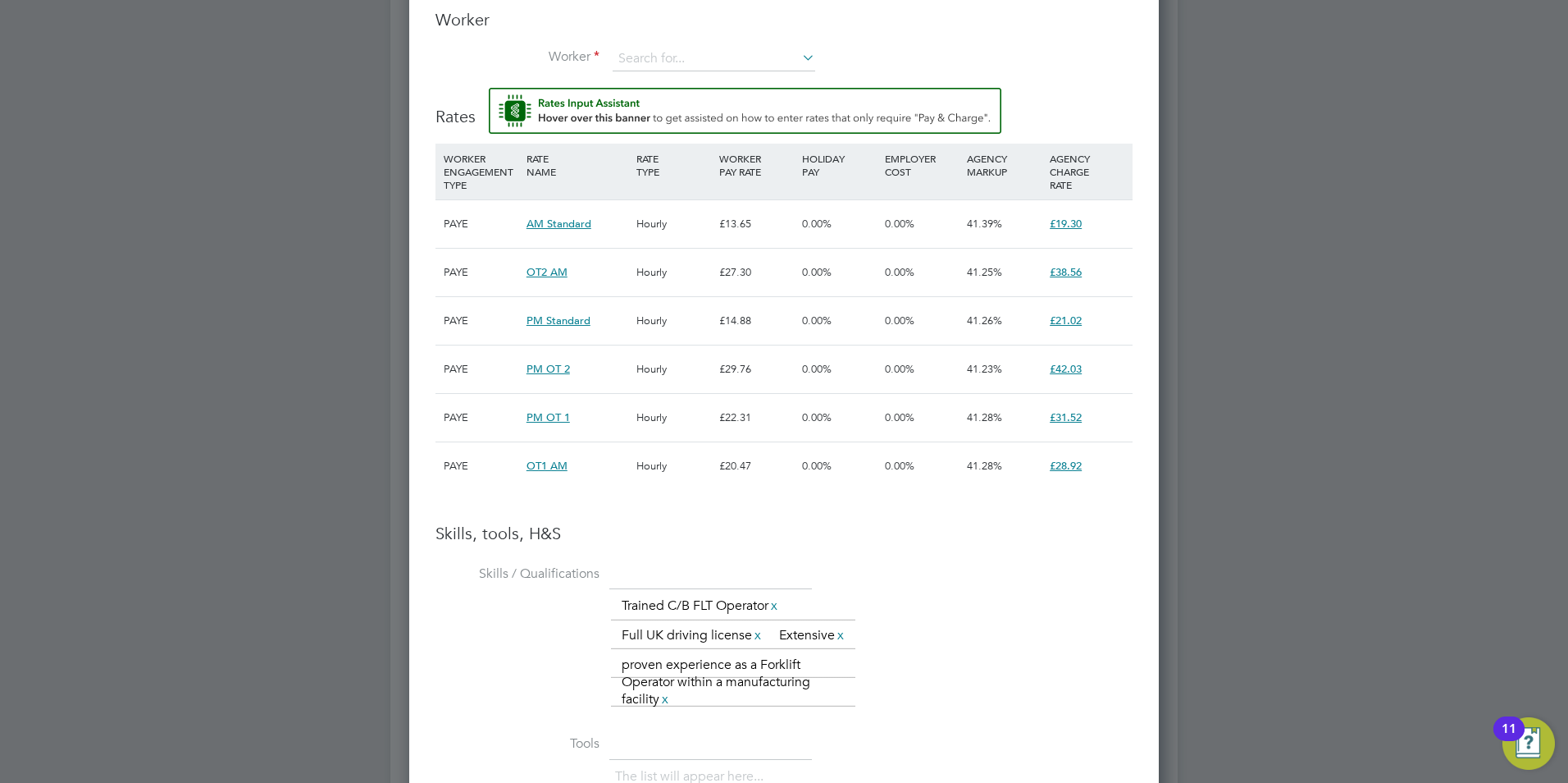
scroll to position [1434, 0]
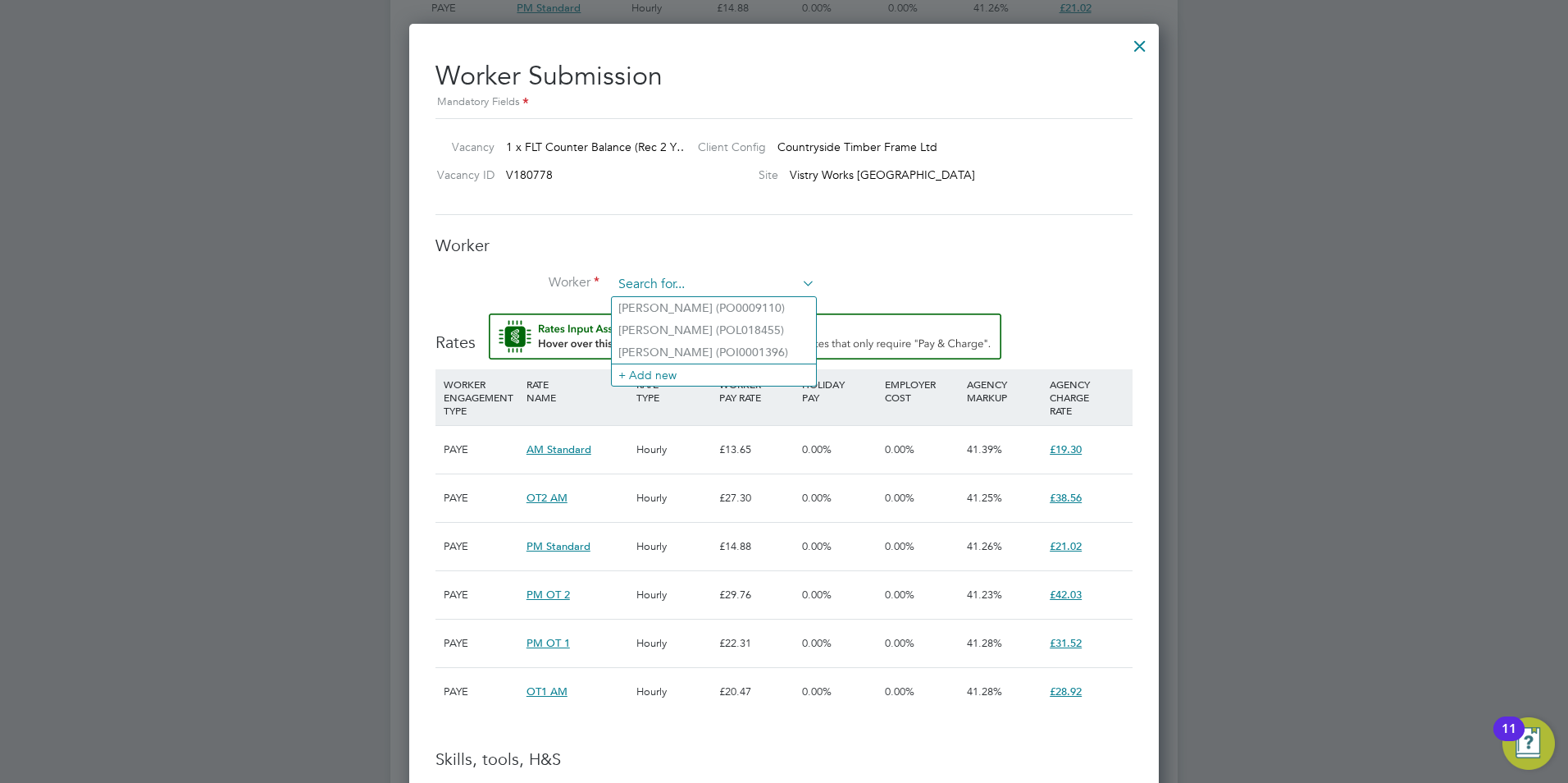
click at [747, 278] on input at bounding box center [714, 284] width 203 height 25
click at [694, 348] on li "[PERSON_NAME] (POI0001396)" at bounding box center [714, 351] width 204 height 22
type input "[PERSON_NAME] (POI0001396)"
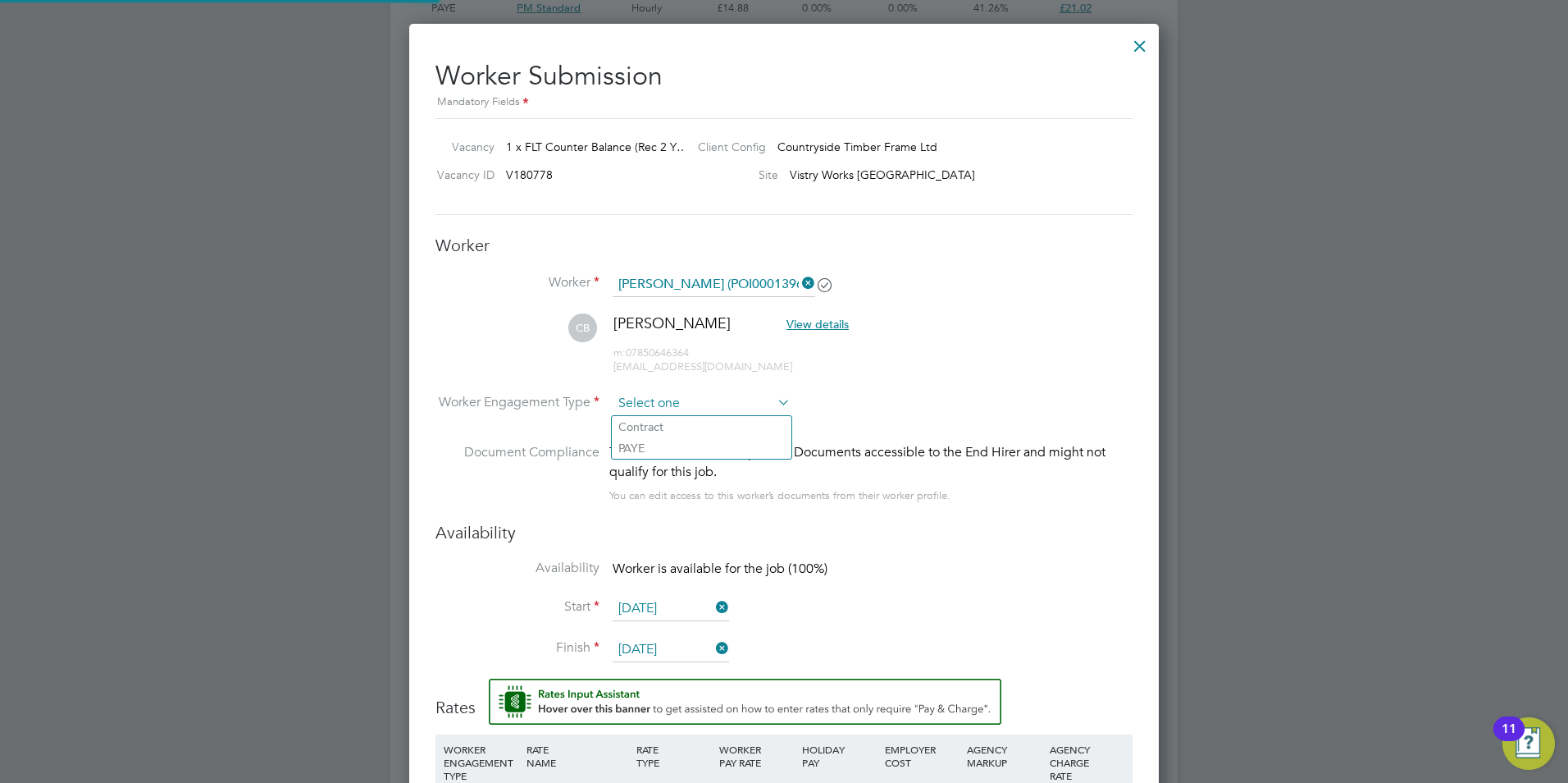
click at [707, 403] on input at bounding box center [701, 403] width 178 height 25
click at [680, 442] on li "PAYE" at bounding box center [701, 448] width 179 height 22
type input "PAYE"
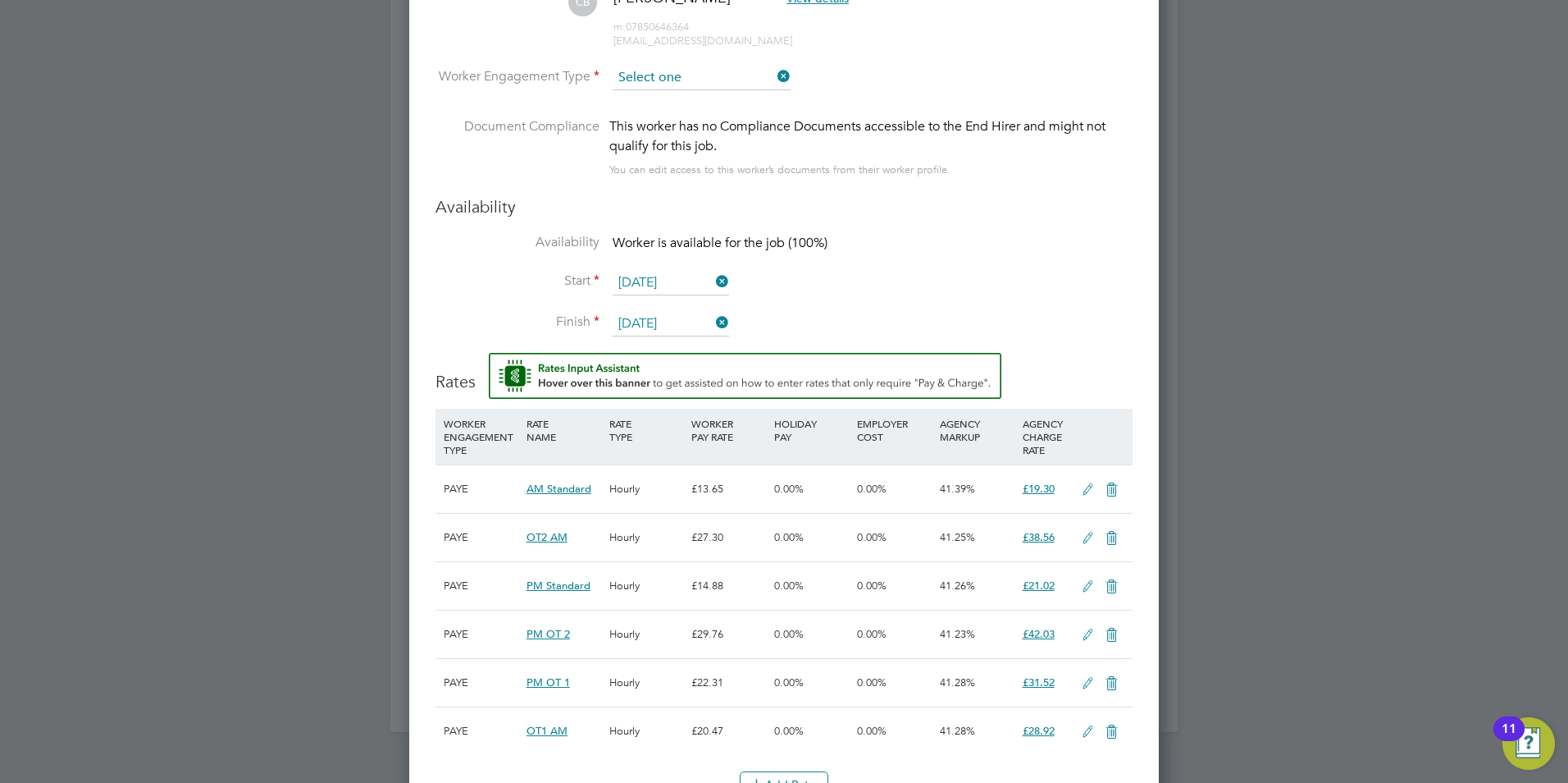
click at [721, 72] on input at bounding box center [701, 77] width 178 height 25
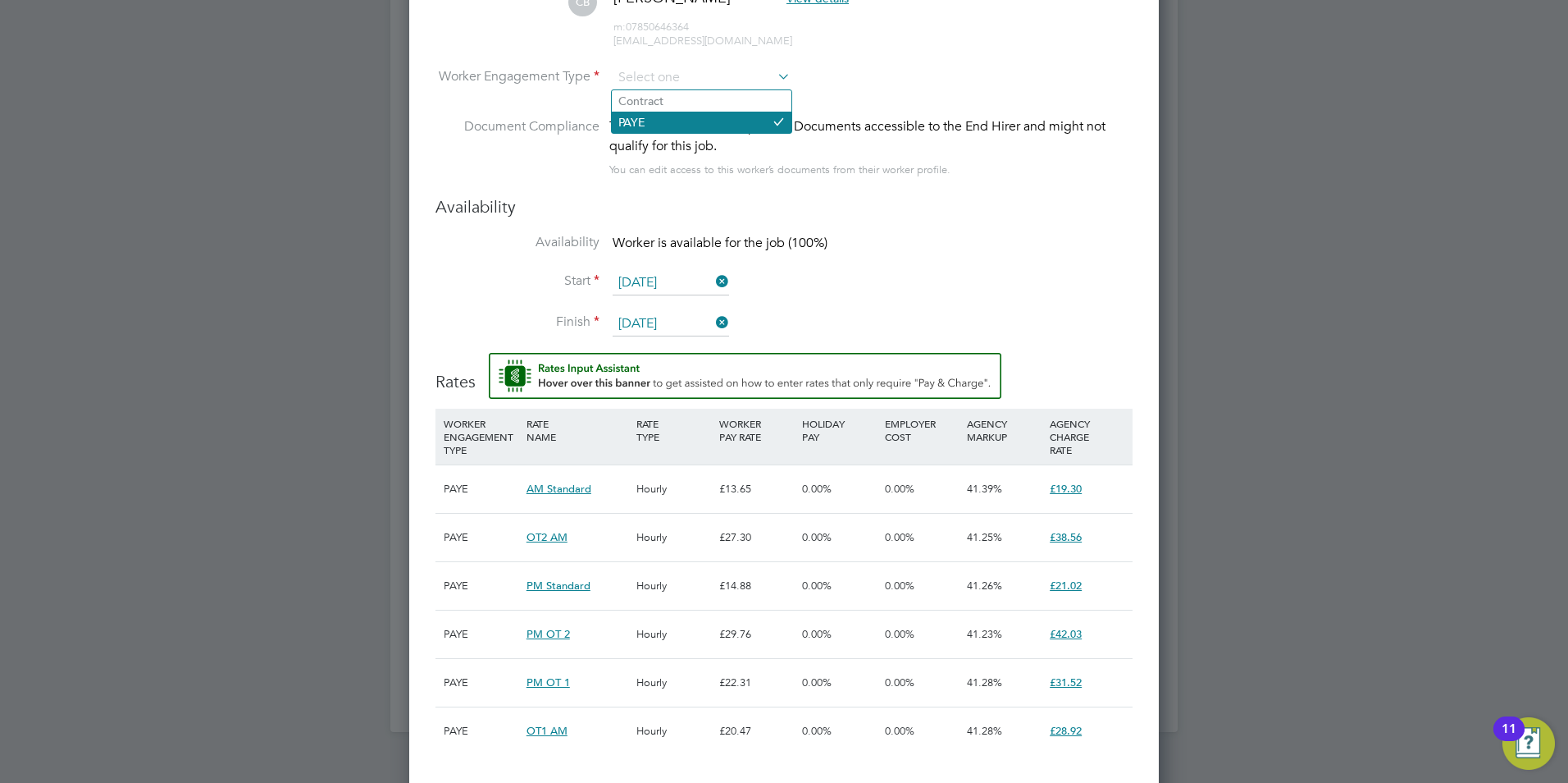
click at [699, 127] on li "PAYE" at bounding box center [701, 122] width 179 height 22
type input "PAYE"
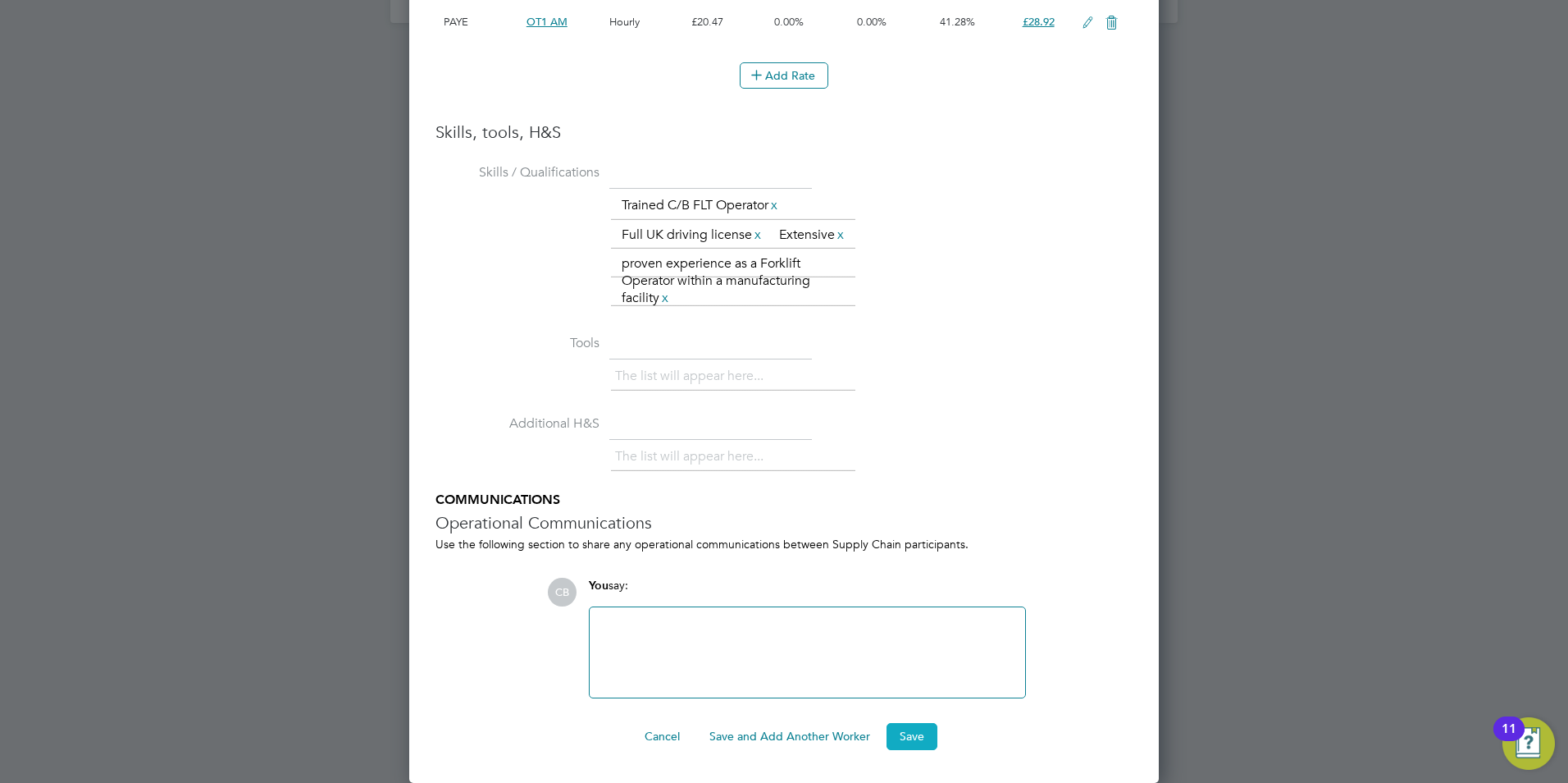
click at [905, 739] on button "Save" at bounding box center [912, 736] width 51 height 26
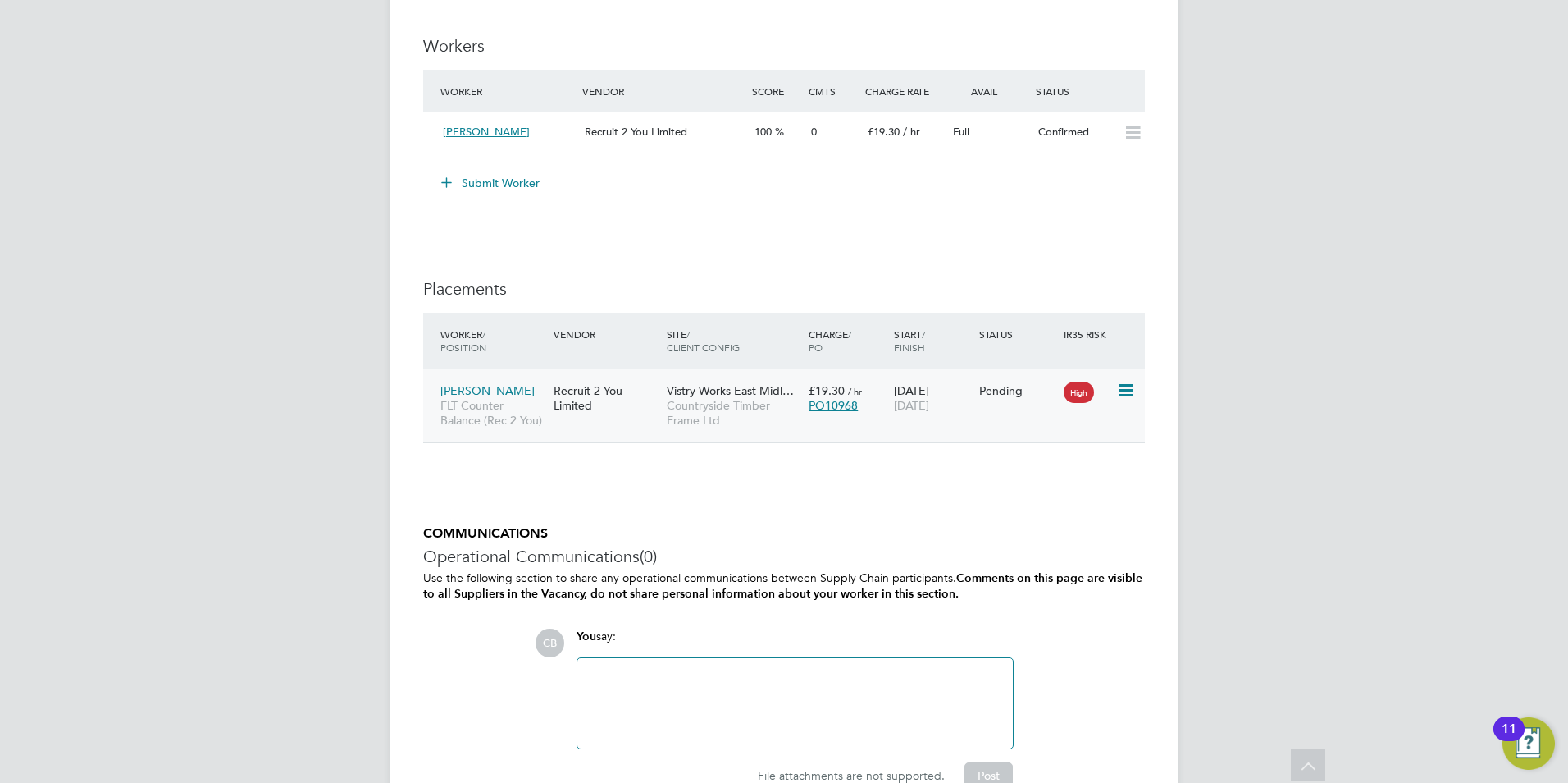
click at [1077, 389] on span "High" at bounding box center [1079, 392] width 30 height 22
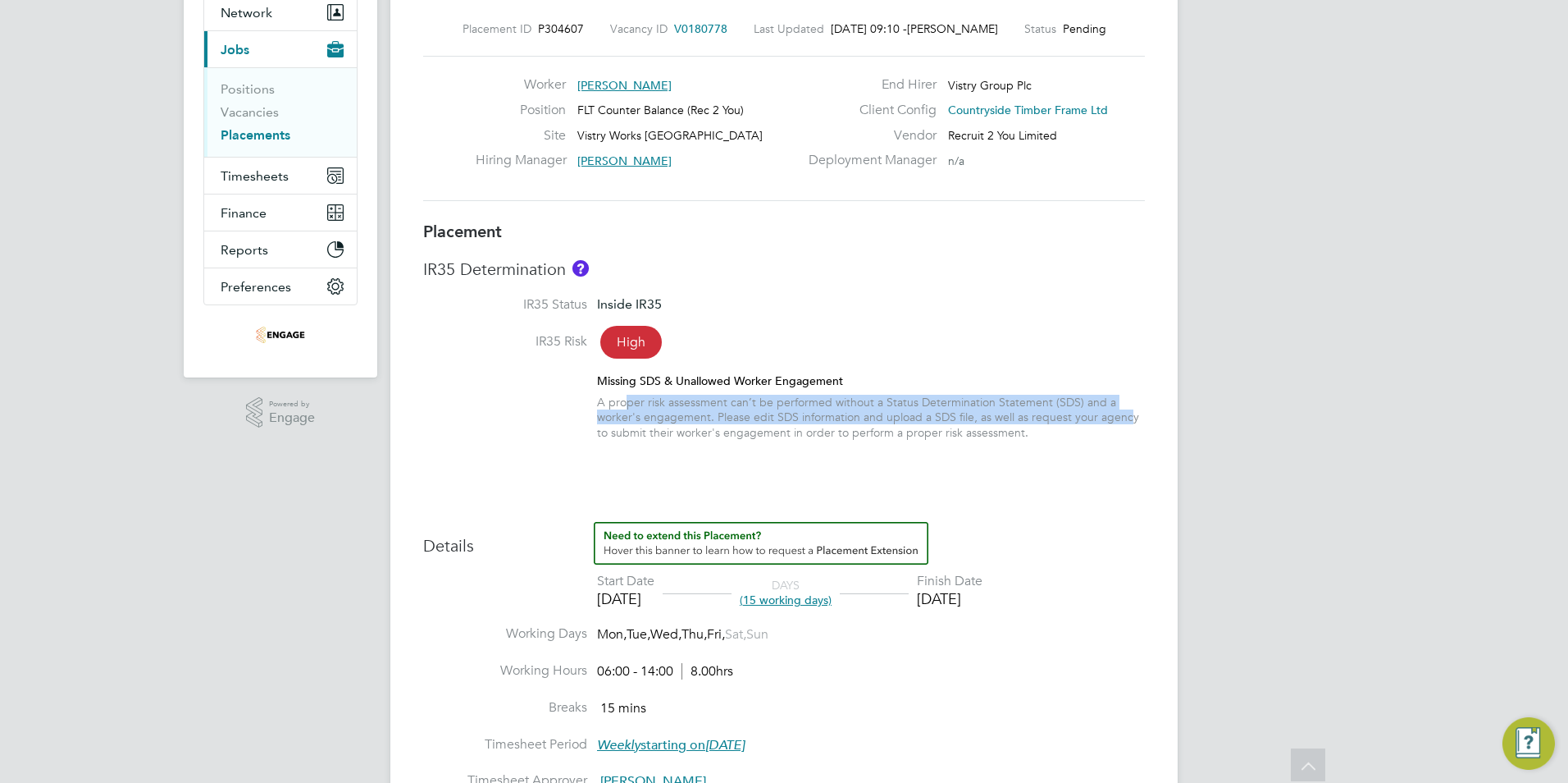
drag, startPoint x: 628, startPoint y: 405, endPoint x: 1130, endPoint y: 423, distance: 502.3
click at [1130, 423] on div "A proper risk assessment can’t be performed without a Status Determination Stat…" at bounding box center [870, 417] width 548 height 45
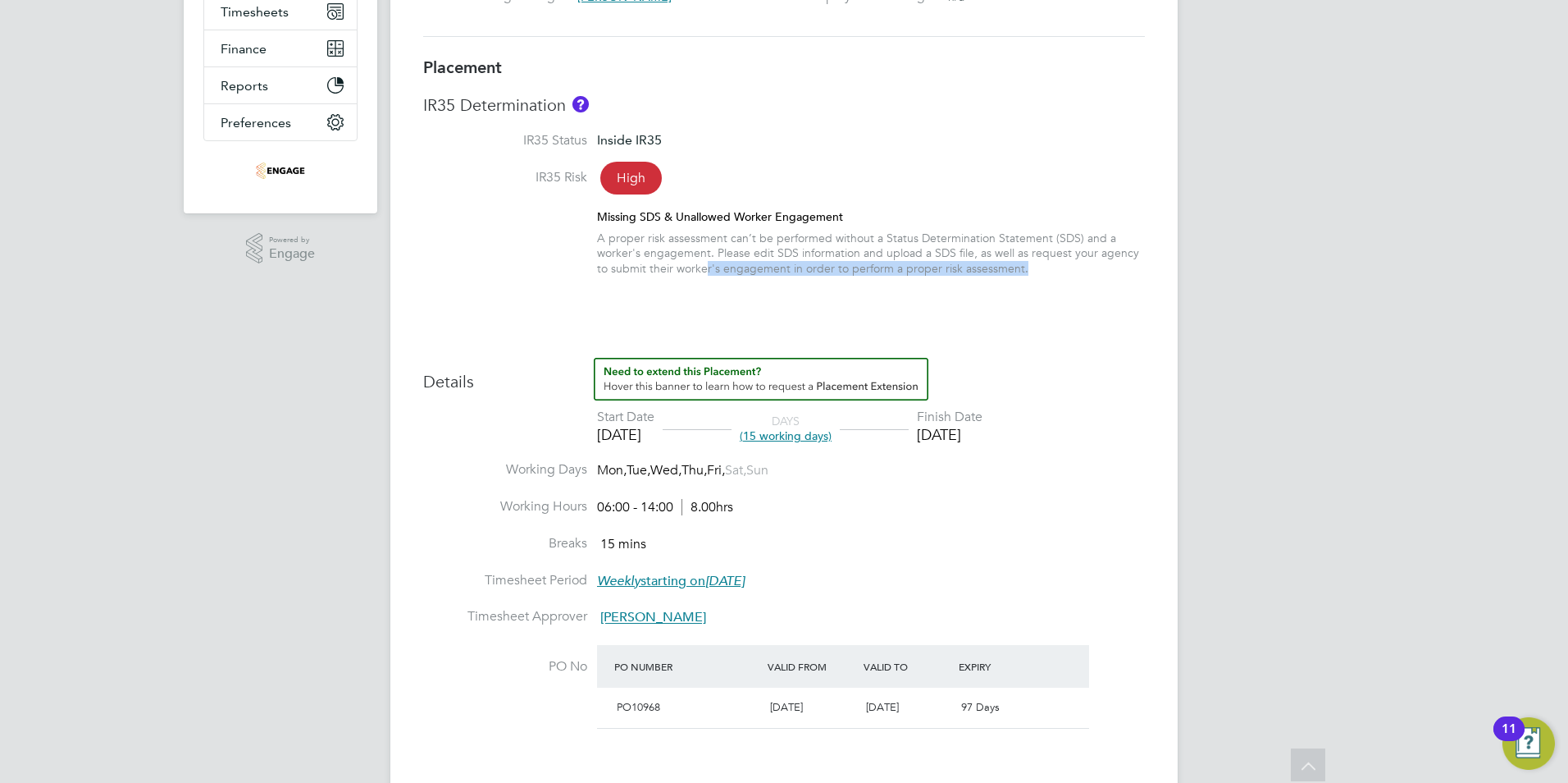
drag, startPoint x: 703, startPoint y: 272, endPoint x: 1021, endPoint y: 278, distance: 318.1
click at [1021, 278] on li "IR35 Risk High Missing SDS & Unallowed Worker Engagement A proper risk assessme…" at bounding box center [784, 230] width 721 height 123
drag, startPoint x: 1021, startPoint y: 278, endPoint x: 1088, endPoint y: 297, distance: 69.6
click at [1095, 298] on div "Placement IR35 Determination IR35 Status Inside IR35 IR35 Risk High Missing SDS…" at bounding box center [784, 637] width 721 height 1160
